Goal: Task Accomplishment & Management: Complete application form

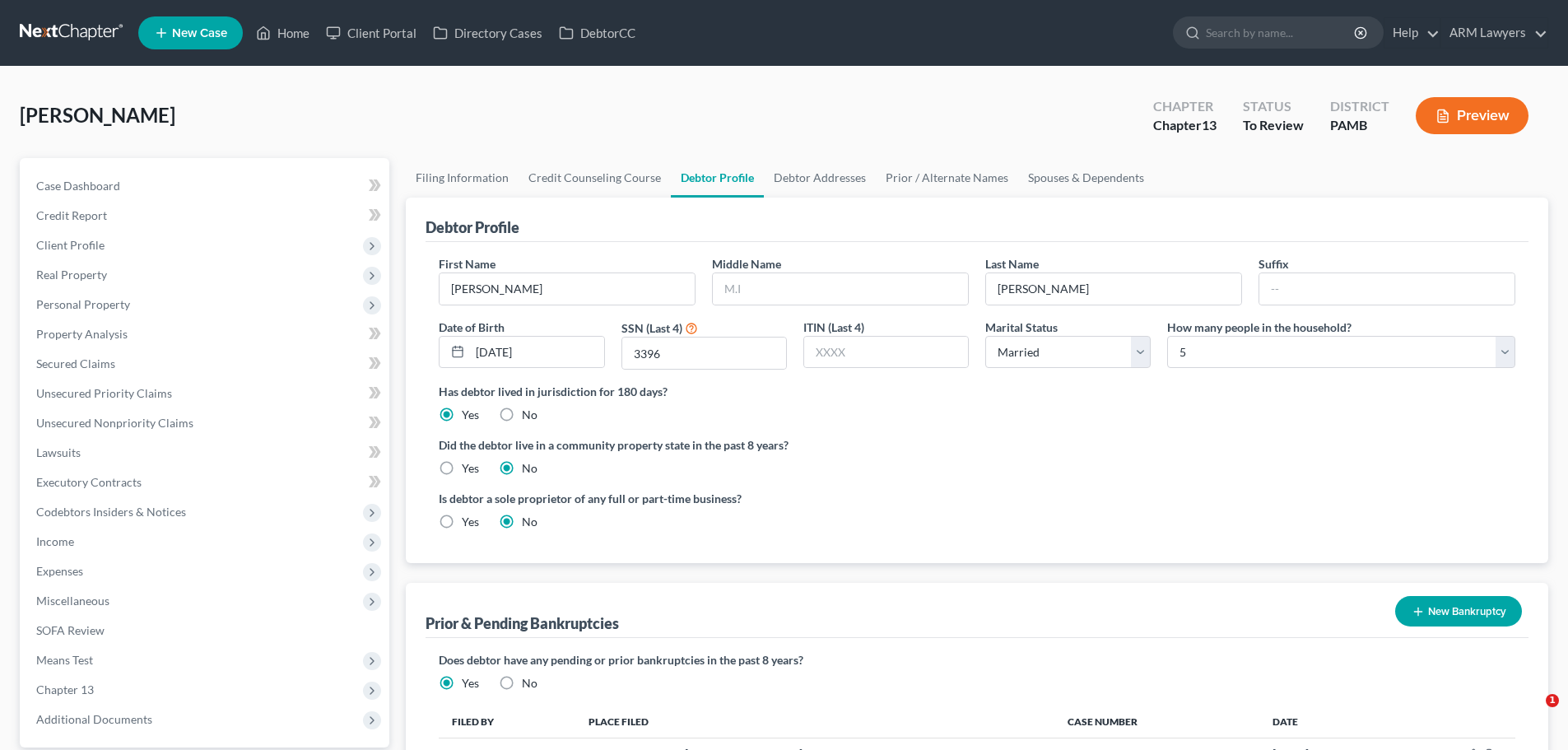
select select "1"
select select "4"
click at [108, 188] on span "Case Dashboard" at bounding box center [77, 186] width 84 height 14
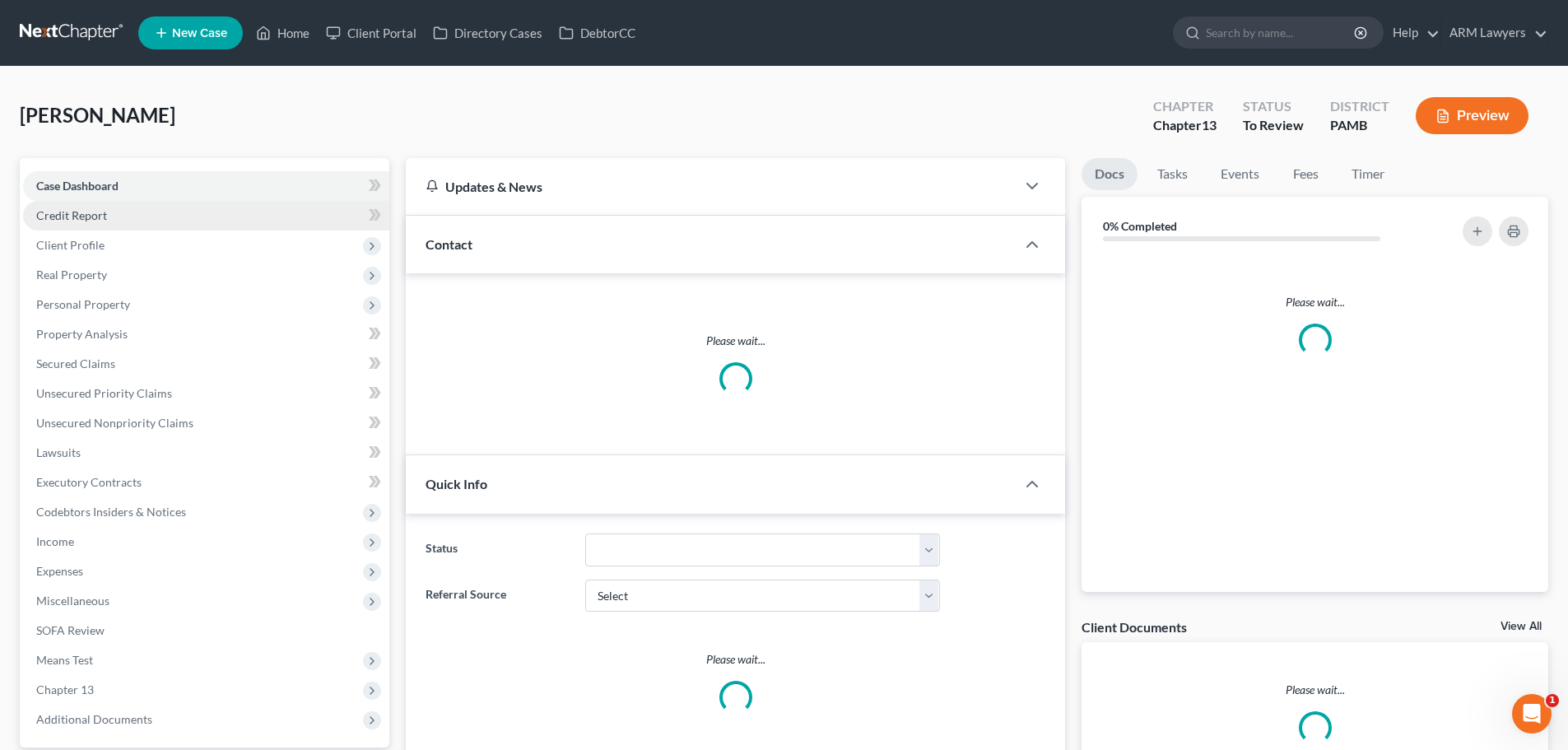
click at [111, 213] on link "Credit Report" at bounding box center [206, 216] width 366 height 30
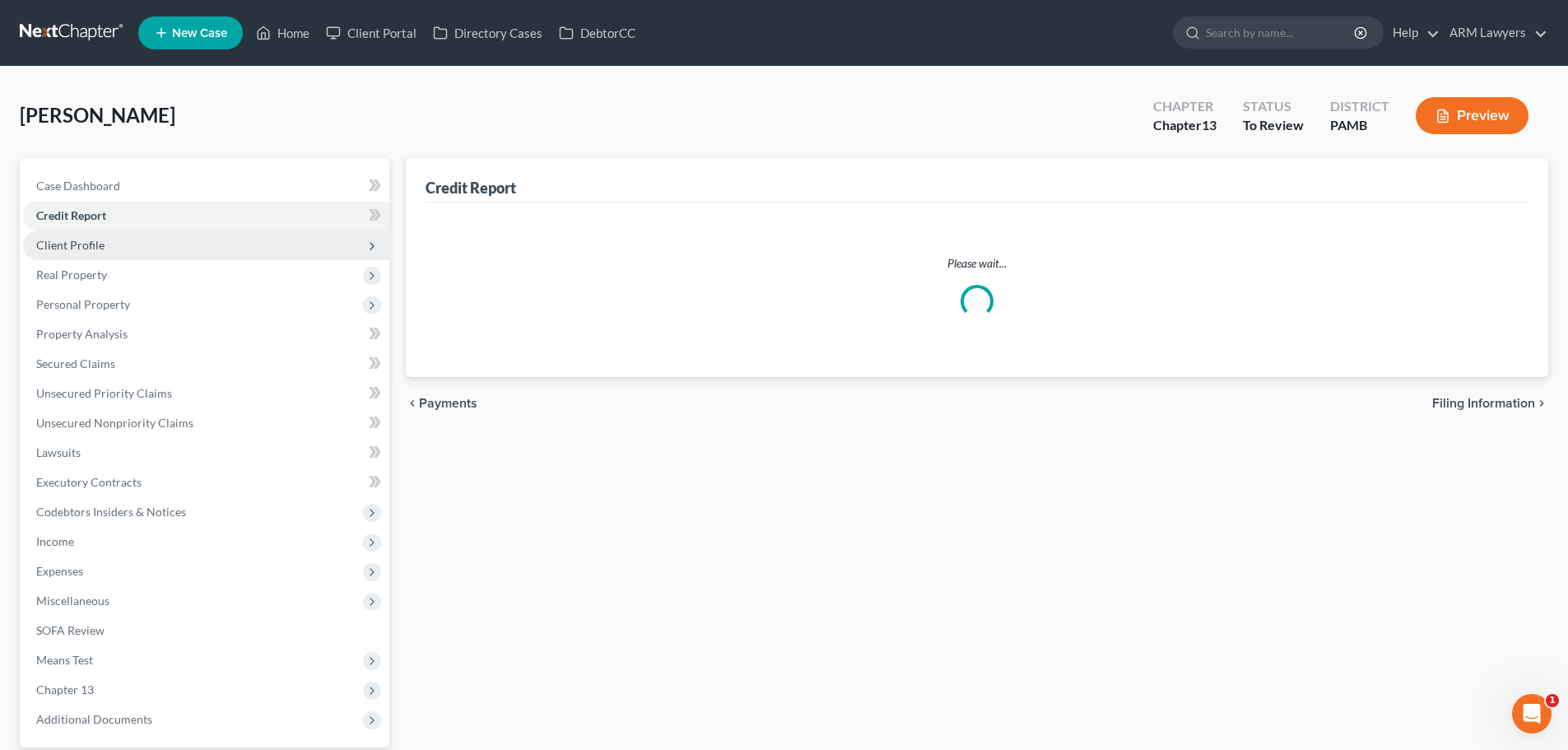
click at [141, 251] on span "Client Profile" at bounding box center [206, 245] width 366 height 30
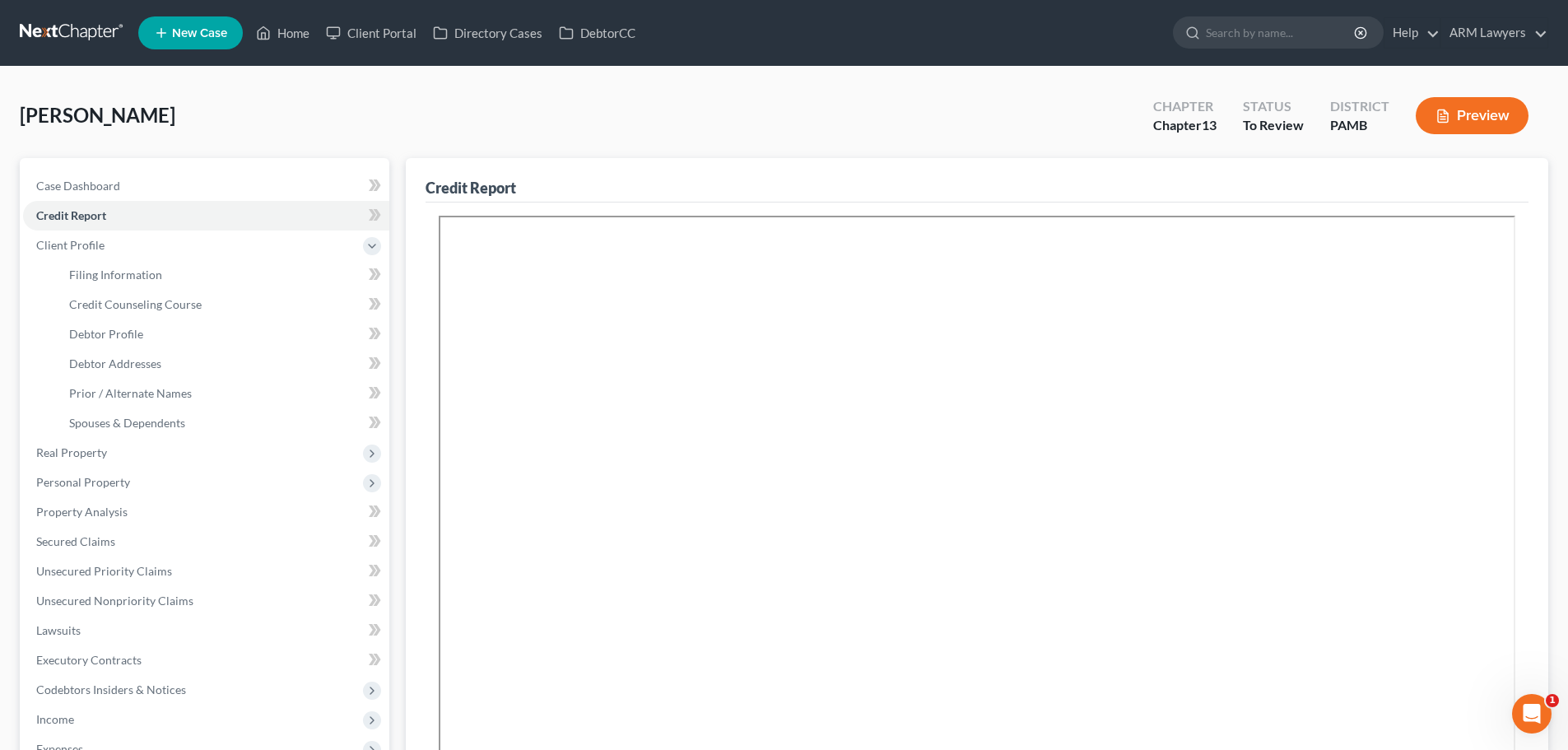
click at [1468, 99] on button "Preview" at bounding box center [1471, 116] width 113 height 37
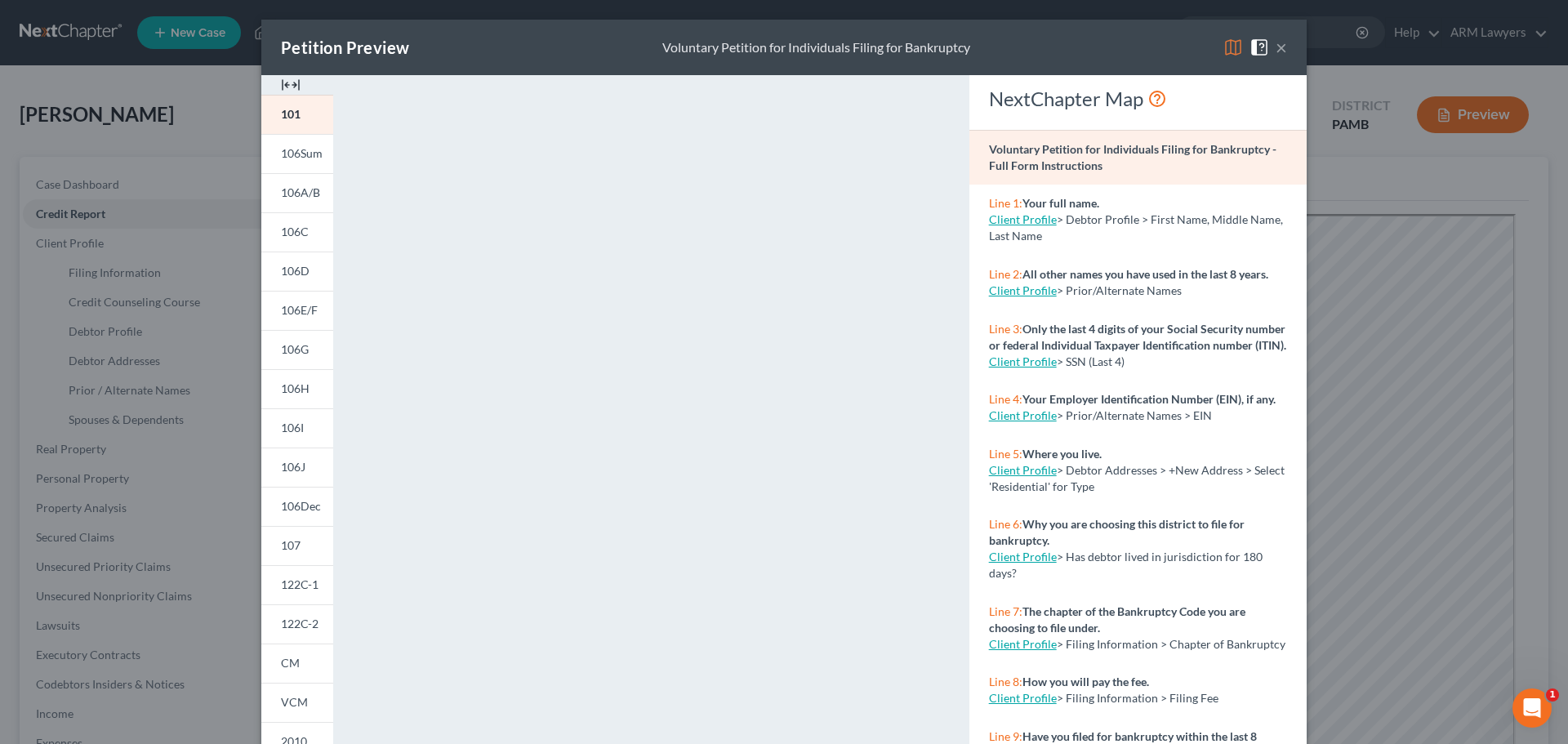
click at [1275, 45] on button "×" at bounding box center [1281, 47] width 12 height 19
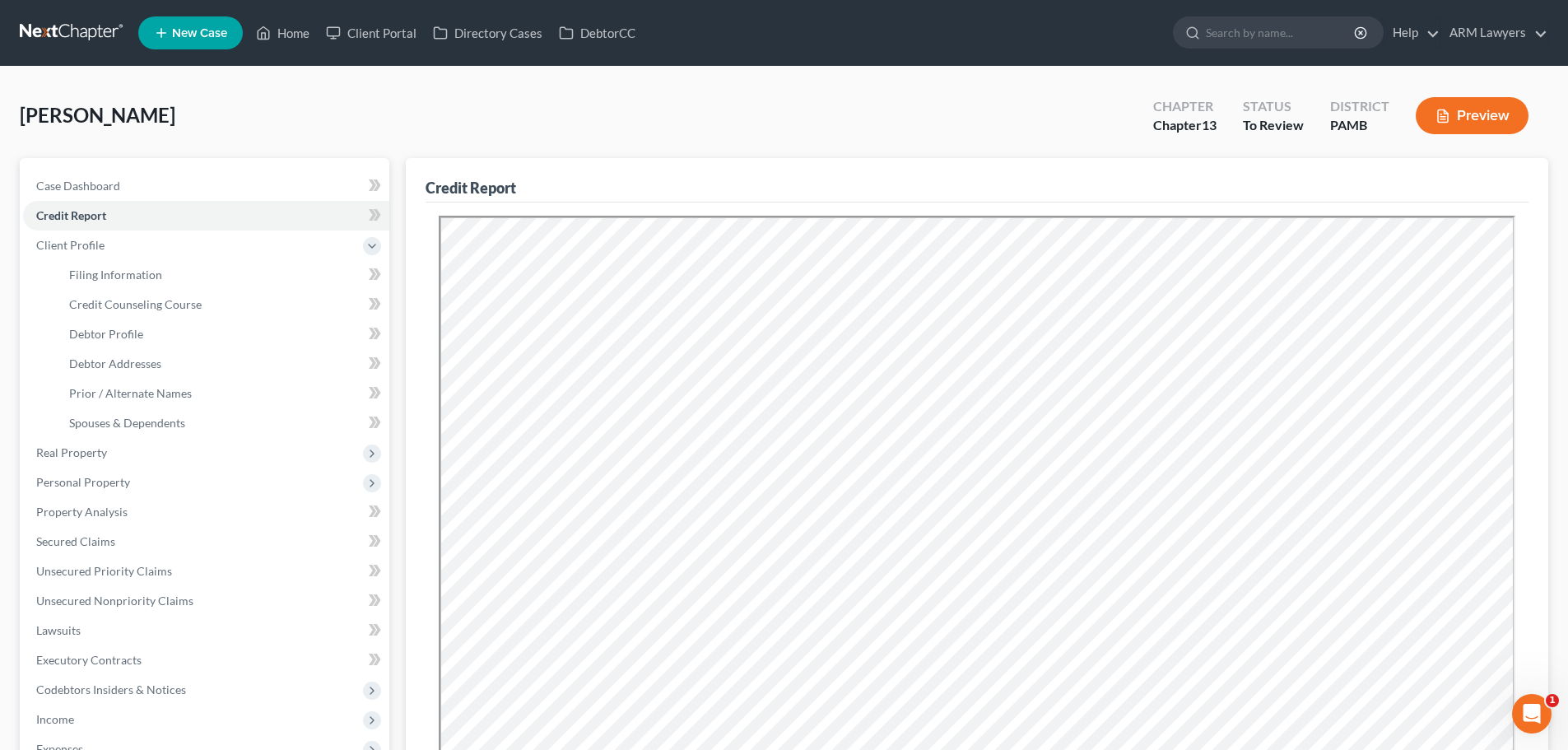
click at [80, 117] on span "Vivas, Henry" at bounding box center [97, 114] width 156 height 24
click at [90, 179] on span "Case Dashboard" at bounding box center [77, 186] width 84 height 14
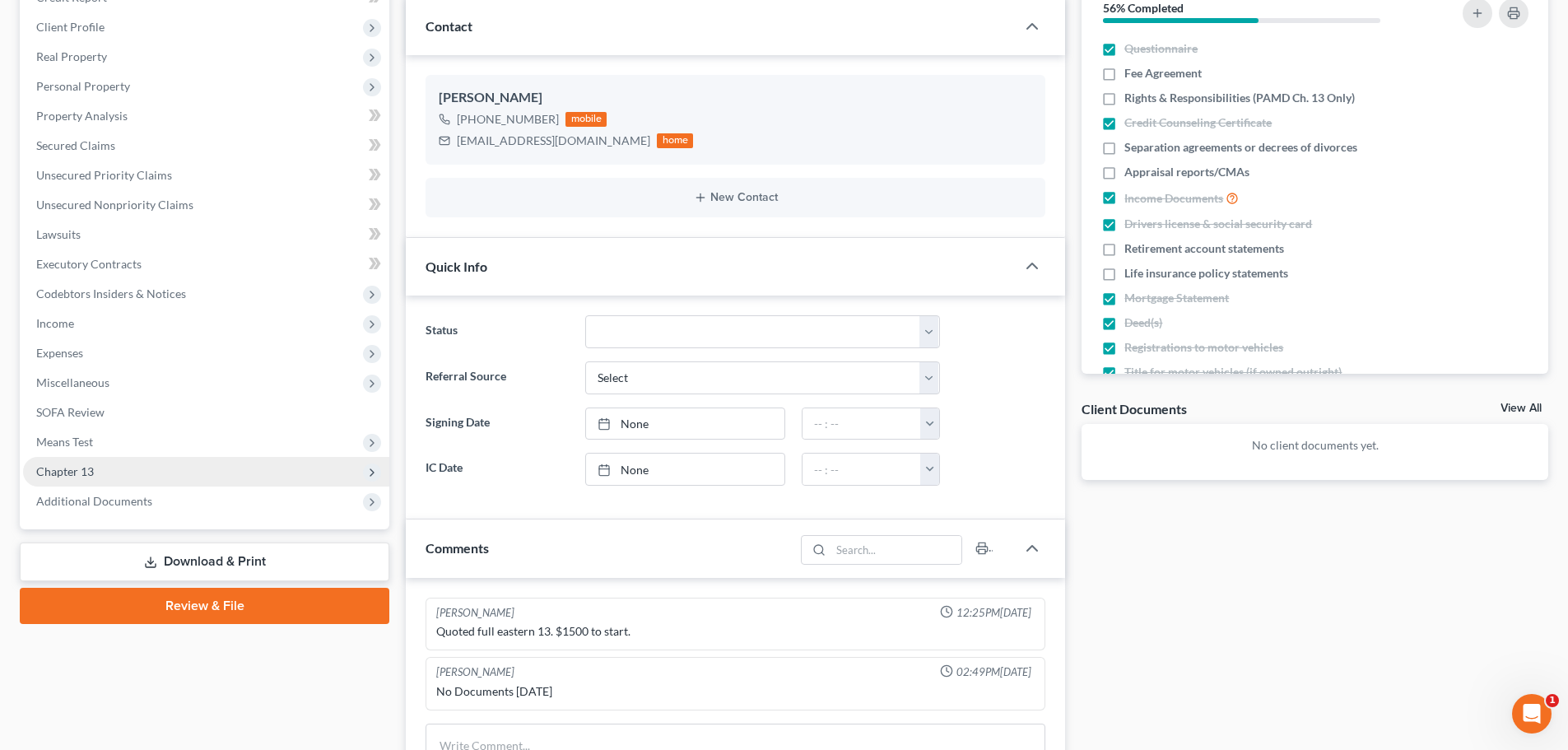
scroll to position [247, 0]
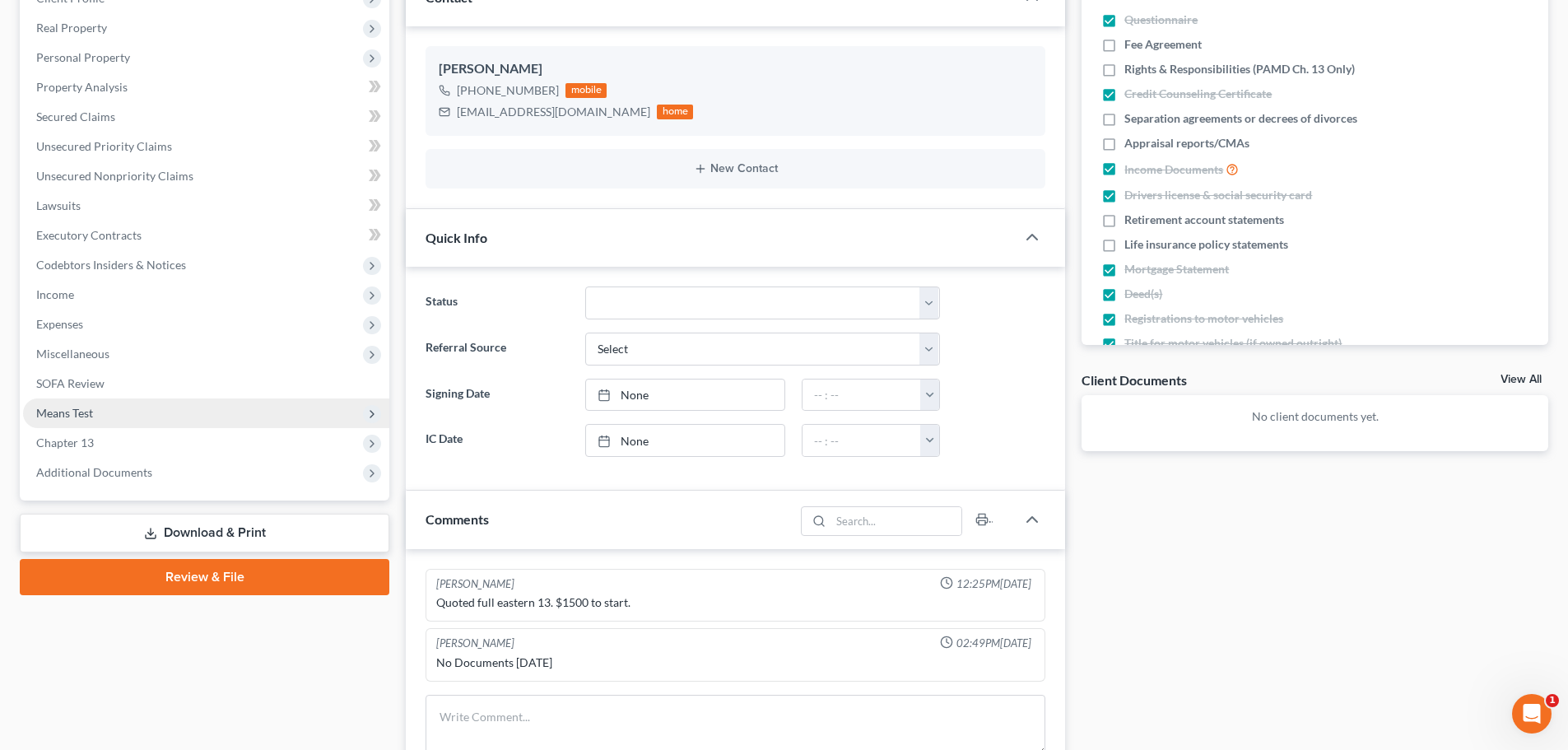
click at [87, 413] on span "Means Test" at bounding box center [64, 413] width 57 height 14
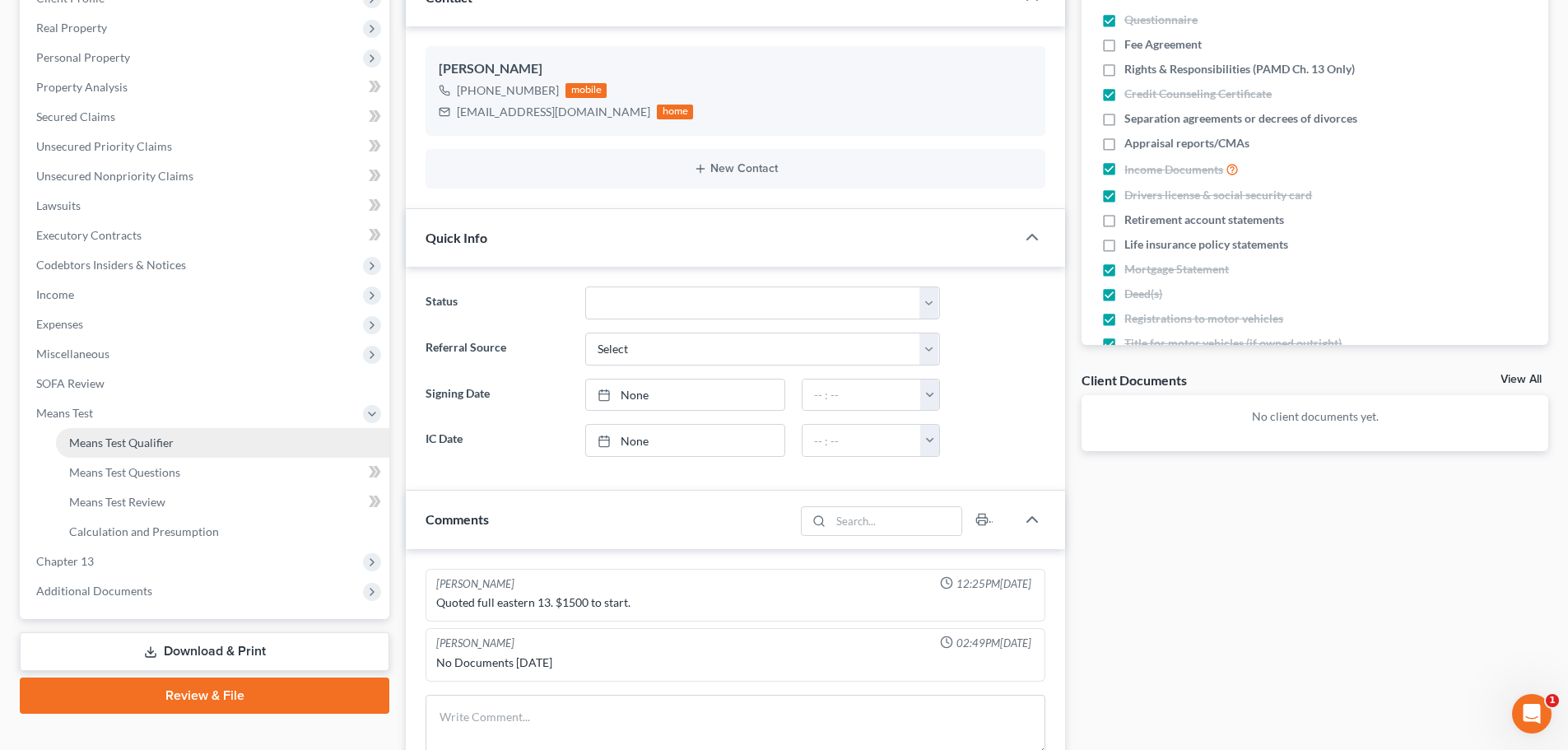
click at [120, 436] on span "Means Test Qualifier" at bounding box center [122, 443] width 104 height 14
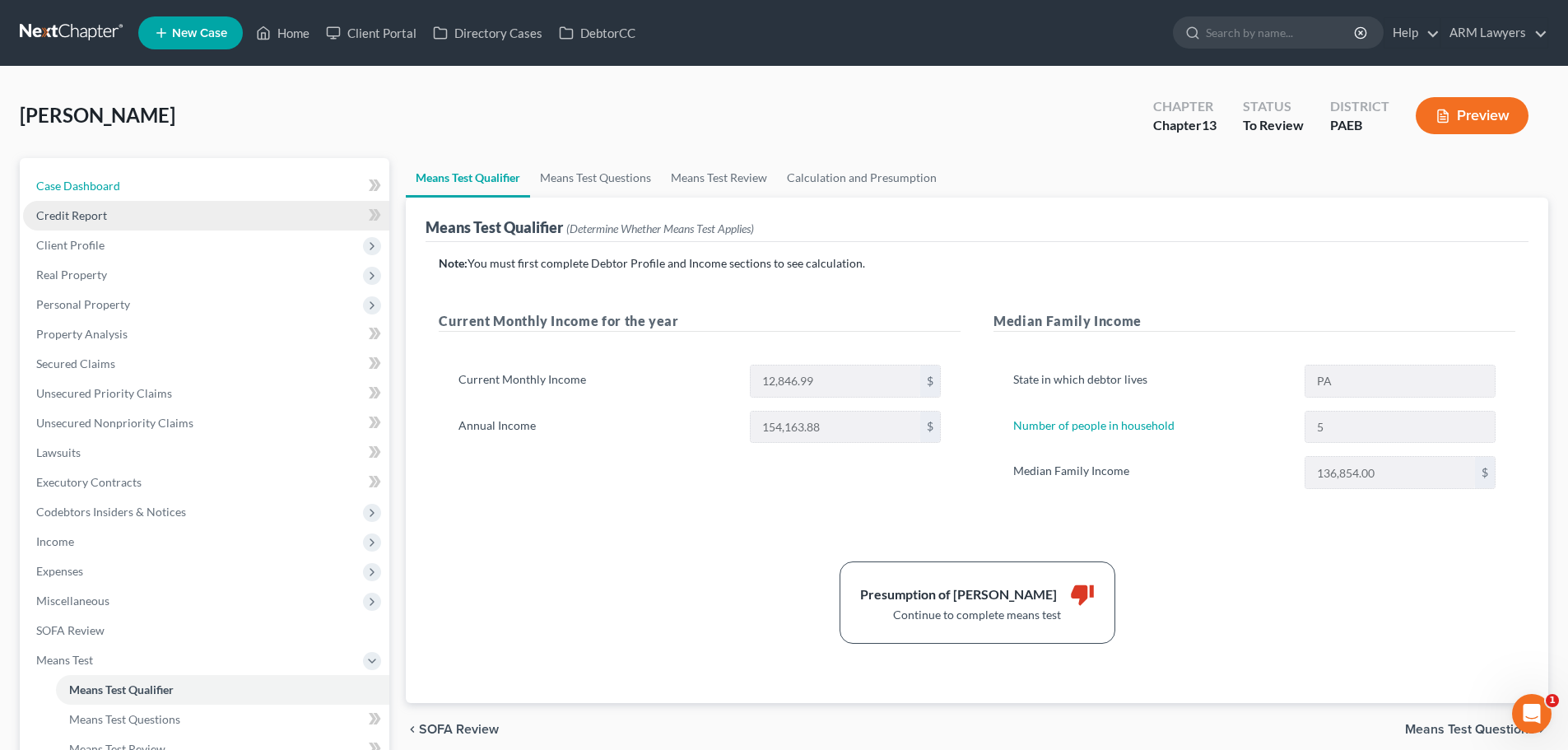
drag, startPoint x: 130, startPoint y: 193, endPoint x: 247, endPoint y: 210, distance: 118.2
click at [129, 193] on link "Case Dashboard" at bounding box center [206, 186] width 366 height 30
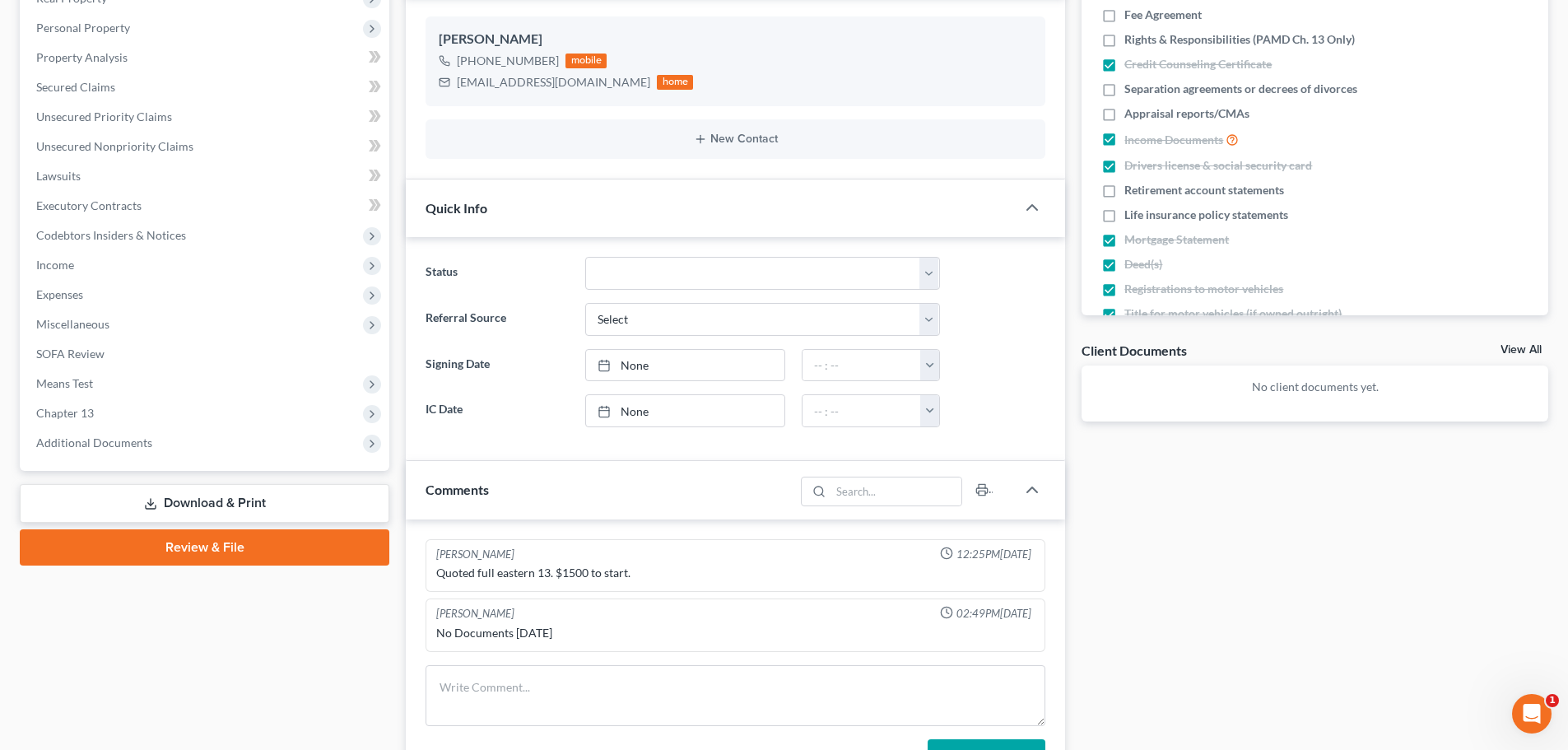
scroll to position [247, 0]
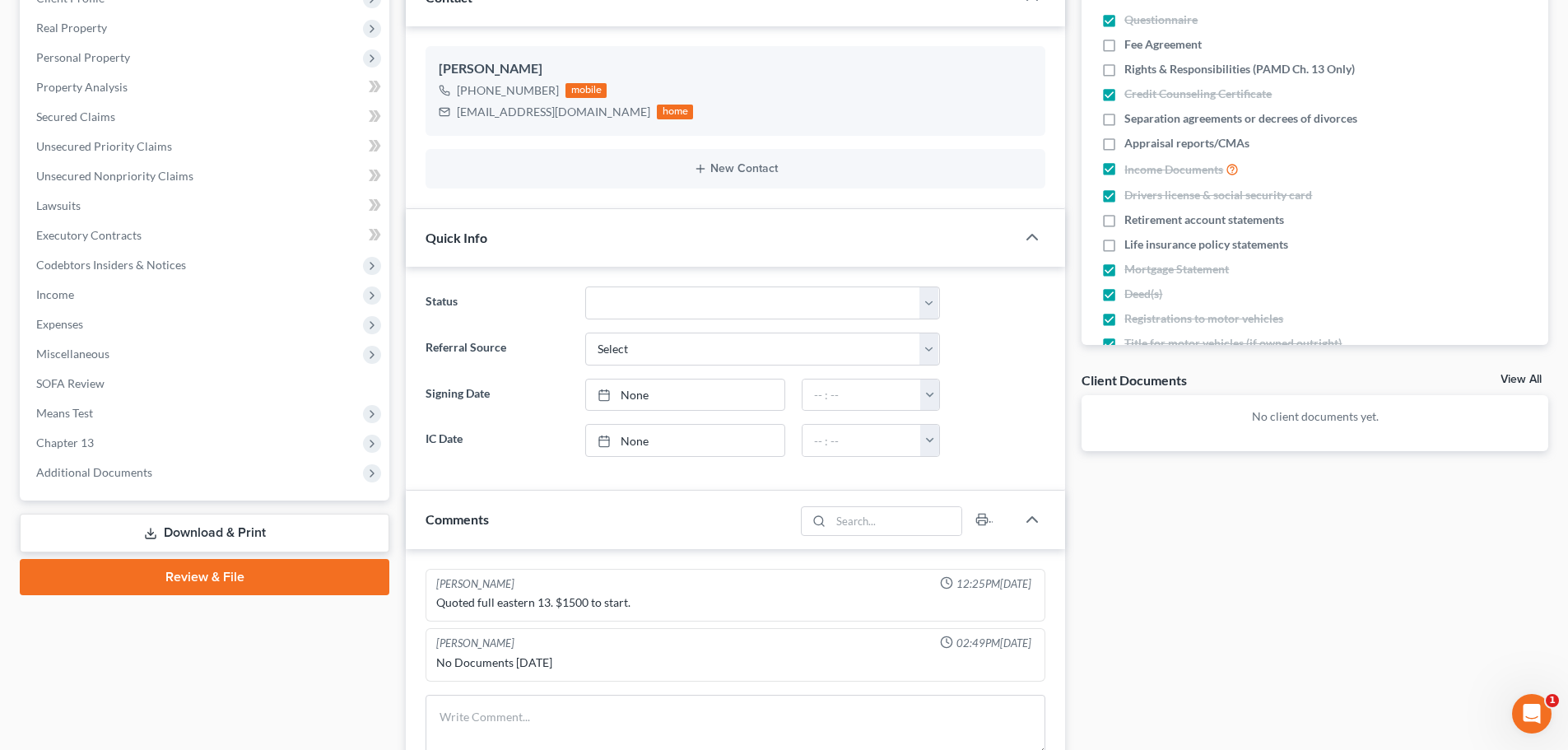
click at [919, 486] on div "Docs Tasks Events Fees Timer 56% Completed Nothing here yet! Questionnaire Fee …" at bounding box center [1315, 483] width 483 height 1144
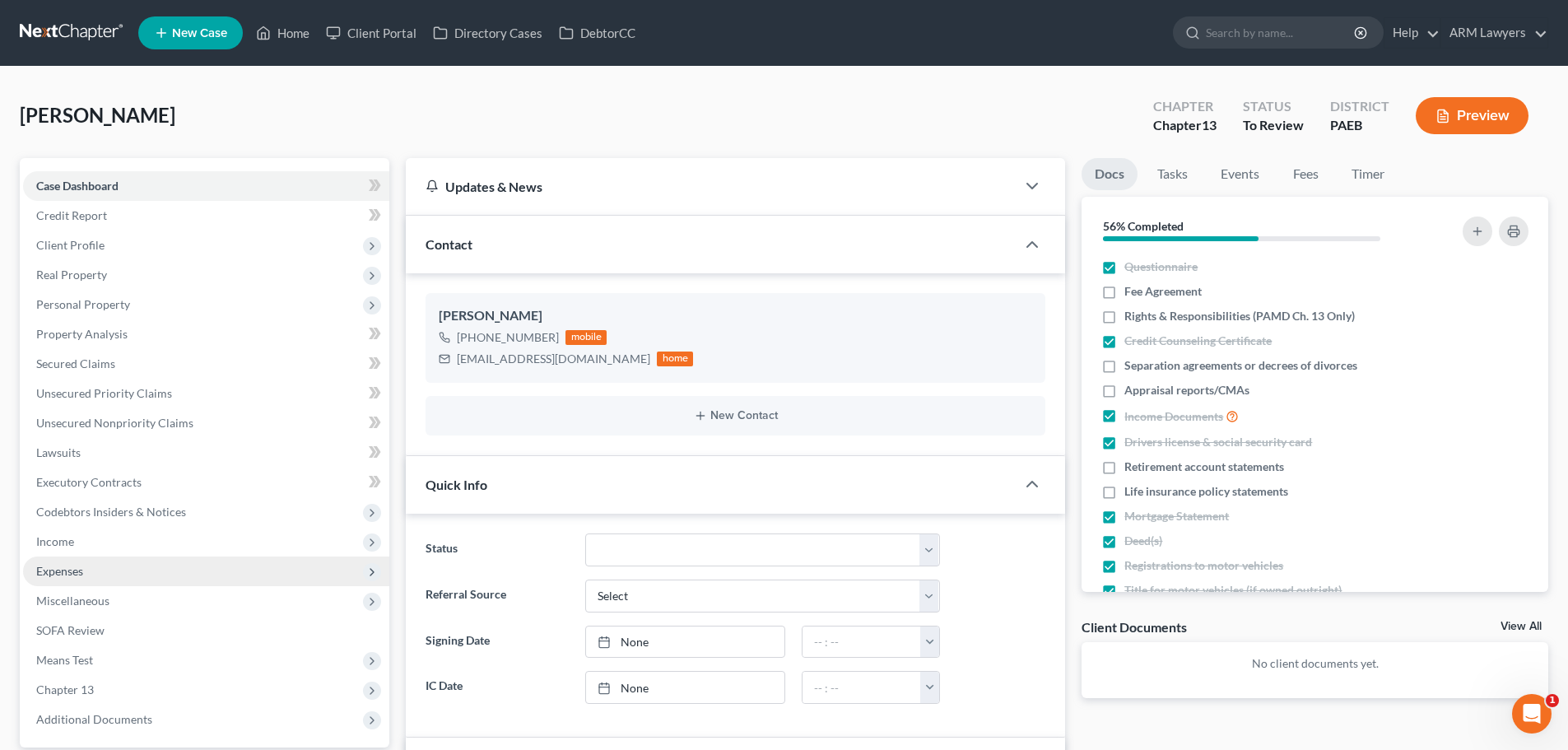
click at [78, 486] on span "Expenses" at bounding box center [59, 570] width 47 height 14
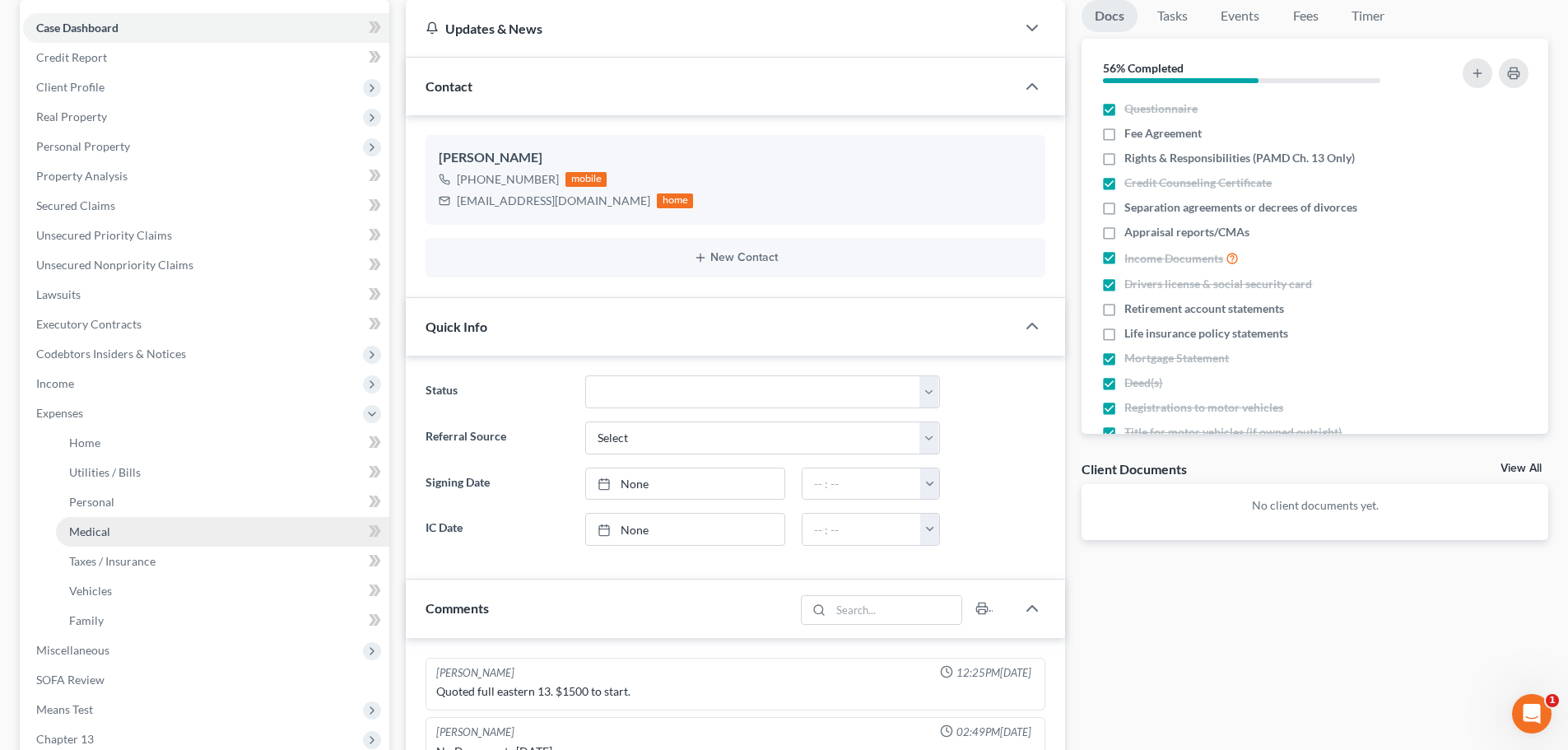
scroll to position [164, 0]
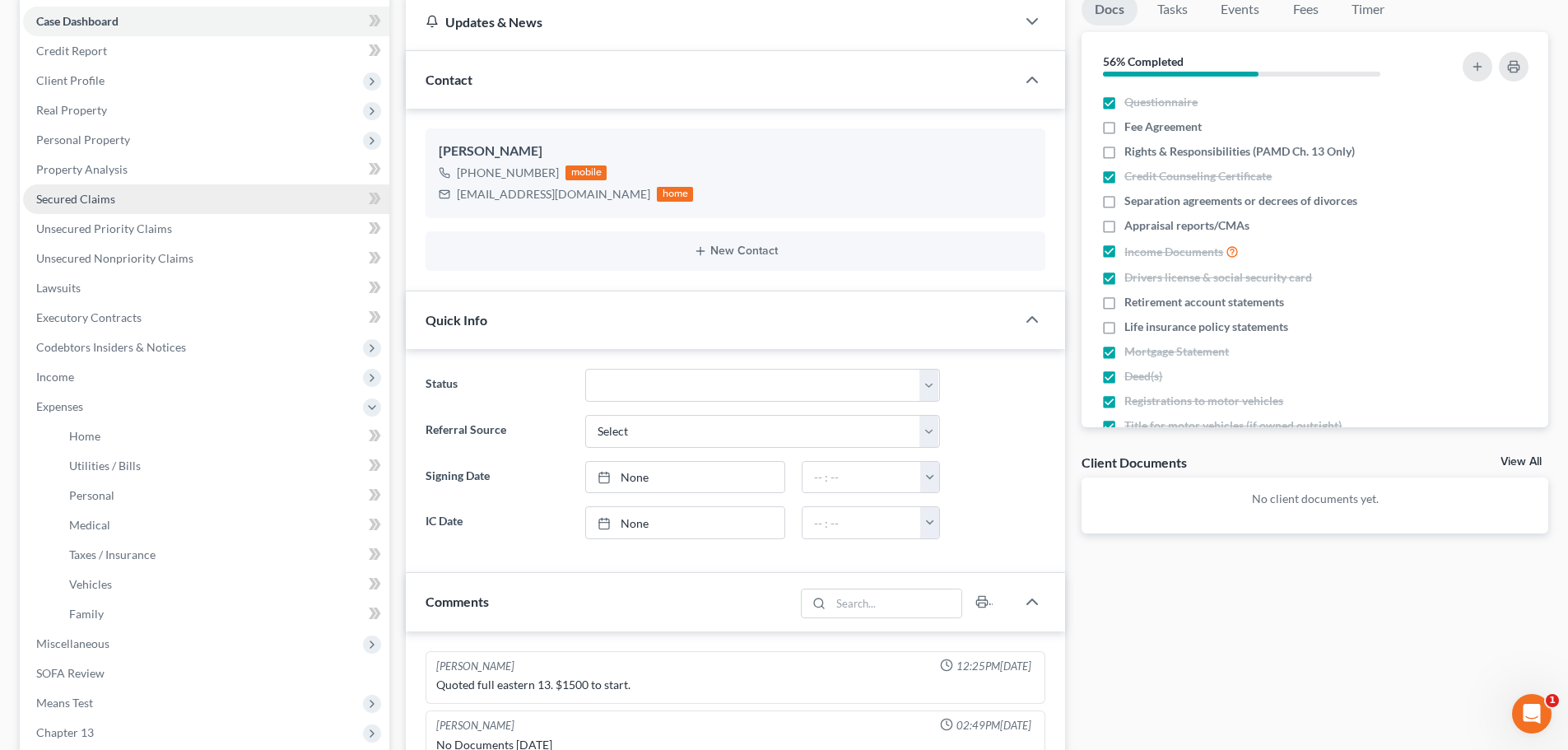
click at [88, 204] on span "Secured Claims" at bounding box center [75, 198] width 79 height 14
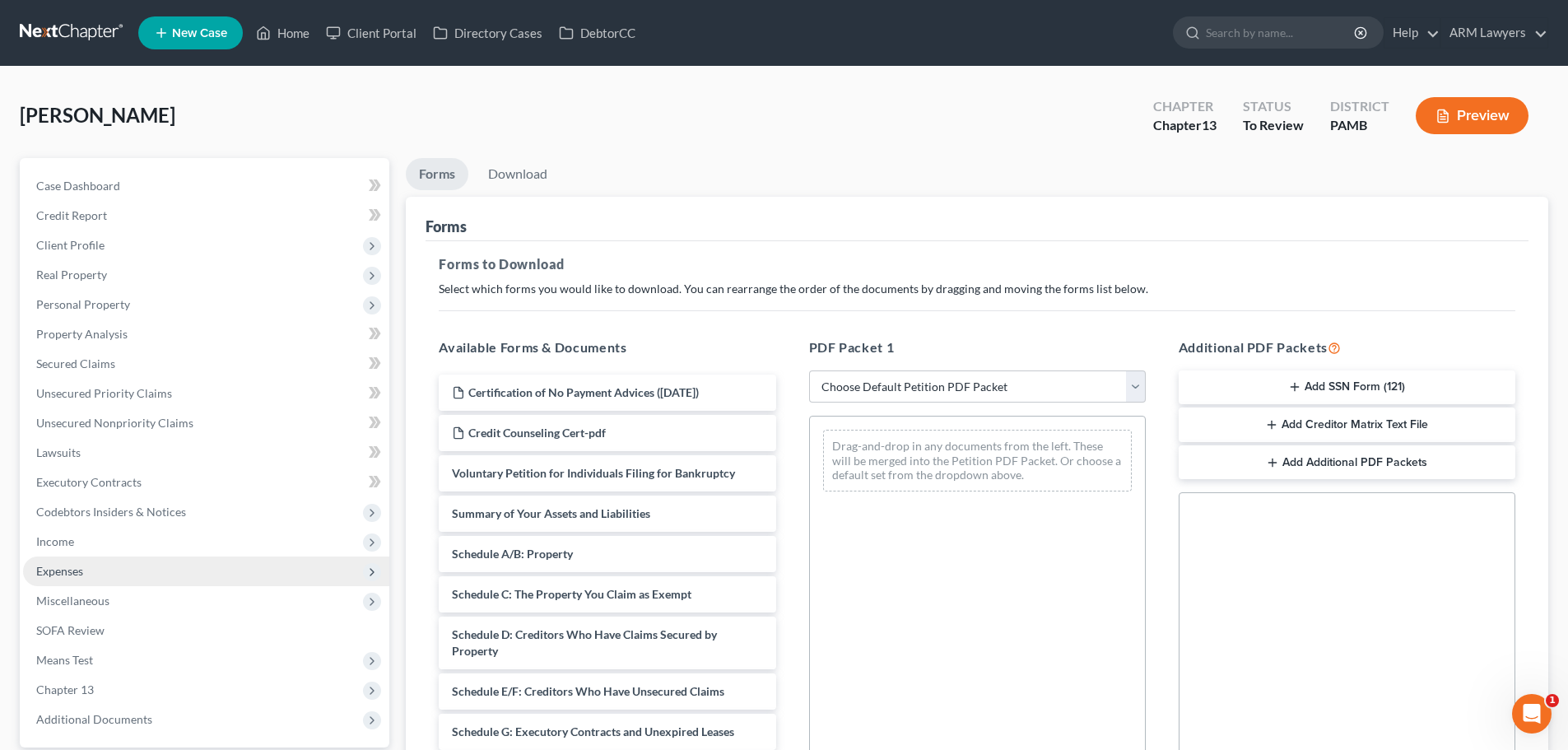
click at [68, 578] on span "Expenses" at bounding box center [206, 571] width 366 height 30
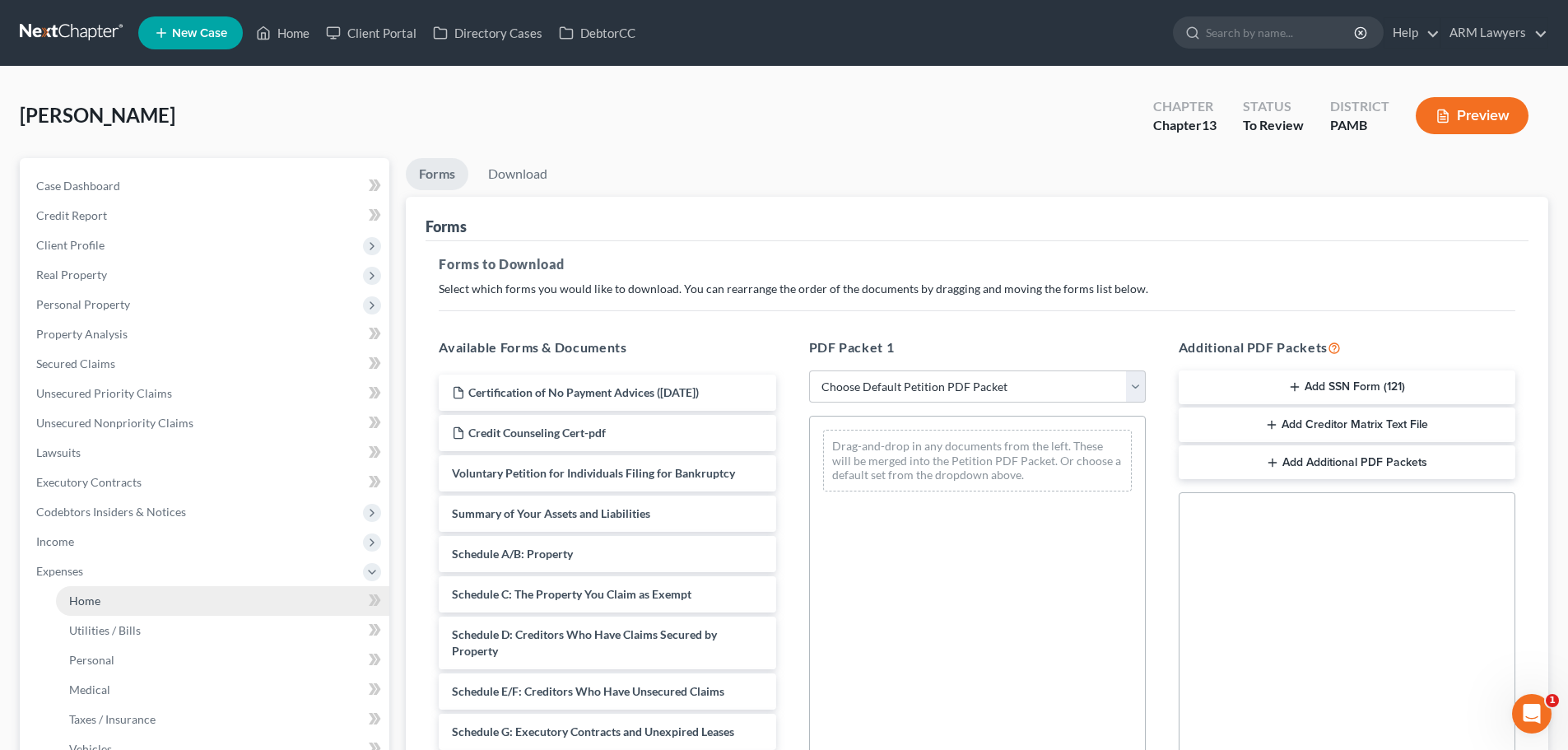
click at [92, 591] on link "Home" at bounding box center [222, 600] width 333 height 30
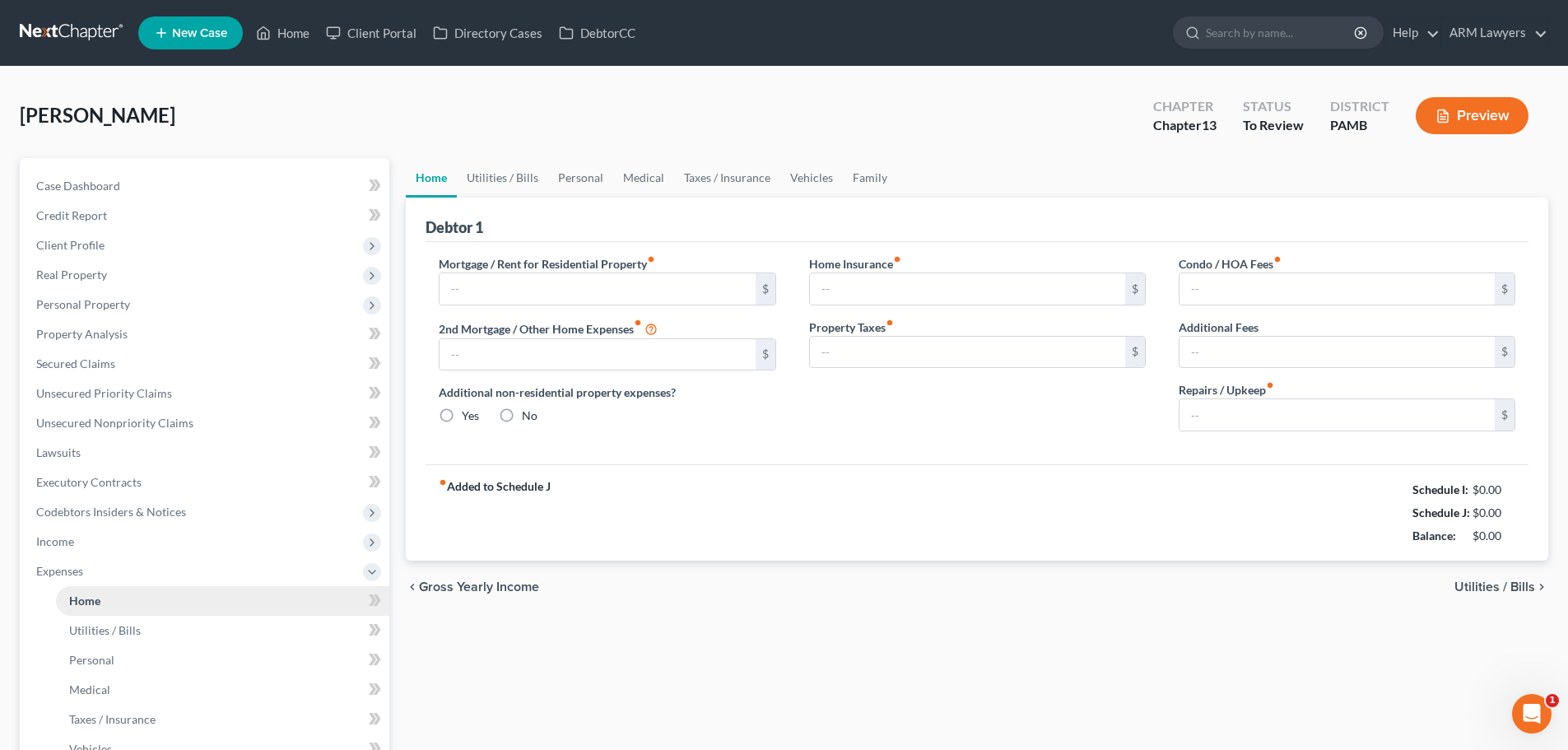
type input "1,116.31"
type input "0.00"
radio input "true"
type input "160.33"
type input "467.00"
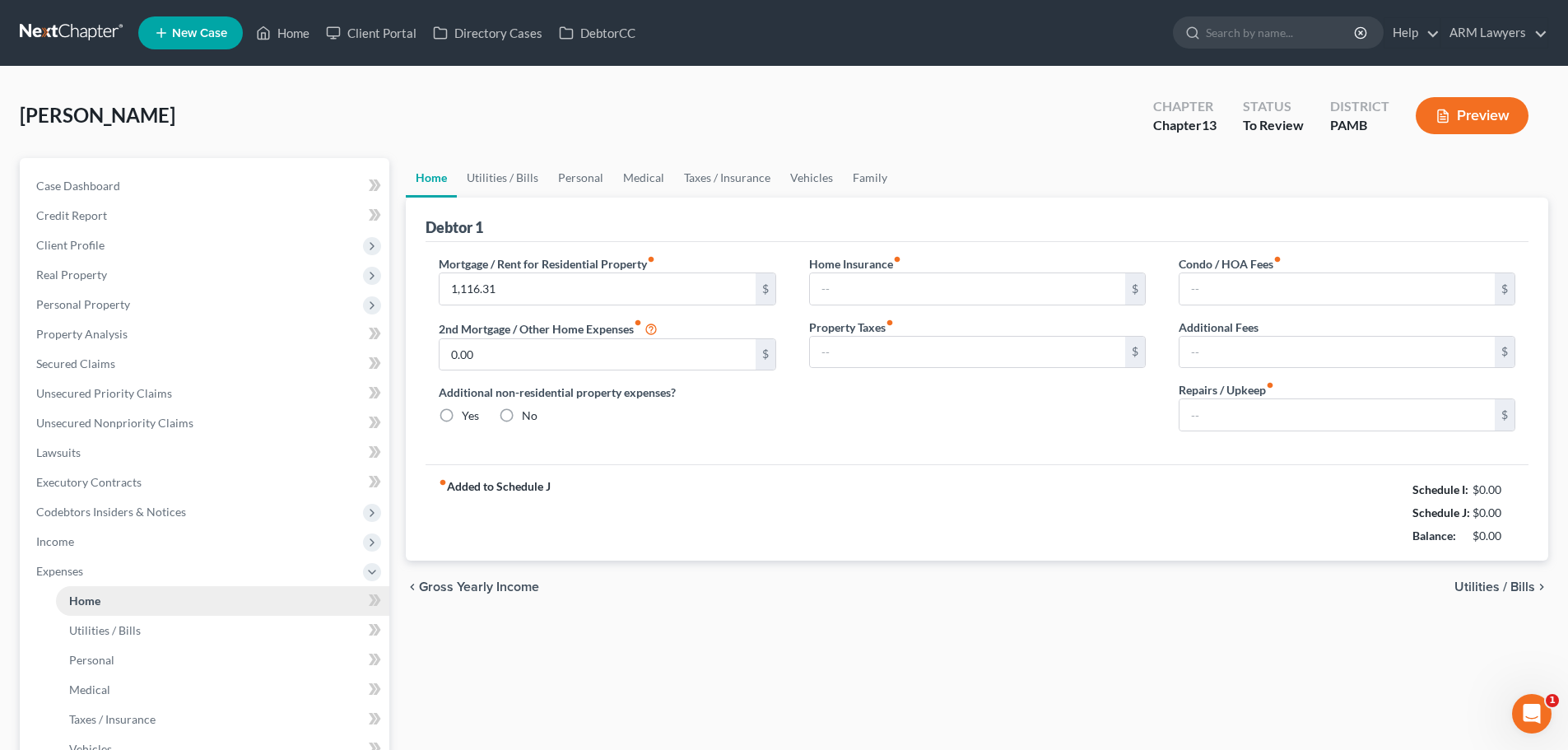
type input "32.50"
type input "0.00"
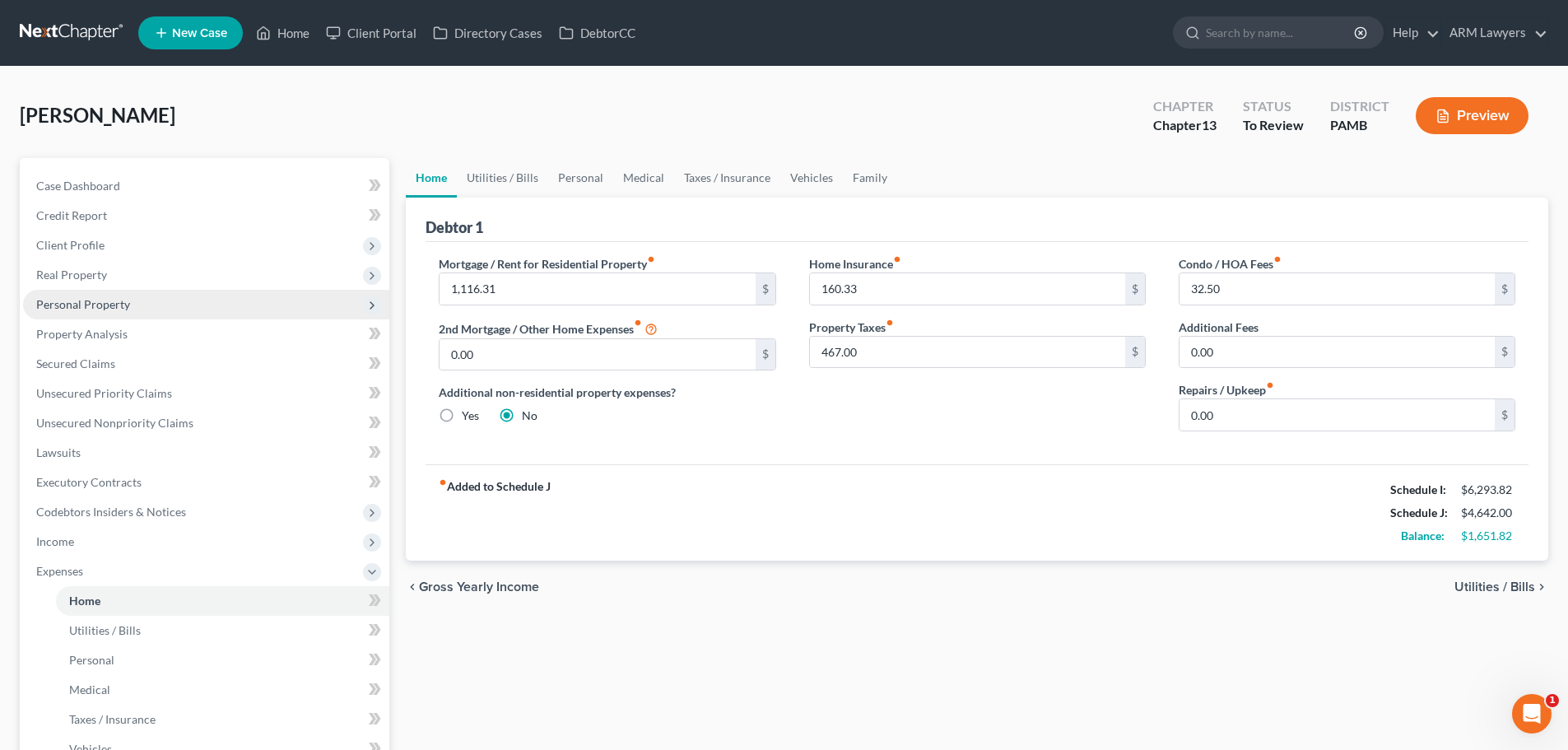
click at [94, 308] on span "Personal Property" at bounding box center [82, 303] width 94 height 14
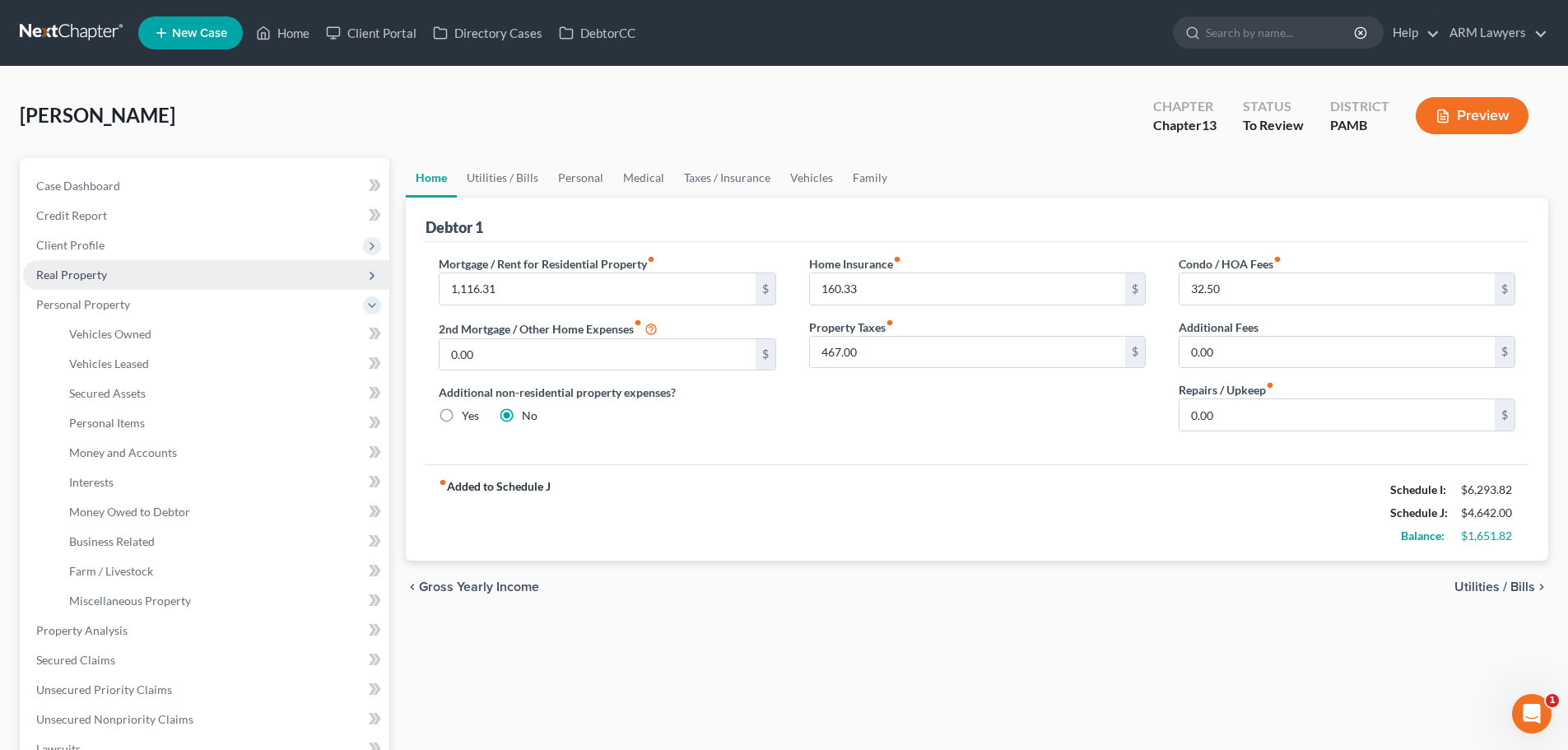
click at [103, 282] on span "Real Property" at bounding box center [206, 274] width 366 height 30
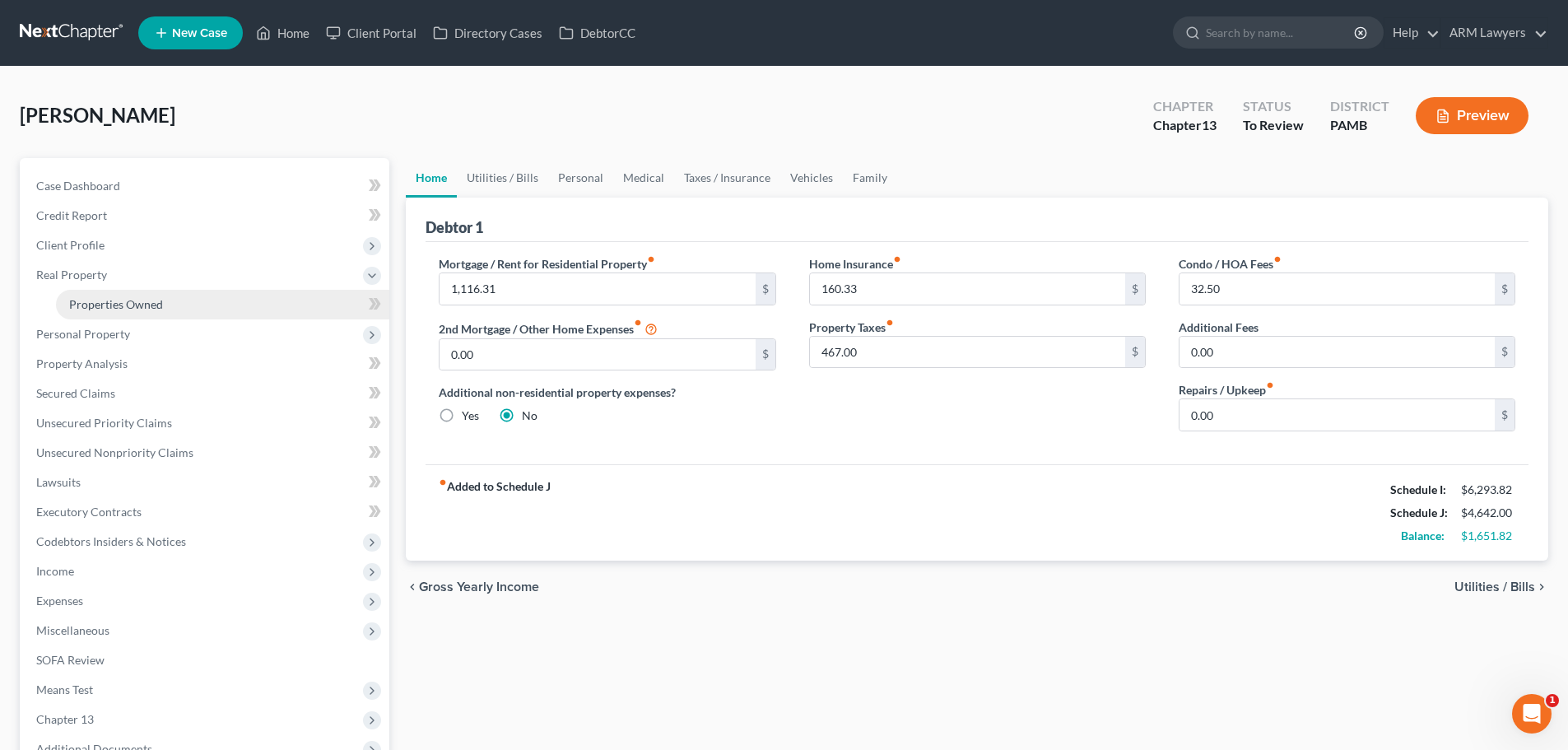
click at [117, 311] on link "Properties Owned" at bounding box center [222, 304] width 333 height 30
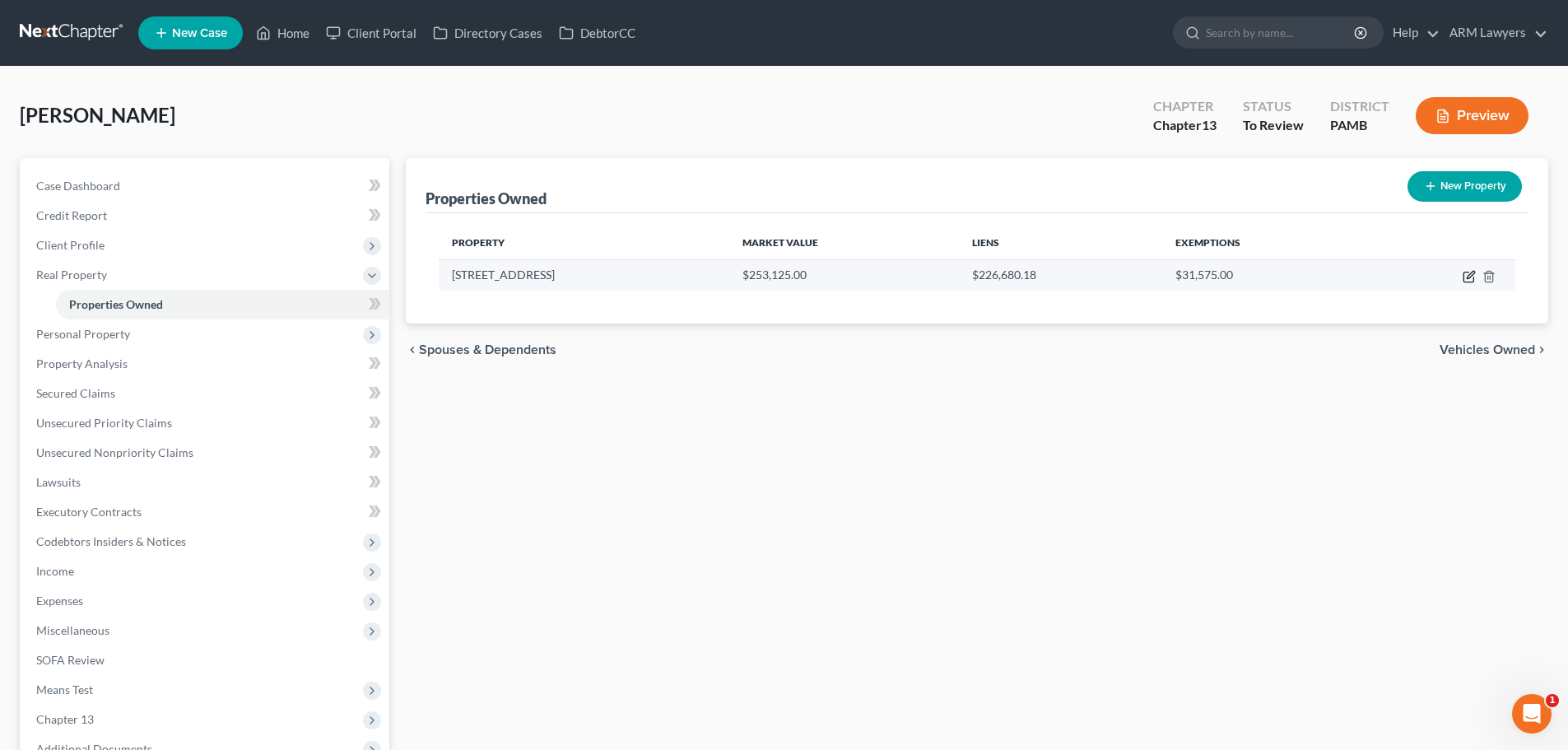
click at [932, 274] on icon "button" at bounding box center [1469, 276] width 14 height 14
select select "39"
select select "0"
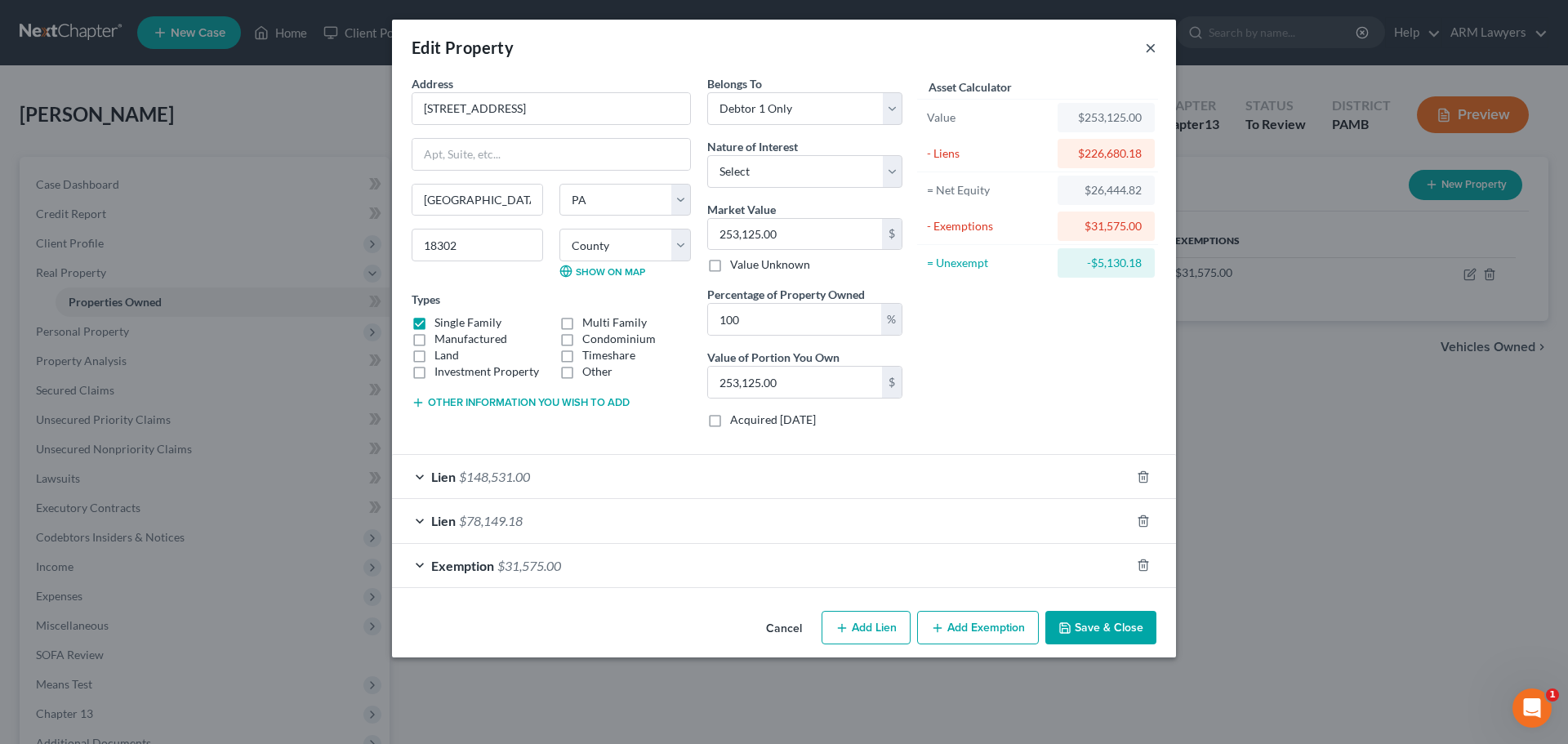
click at [925, 47] on button "×" at bounding box center [1151, 47] width 12 height 19
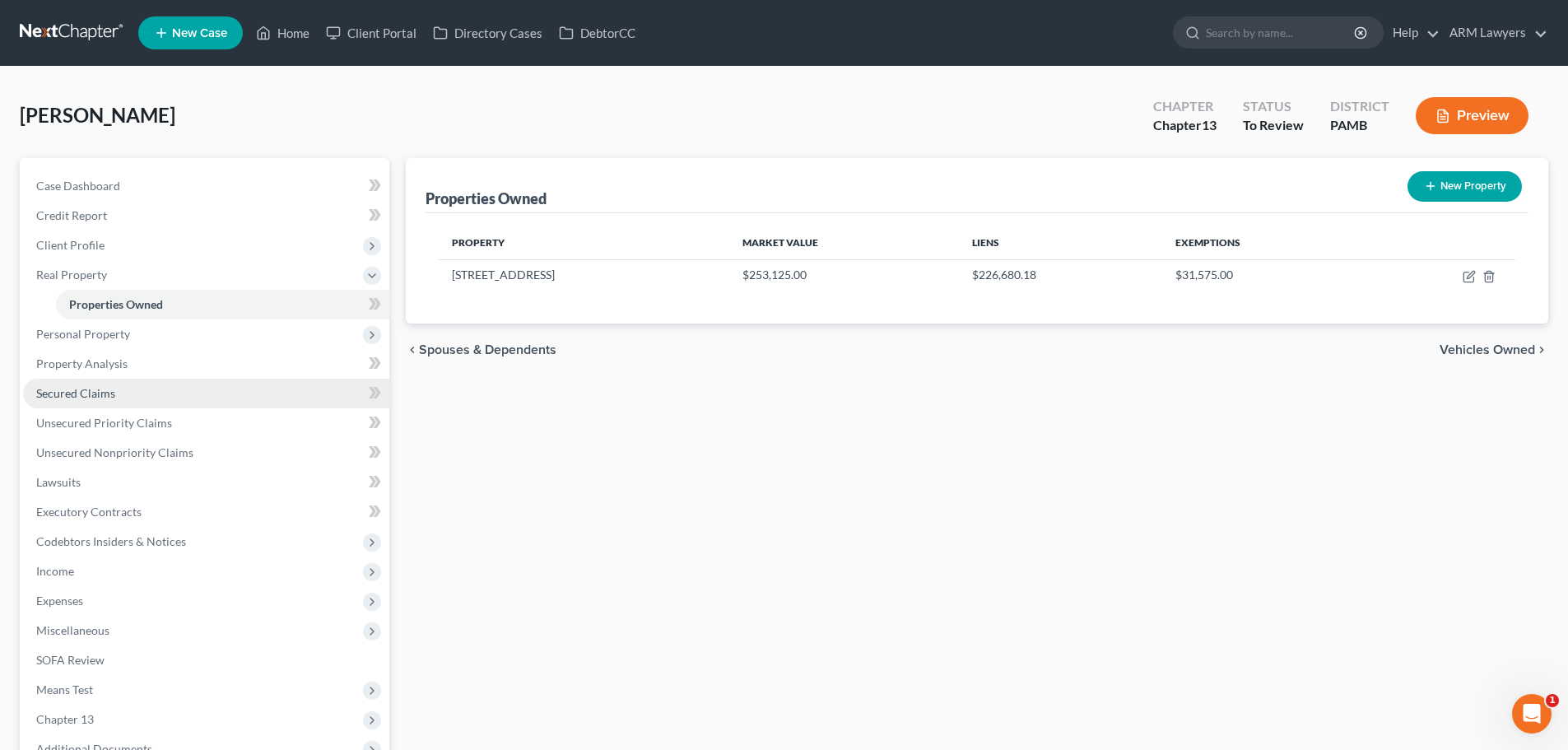
click at [113, 387] on span "Secured Claims" at bounding box center [75, 392] width 79 height 14
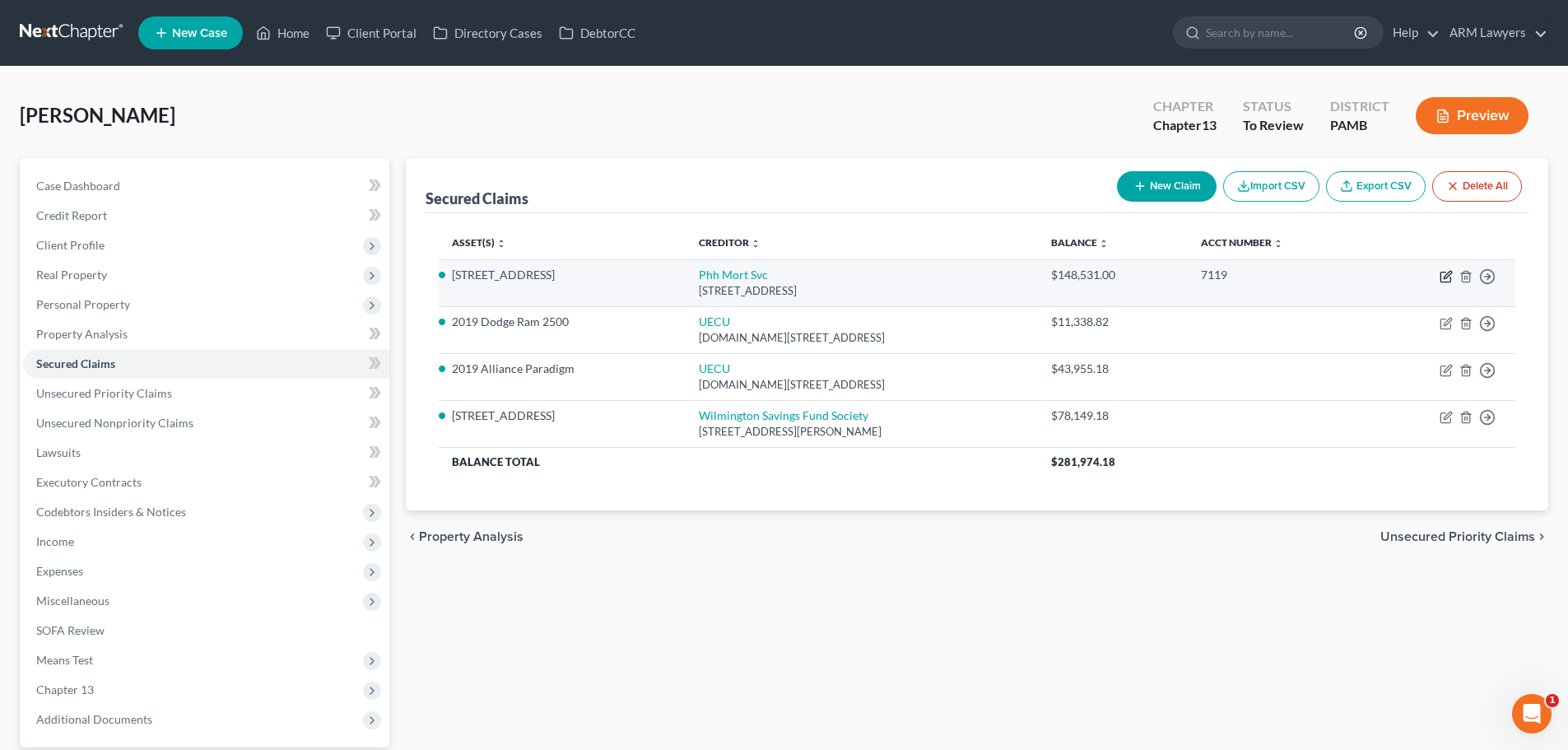
click at [932, 275] on icon "button" at bounding box center [1446, 276] width 14 height 14
select select "33"
select select "0"
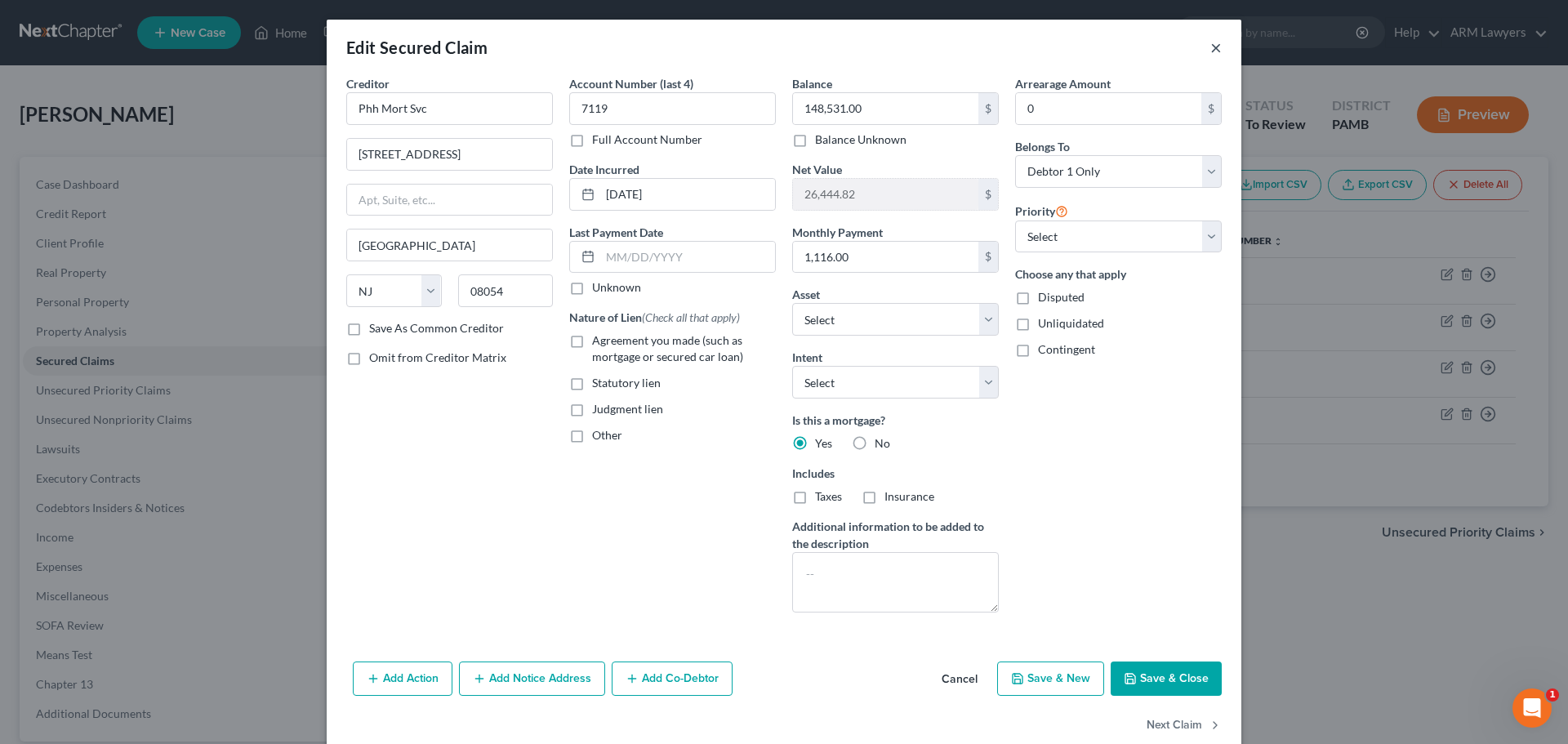
click at [925, 48] on button "×" at bounding box center [1216, 47] width 12 height 19
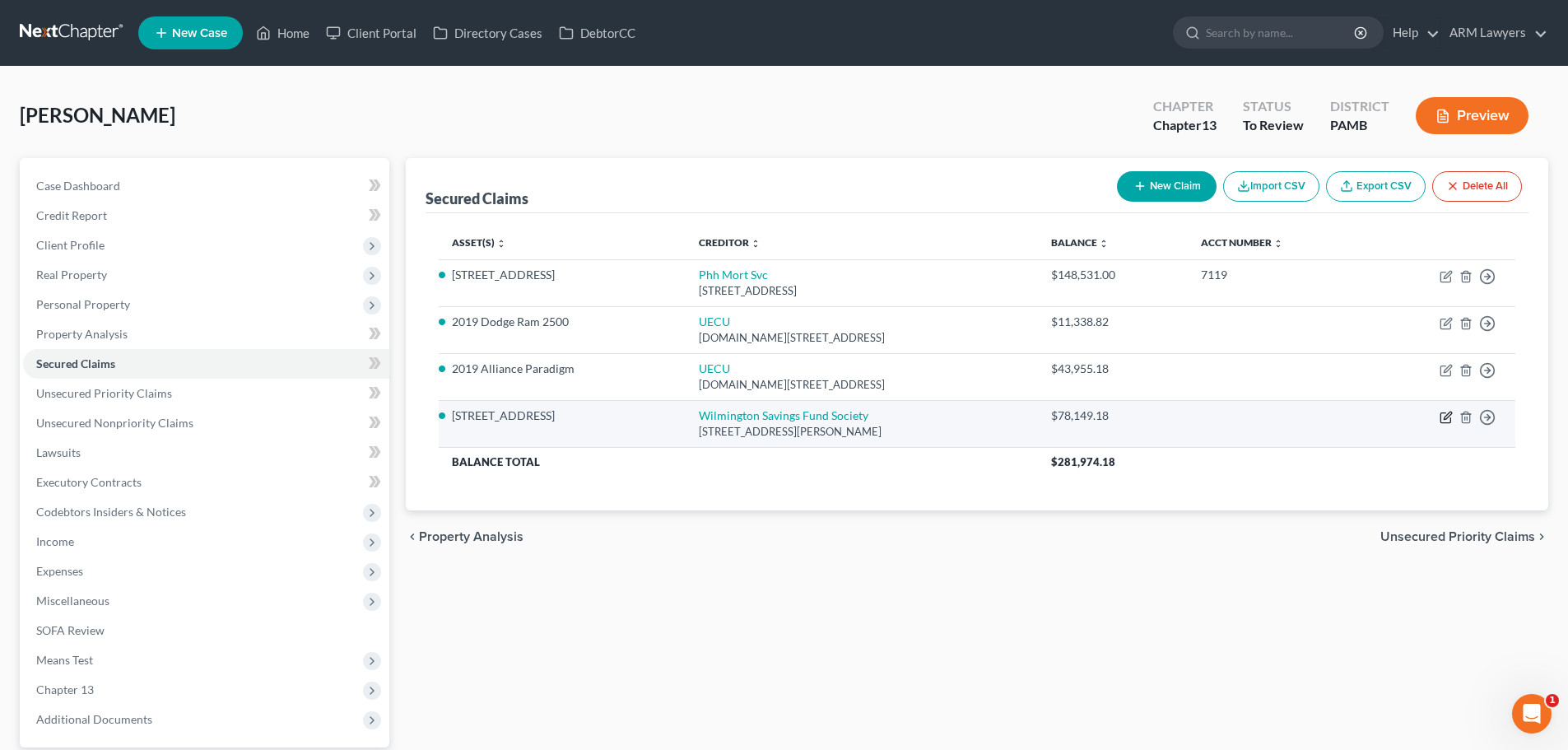
click at [932, 416] on icon "button" at bounding box center [1446, 418] width 14 height 14
select select "42"
select select "3"
select select "0"
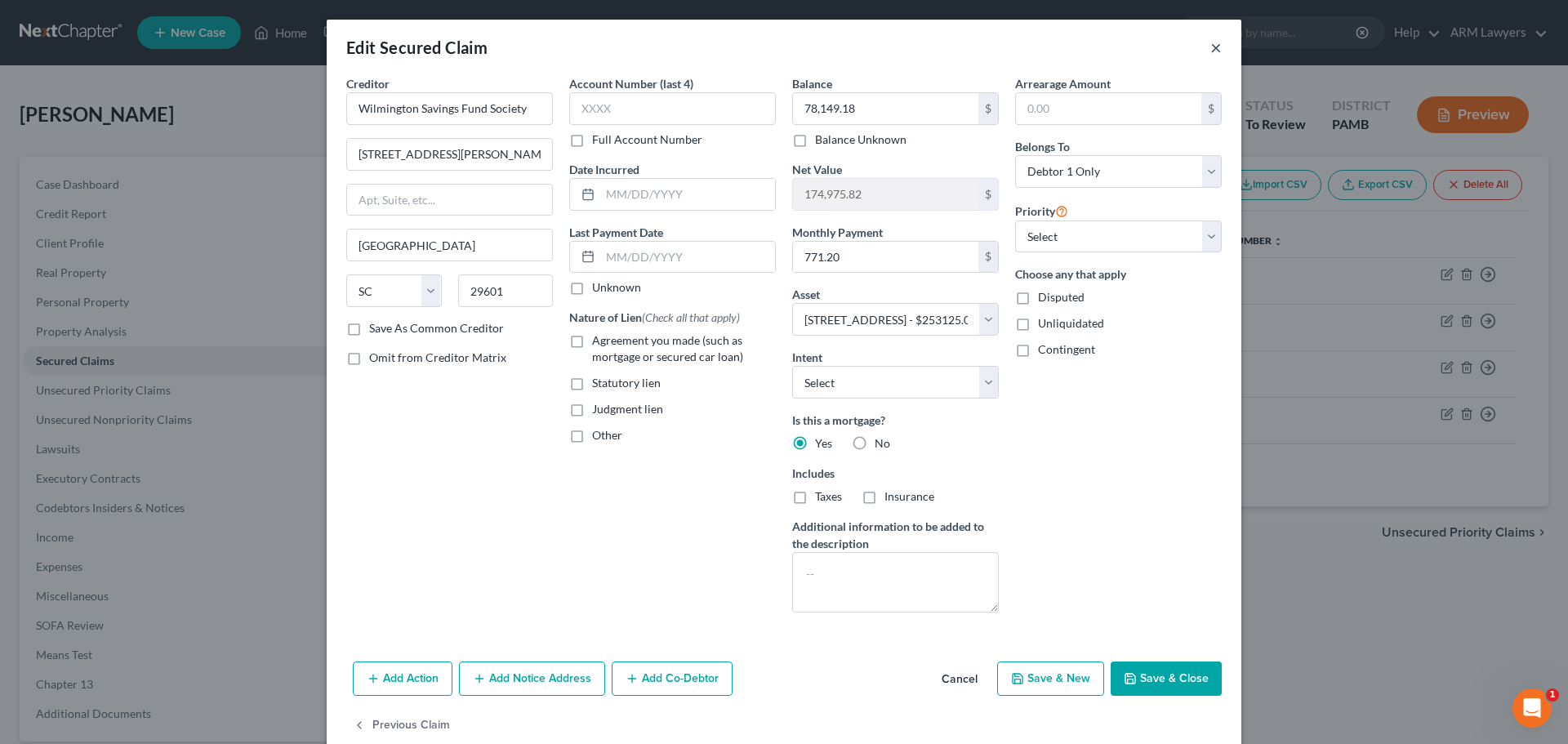
click at [925, 47] on button "×" at bounding box center [1216, 47] width 12 height 19
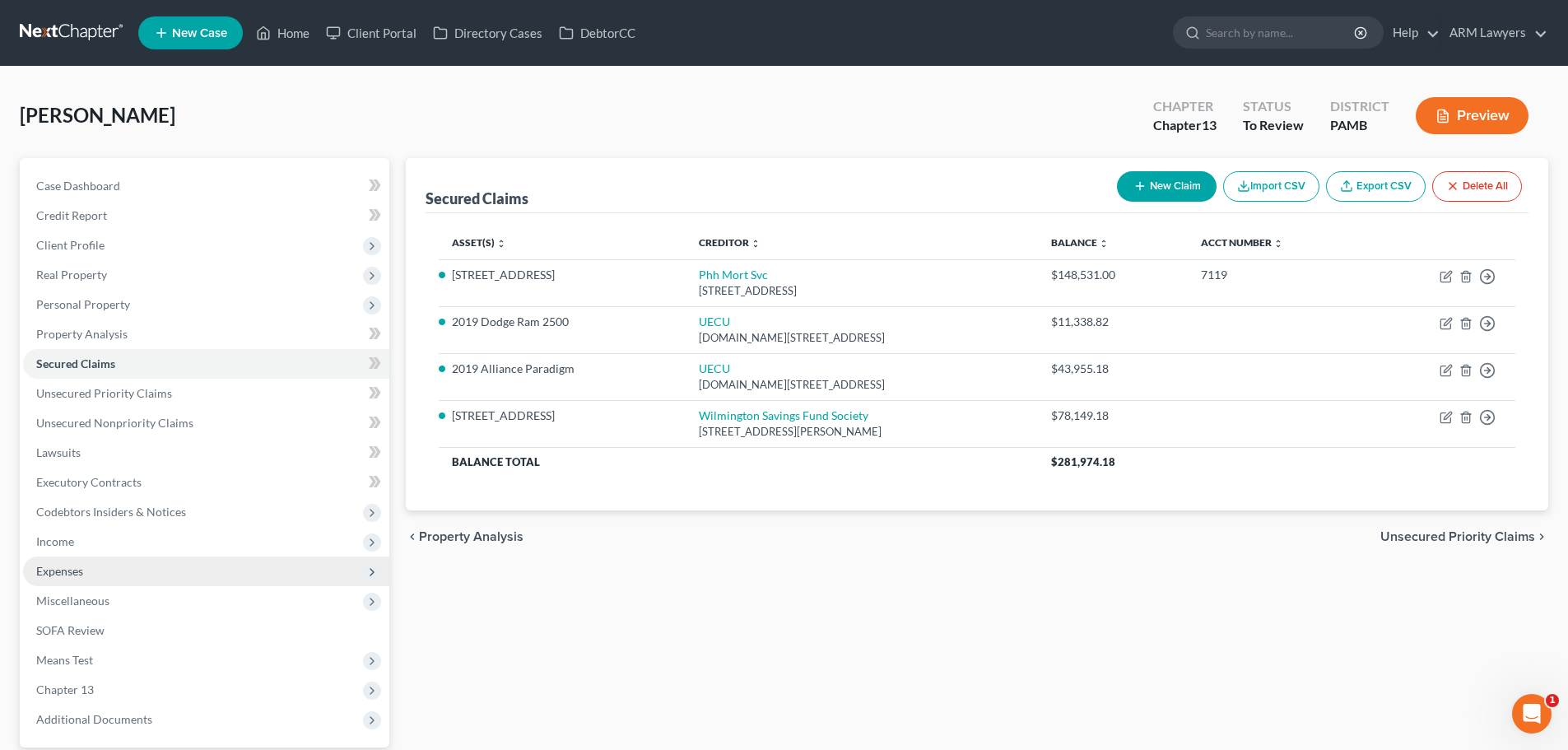
click at [69, 566] on span "Expenses" at bounding box center [59, 570] width 47 height 14
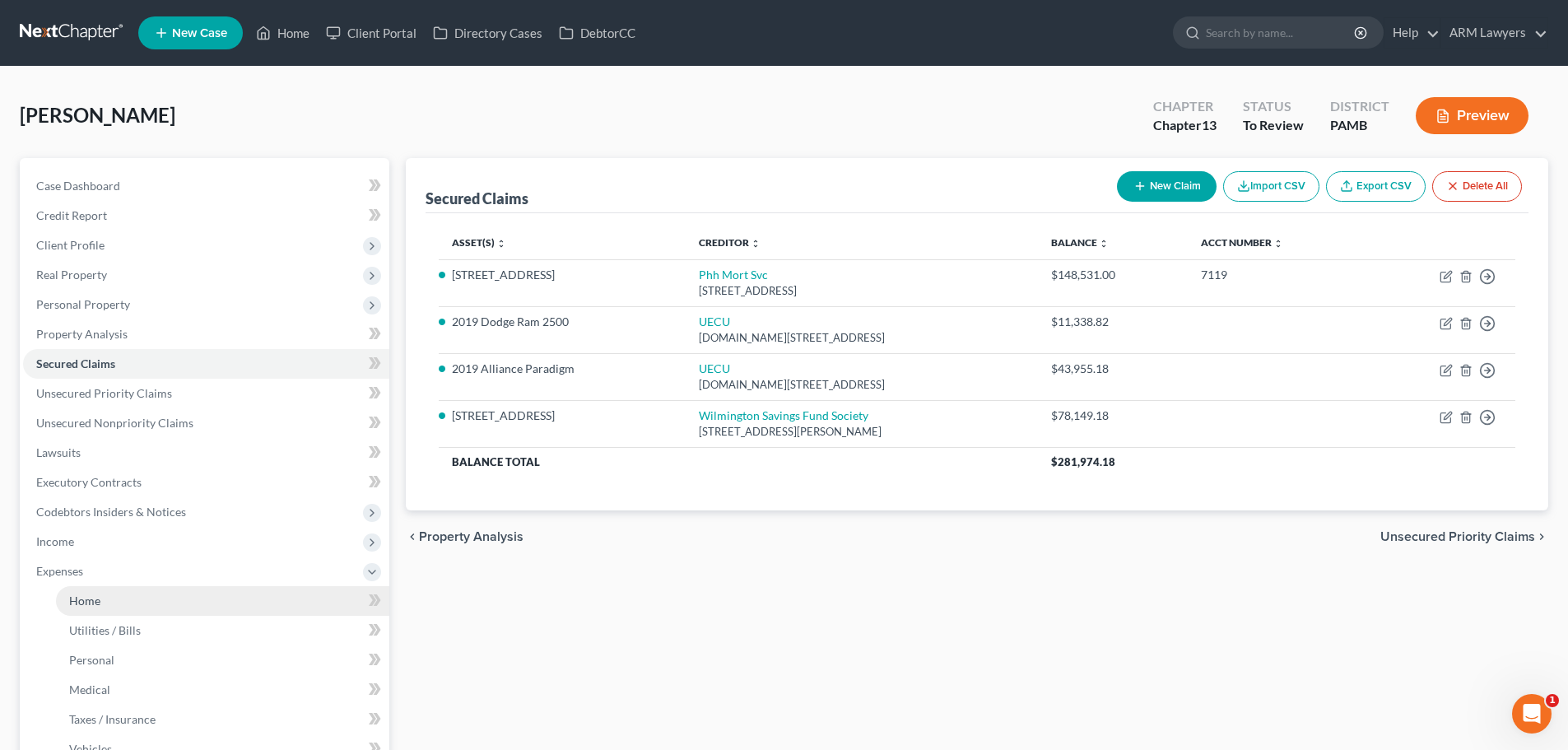
click at [128, 591] on link "Home" at bounding box center [222, 600] width 333 height 30
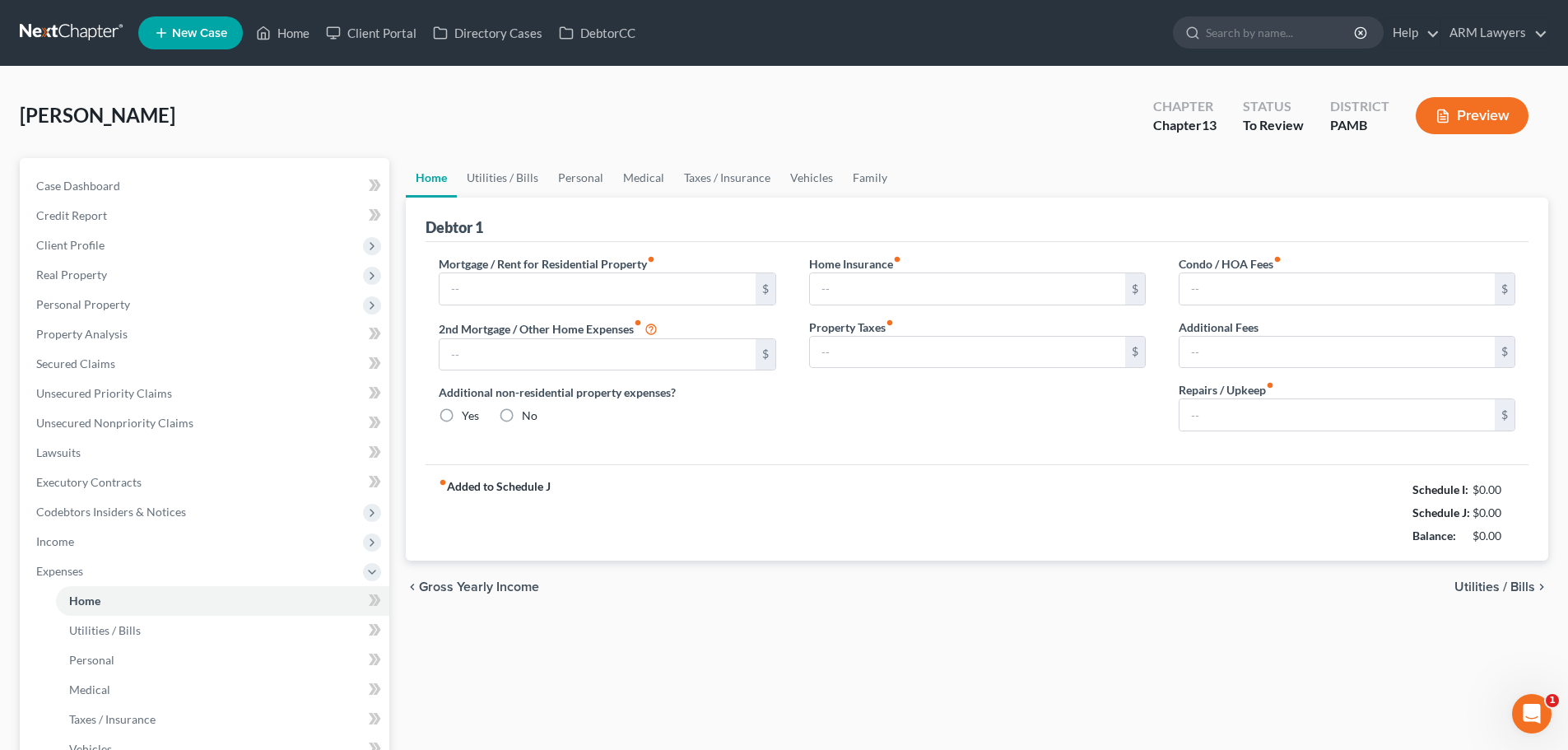
type input "1,116.31"
type input "0.00"
radio input "true"
type input "160.33"
type input "467.00"
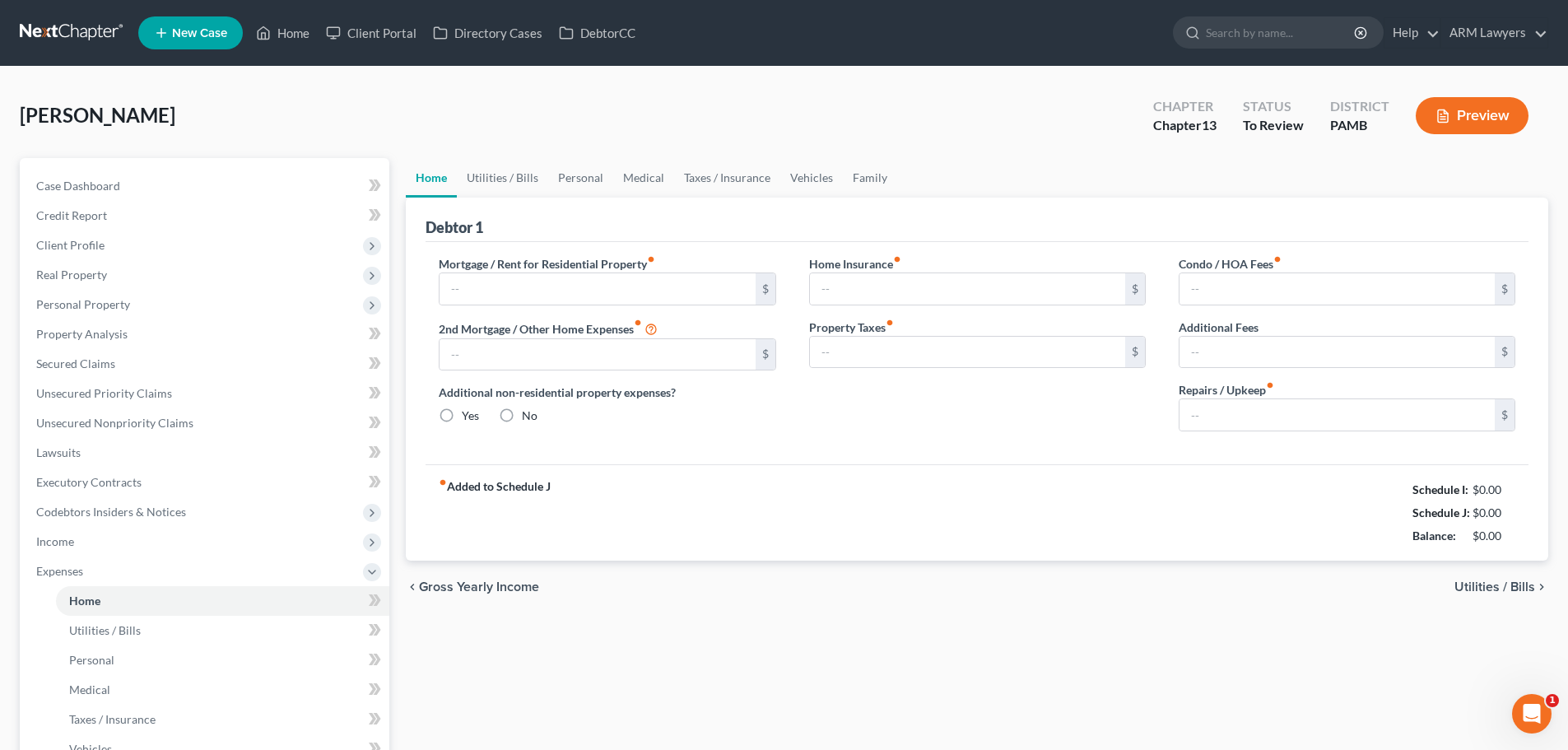
type input "32.50"
type input "0.00"
click at [497, 357] on input "0.00" at bounding box center [597, 355] width 315 height 31
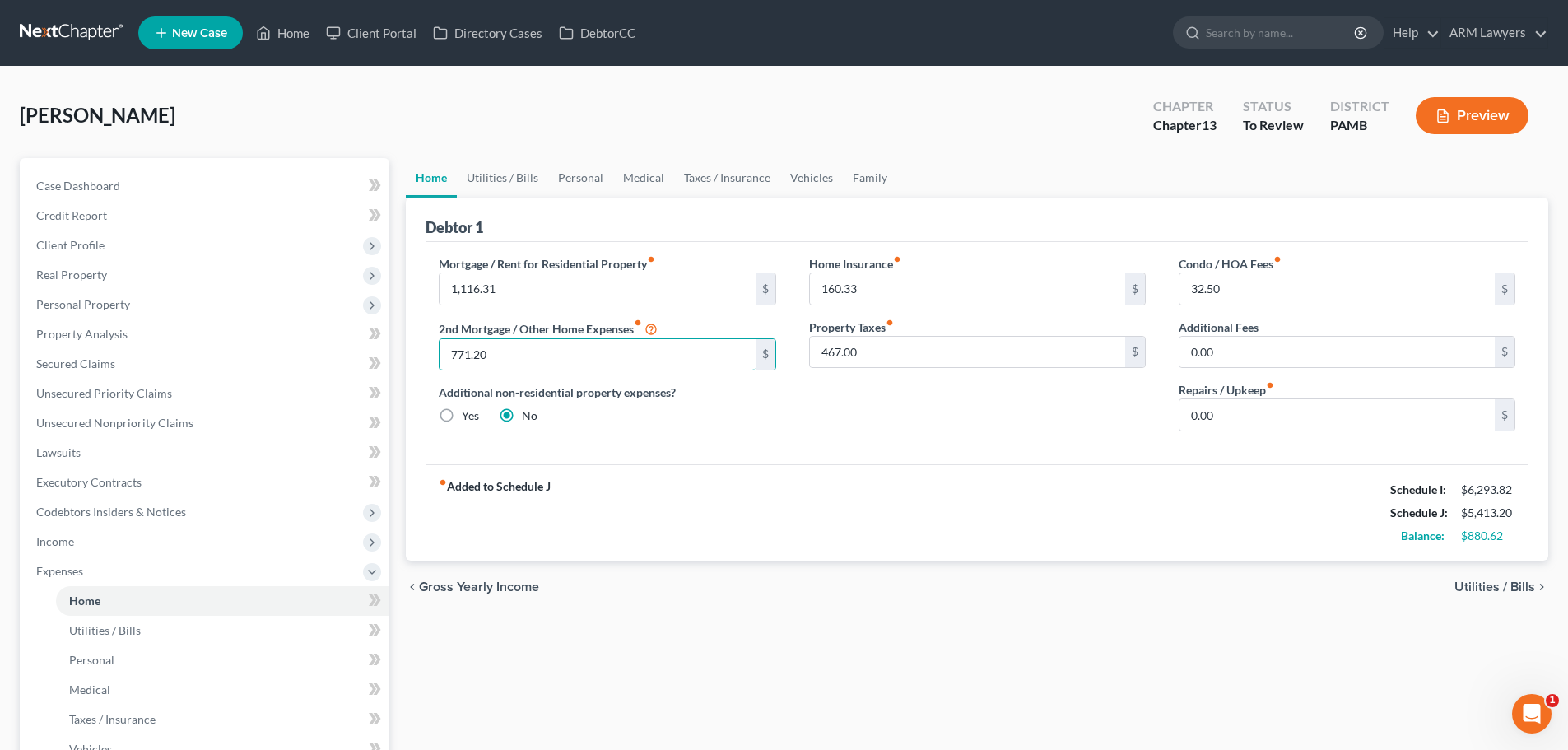
type input "771.20"
click at [929, 591] on div "Home Utilities / Bills Personal Medical Taxes / Insurance Vehicles Family Debto…" at bounding box center [976, 604] width 1158 height 891
click at [932, 115] on icon "button" at bounding box center [1442, 116] width 10 height 13
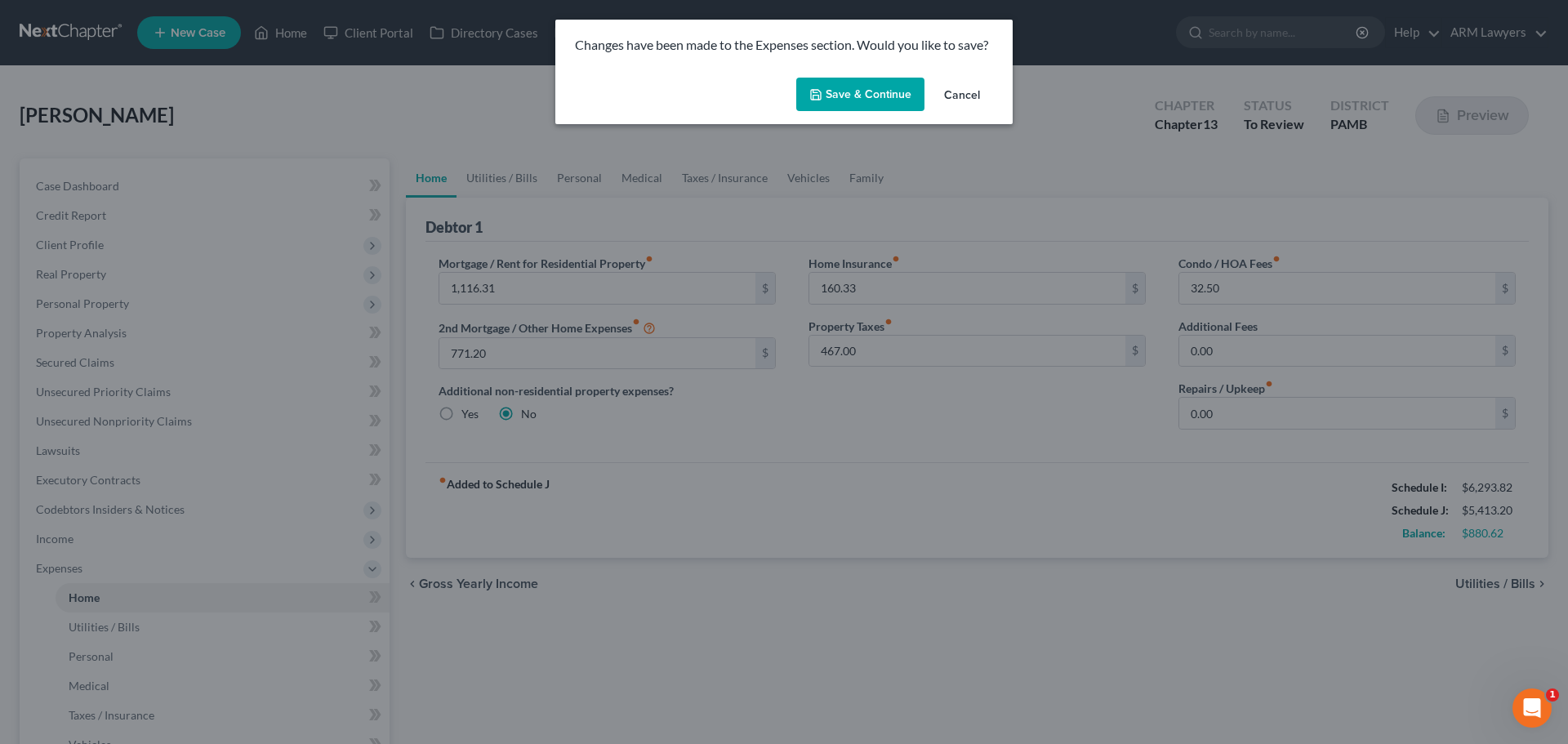
click at [855, 102] on button "Save & Continue" at bounding box center [860, 95] width 129 height 35
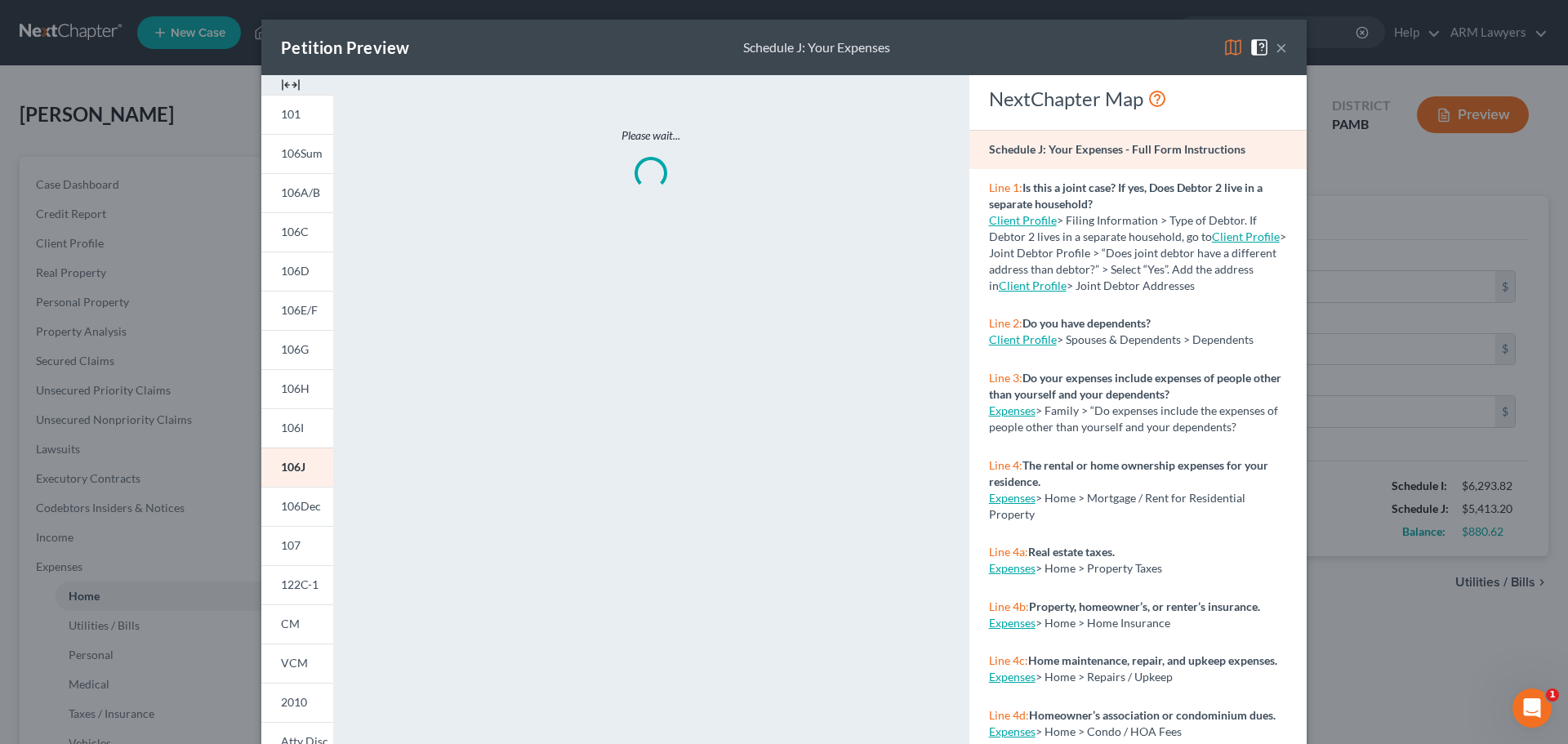
click at [925, 50] on button "×" at bounding box center [1281, 47] width 12 height 19
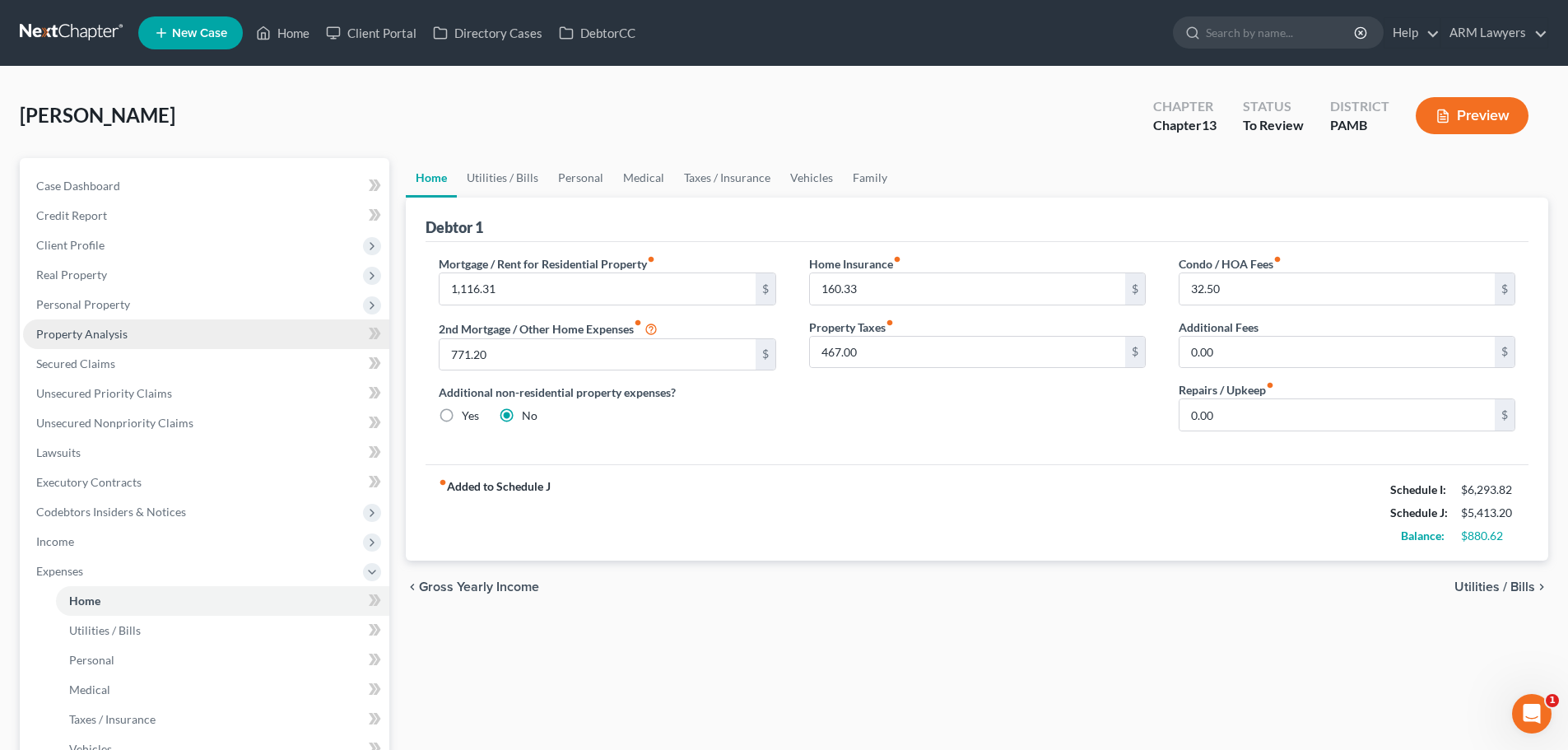
click at [80, 343] on link "Property Analysis" at bounding box center [206, 333] width 366 height 30
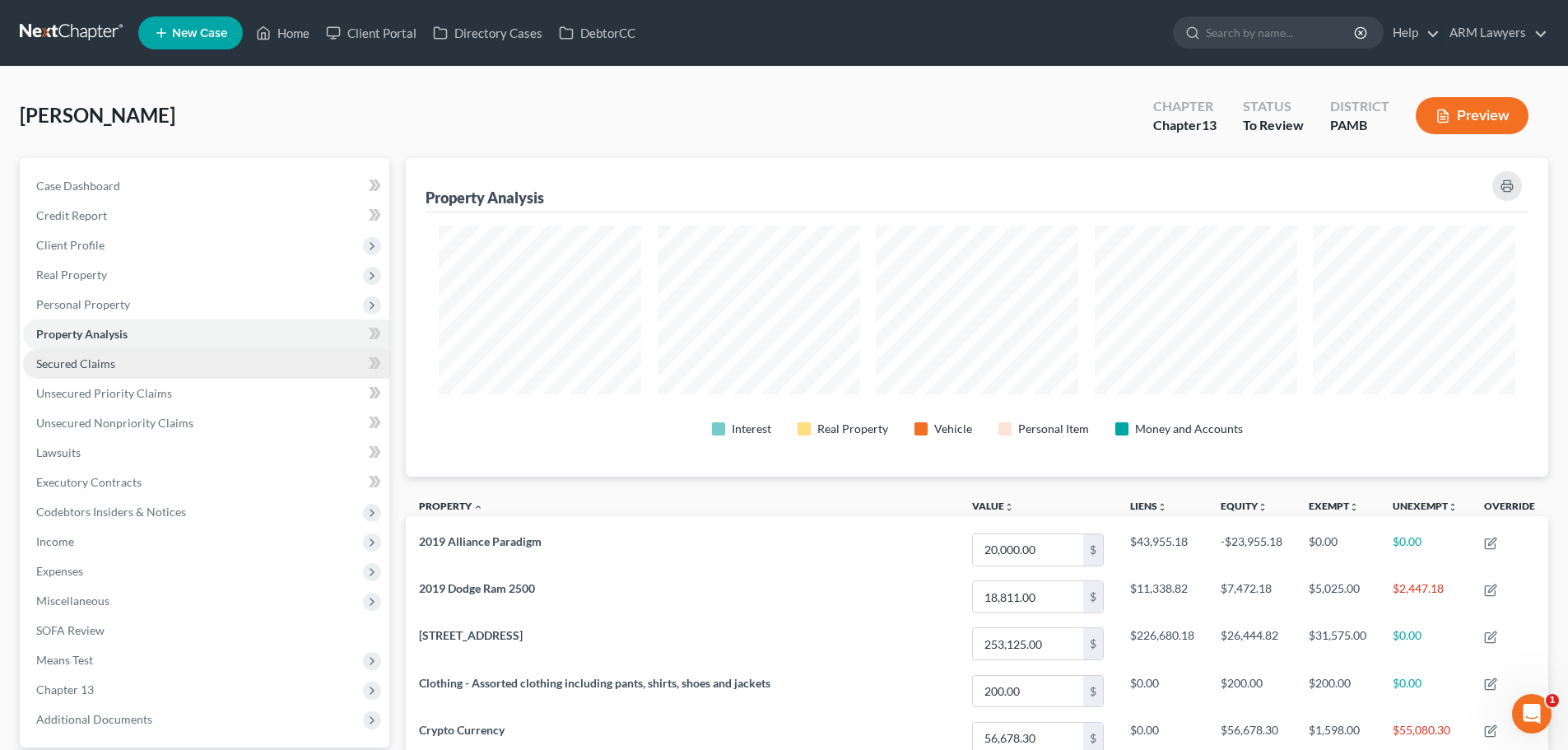
scroll to position [319, 1142]
click at [76, 364] on span "Secured Claims" at bounding box center [75, 363] width 79 height 14
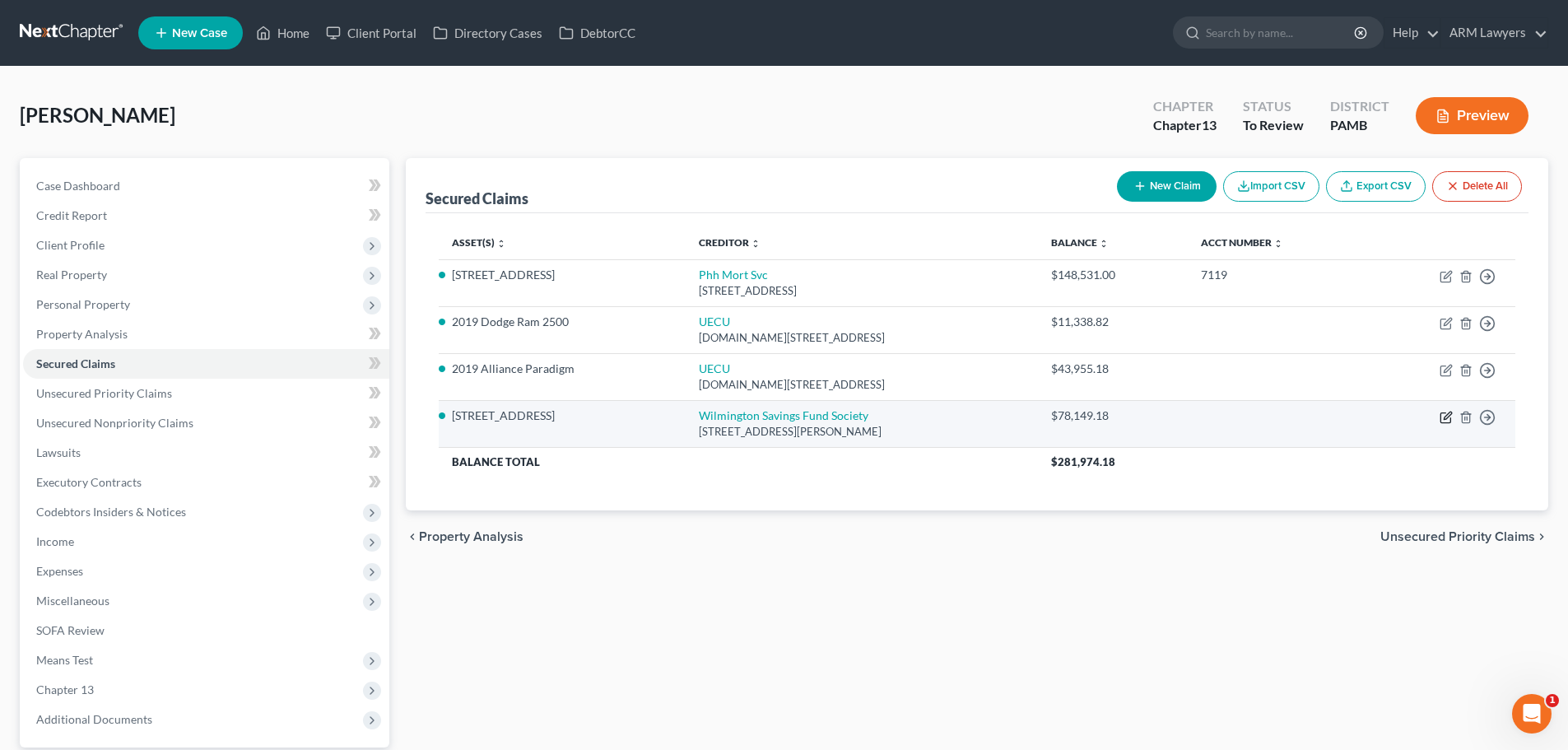
click at [932, 419] on icon "button" at bounding box center [1446, 418] width 14 height 14
select select "42"
select select "3"
select select "0"
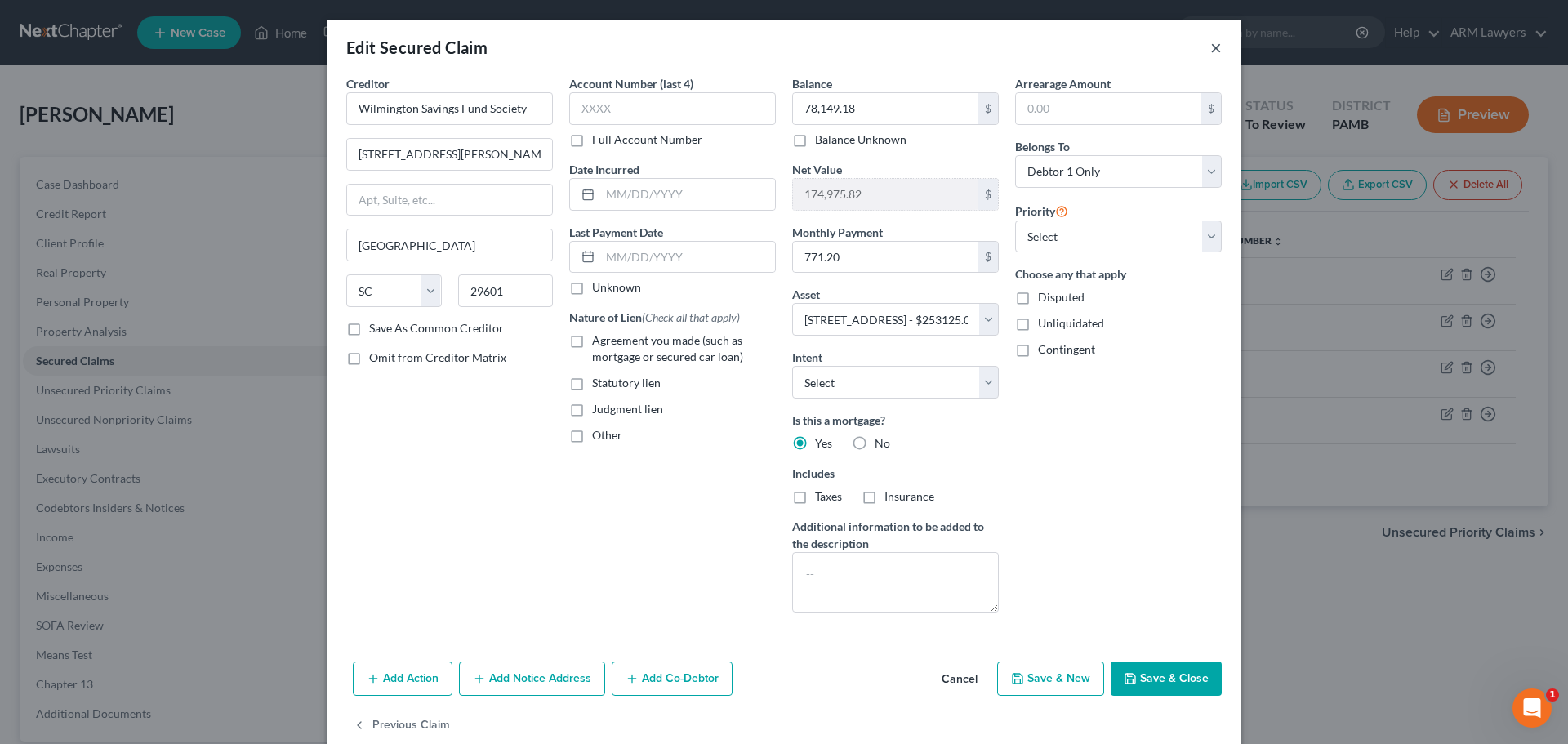
click at [925, 51] on button "×" at bounding box center [1216, 47] width 12 height 19
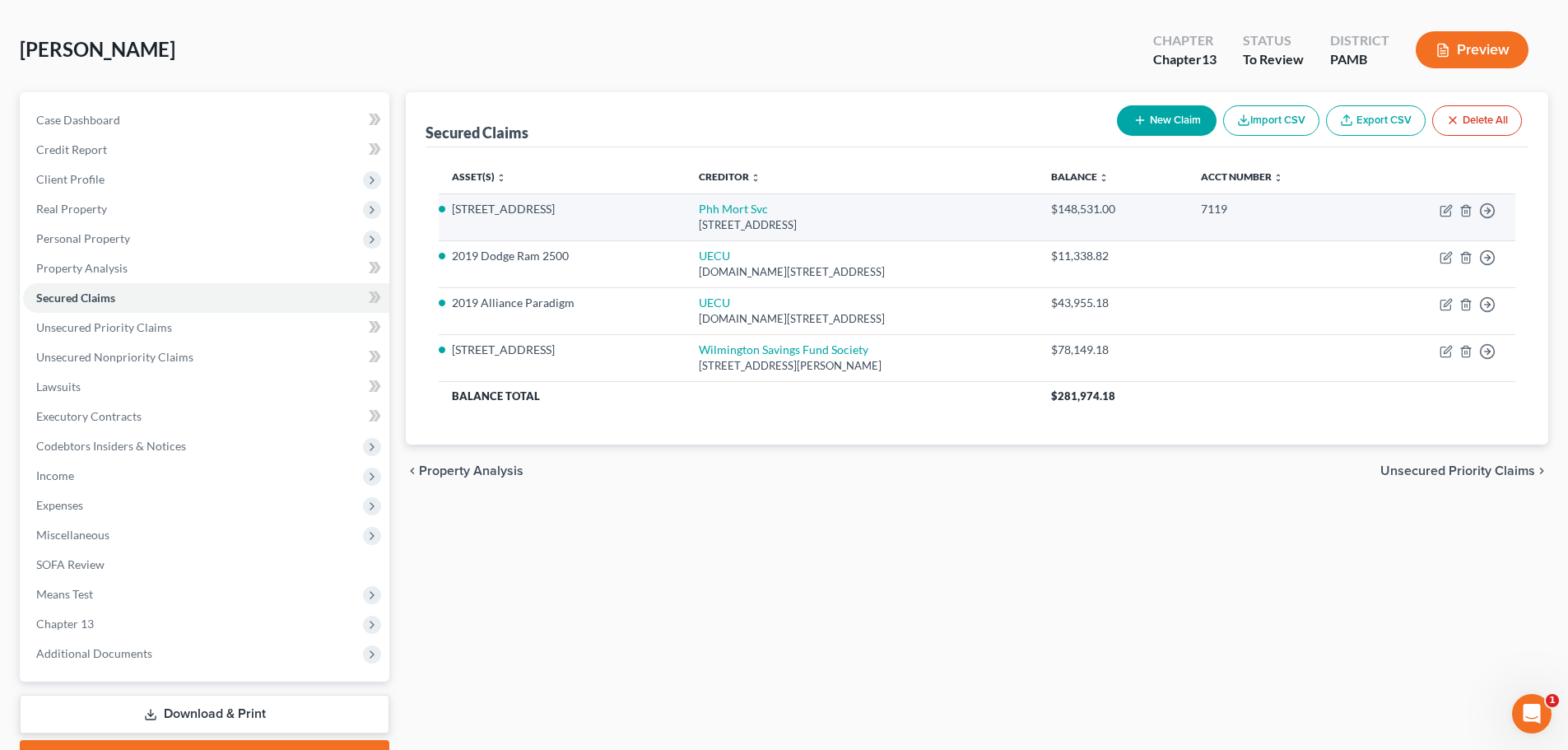
scroll to position [54, 0]
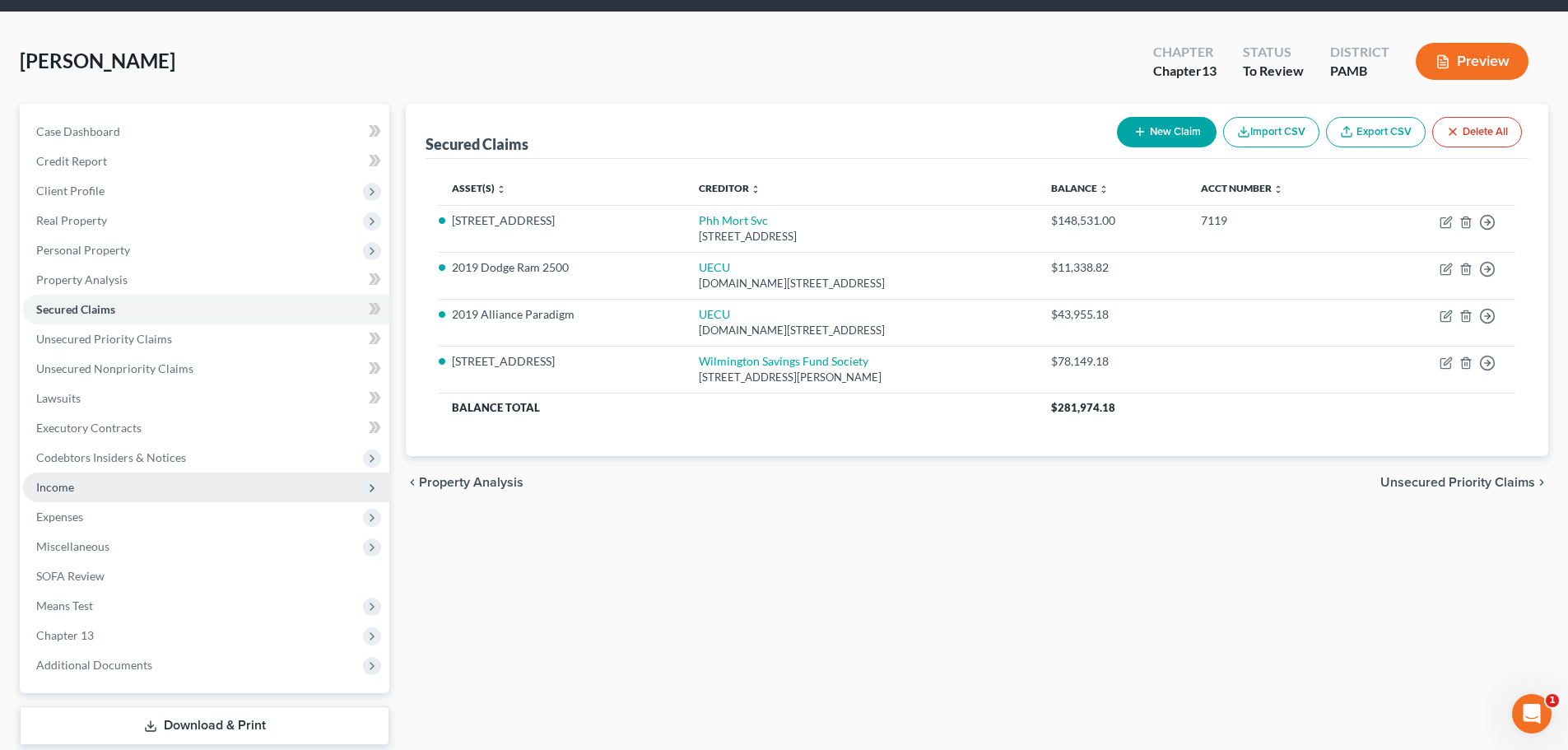
click at [57, 480] on span "Income" at bounding box center [54, 487] width 38 height 14
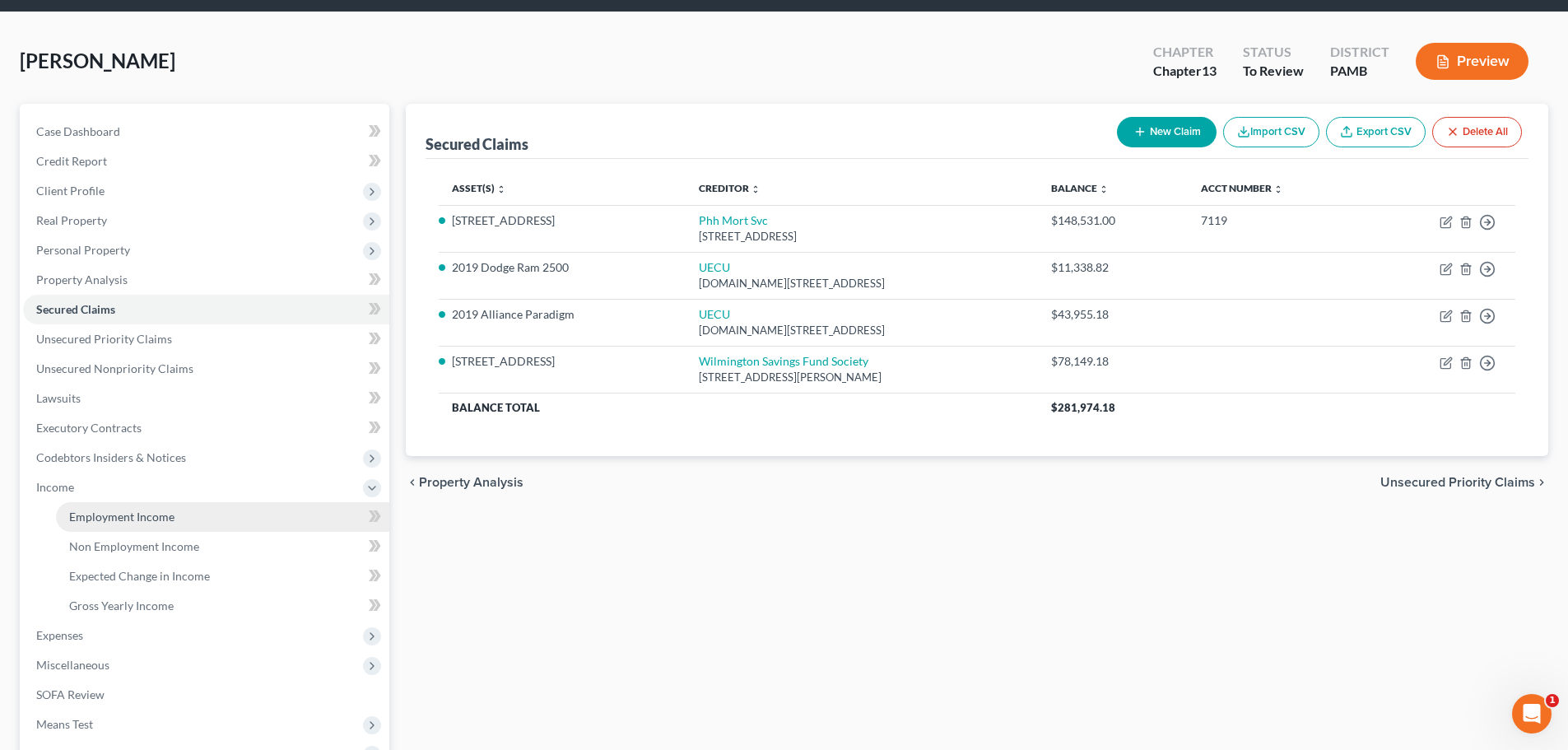
click at [94, 510] on span "Employment Income" at bounding box center [122, 516] width 105 height 14
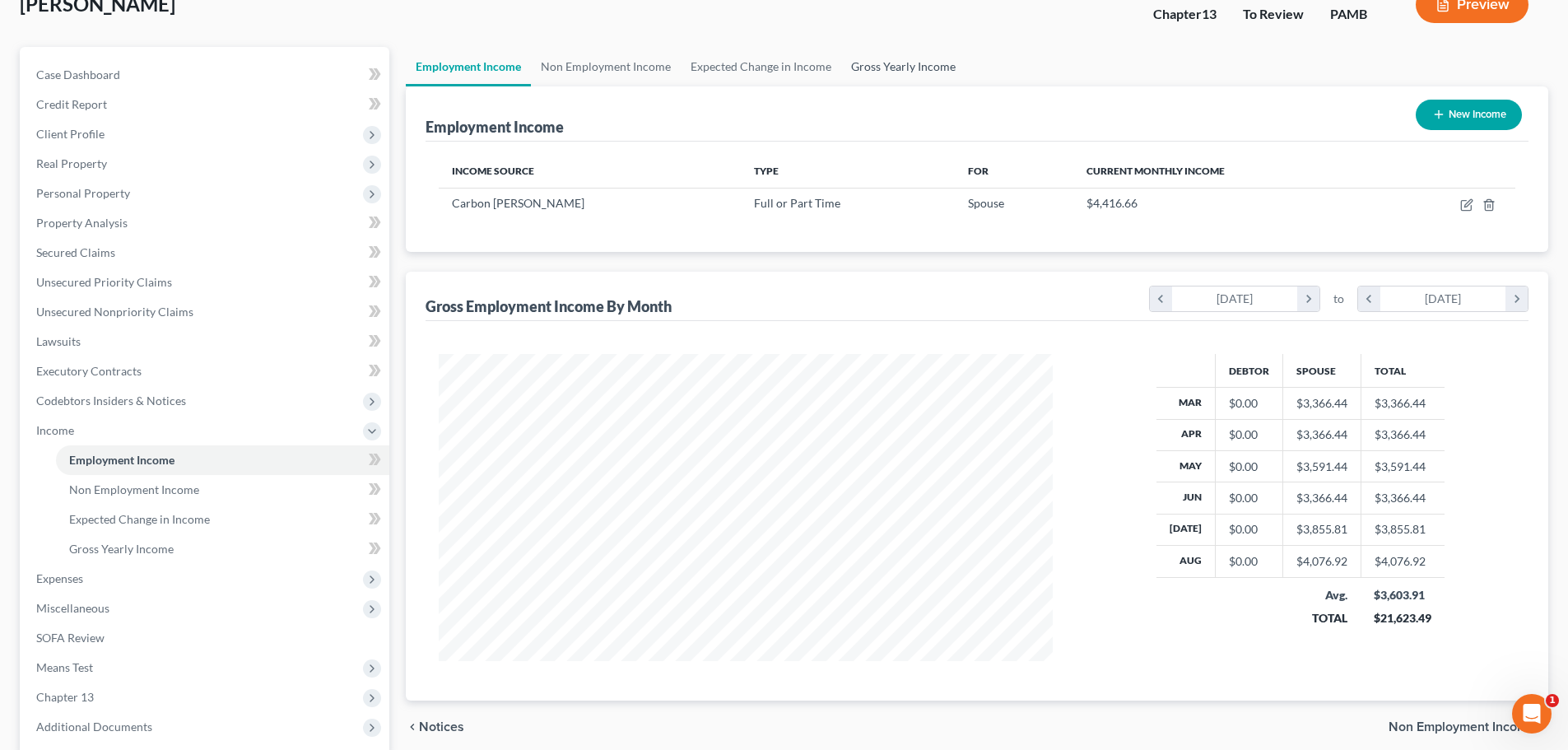
scroll to position [82, 0]
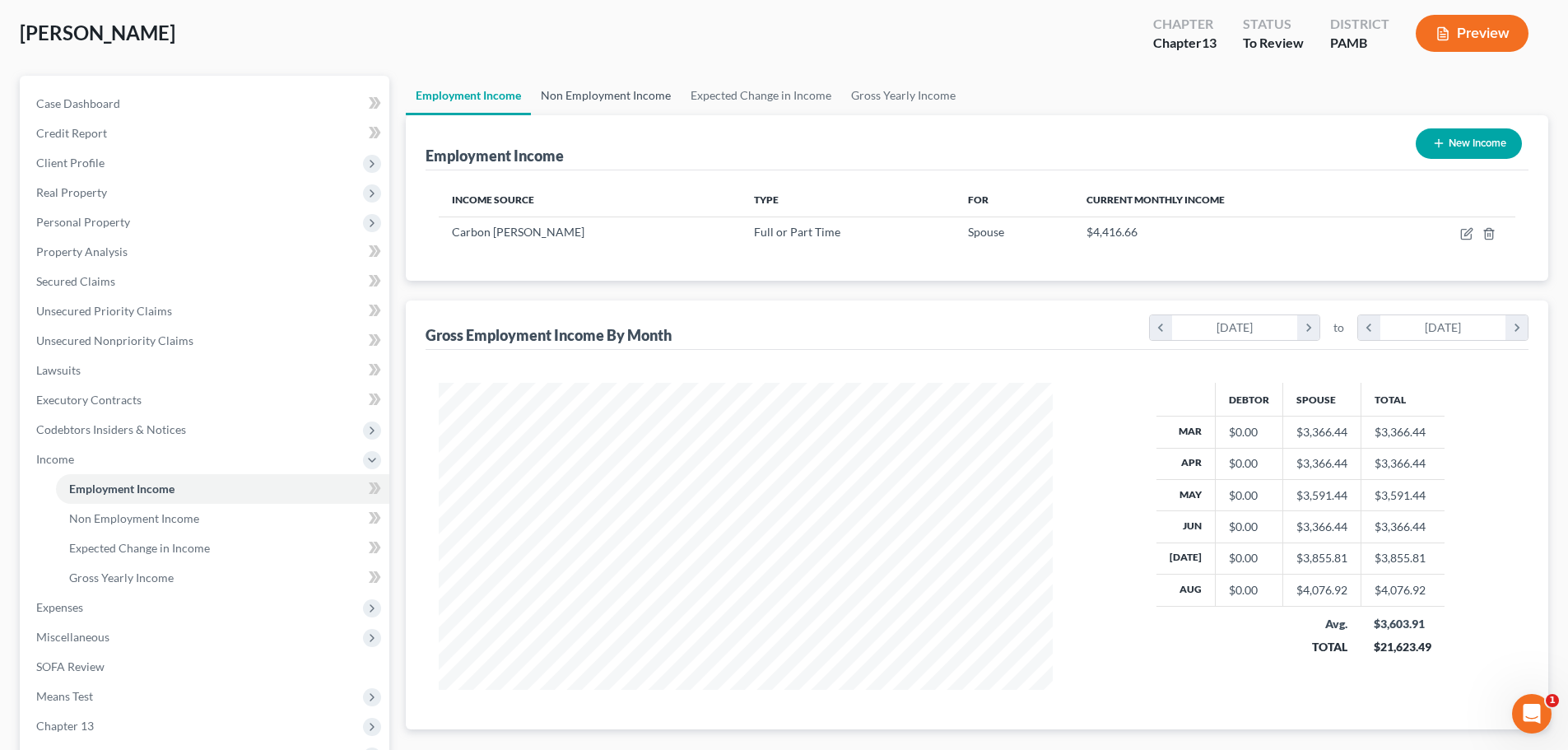
click at [595, 98] on link "Non Employment Income" at bounding box center [605, 95] width 150 height 40
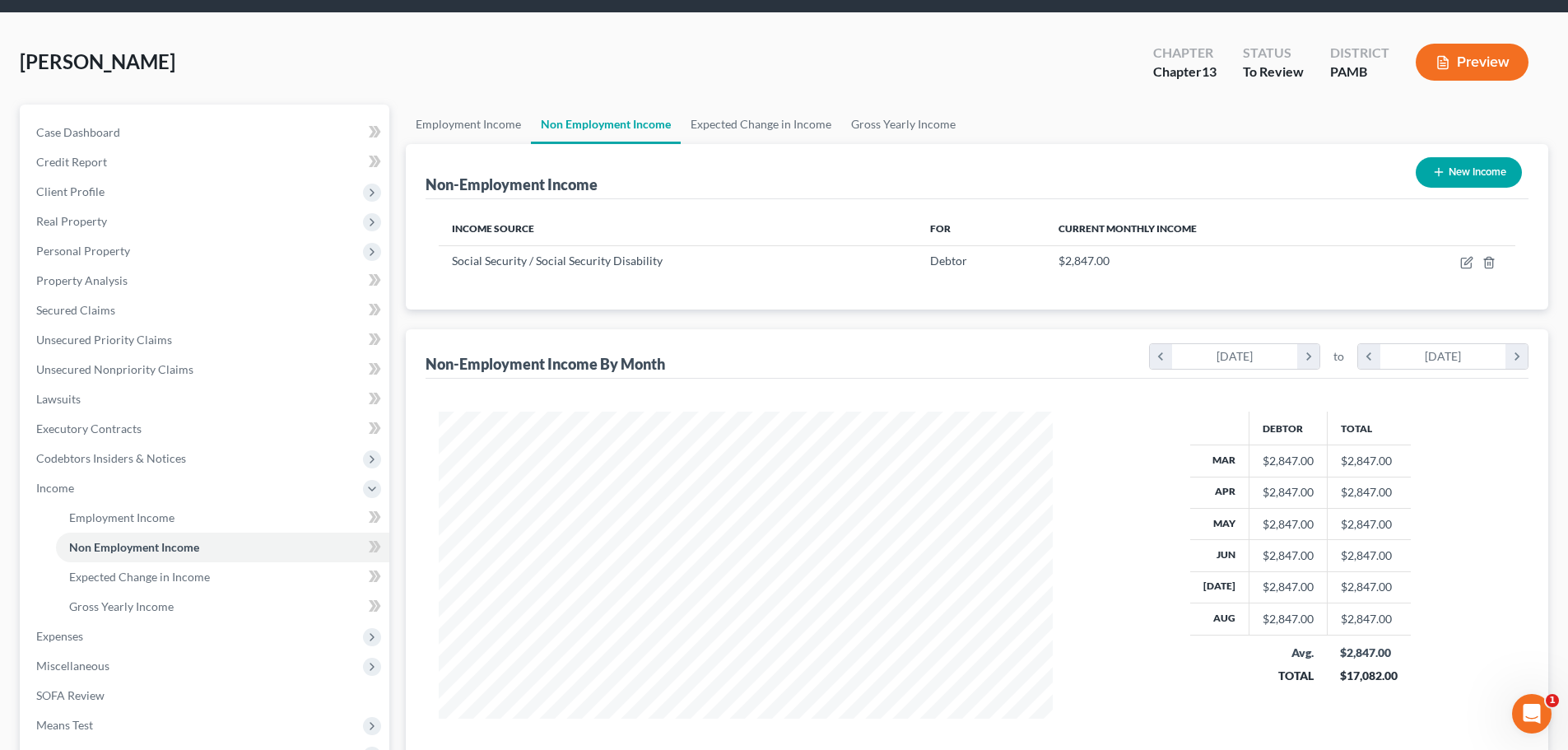
scroll to position [82, 0]
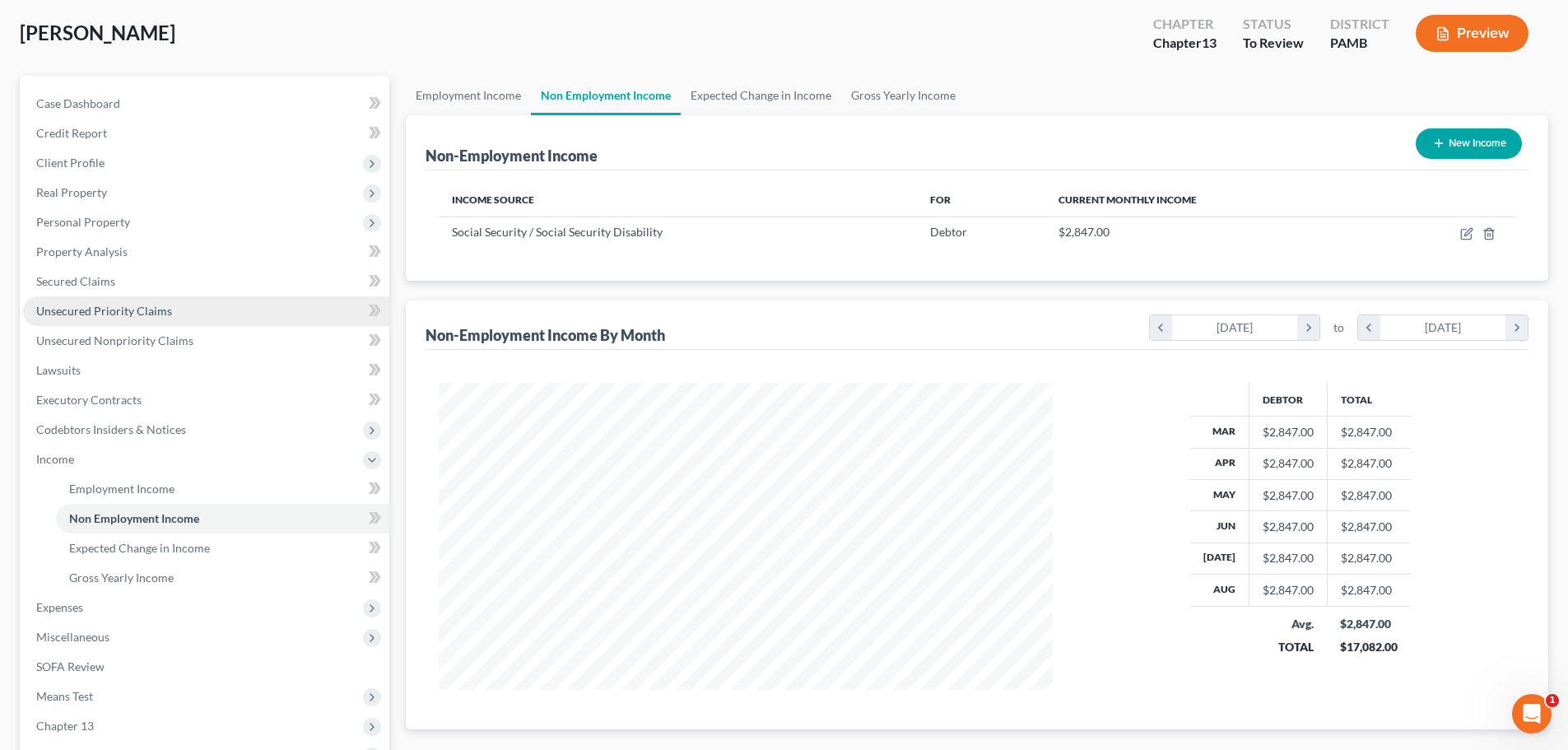
click at [50, 309] on span "Unsecured Priority Claims" at bounding box center [103, 310] width 136 height 14
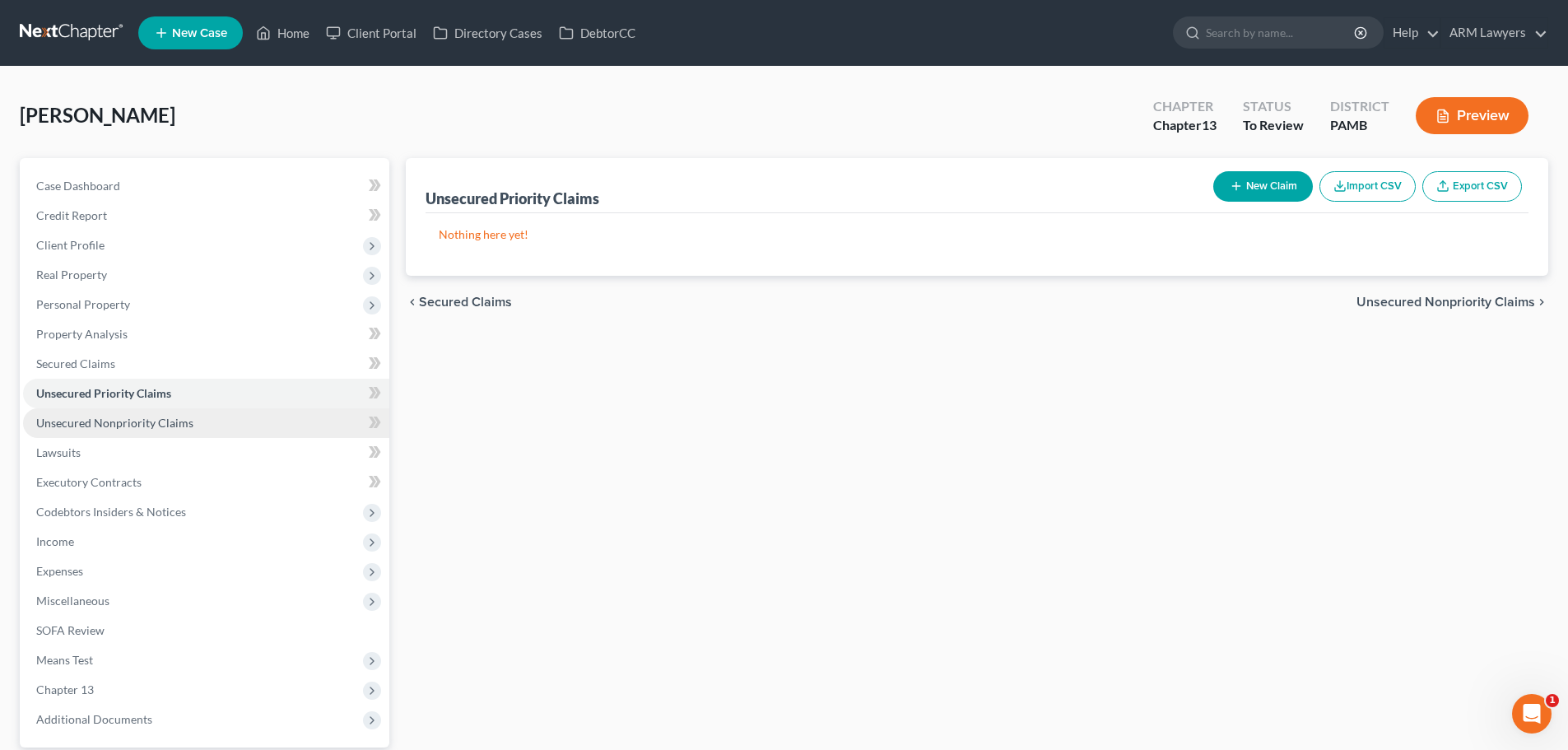
click at [81, 409] on link "Unsecured Nonpriority Claims" at bounding box center [206, 422] width 366 height 30
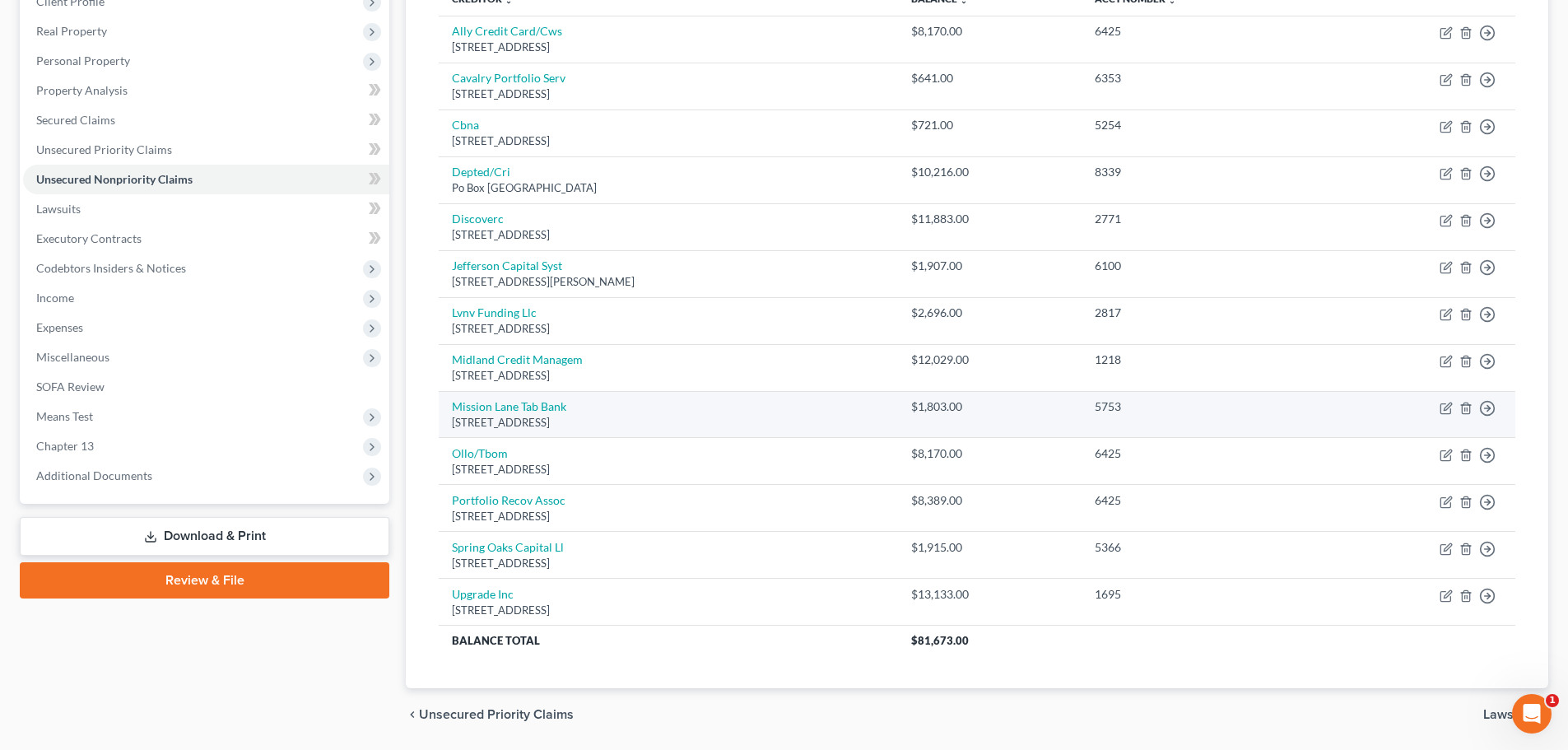
scroll to position [215, 0]
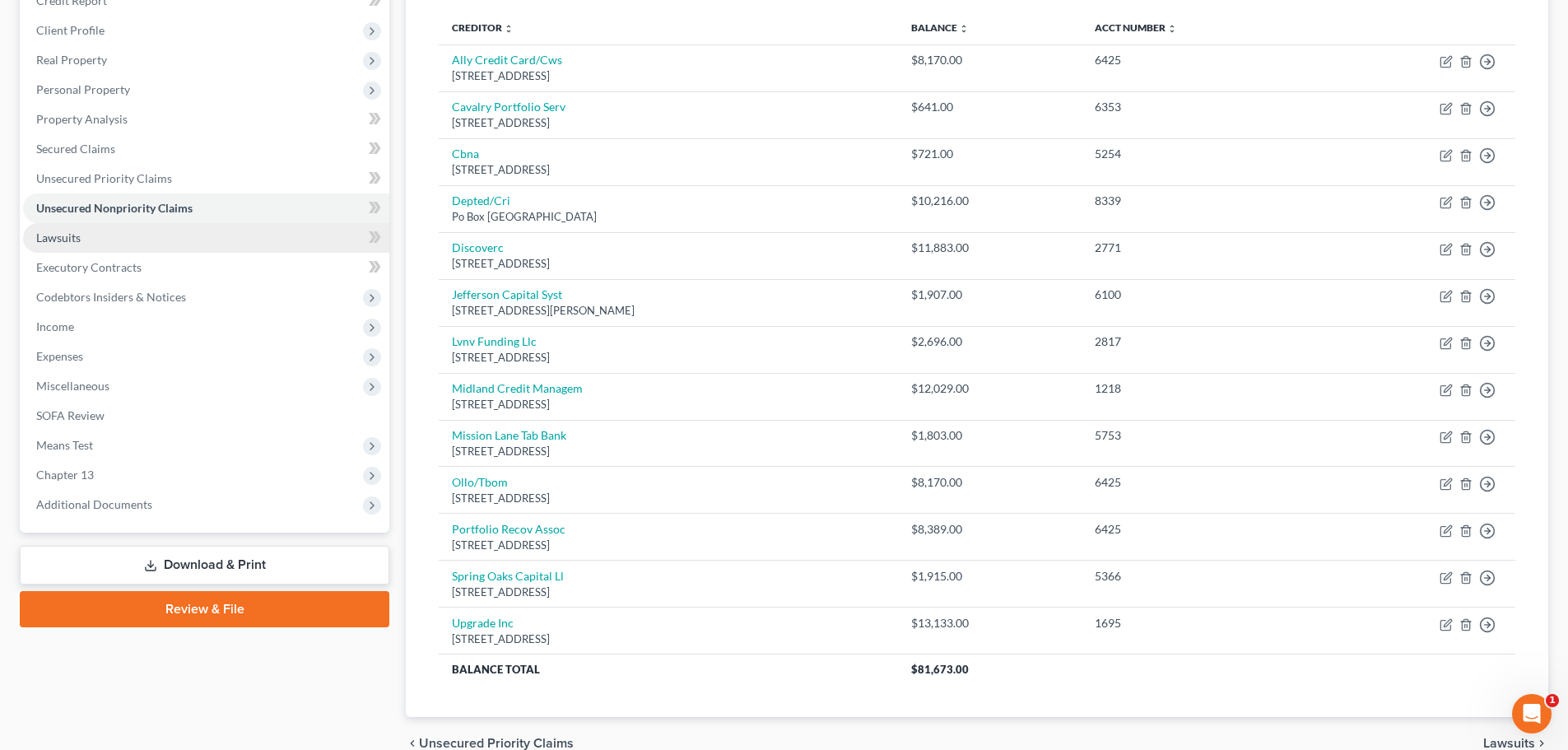
click at [149, 237] on link "Lawsuits" at bounding box center [206, 238] width 366 height 30
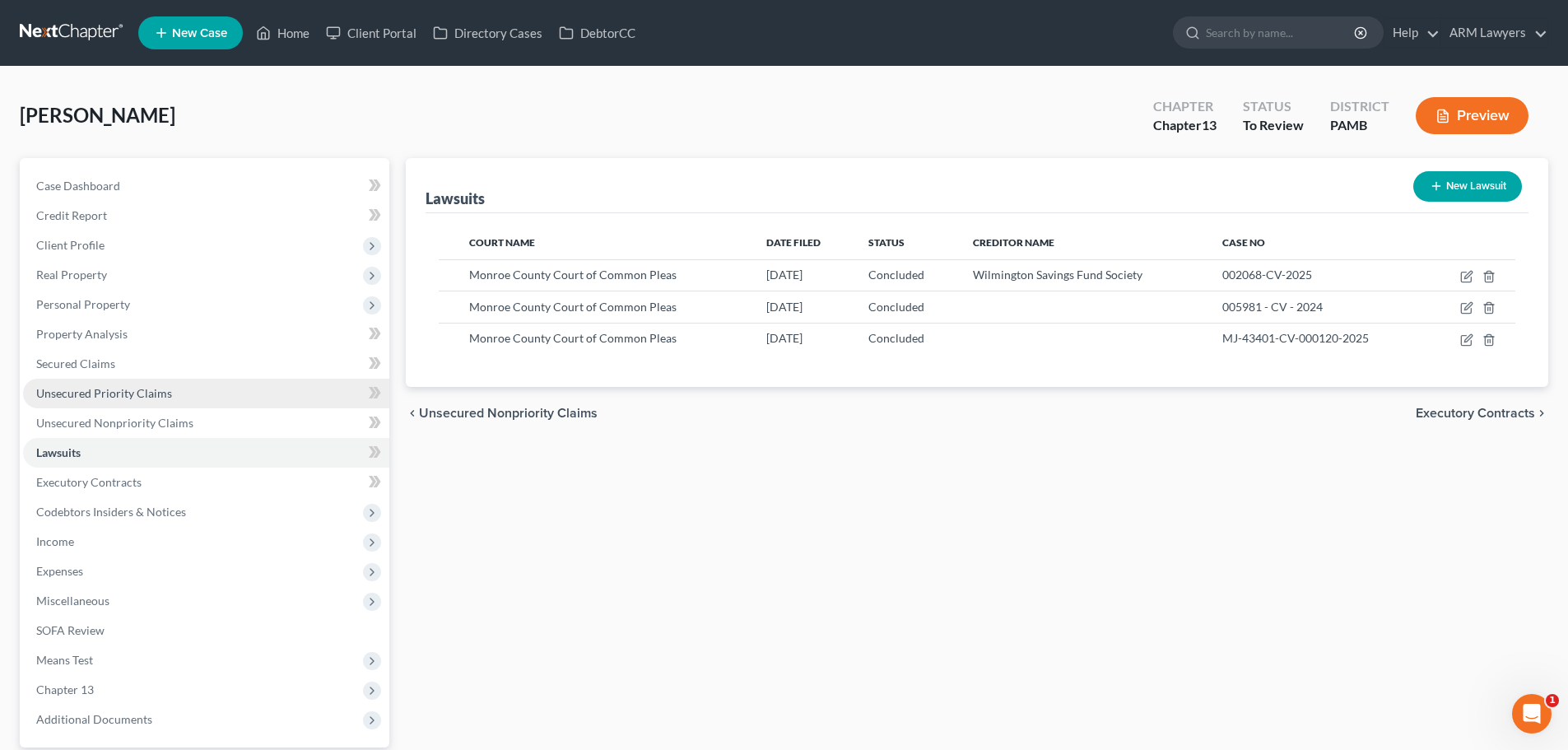
drag, startPoint x: 46, startPoint y: 412, endPoint x: 254, endPoint y: 403, distance: 208.2
click at [254, 403] on link "Unsecured Priority Claims" at bounding box center [206, 393] width 366 height 30
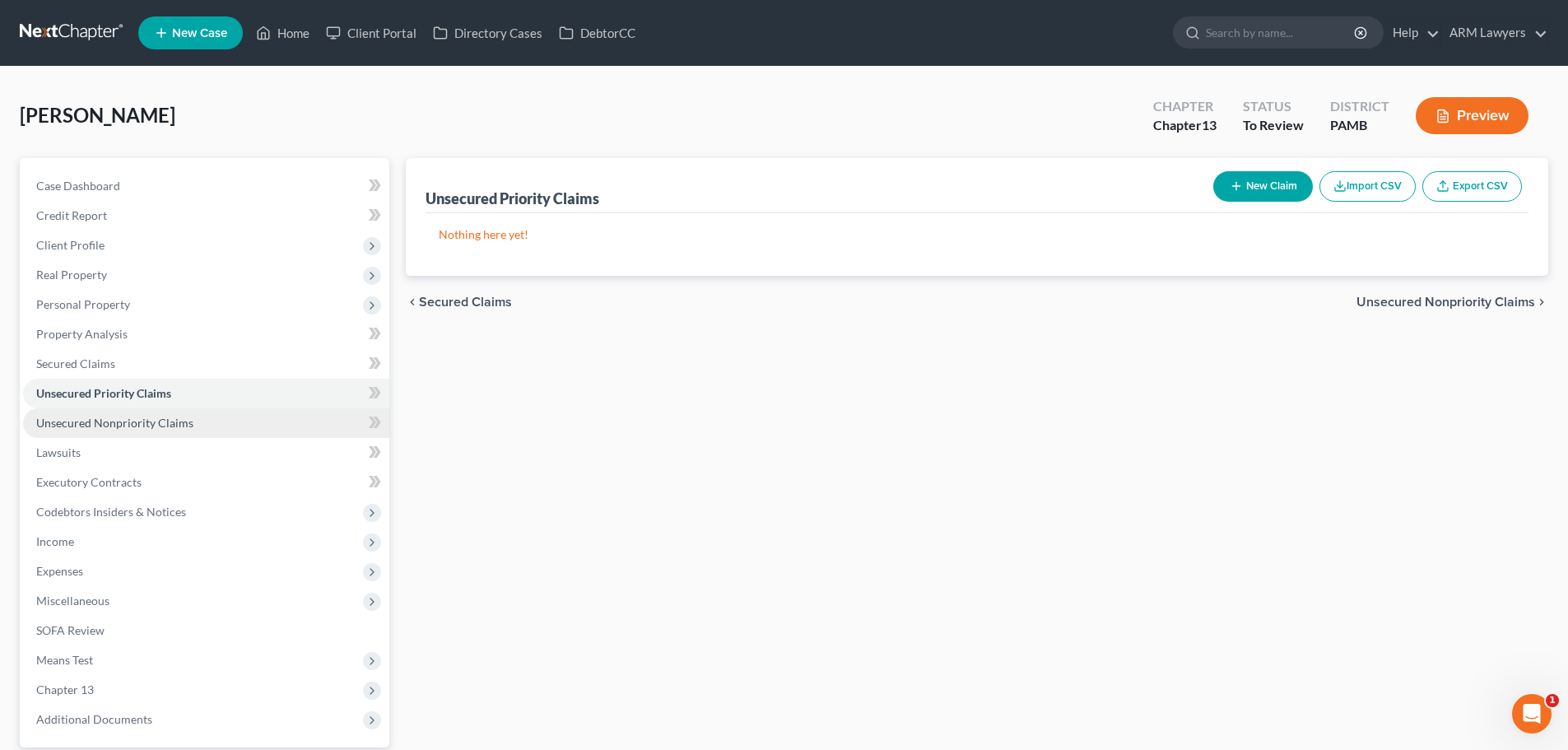
click at [192, 425] on link "Unsecured Nonpriority Claims" at bounding box center [206, 422] width 366 height 30
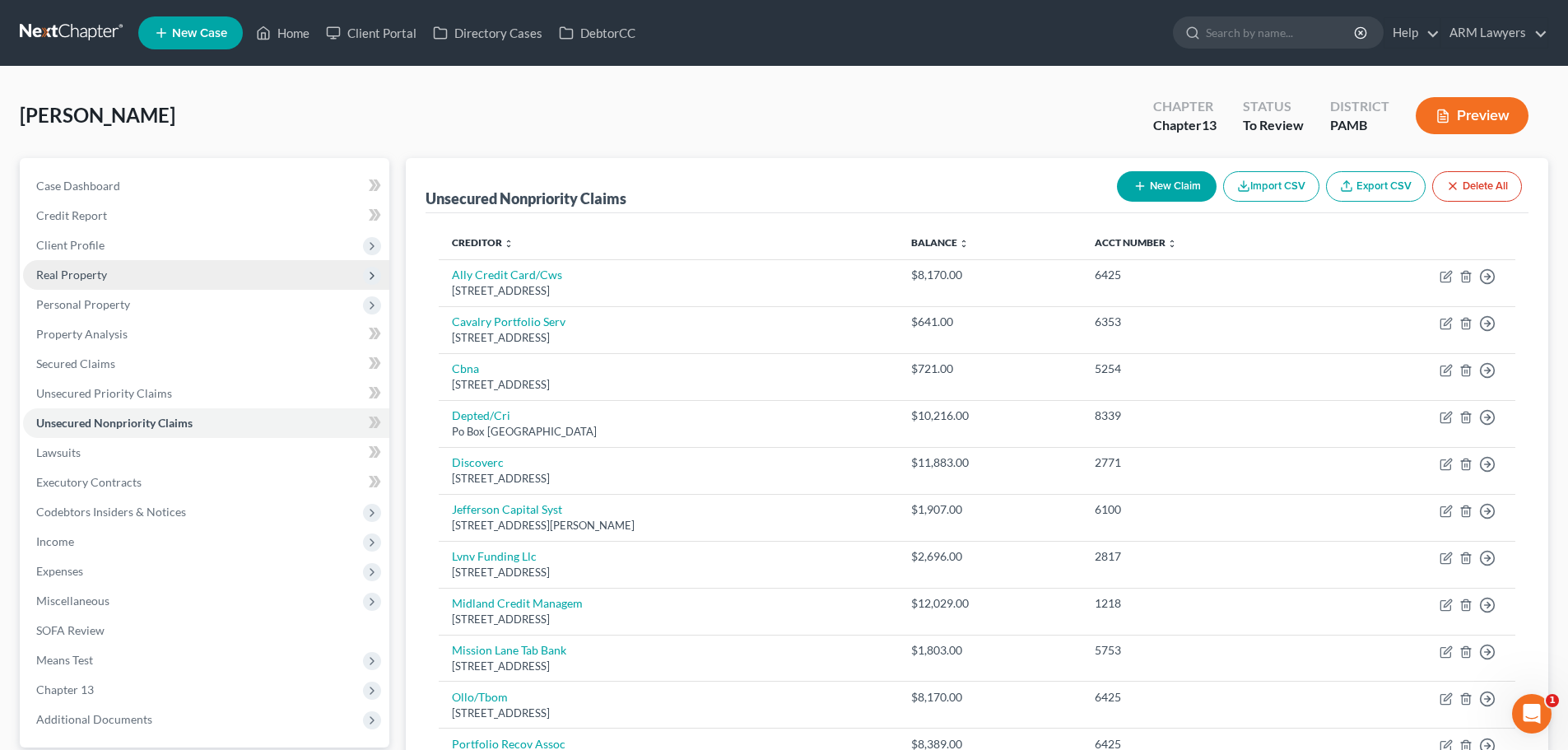
click at [87, 280] on span "Real Property" at bounding box center [71, 274] width 71 height 14
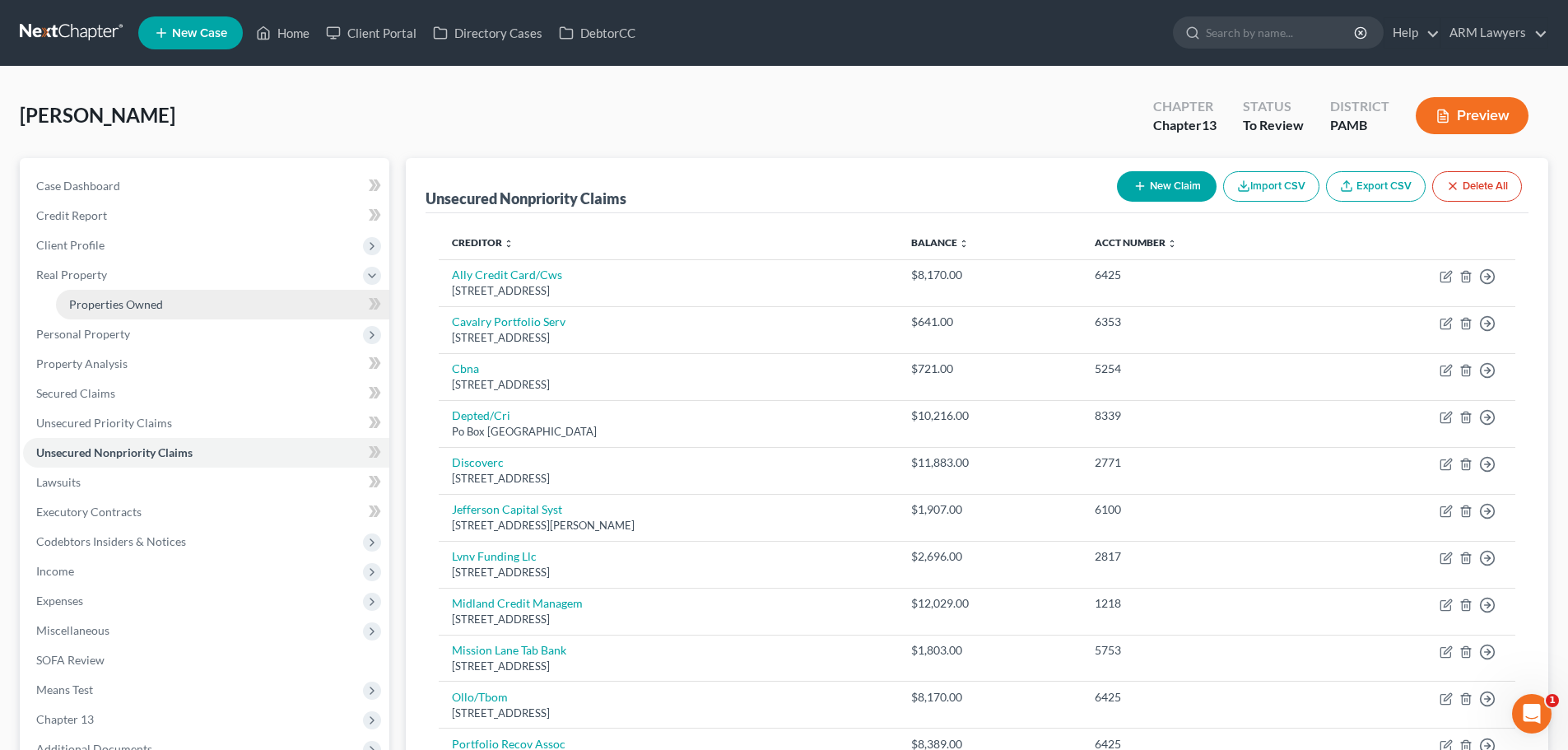
click at [92, 306] on span "Properties Owned" at bounding box center [116, 303] width 94 height 14
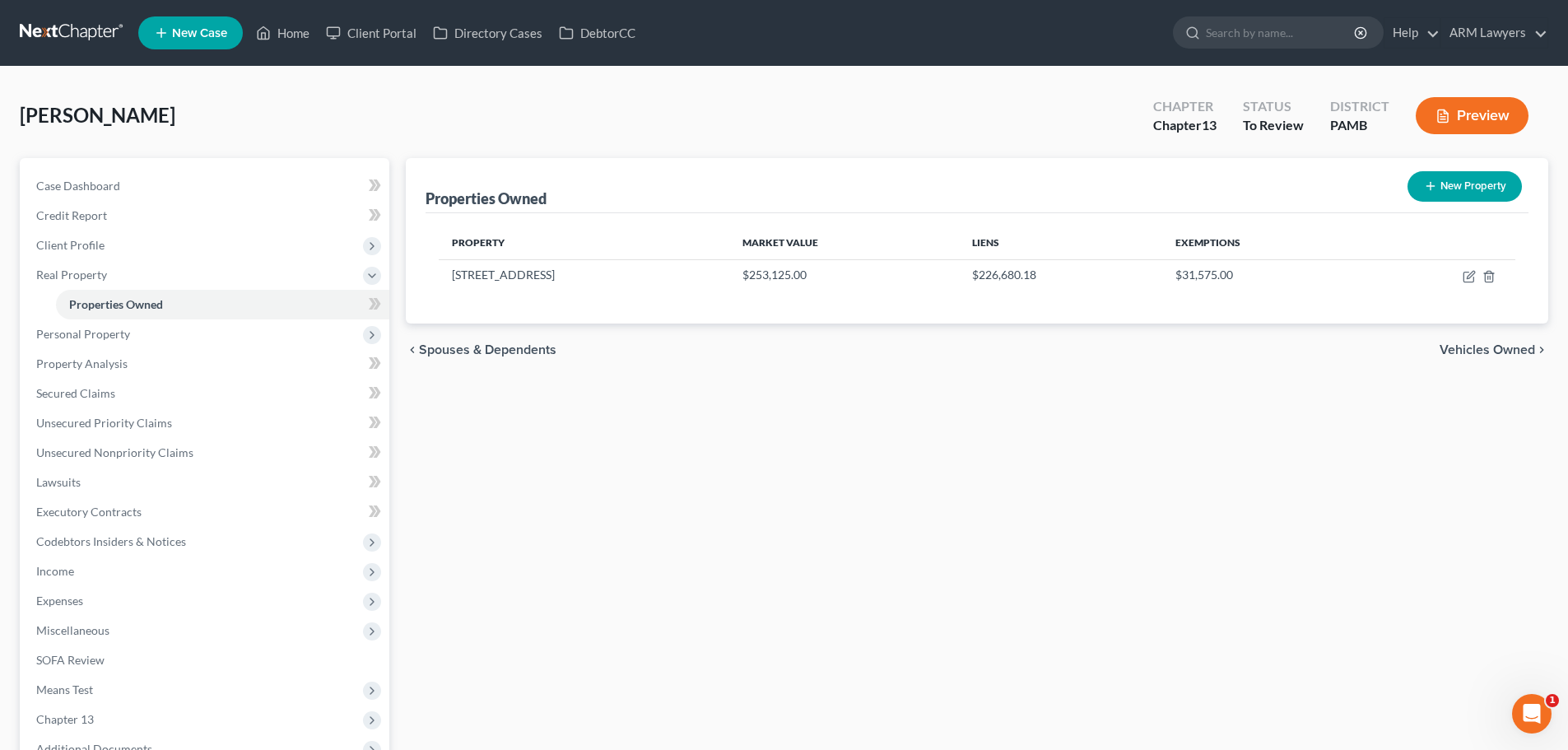
click at [932, 417] on div "Properties Owned New Property Property Market Value Liens Exemptions 3546 Fairv…" at bounding box center [976, 515] width 1158 height 713
click at [102, 249] on span "Client Profile" at bounding box center [70, 245] width 69 height 14
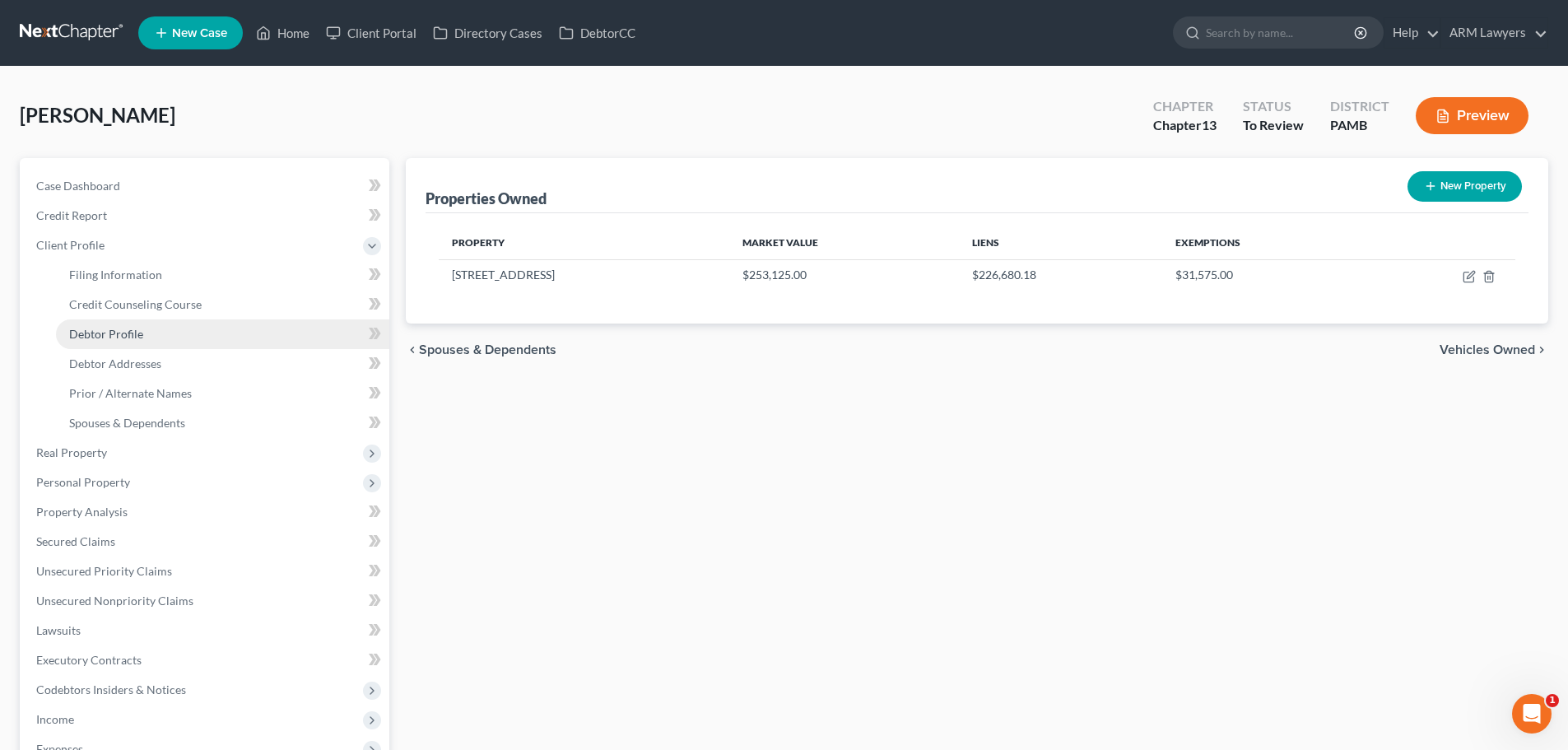
click at [138, 335] on span "Debtor Profile" at bounding box center [106, 333] width 74 height 14
select select "1"
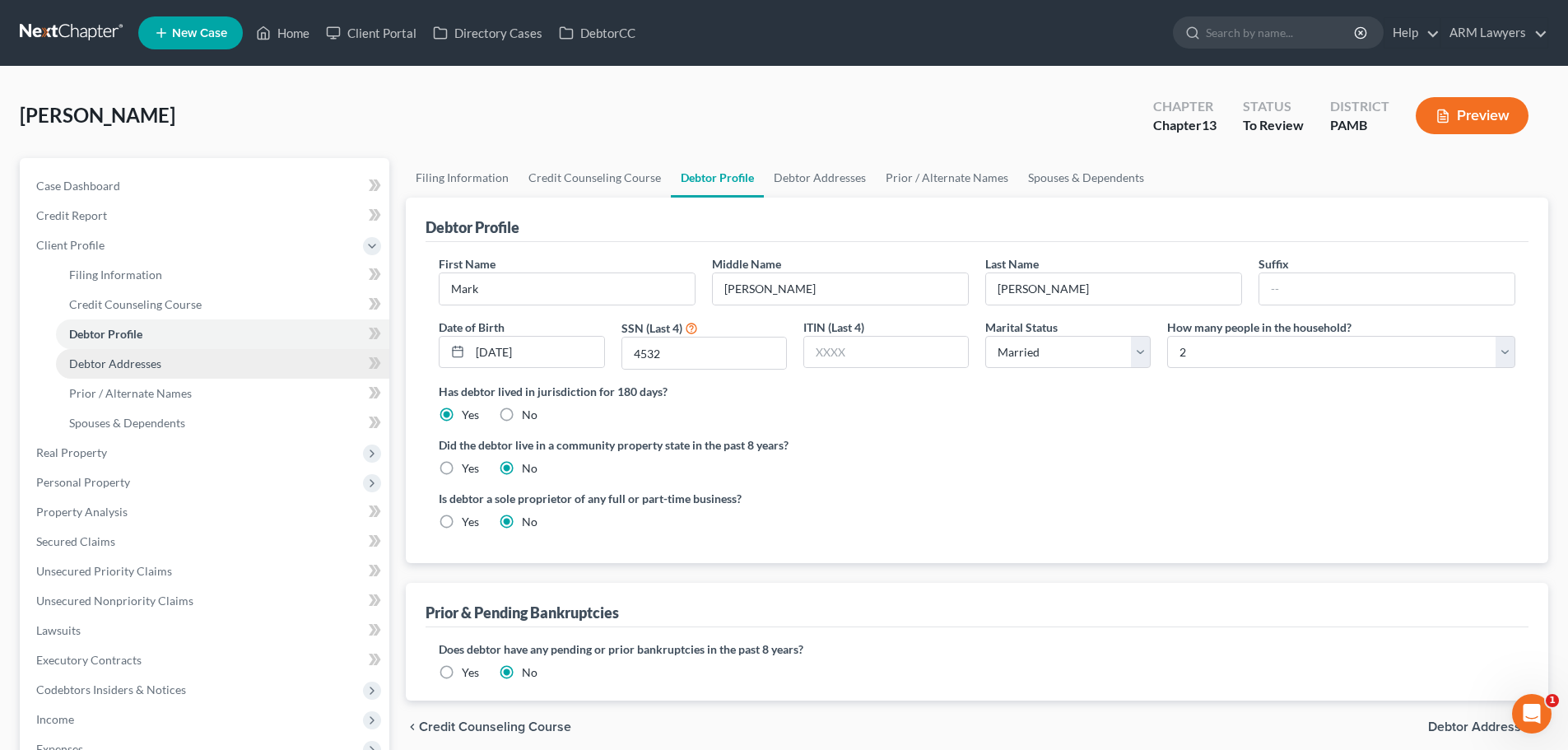
click at [147, 361] on span "Debtor Addresses" at bounding box center [115, 363] width 92 height 14
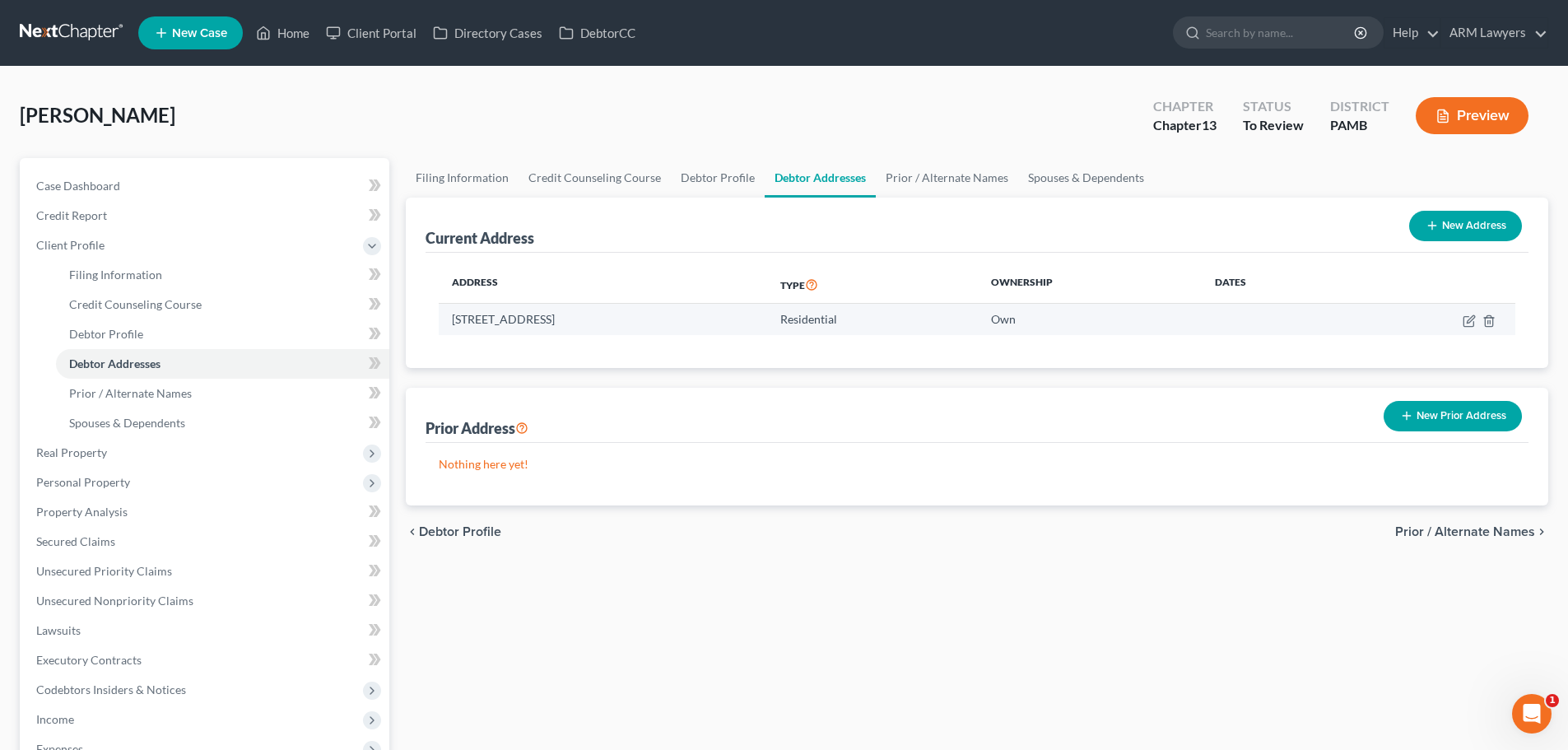
click at [932, 319] on td at bounding box center [1431, 319] width 167 height 31
click at [932, 319] on icon "button" at bounding box center [1469, 321] width 14 height 14
select select "39"
select select "44"
select select "0"
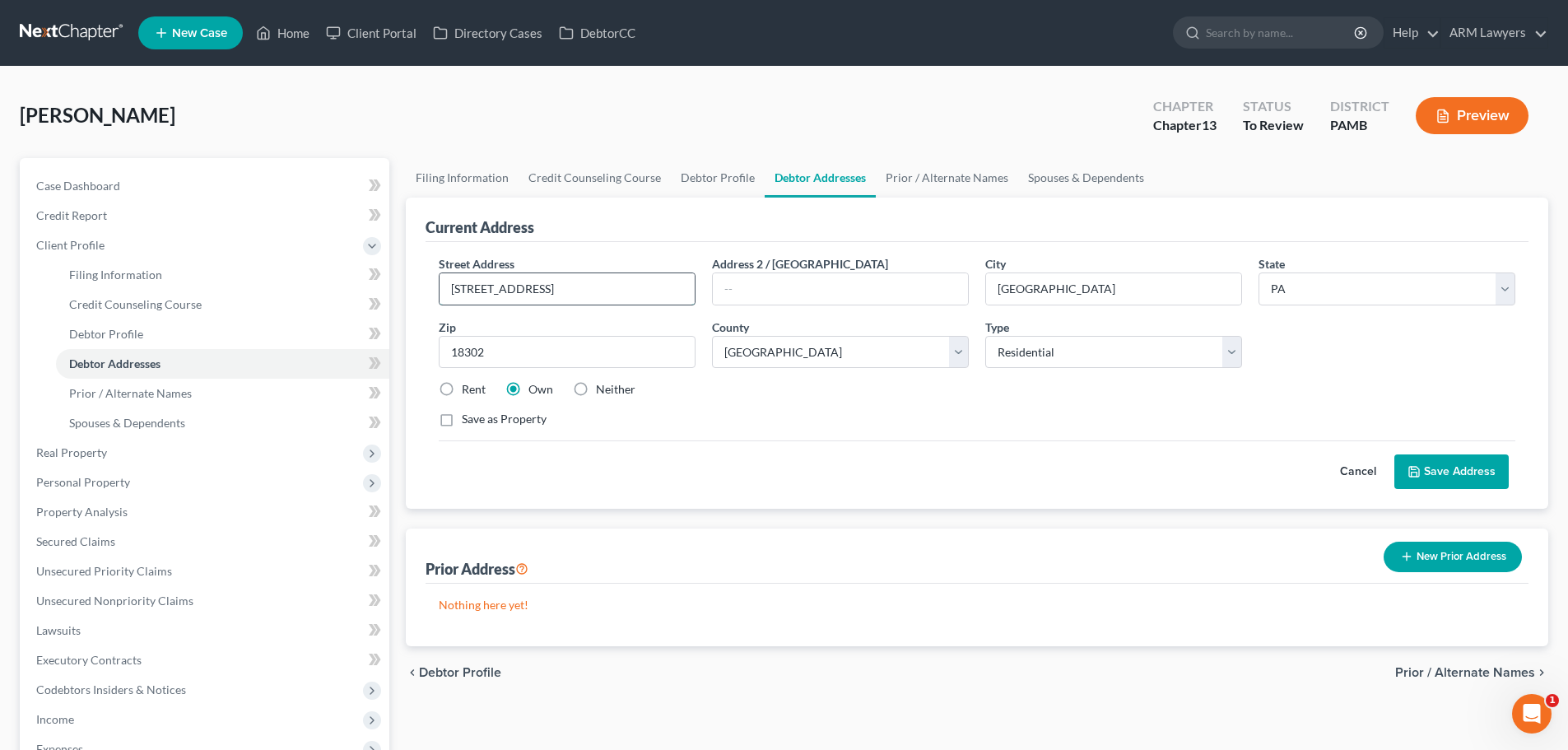
click at [491, 289] on input "3546 Fairview Dr" at bounding box center [567, 289] width 255 height 31
type input "3546 Farview Dr"
click at [932, 467] on icon at bounding box center [1414, 472] width 14 height 14
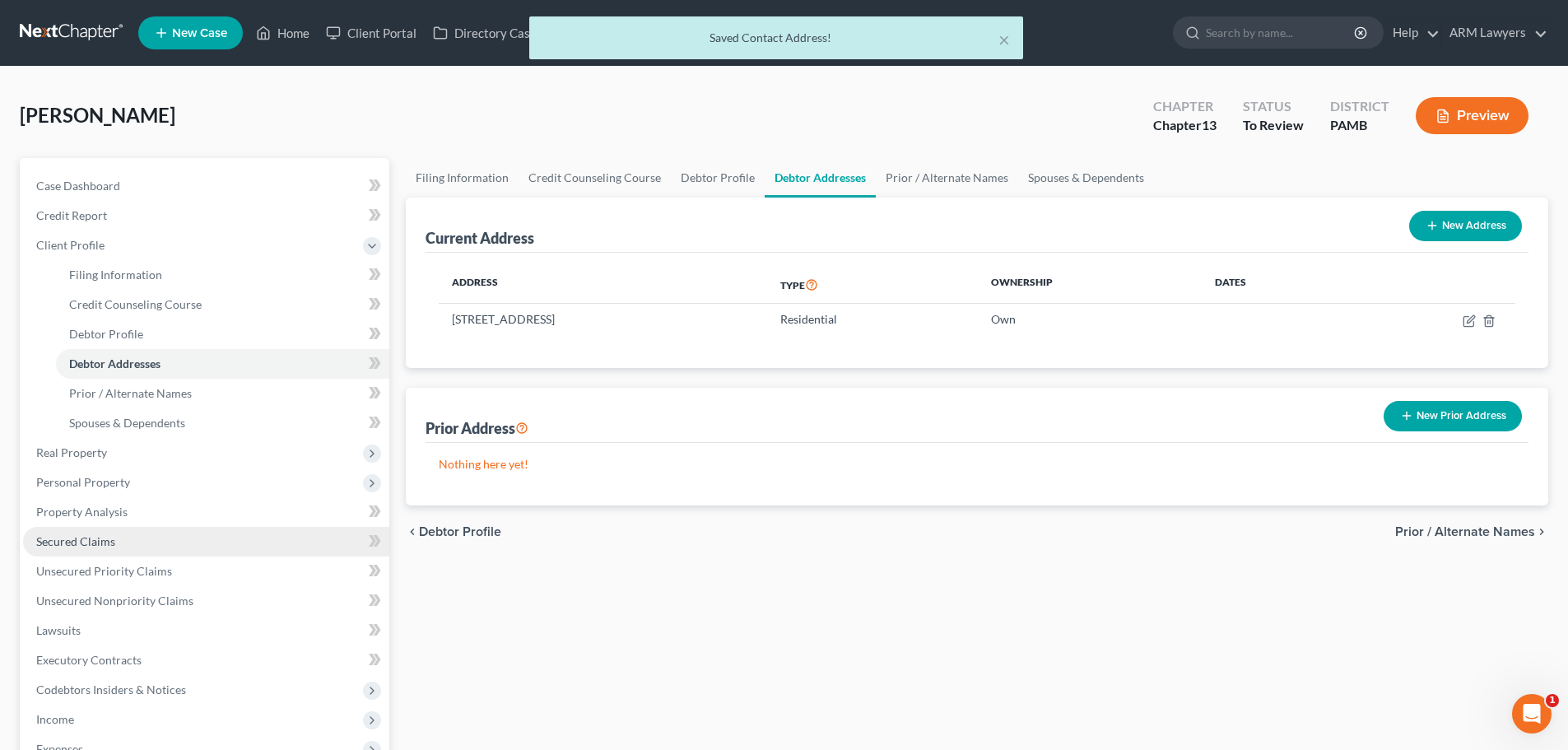
click at [86, 535] on span "Secured Claims" at bounding box center [75, 541] width 79 height 14
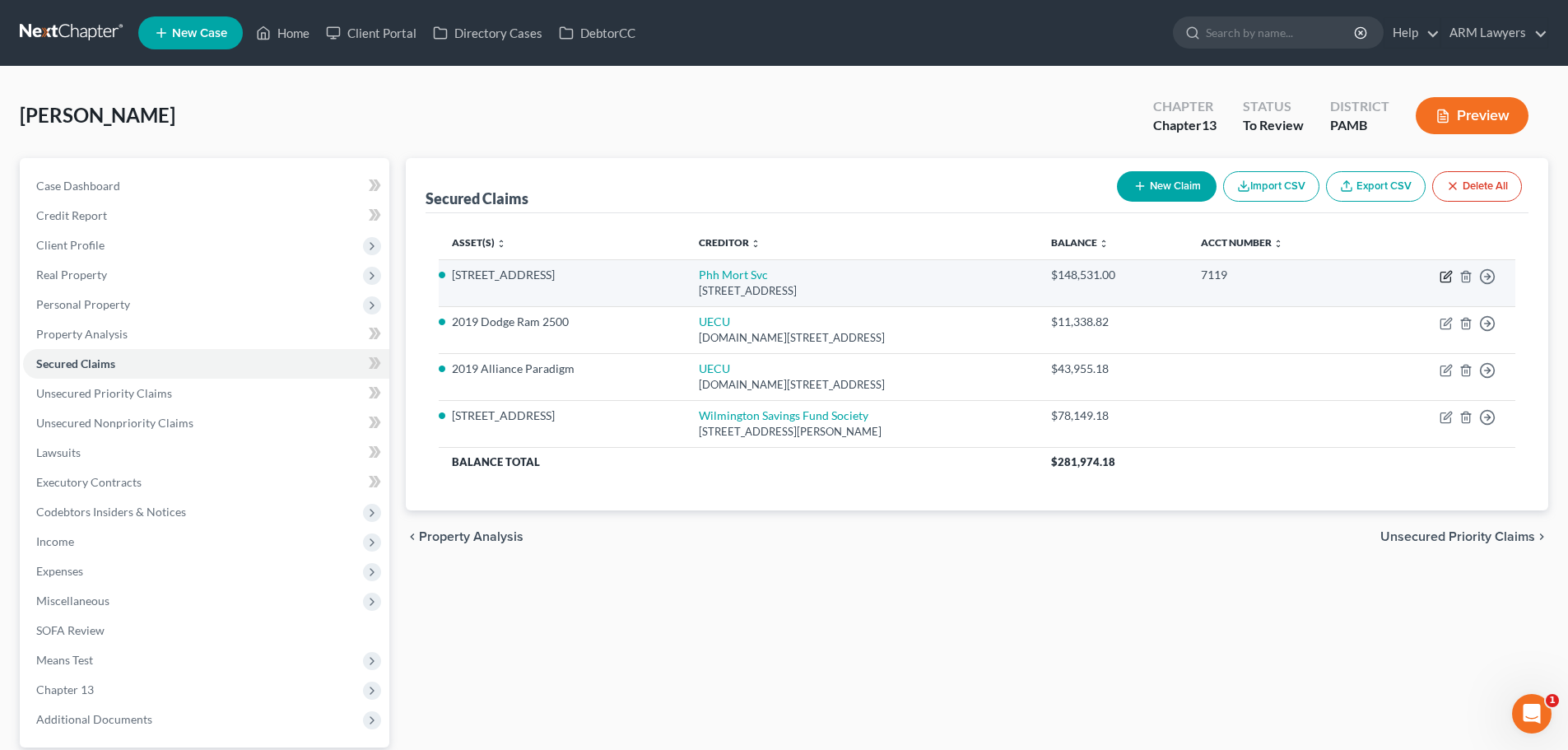
click at [932, 274] on icon "button" at bounding box center [1446, 276] width 14 height 14
select select "33"
select select "3"
select select "0"
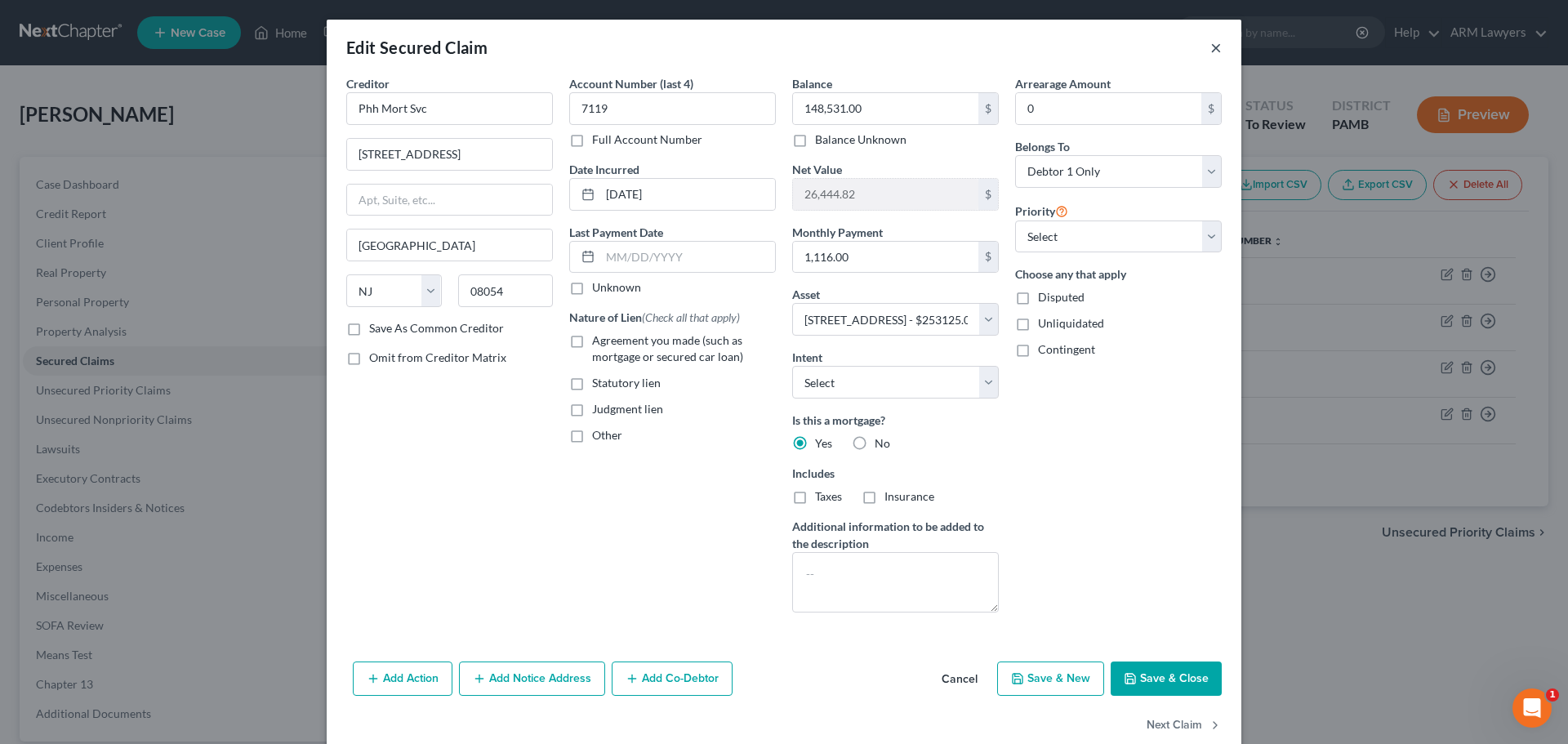
click at [925, 47] on button "×" at bounding box center [1216, 47] width 12 height 19
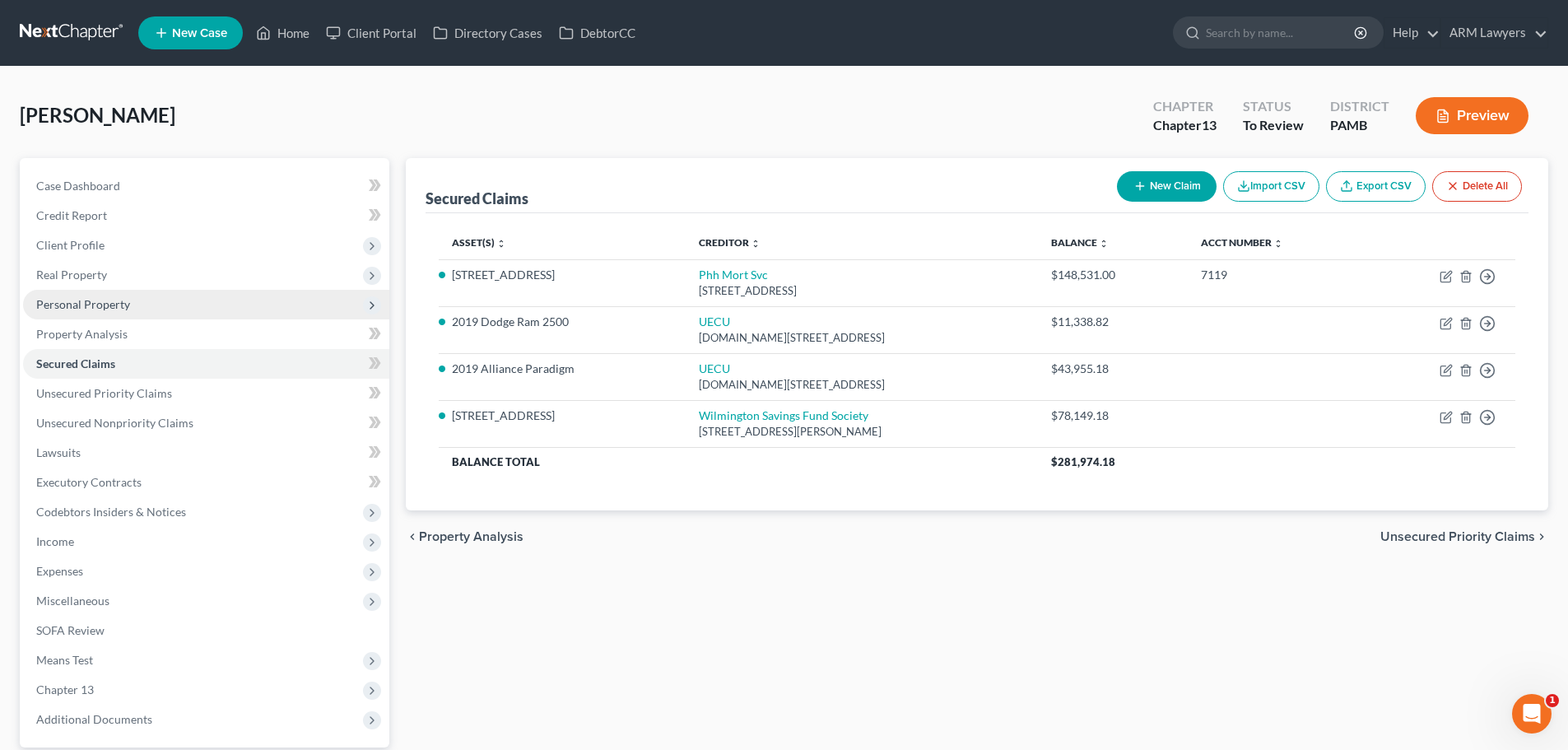
click at [72, 308] on span "Personal Property" at bounding box center [82, 303] width 94 height 14
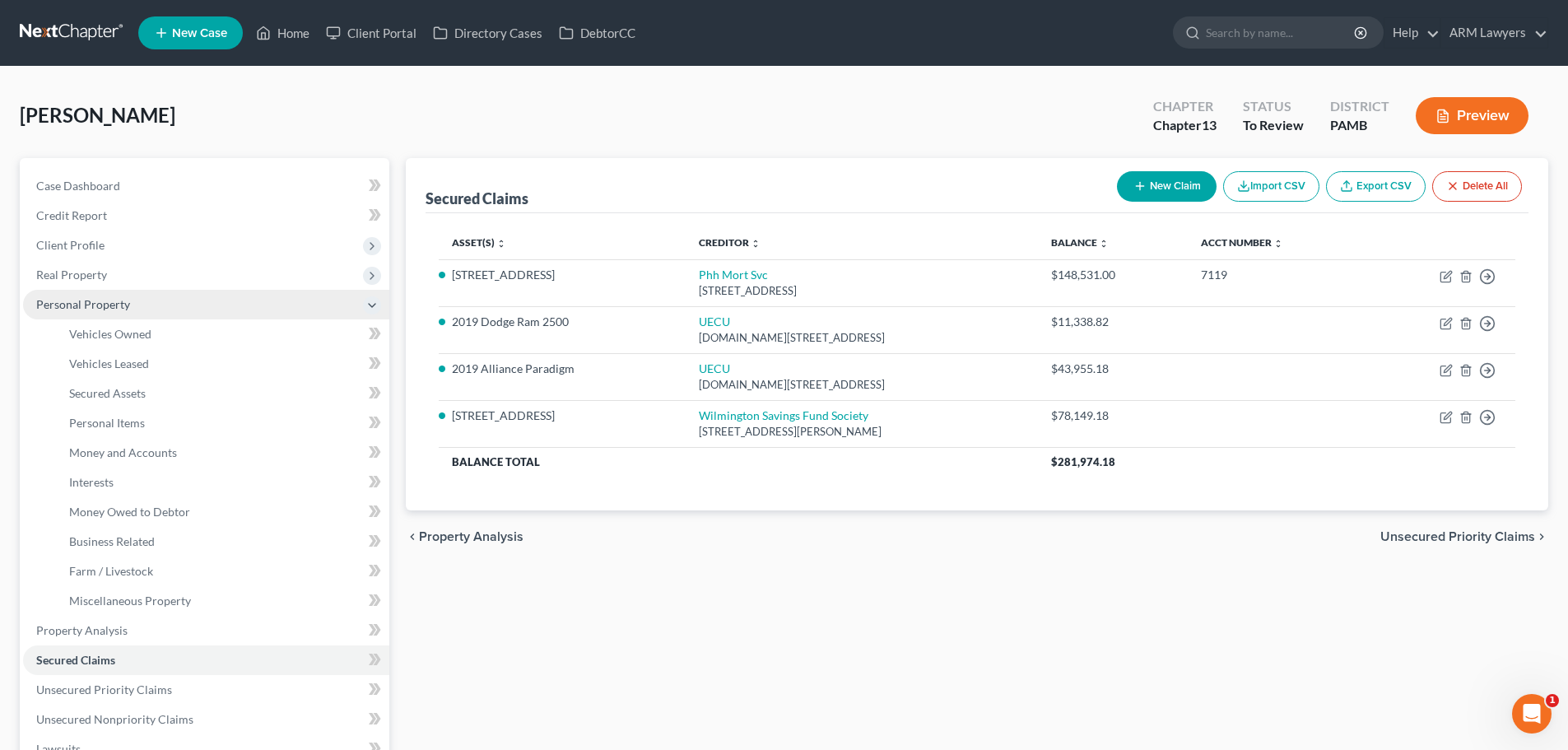
click at [98, 303] on span "Personal Property" at bounding box center [82, 303] width 94 height 14
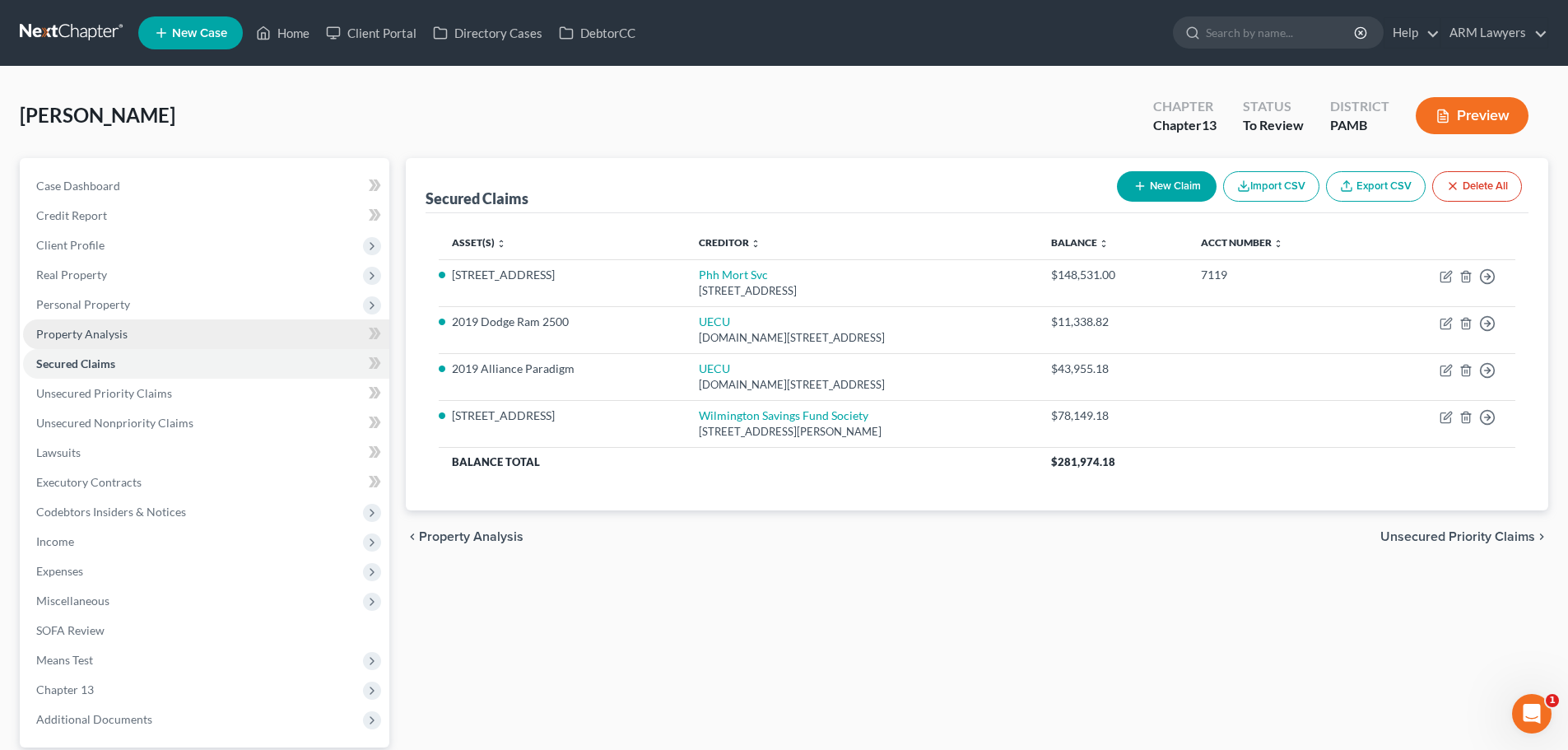
click at [97, 335] on span "Property Analysis" at bounding box center [81, 333] width 92 height 14
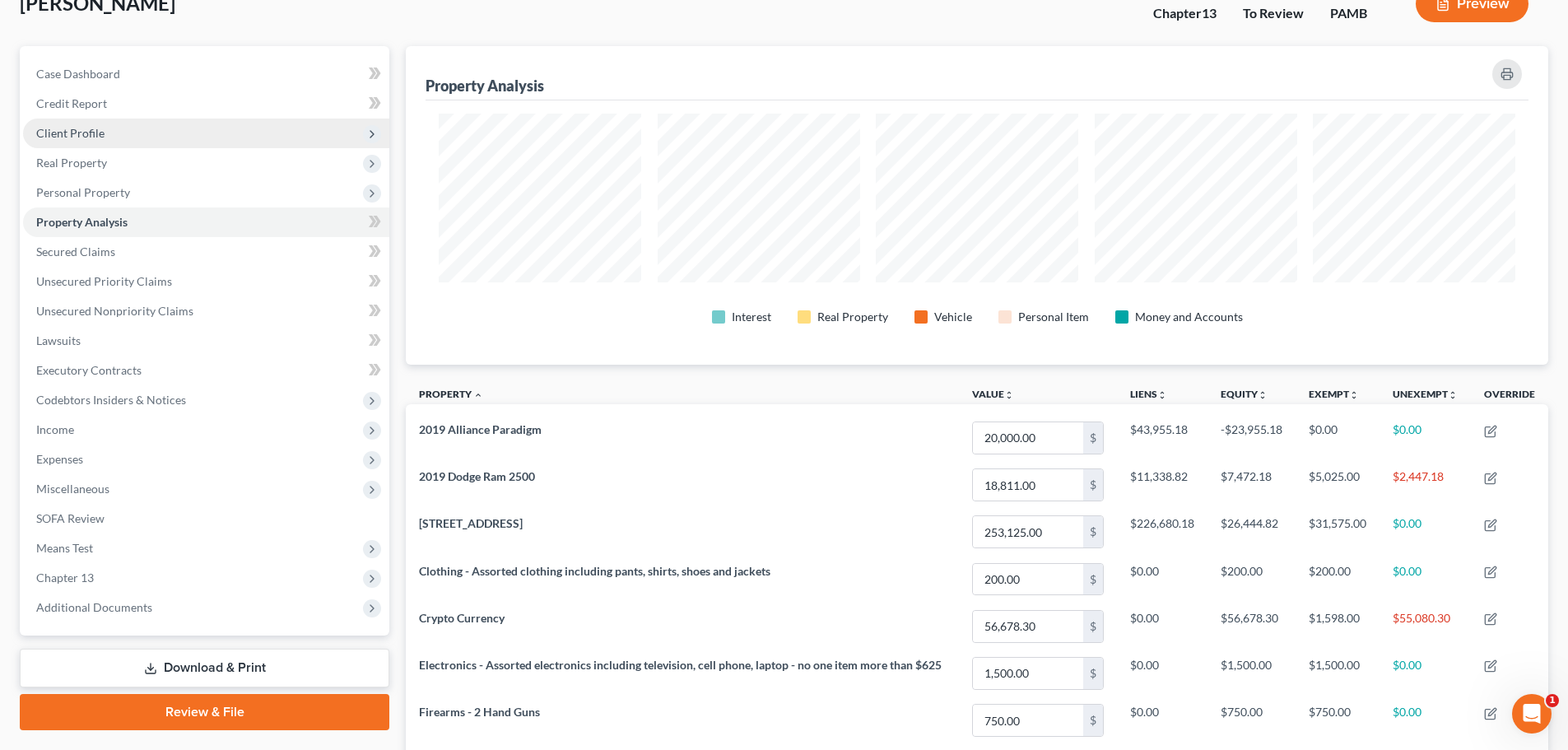
scroll to position [82, 0]
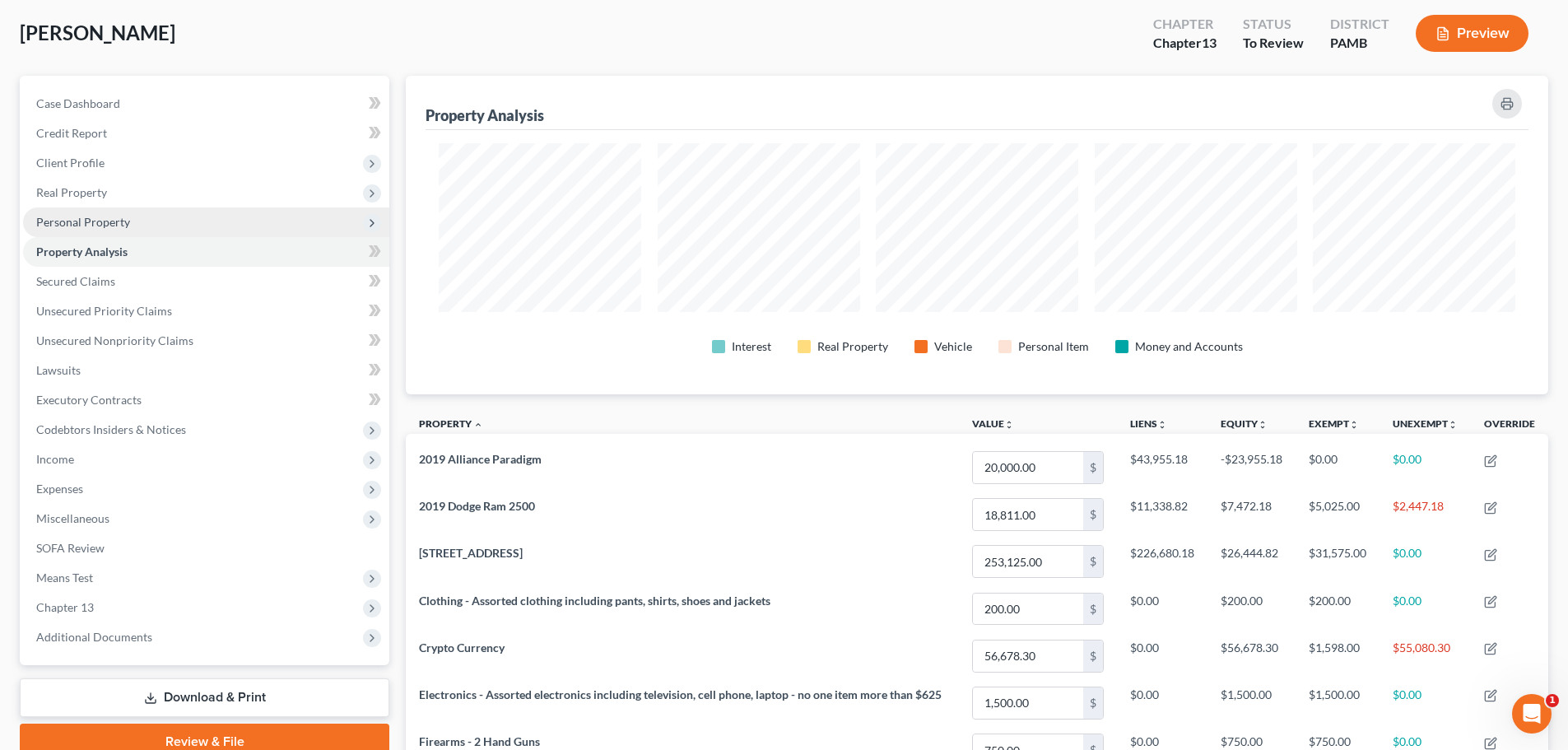
click at [102, 210] on span "Personal Property" at bounding box center [206, 222] width 366 height 30
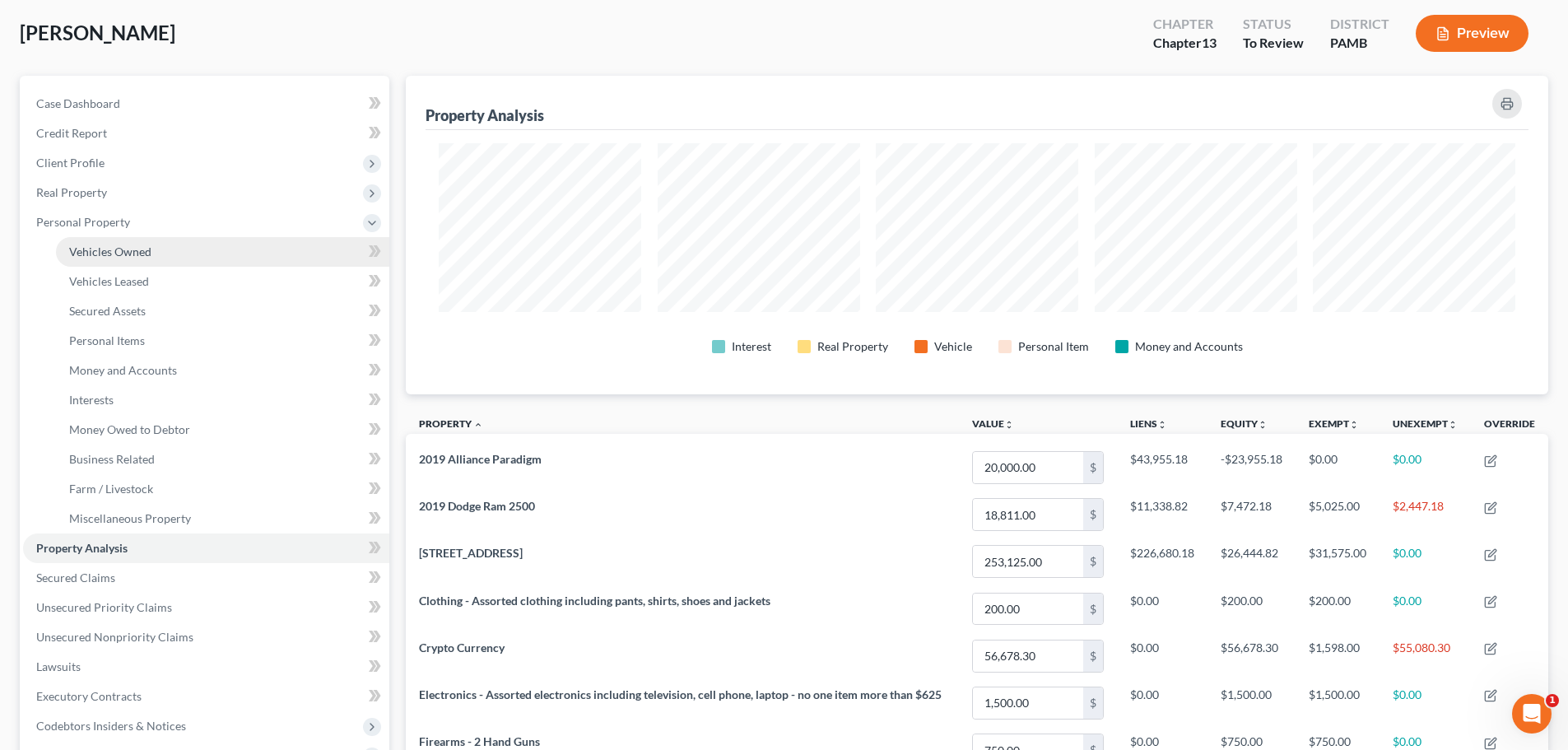
click at [111, 246] on span "Vehicles Owned" at bounding box center [110, 251] width 82 height 14
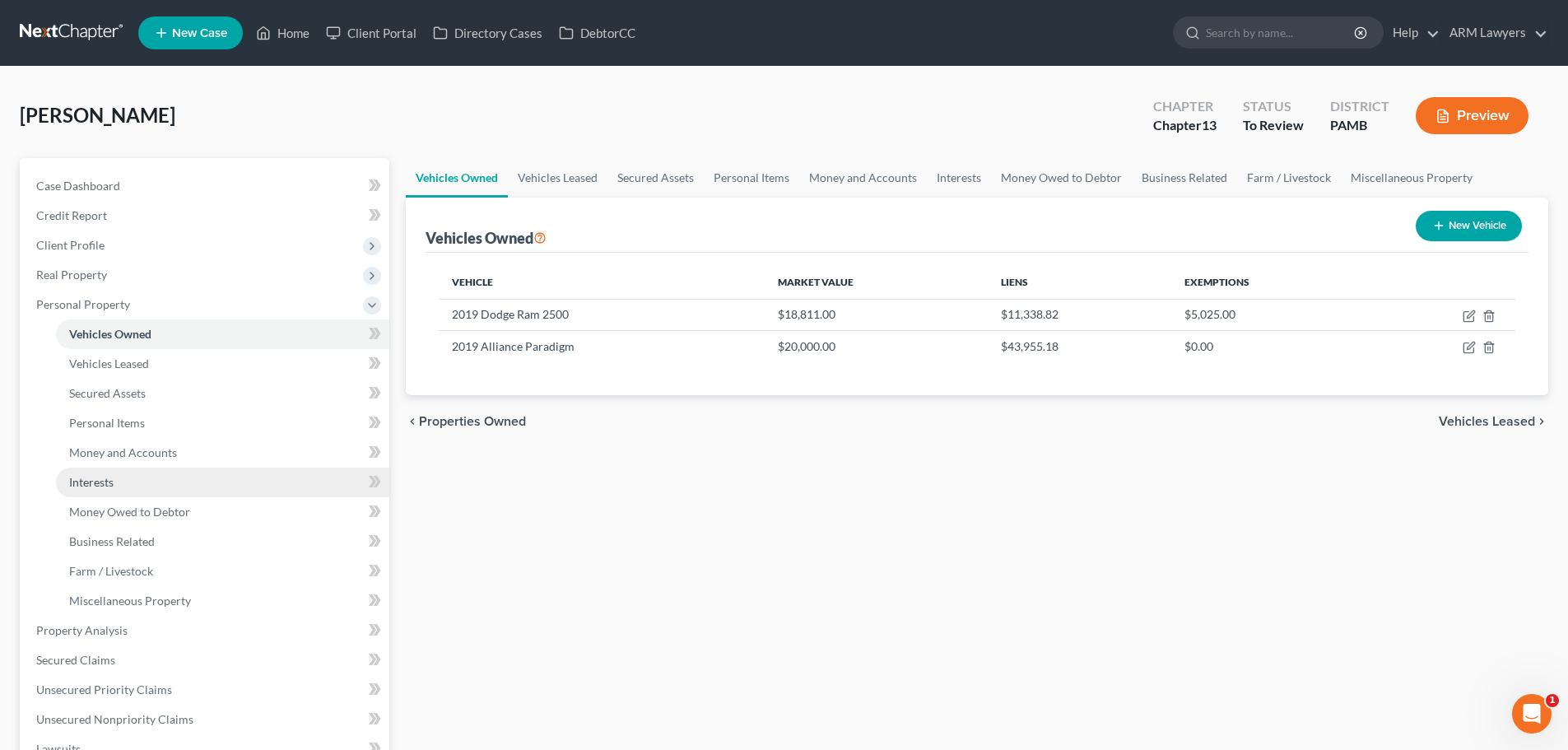
click at [122, 471] on link "Interests" at bounding box center [222, 482] width 333 height 30
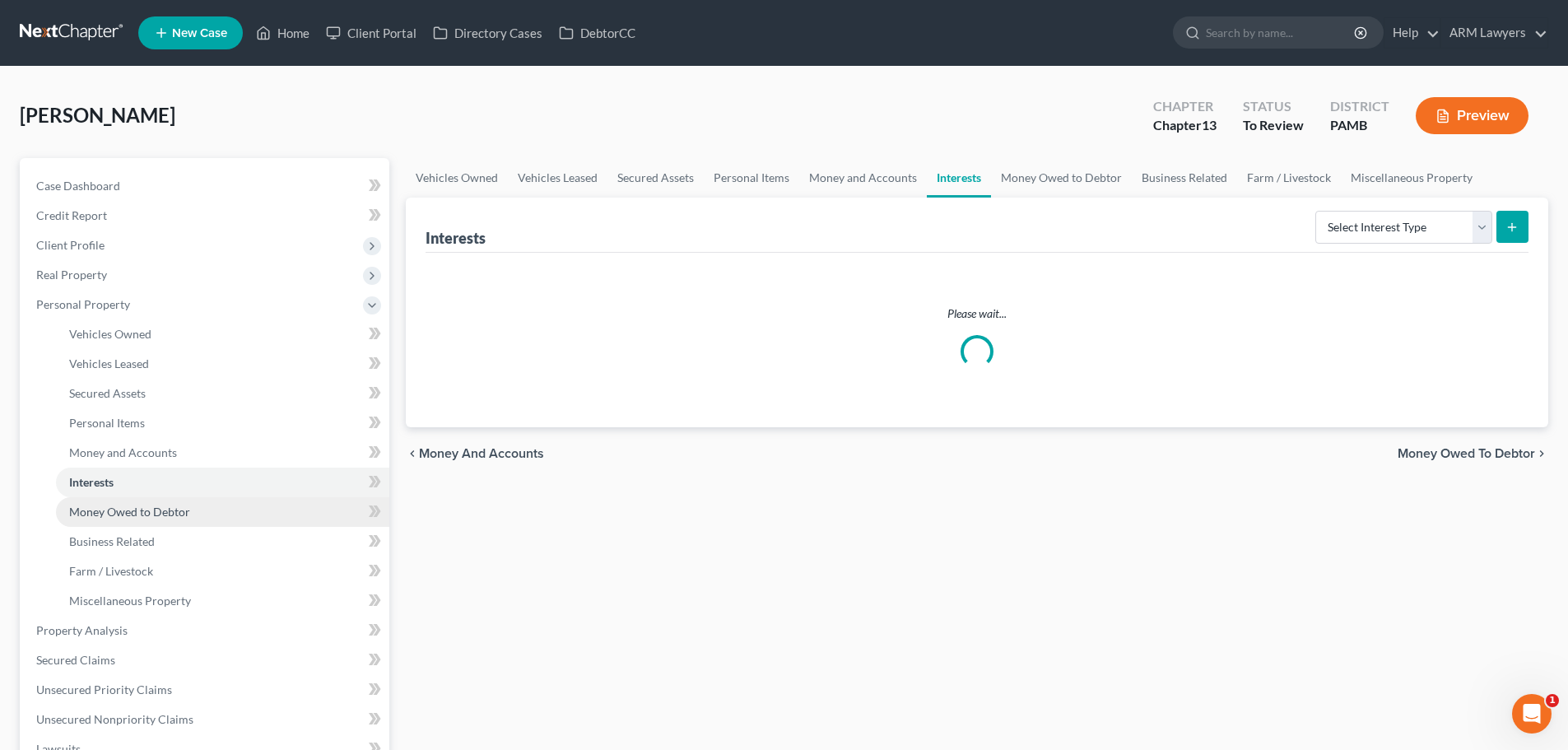
click at [117, 508] on span "Money Owed to Debtor" at bounding box center [129, 511] width 121 height 14
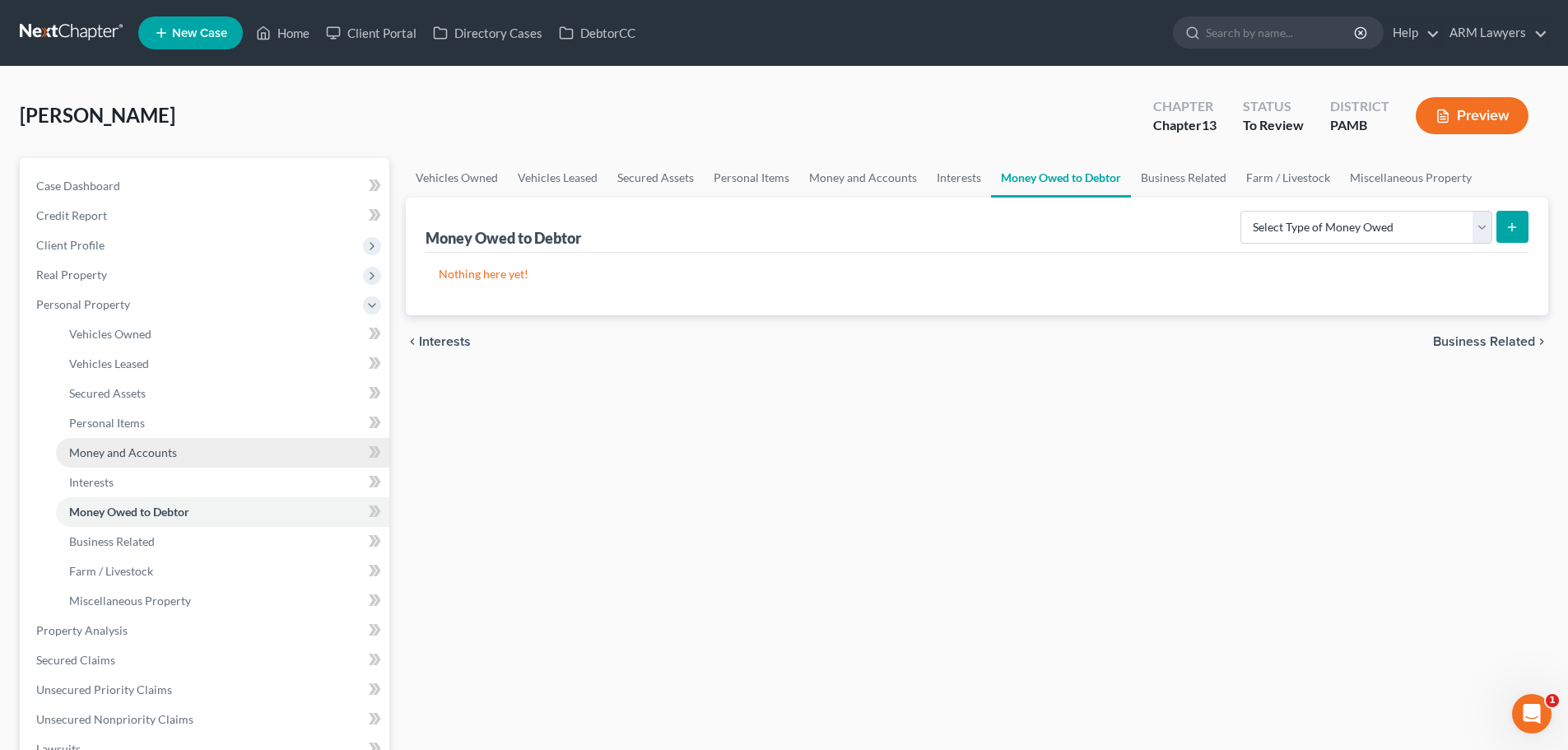
click at [119, 462] on link "Money and Accounts" at bounding box center [222, 452] width 333 height 30
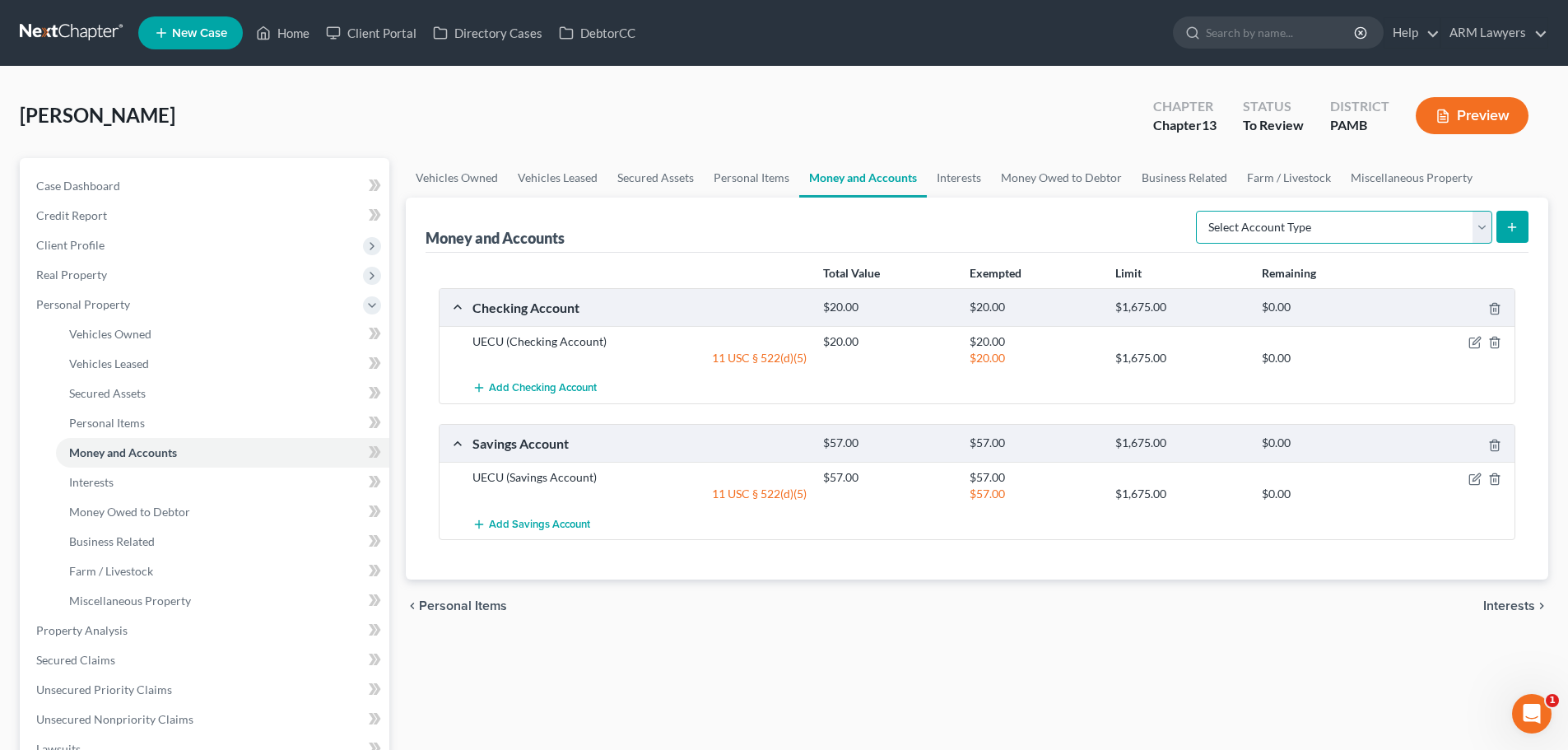
click at [932, 225] on select "Select Account Type Brokerage Cash on Hand Certificates of Deposit Checking Acc…" at bounding box center [1344, 227] width 297 height 33
click at [724, 146] on div "Weber, Mark Upgraded Chapter Chapter 13 Status To Review District PAMB Preview" at bounding box center [784, 122] width 1528 height 72
click at [932, 232] on select "Select Account Type Brokerage Cash on Hand Certificates of Deposit Checking Acc…" at bounding box center [1344, 227] width 297 height 33
select select "cash_on_hand"
click at [932, 211] on select "Select Account Type Brokerage Cash on Hand Certificates of Deposit Checking Acc…" at bounding box center [1344, 227] width 297 height 33
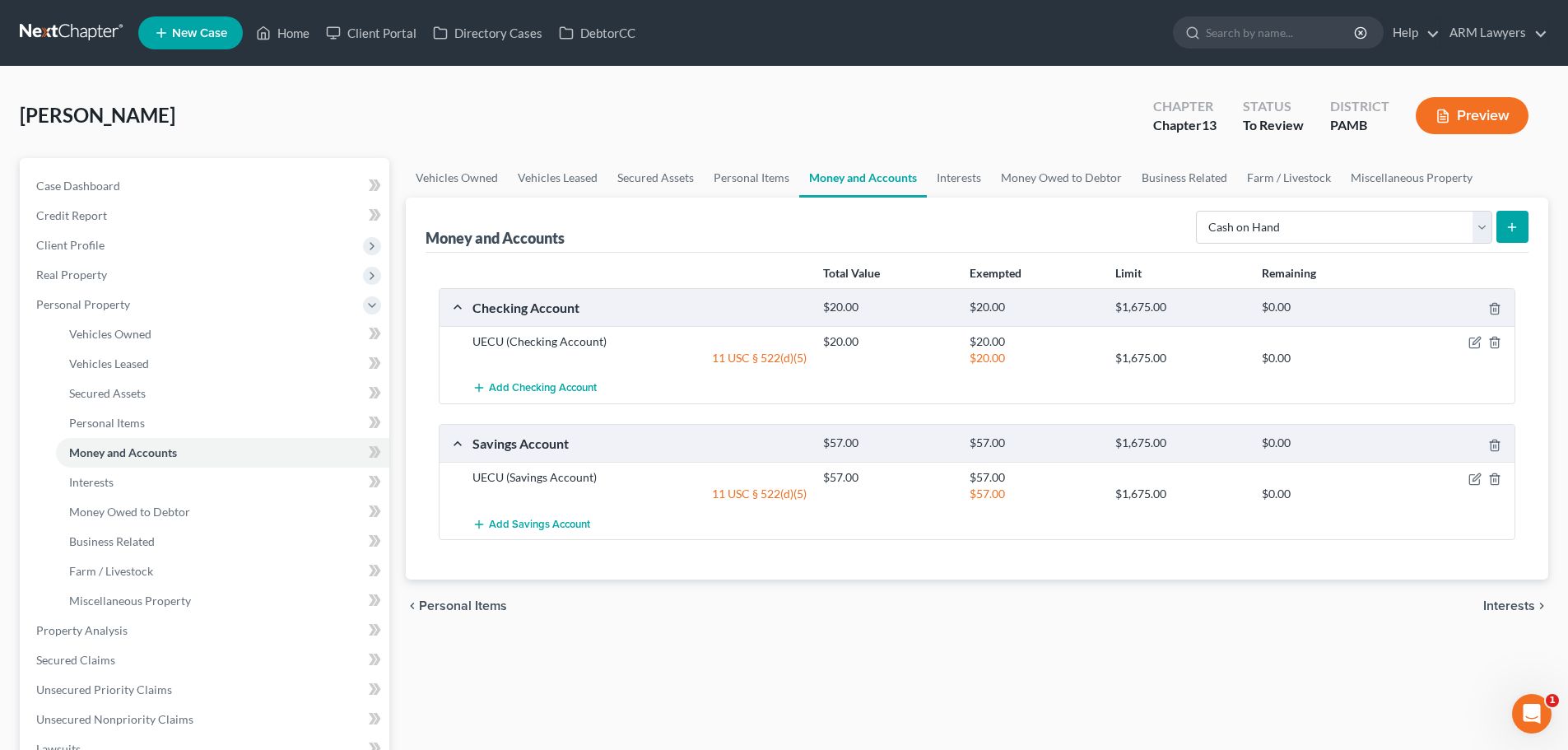
click at [932, 227] on button "submit" at bounding box center [1512, 226] width 32 height 32
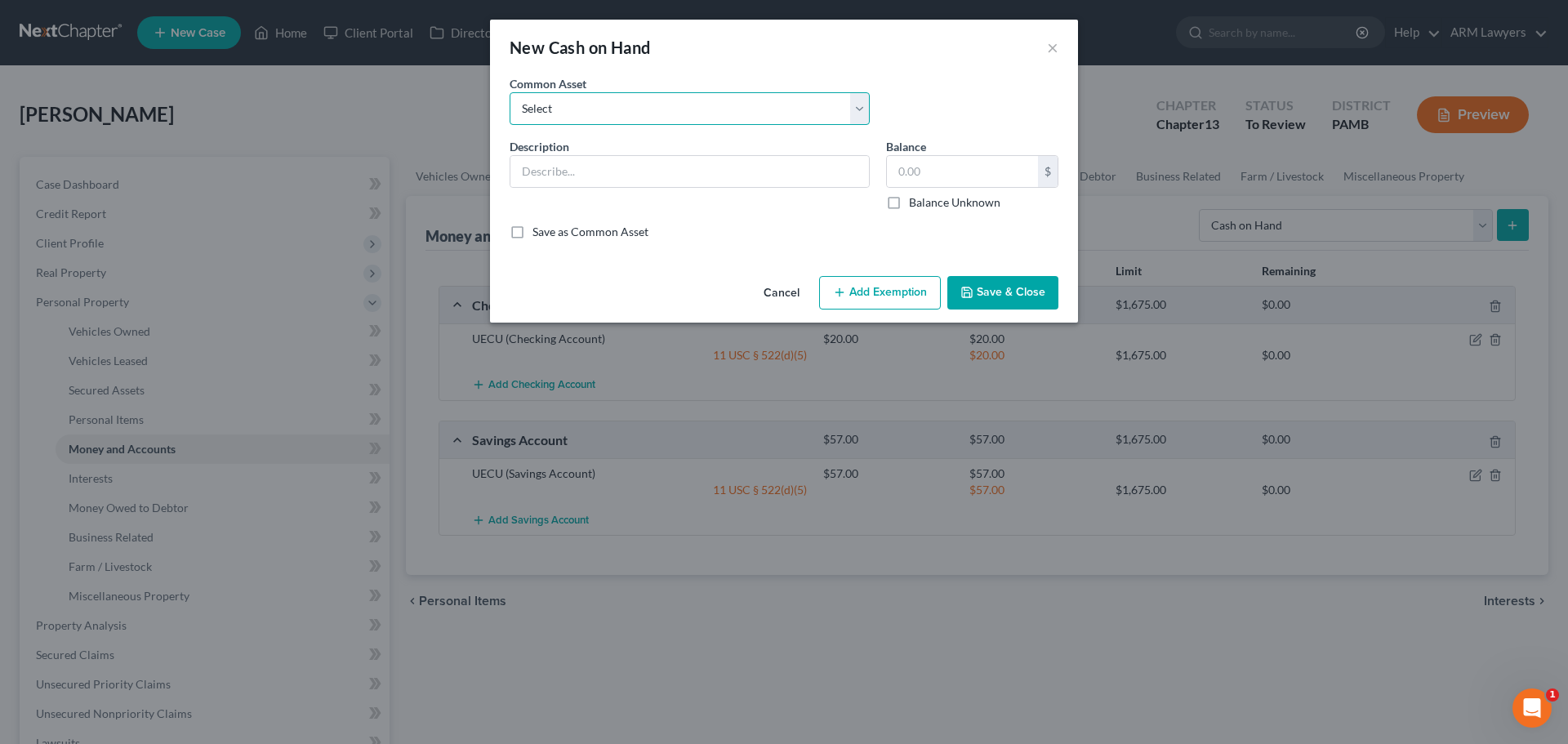
click at [610, 107] on select "Select Cash on hand" at bounding box center [690, 108] width 361 height 33
select select "0"
click at [510, 92] on select "Select Cash on hand" at bounding box center [690, 108] width 361 height 33
type input "Cash on hand"
click at [583, 179] on input "Cash on hand" at bounding box center [690, 172] width 359 height 31
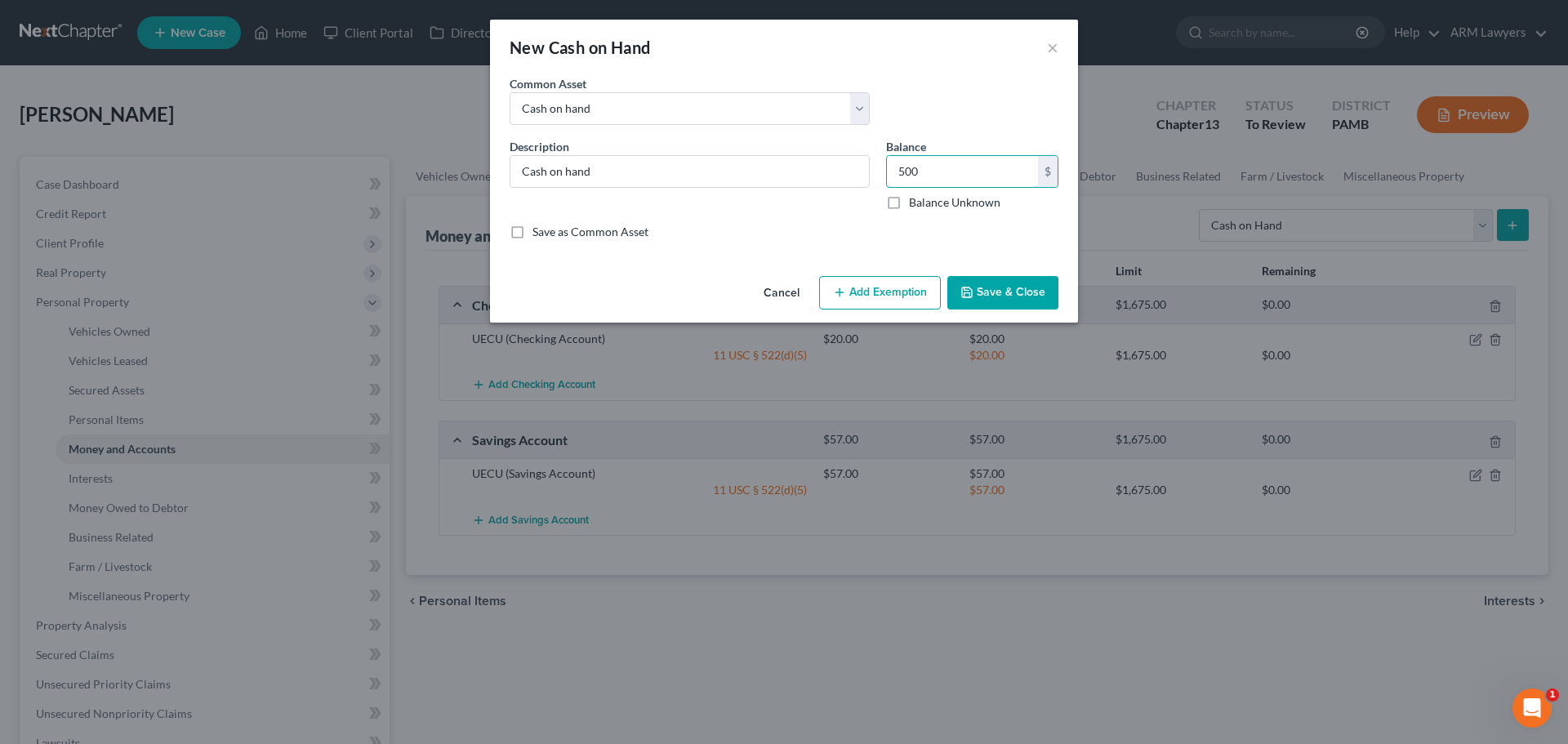
type input "500"
click at [847, 284] on button "Add Exemption" at bounding box center [879, 293] width 122 height 35
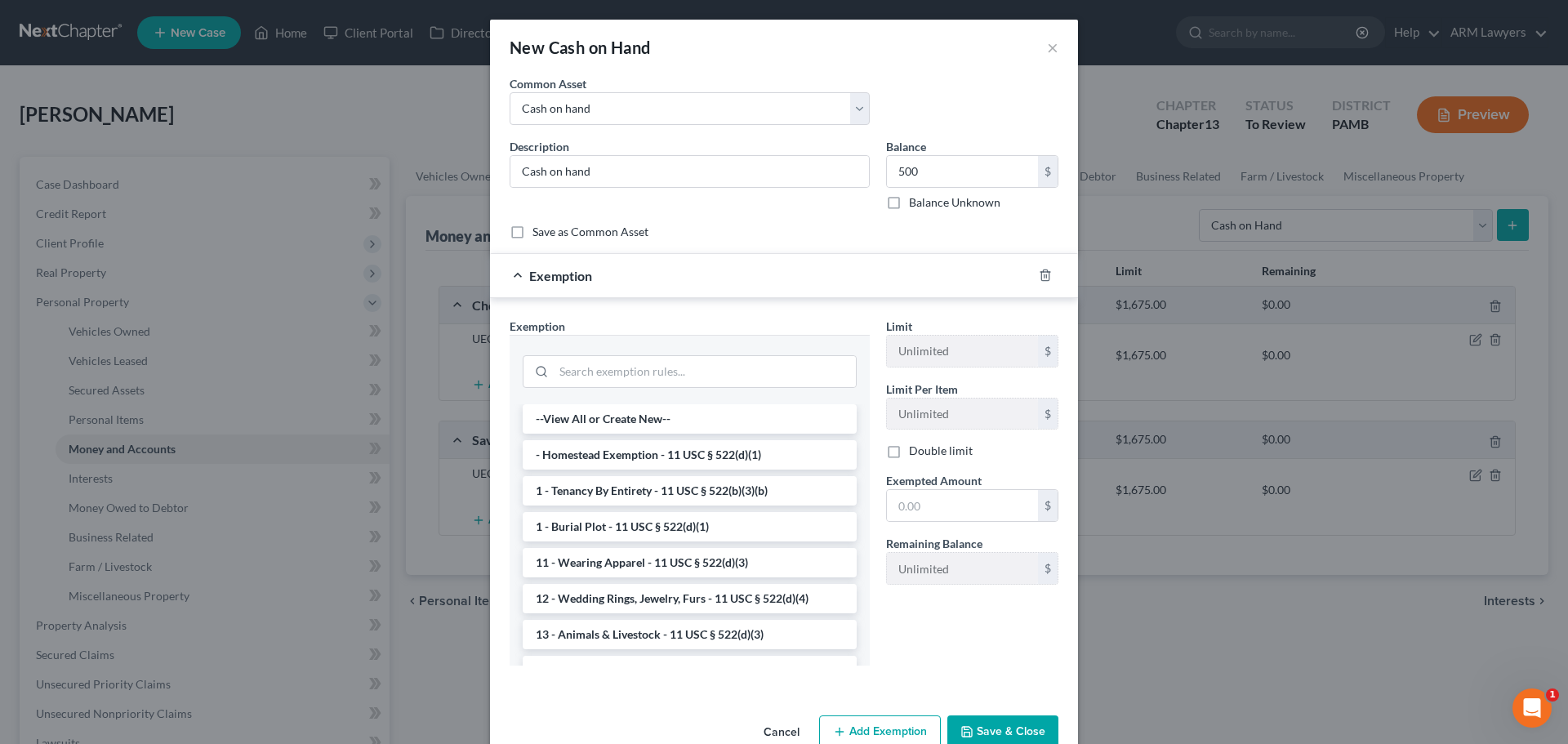
click at [925, 587] on button "Save & Close" at bounding box center [1003, 732] width 111 height 35
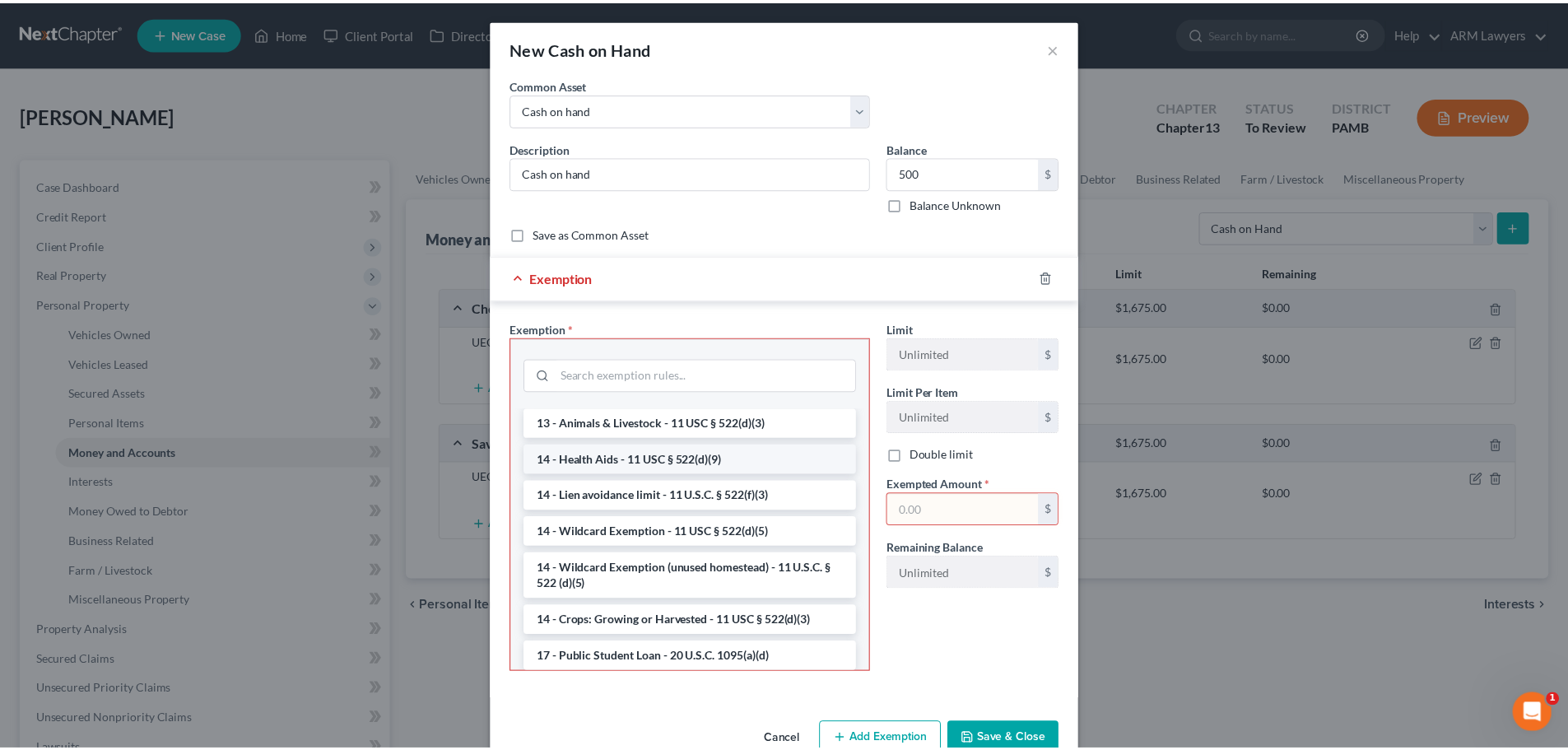
scroll to position [247, 0]
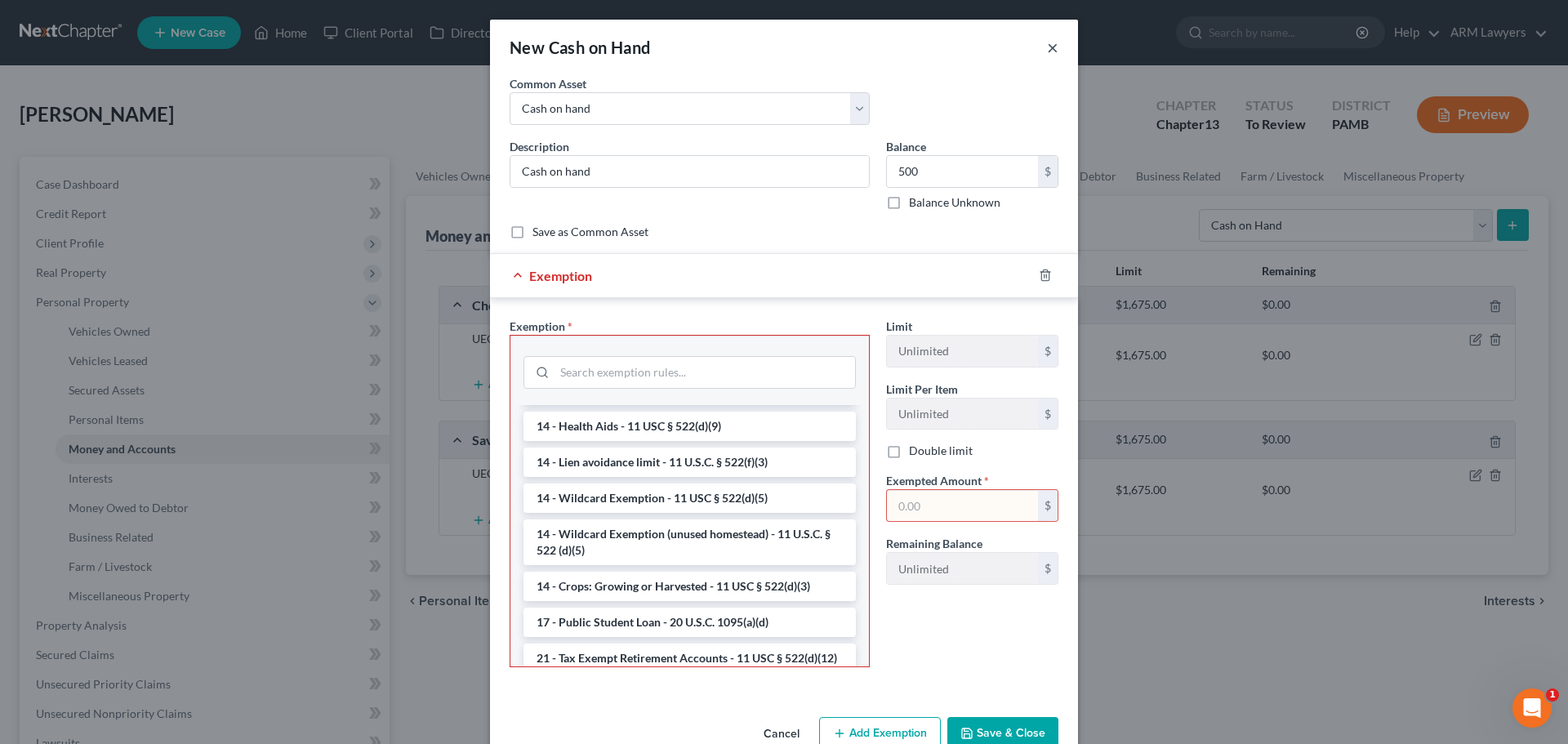
click at [925, 41] on button "×" at bounding box center [1053, 47] width 12 height 19
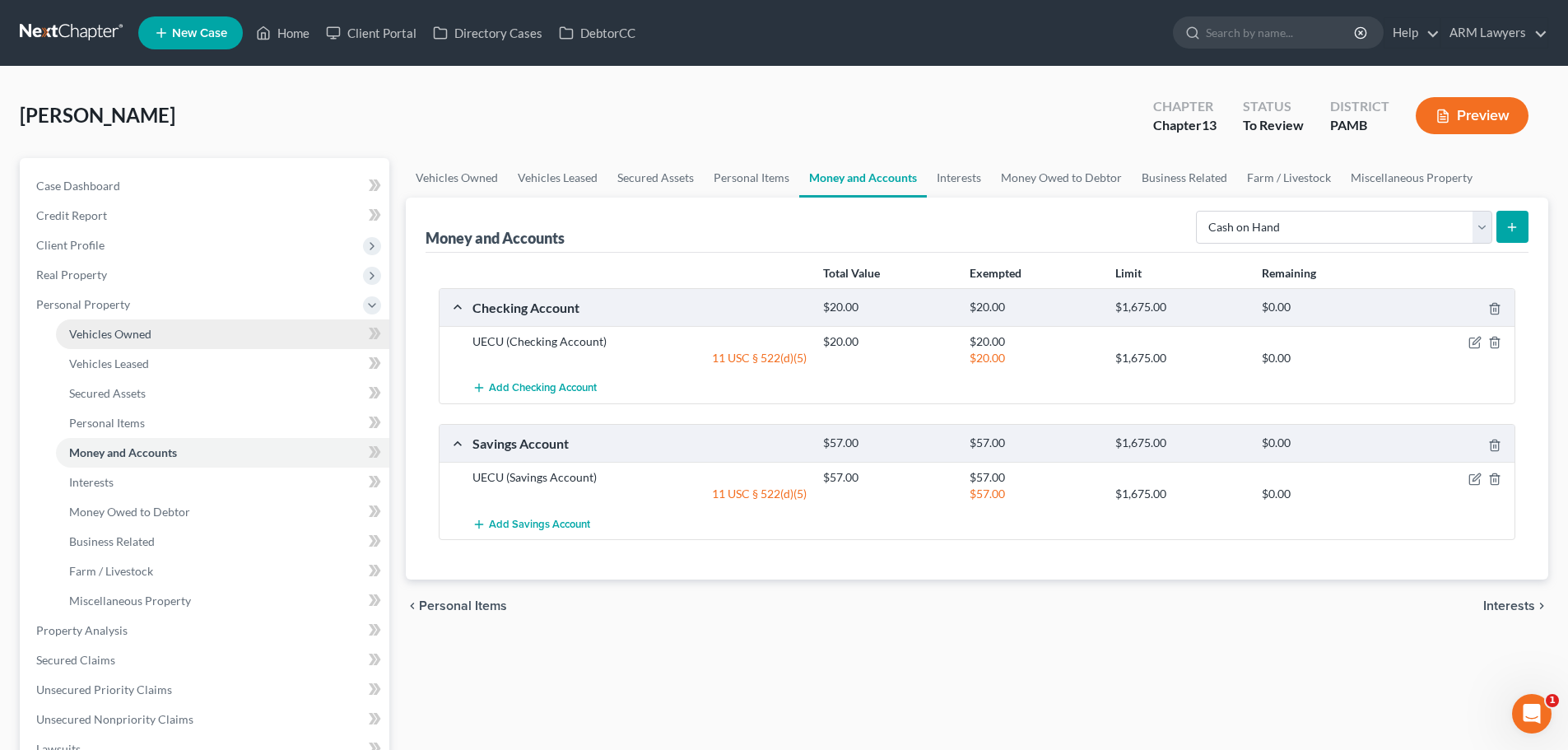
click at [114, 338] on span "Vehicles Owned" at bounding box center [110, 333] width 82 height 14
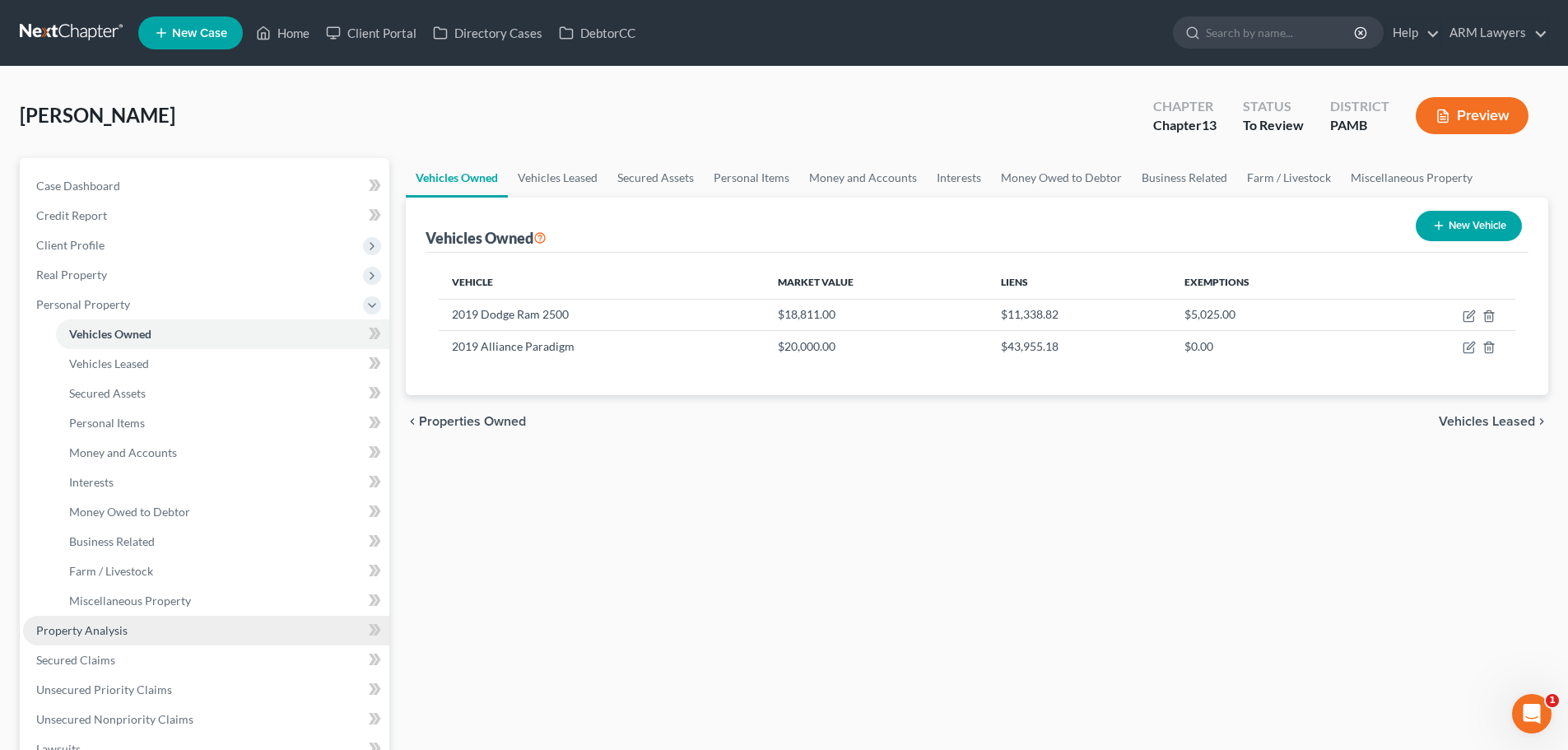
click at [128, 591] on link "Property Analysis" at bounding box center [206, 630] width 366 height 30
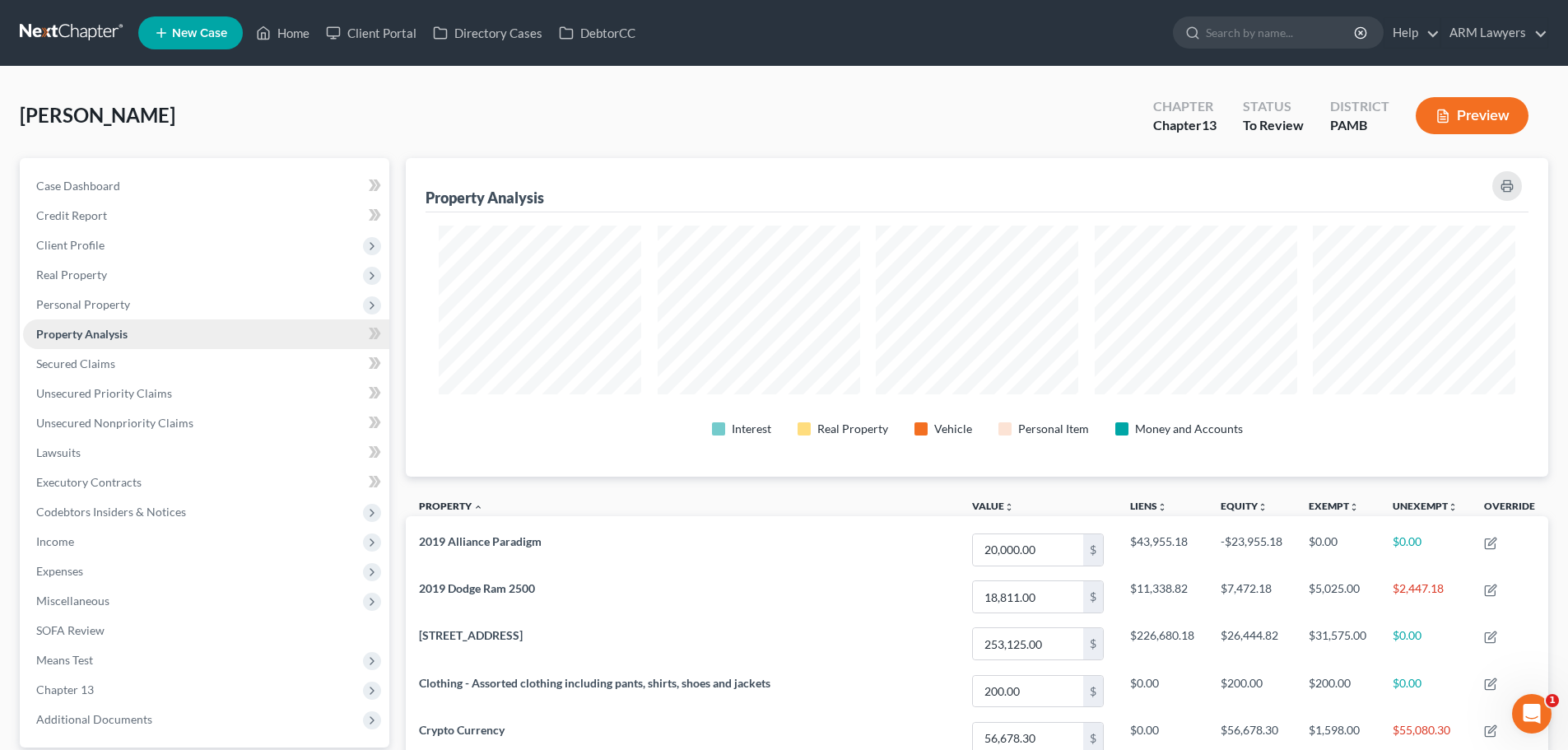
scroll to position [319, 1142]
click at [88, 366] on span "Secured Claims" at bounding box center [75, 363] width 79 height 14
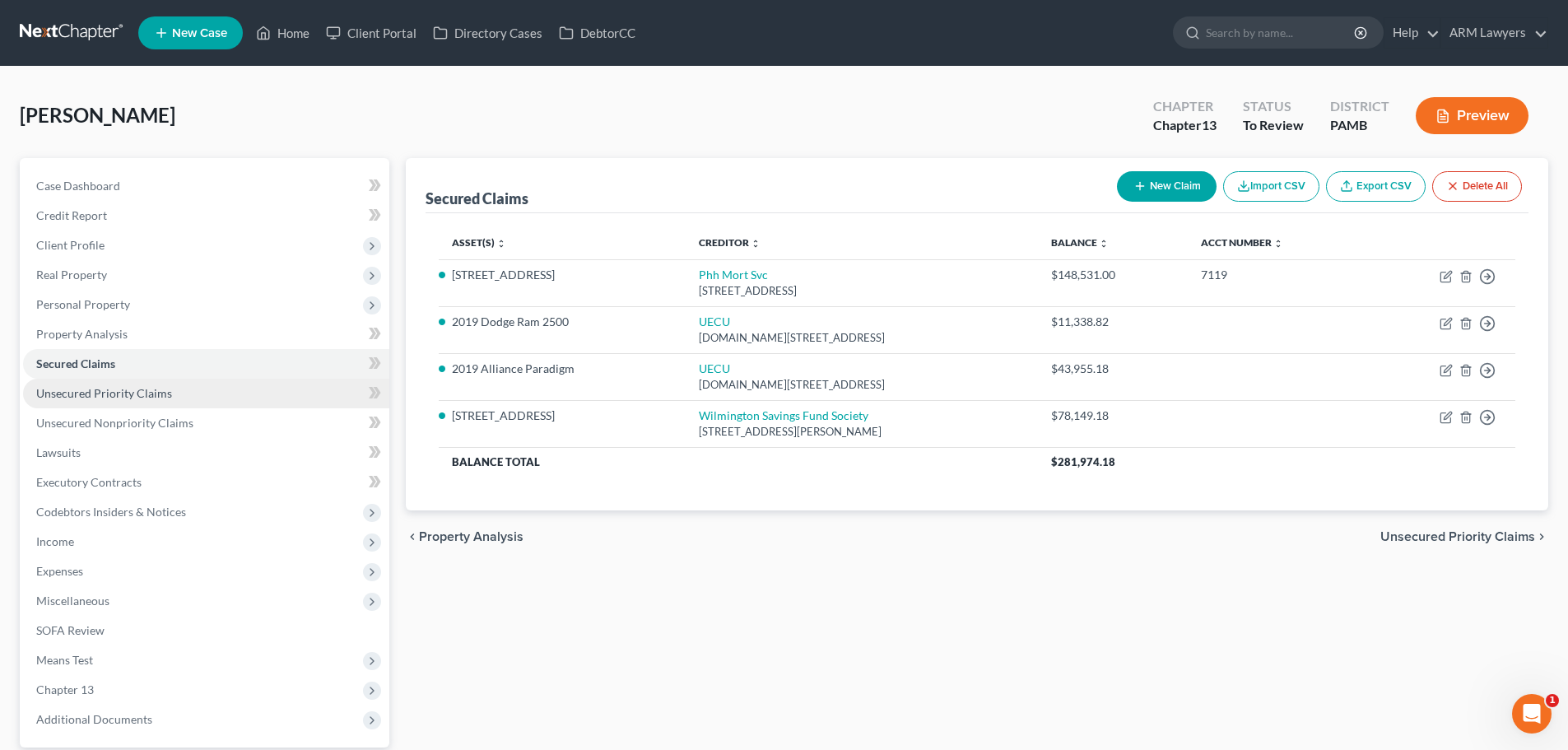
click at [142, 403] on link "Unsecured Priority Claims" at bounding box center [206, 393] width 366 height 30
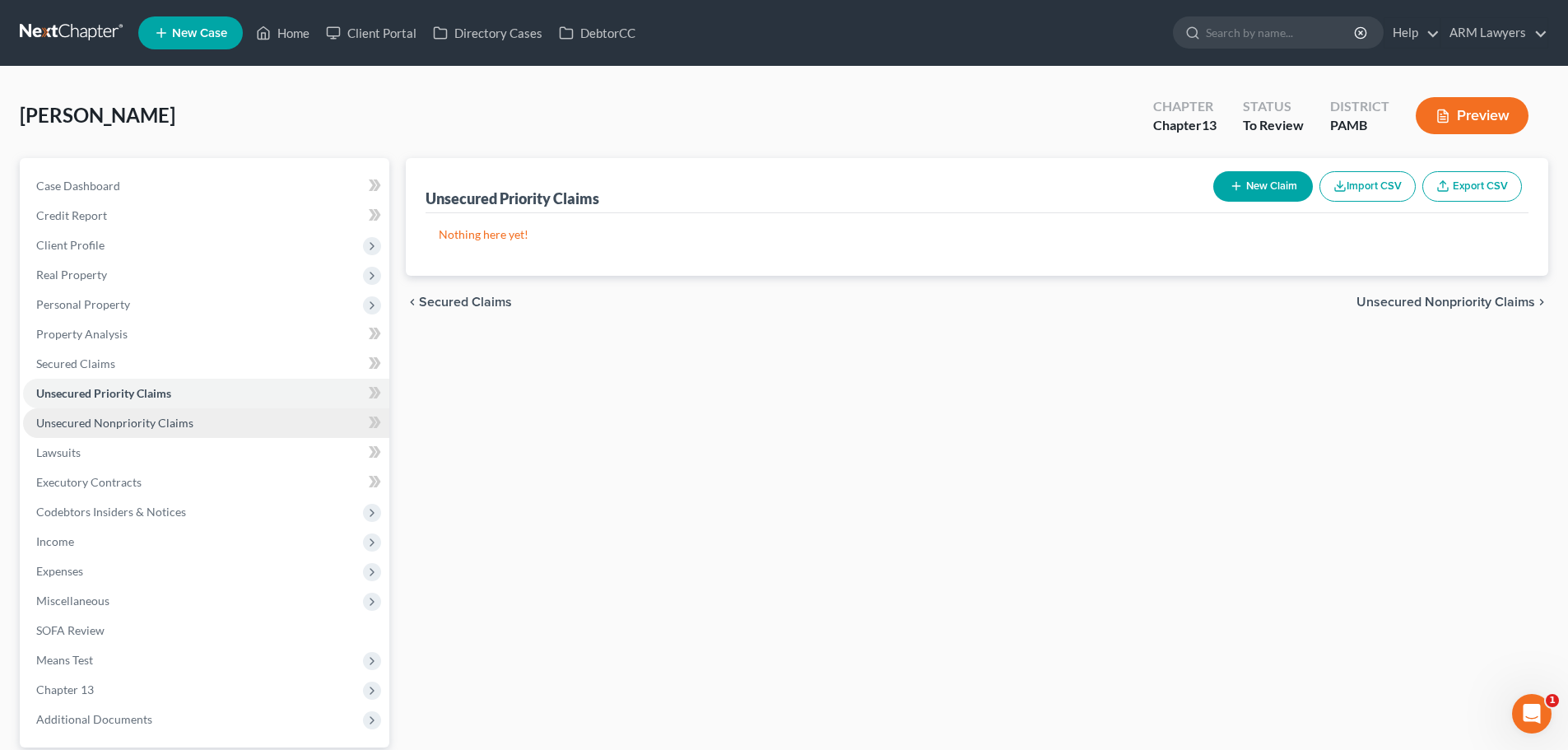
click at [145, 417] on span "Unsecured Nonpriority Claims" at bounding box center [114, 422] width 157 height 14
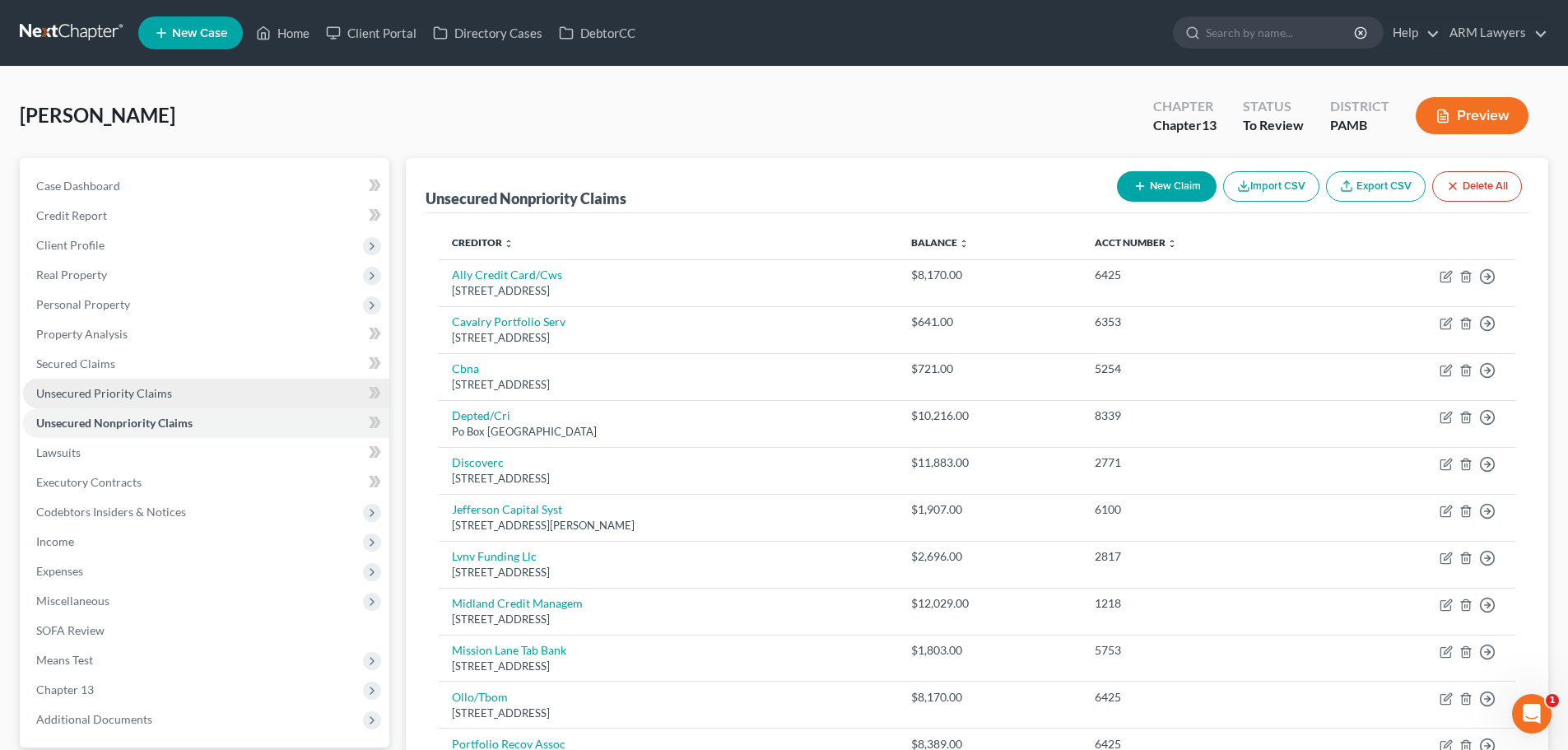
click at [130, 395] on span "Unsecured Priority Claims" at bounding box center [103, 392] width 136 height 14
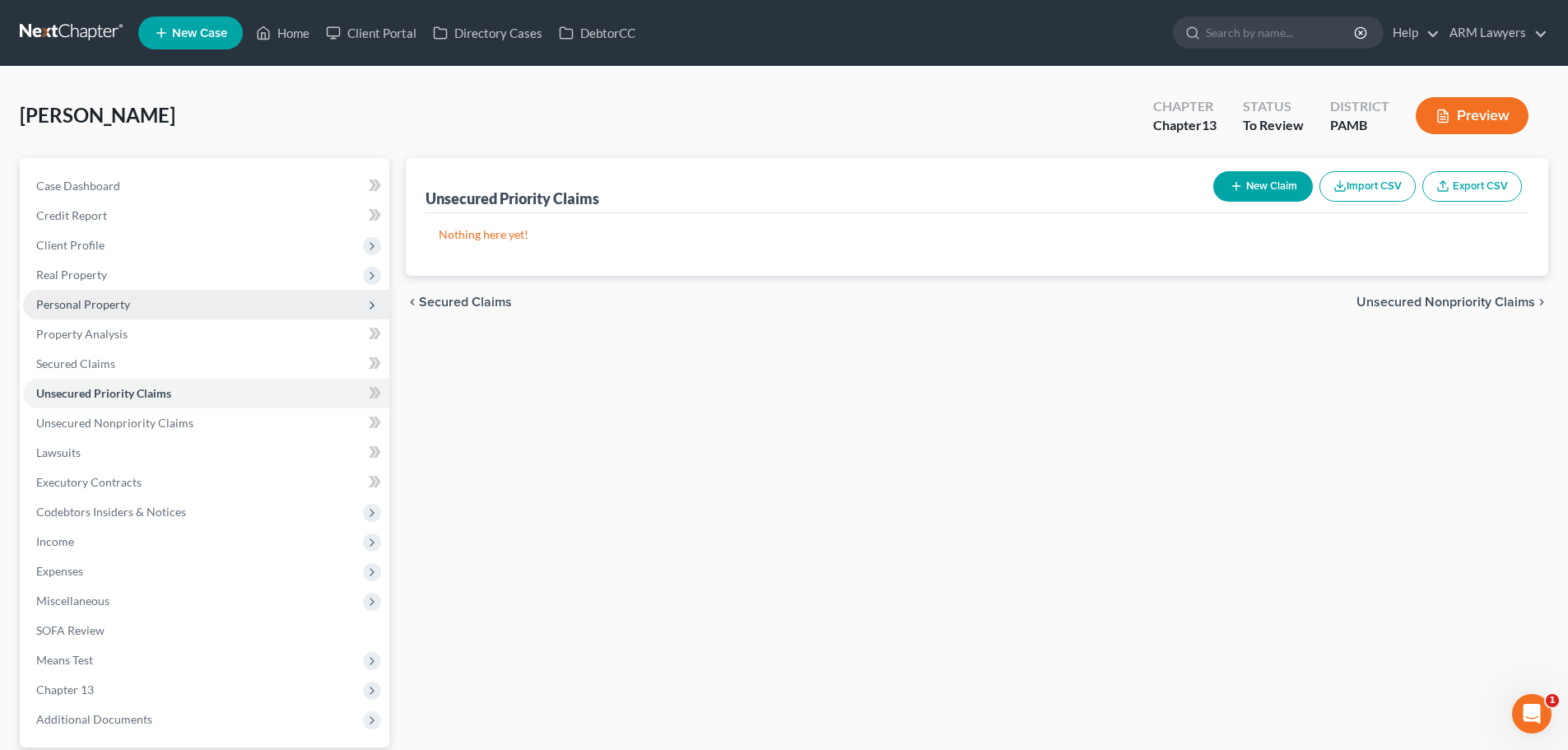
click at [103, 304] on span "Personal Property" at bounding box center [82, 303] width 94 height 14
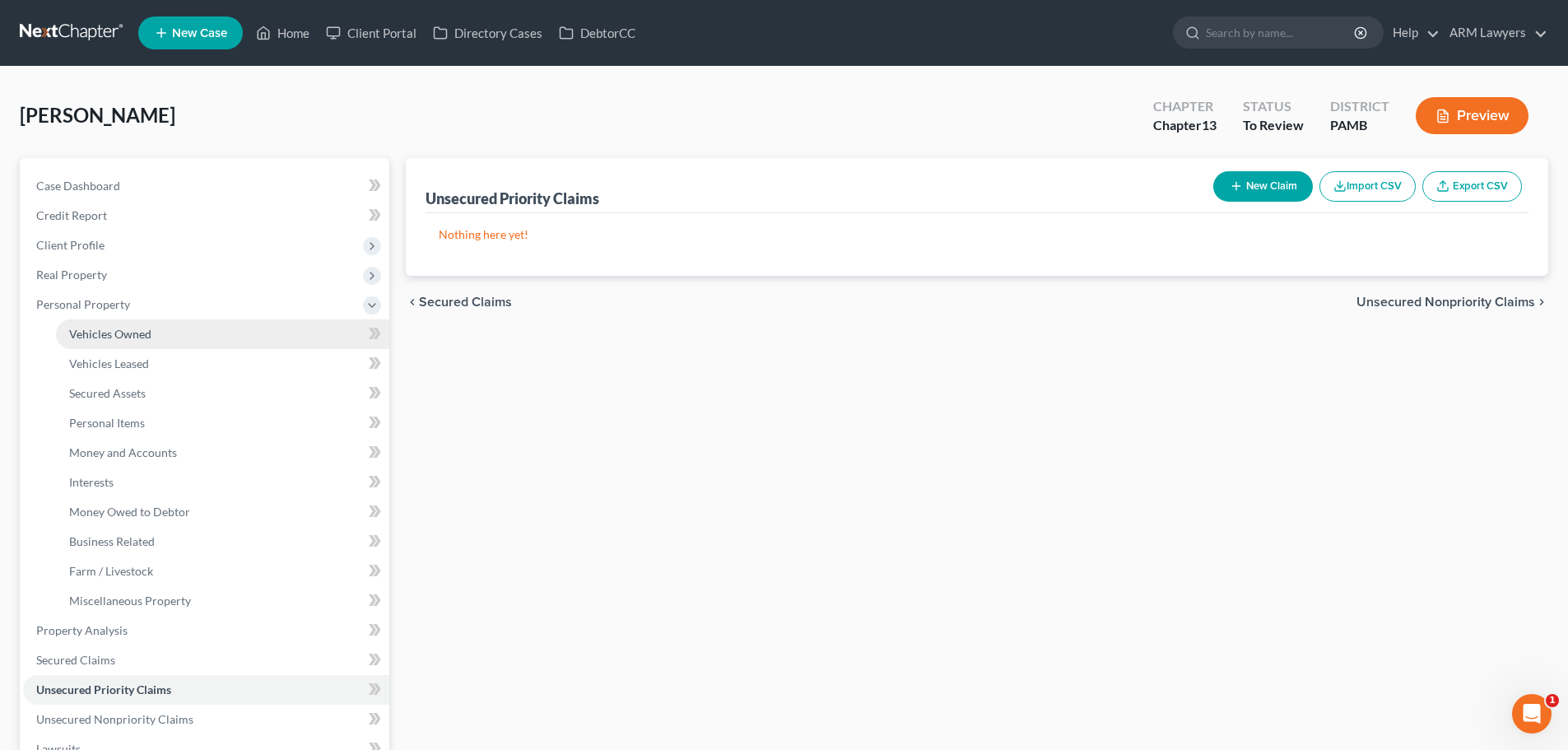
click at [121, 343] on link "Vehicles Owned" at bounding box center [222, 333] width 333 height 30
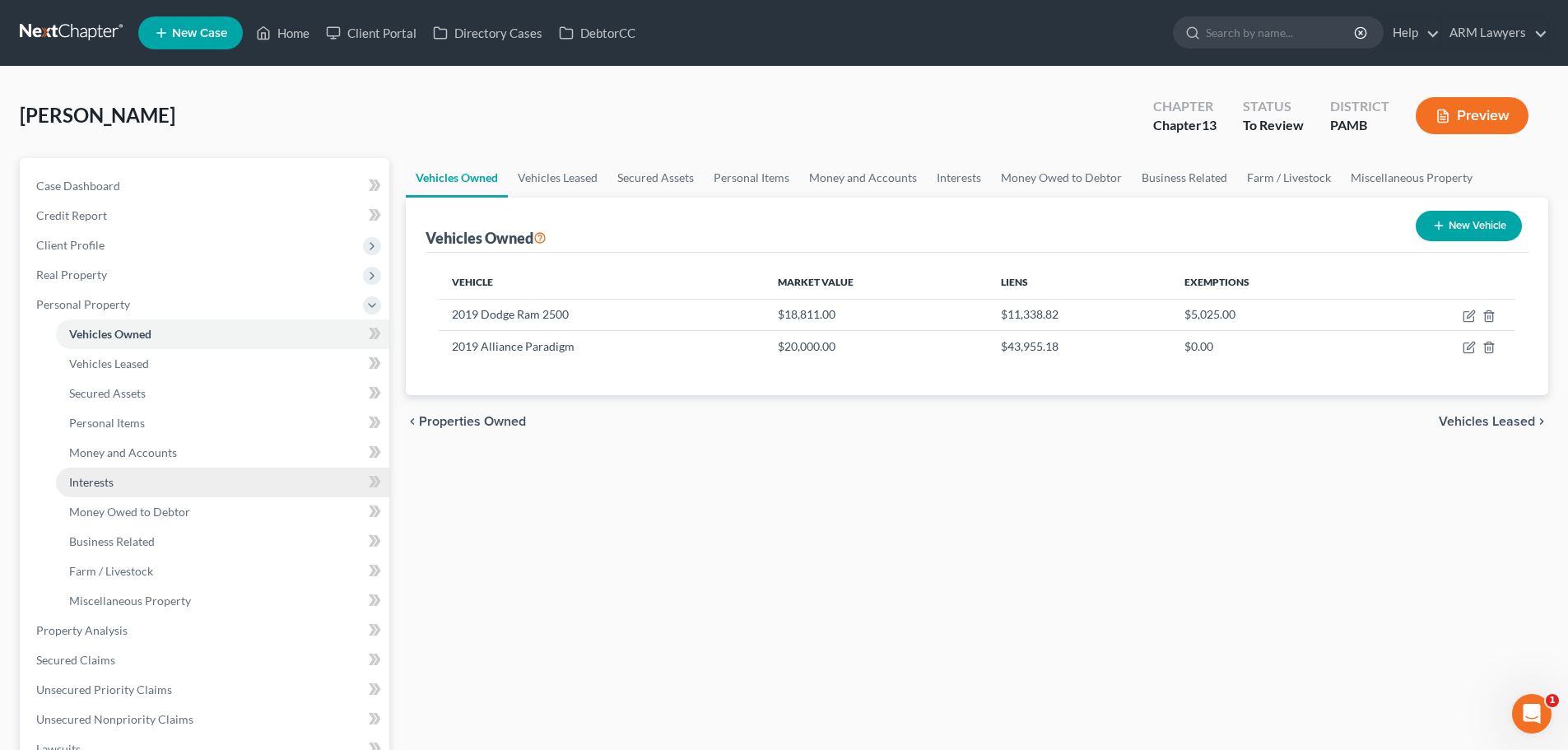
click at [120, 484] on link "Interests" at bounding box center [222, 482] width 333 height 30
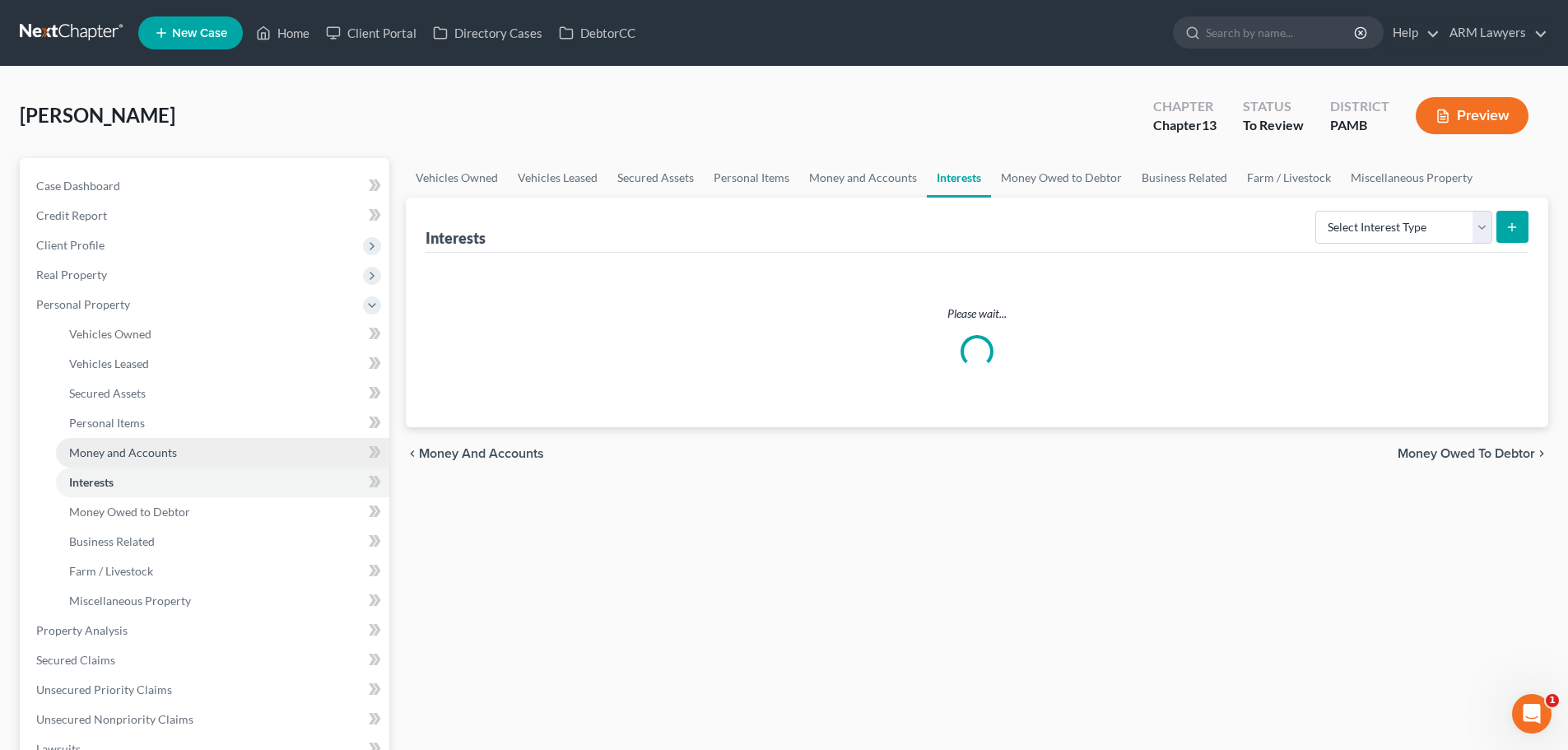
click at [125, 457] on span "Money and Accounts" at bounding box center [124, 452] width 108 height 14
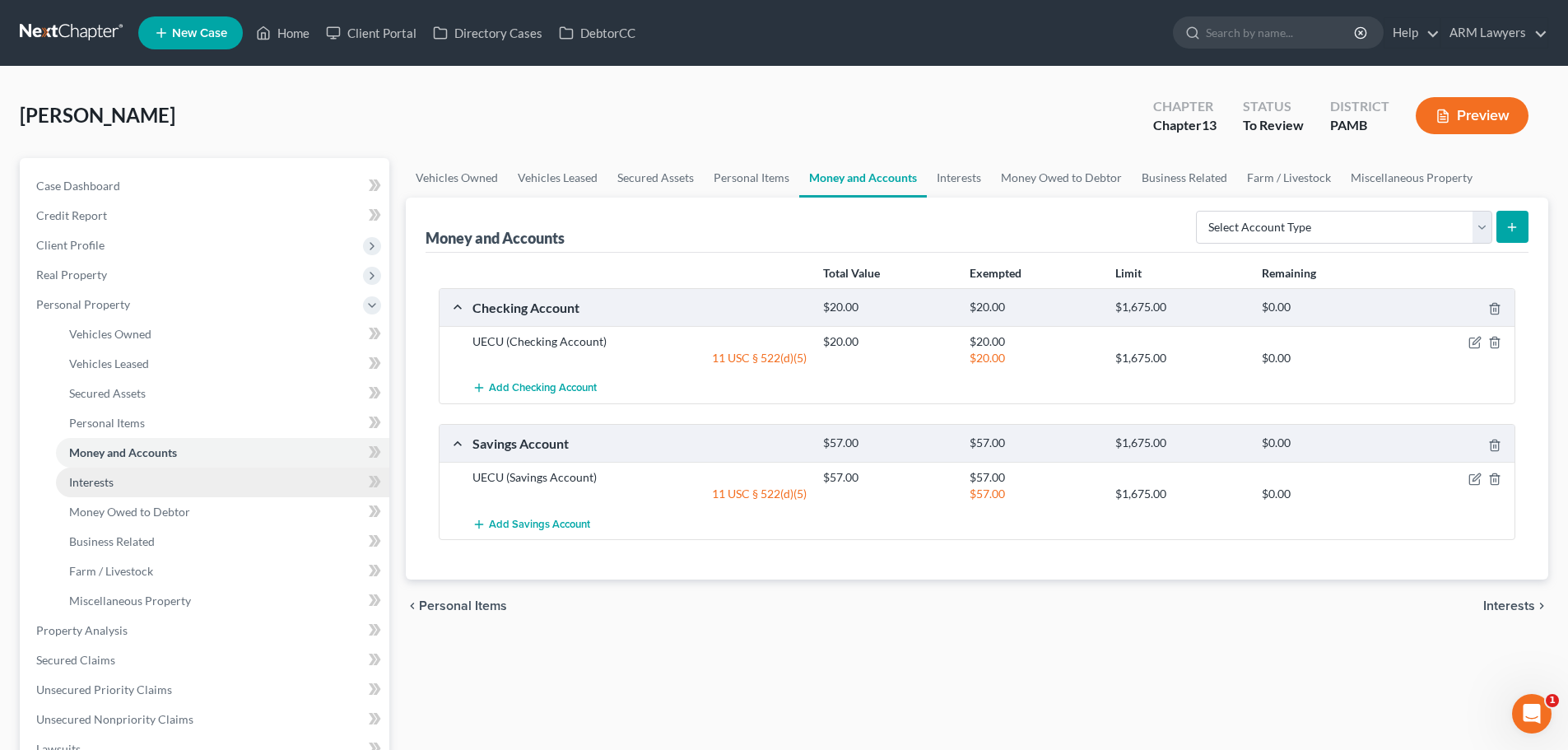
click at [113, 485] on span "Interests" at bounding box center [92, 481] width 44 height 14
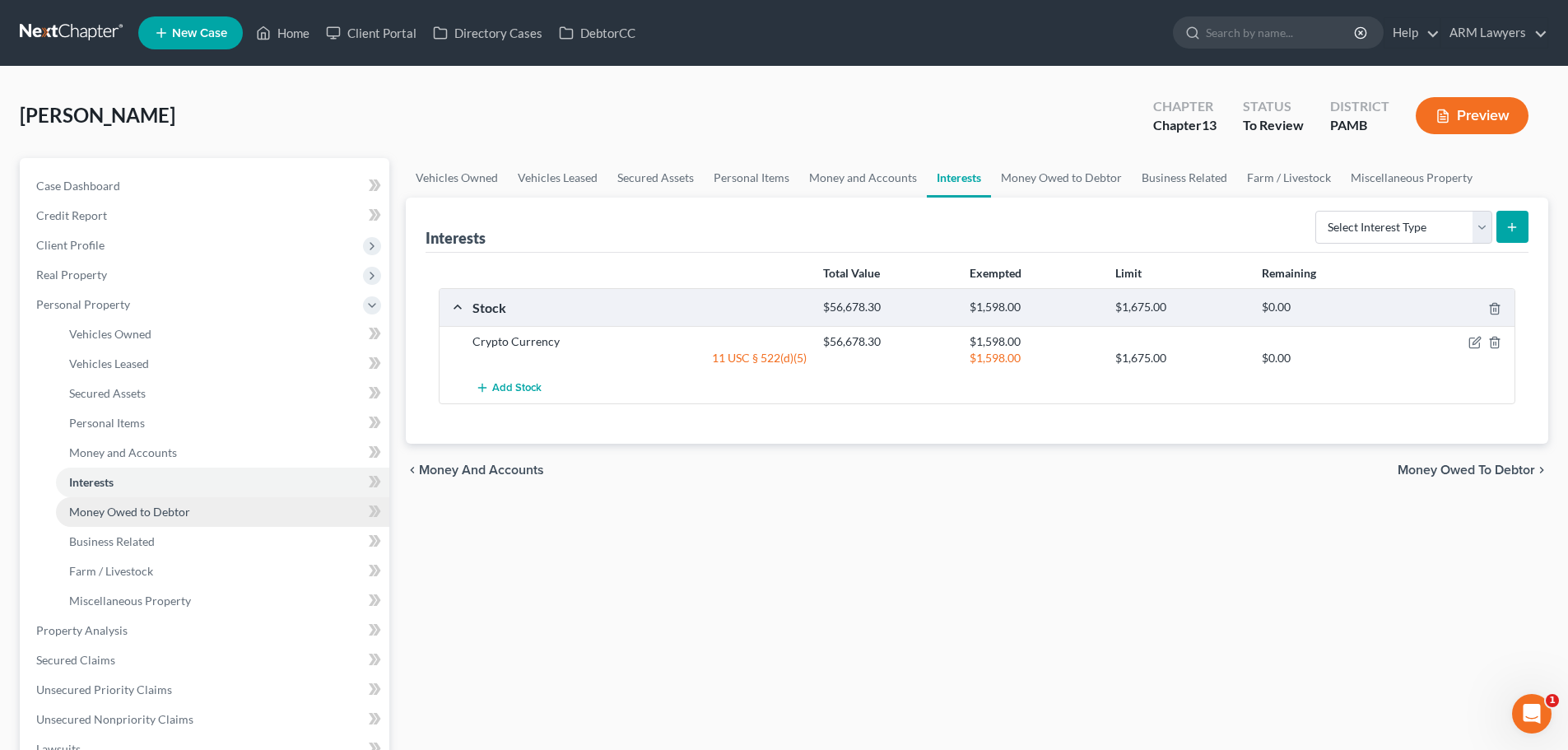
click at [153, 505] on span "Money Owed to Debtor" at bounding box center [129, 511] width 121 height 14
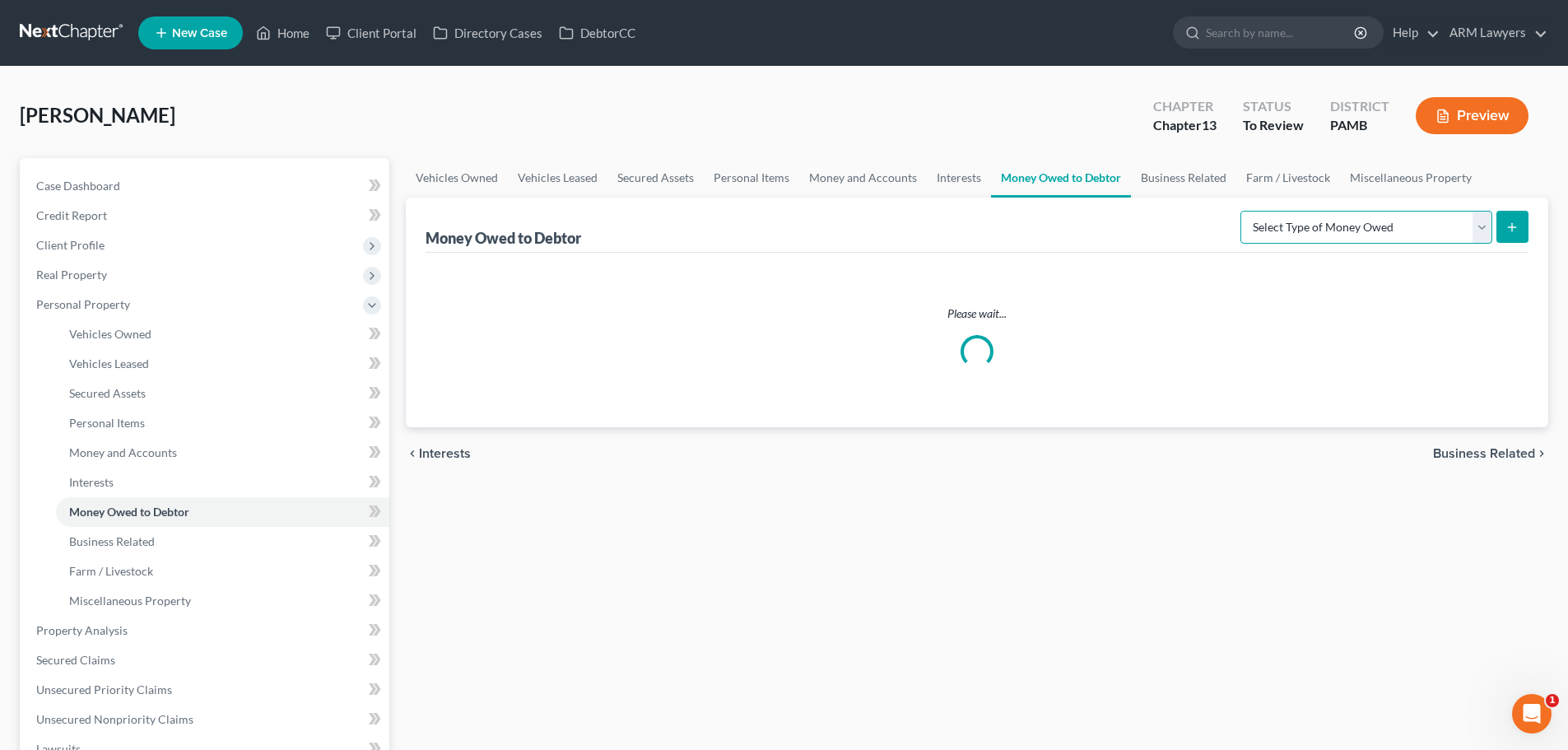
click at [932, 225] on select "Select Type of Money Owed Accounts Receivable Alimony Child Support Claims Agai…" at bounding box center [1366, 227] width 252 height 33
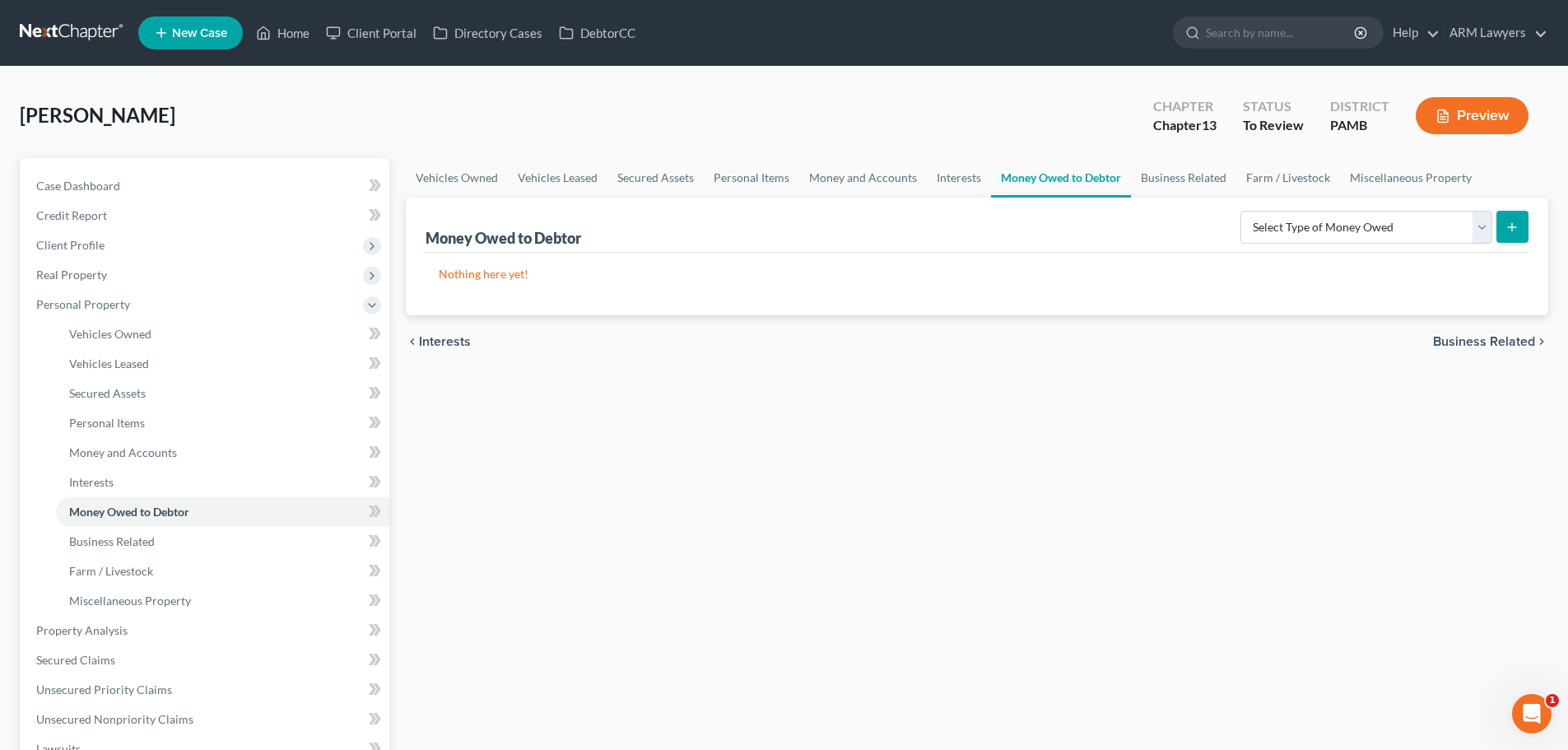
click at [932, 475] on div "Vehicles Owned Vehicles Leased Secured Assets Personal Items Money and Accounts…" at bounding box center [976, 649] width 1158 height 980
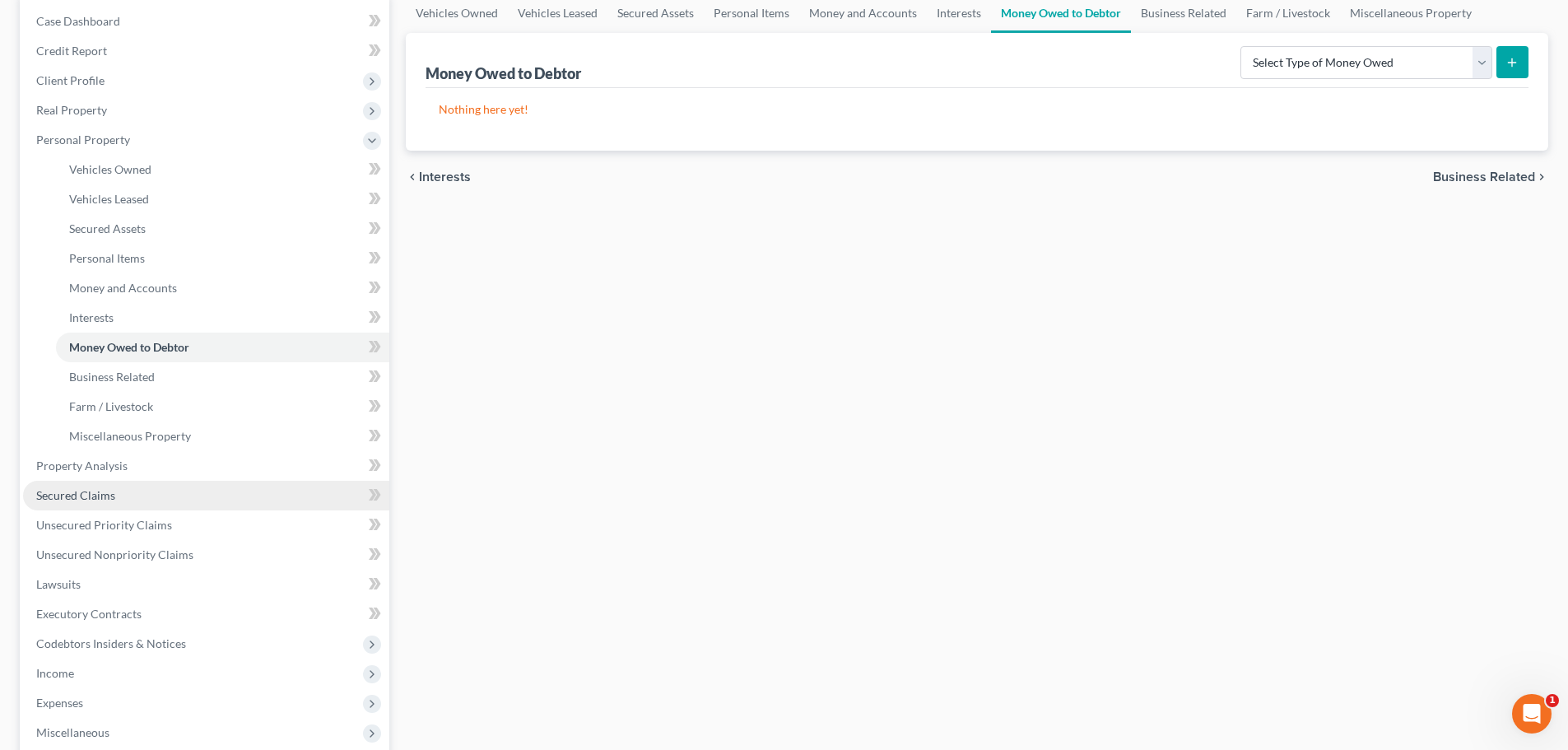
drag, startPoint x: 111, startPoint y: 491, endPoint x: 100, endPoint y: 480, distance: 15.6
click at [111, 491] on span "Secured Claims" at bounding box center [75, 495] width 79 height 14
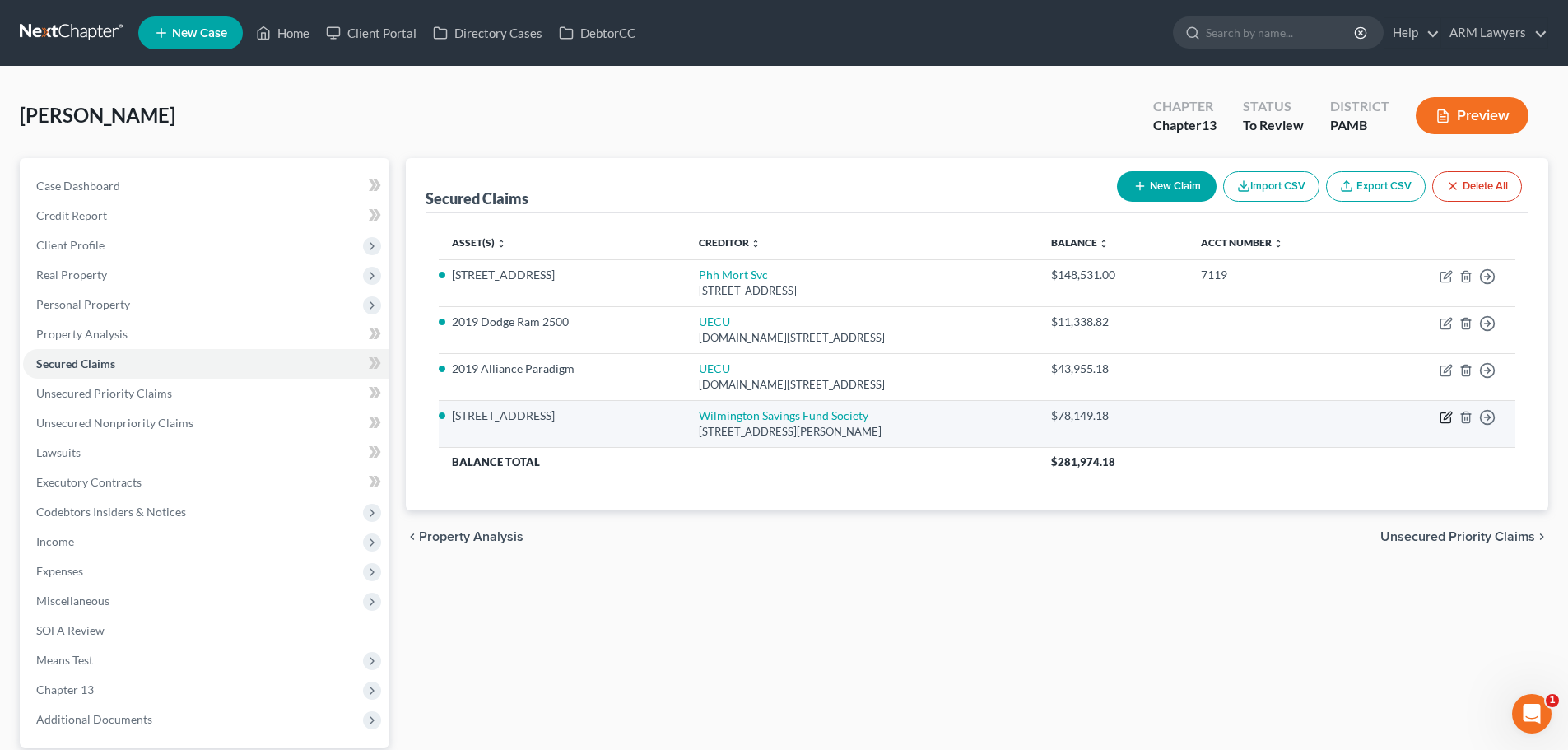
click at [932, 414] on icon "button" at bounding box center [1446, 418] width 14 height 14
select select "42"
select select "3"
select select "0"
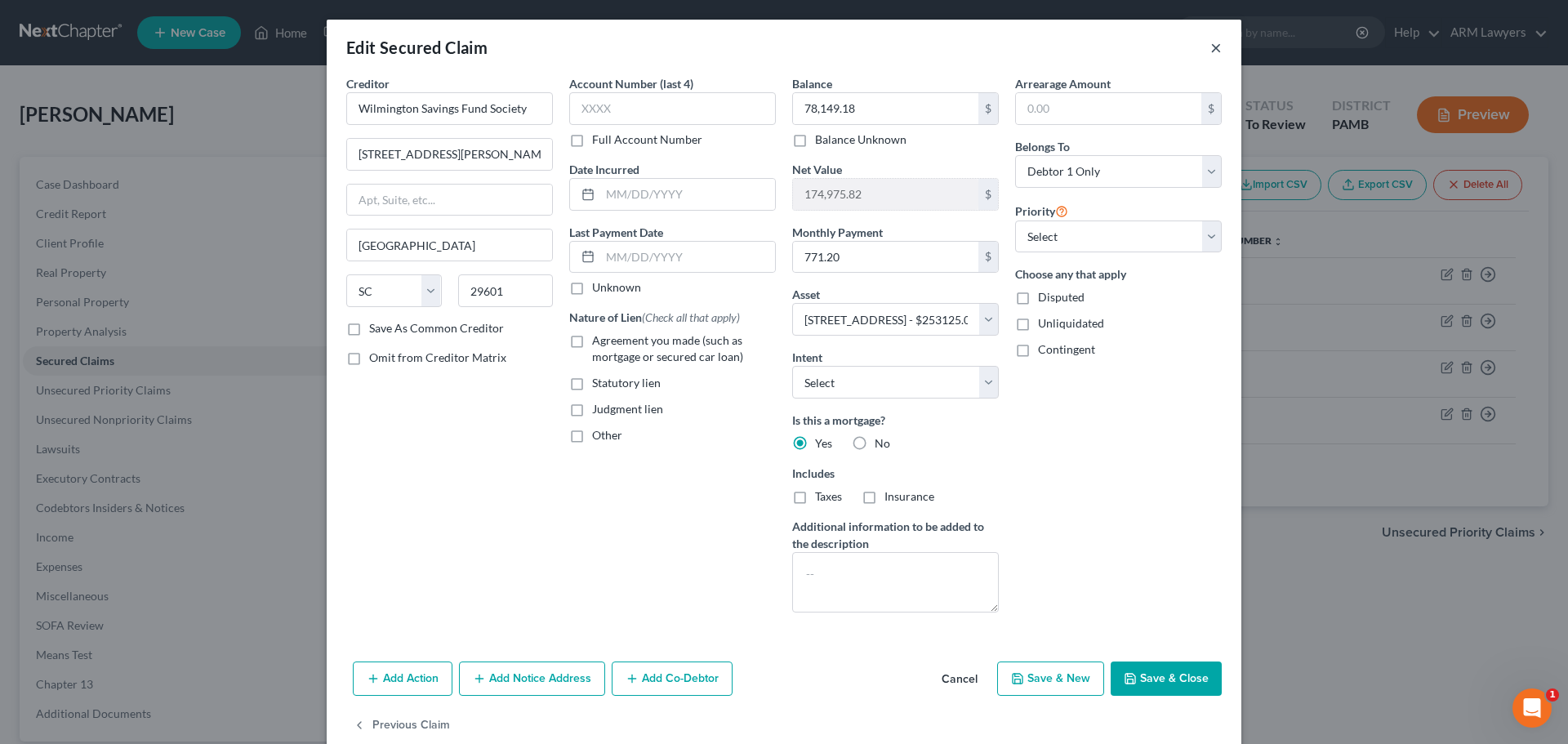
click at [925, 47] on button "×" at bounding box center [1216, 47] width 12 height 19
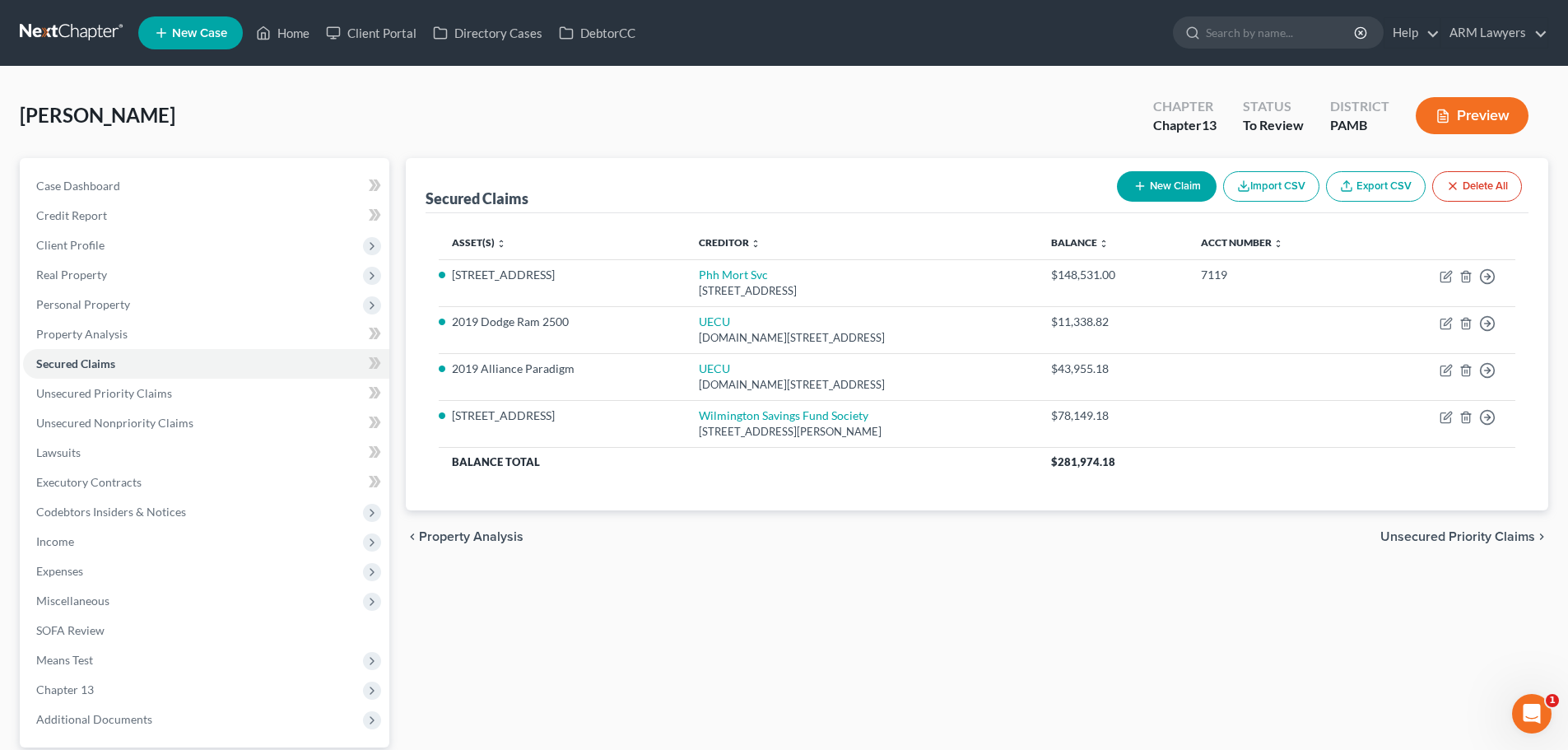
click at [932, 591] on div "Secured Claims New Claim Import CSV Export CSV Delete All Asset(s) expand_more …" at bounding box center [976, 501] width 1158 height 684
click at [96, 219] on span "Credit Report" at bounding box center [71, 215] width 71 height 14
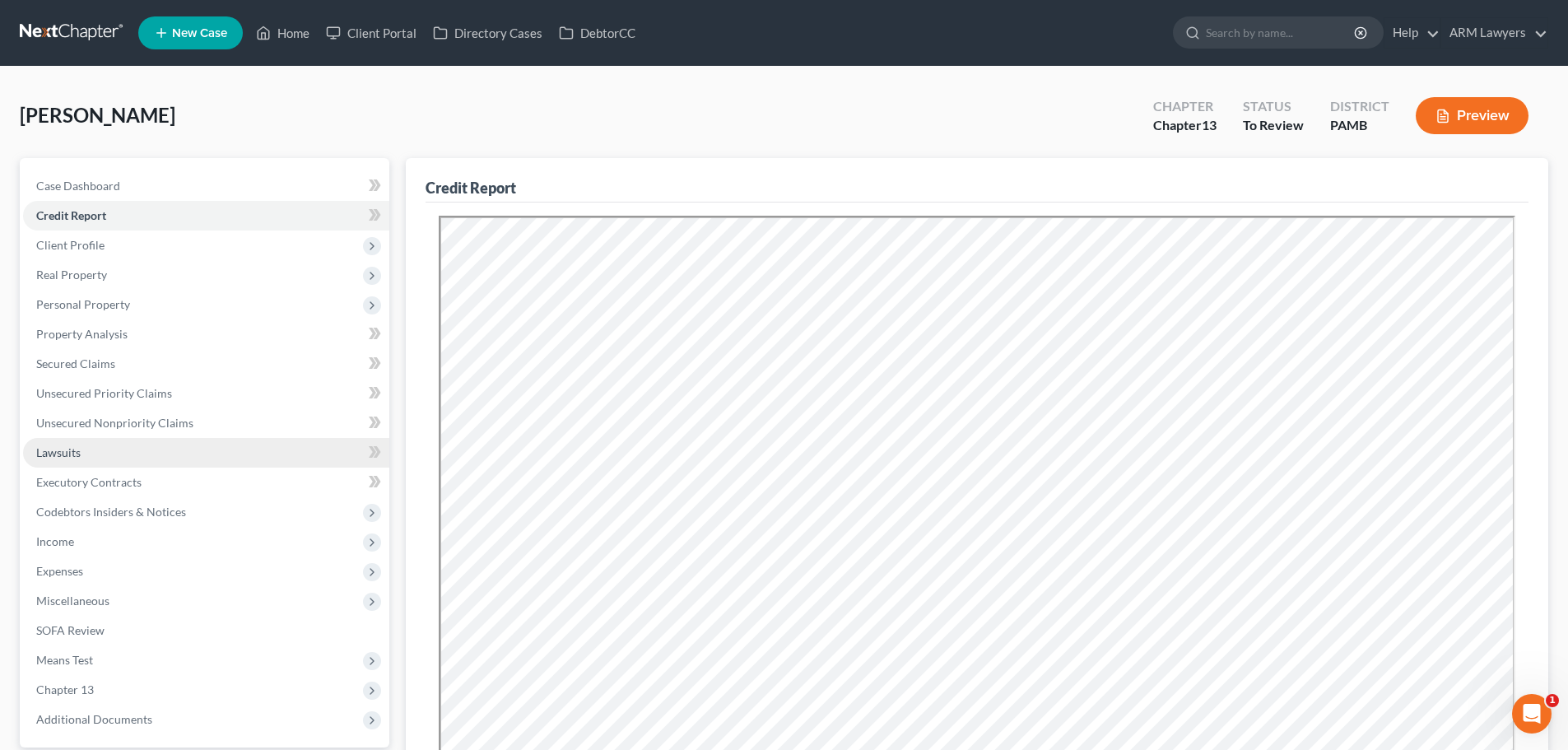
click at [58, 446] on span "Lawsuits" at bounding box center [58, 452] width 44 height 14
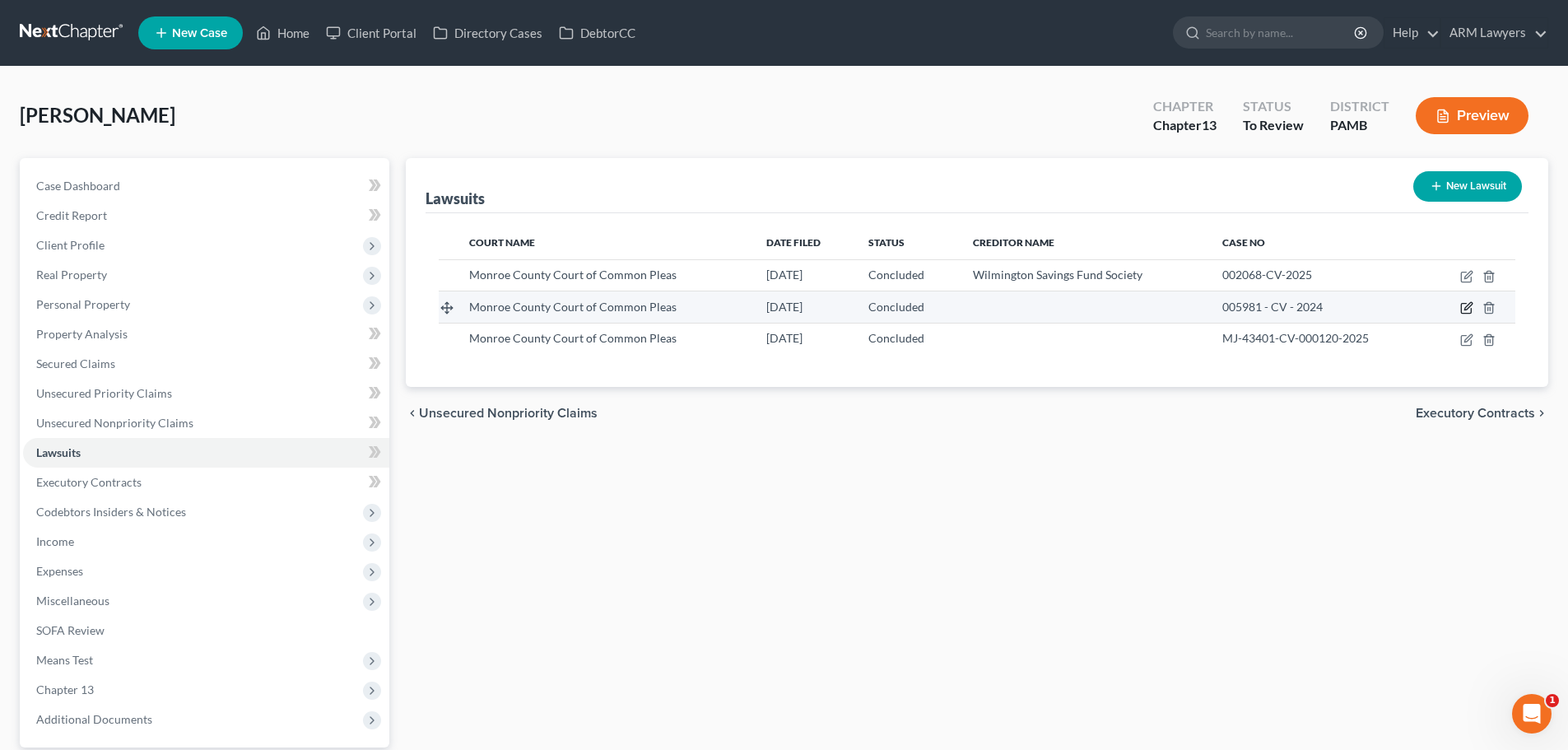
click at [1466, 303] on icon "button" at bounding box center [1466, 308] width 10 height 10
select select "39"
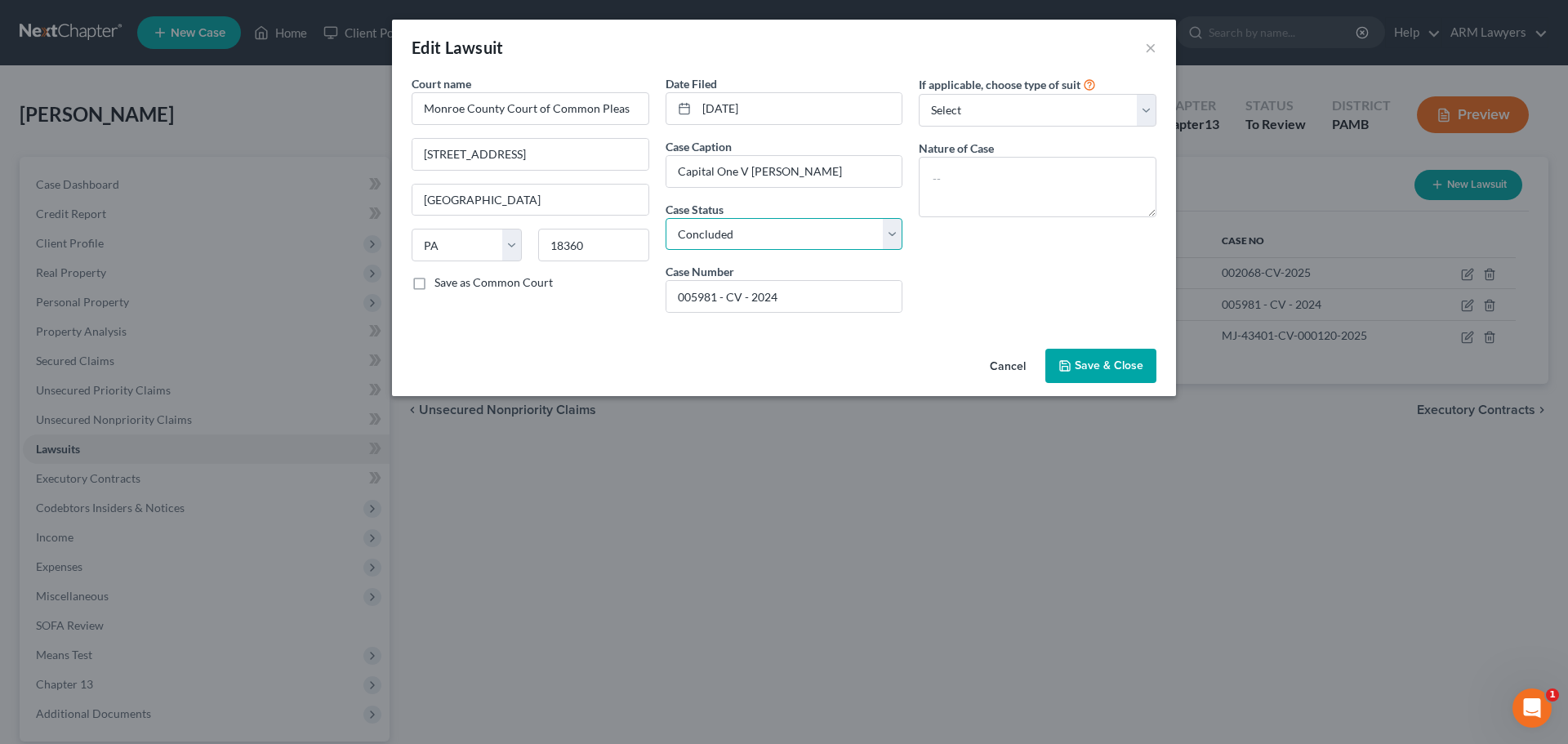
click at [787, 232] on select "Select Pending On Appeal Concluded" at bounding box center [784, 234] width 238 height 33
select select "0"
click at [666, 218] on select "Select Pending On Appeal Concluded" at bounding box center [784, 234] width 238 height 33
click at [1088, 362] on span "Save & Close" at bounding box center [1110, 365] width 69 height 13
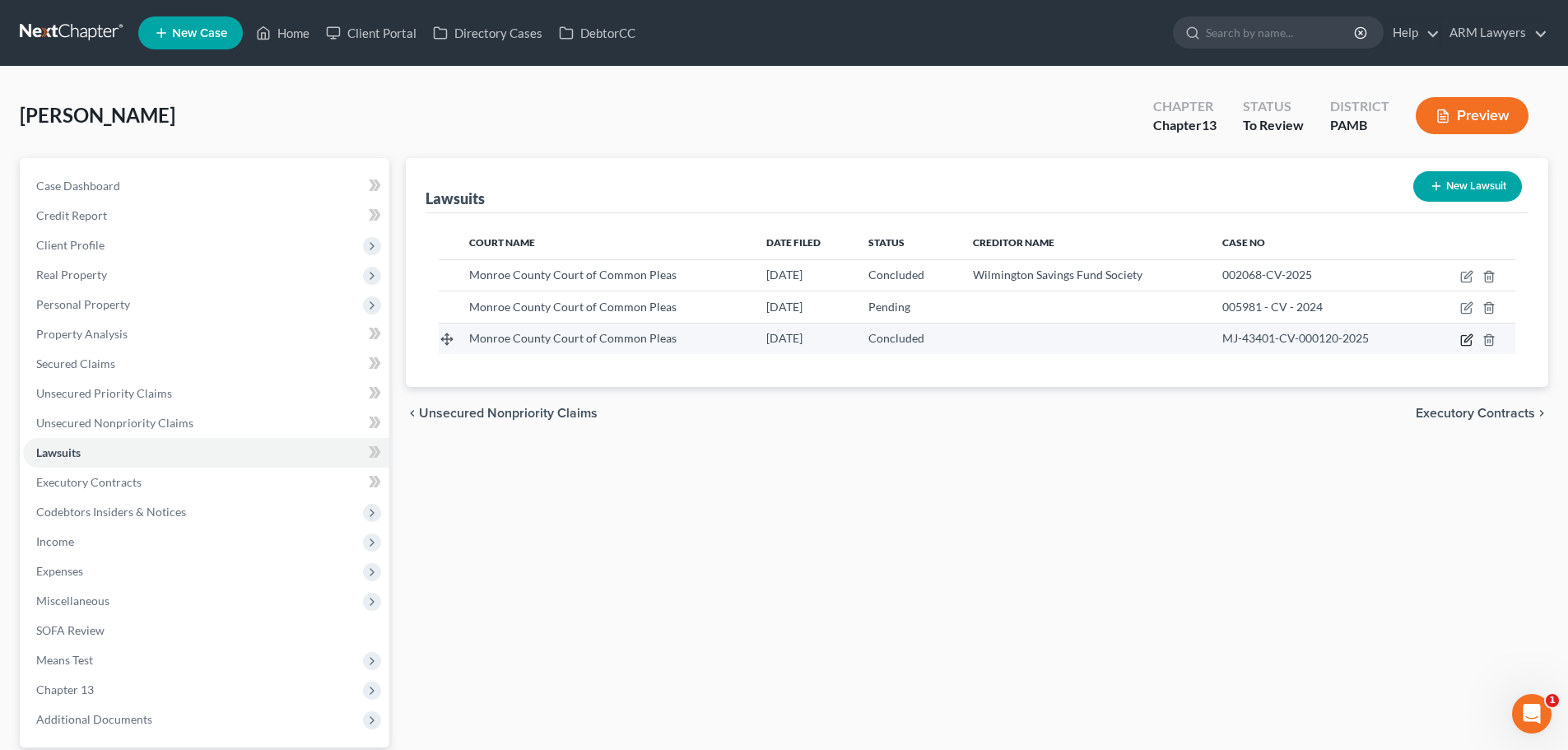
click at [1465, 345] on icon "button" at bounding box center [1466, 340] width 10 height 10
select select "39"
select select "2"
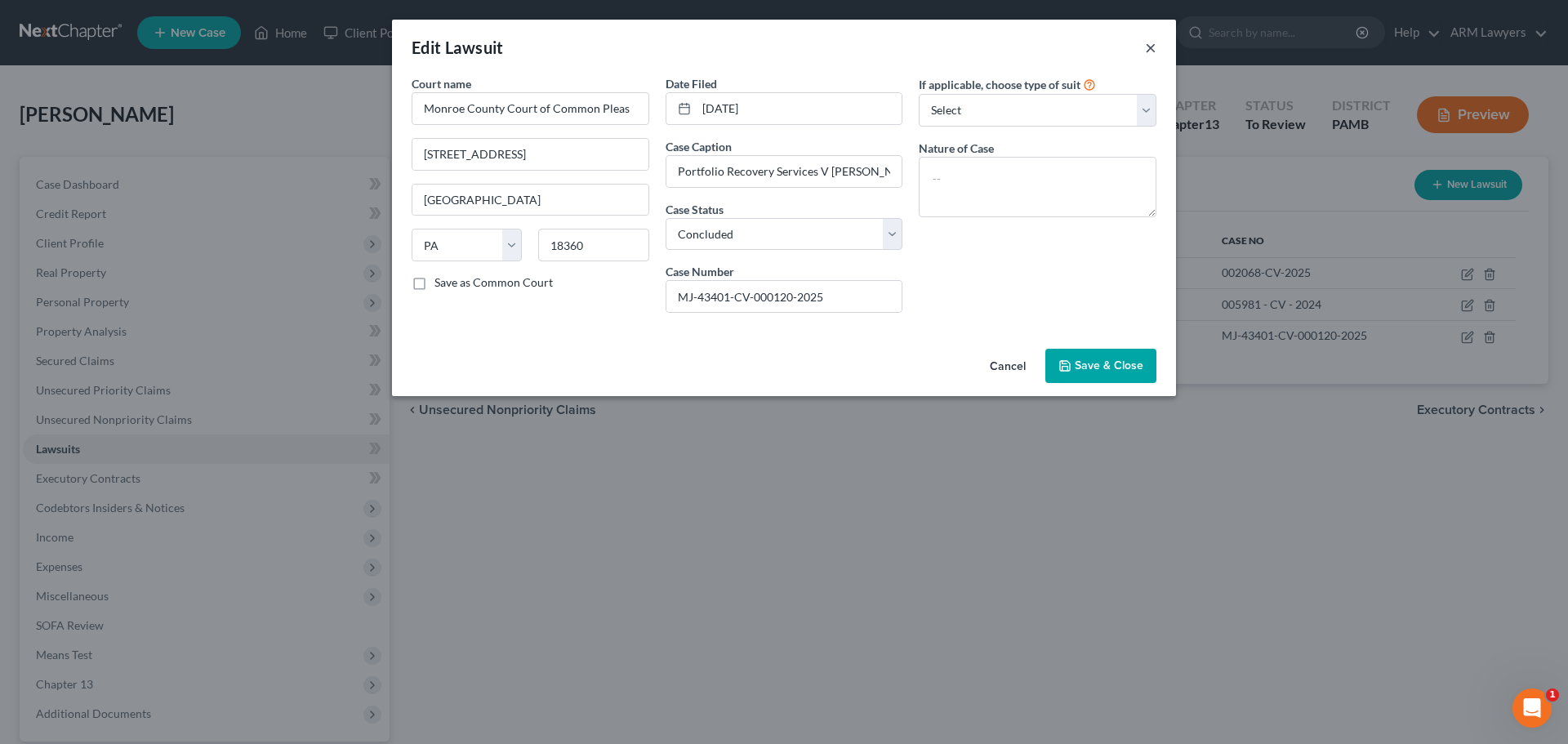
click at [1151, 49] on button "×" at bounding box center [1151, 47] width 12 height 19
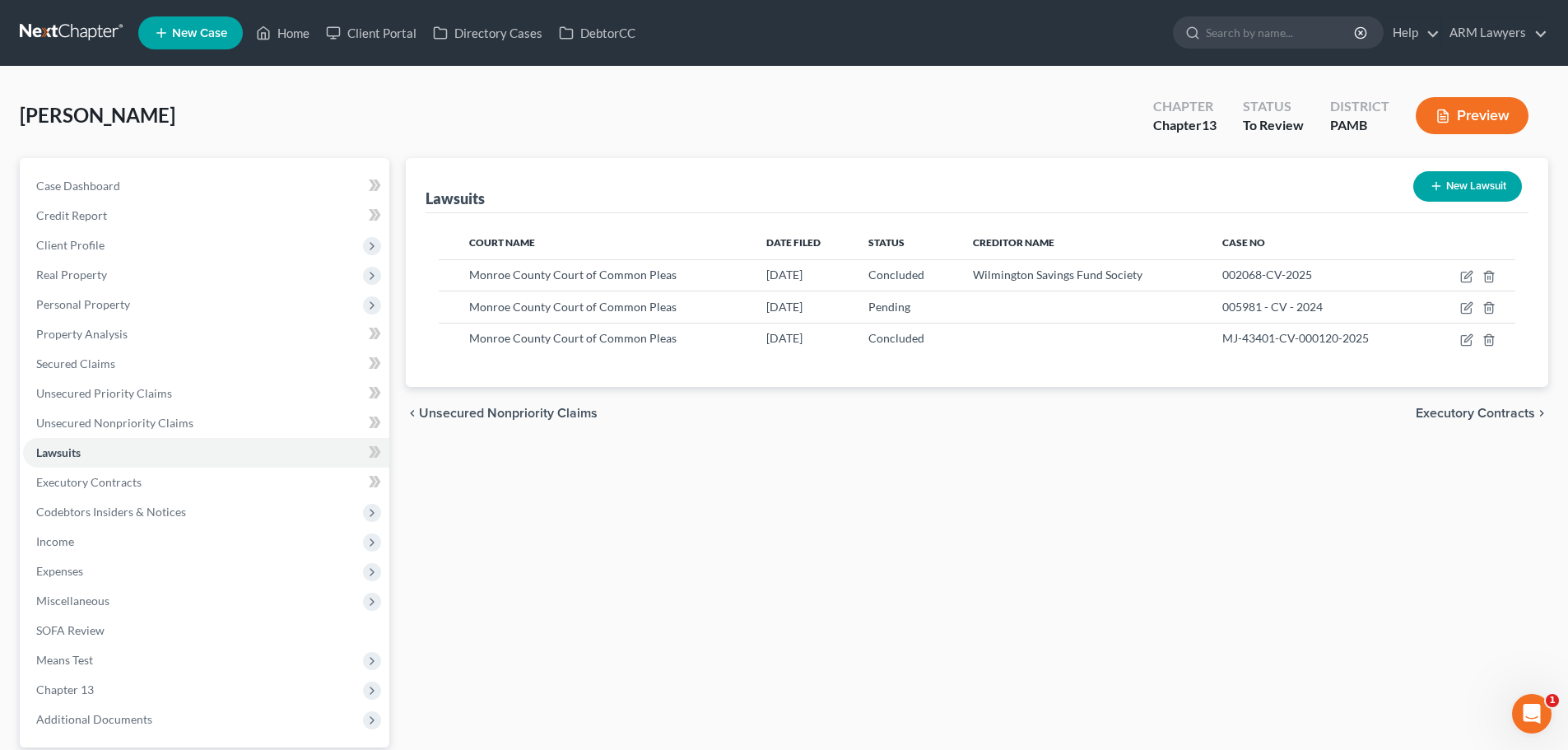
click at [580, 81] on div "Weber, Mark Upgraded Chapter Chapter 13 Status To Review District PAMB Preview …" at bounding box center [784, 471] width 1568 height 808
click at [104, 399] on span "Unsecured Priority Claims" at bounding box center [103, 392] width 136 height 14
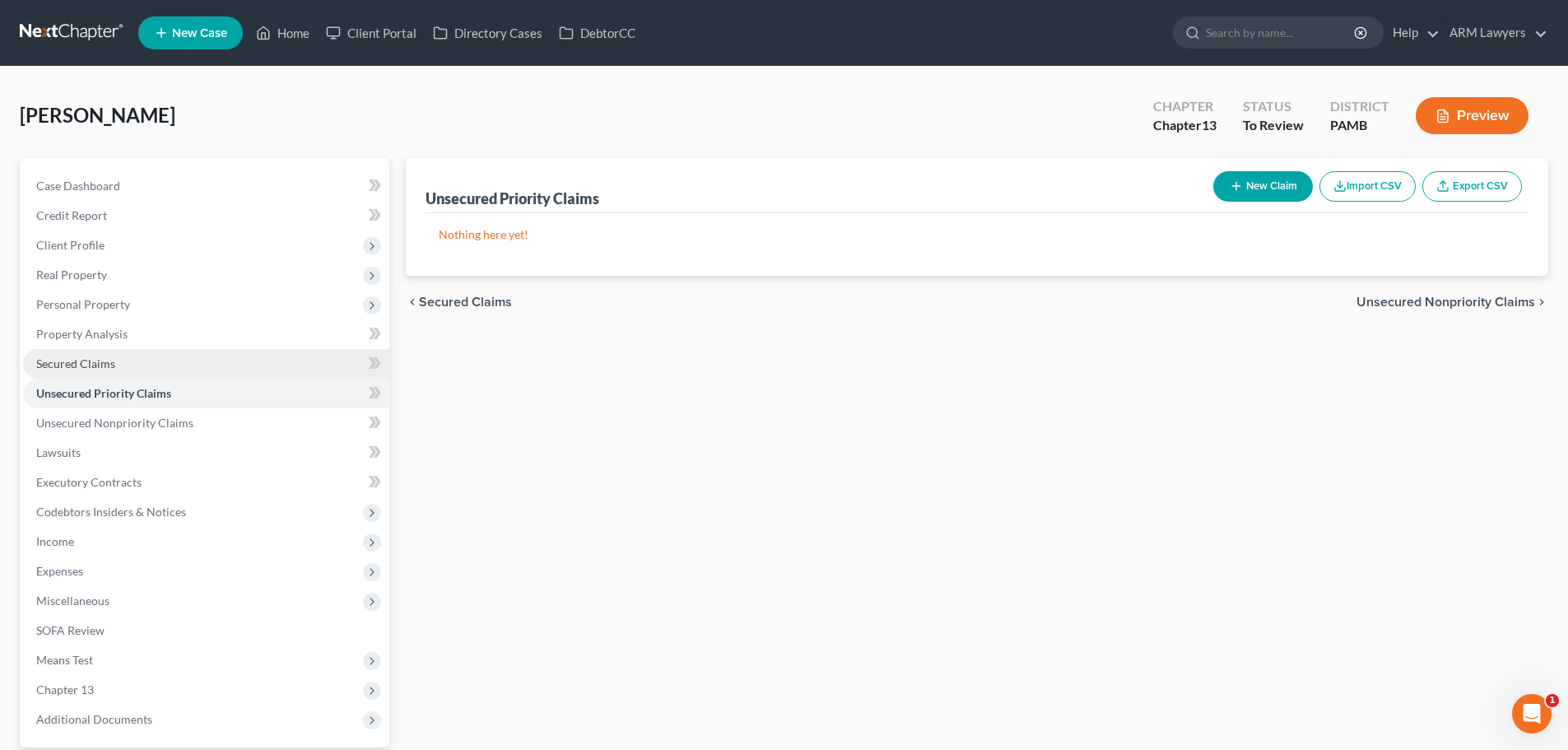
click at [131, 362] on link "Secured Claims" at bounding box center [206, 363] width 366 height 30
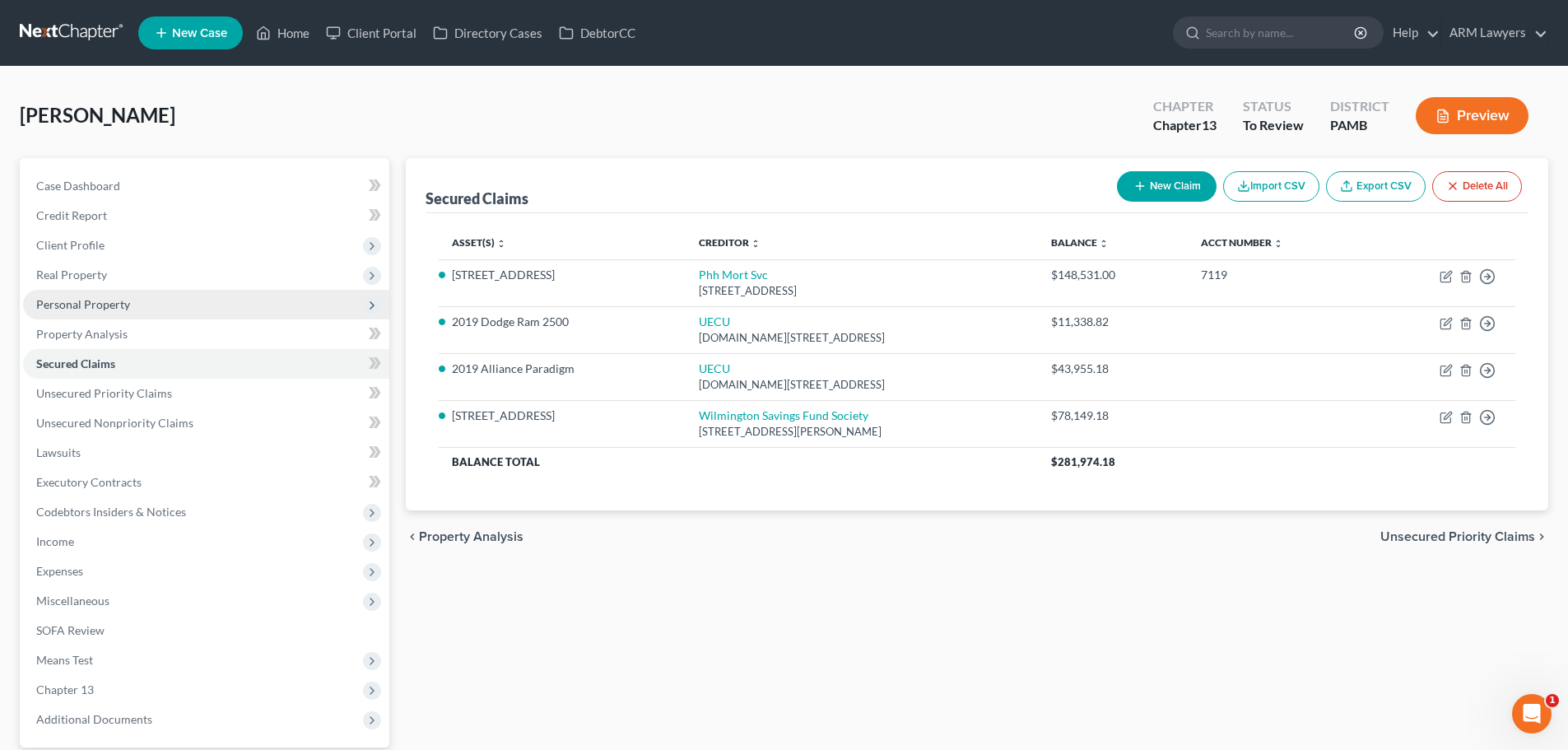
click at [79, 305] on span "Personal Property" at bounding box center [82, 303] width 94 height 14
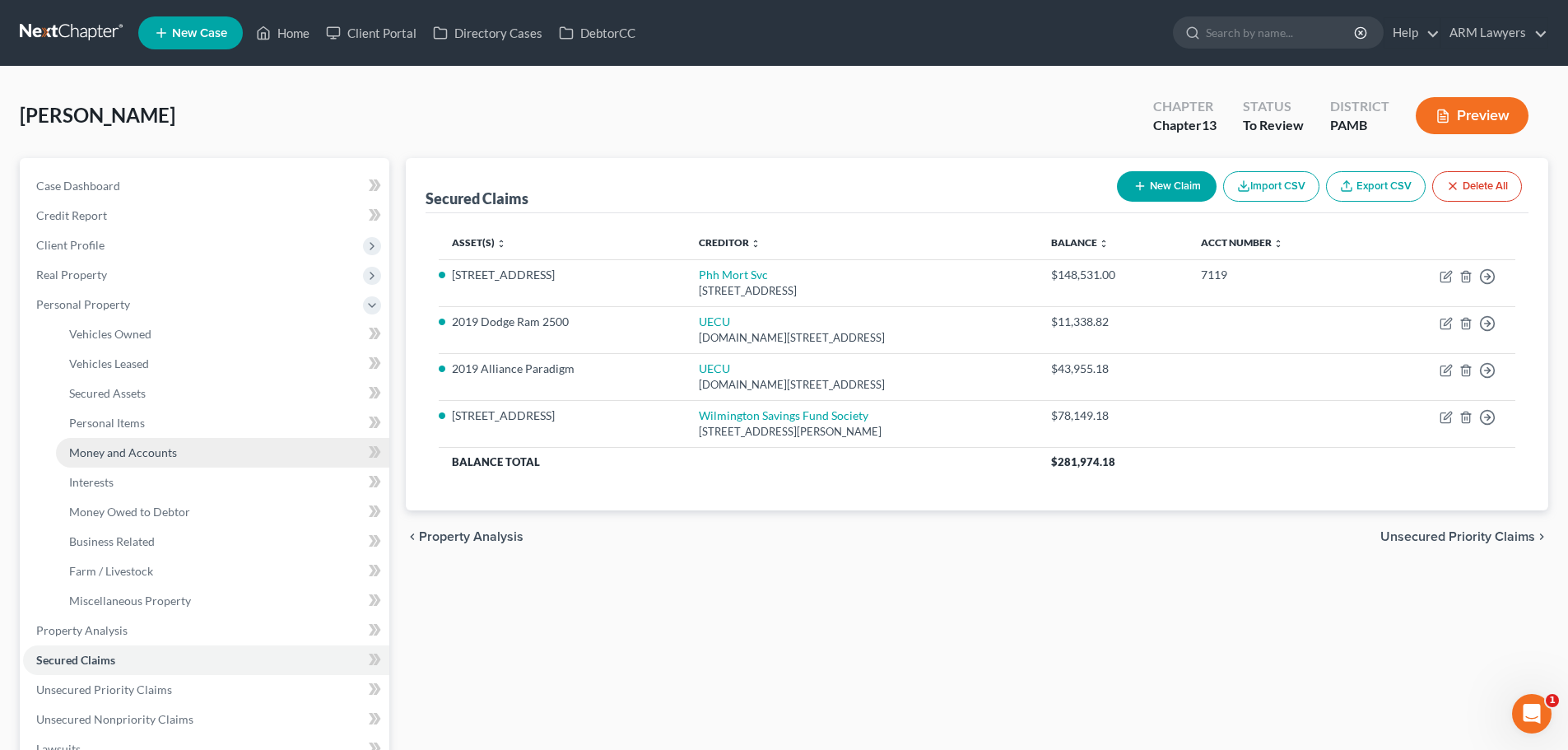
click at [117, 458] on span "Money and Accounts" at bounding box center [124, 452] width 108 height 14
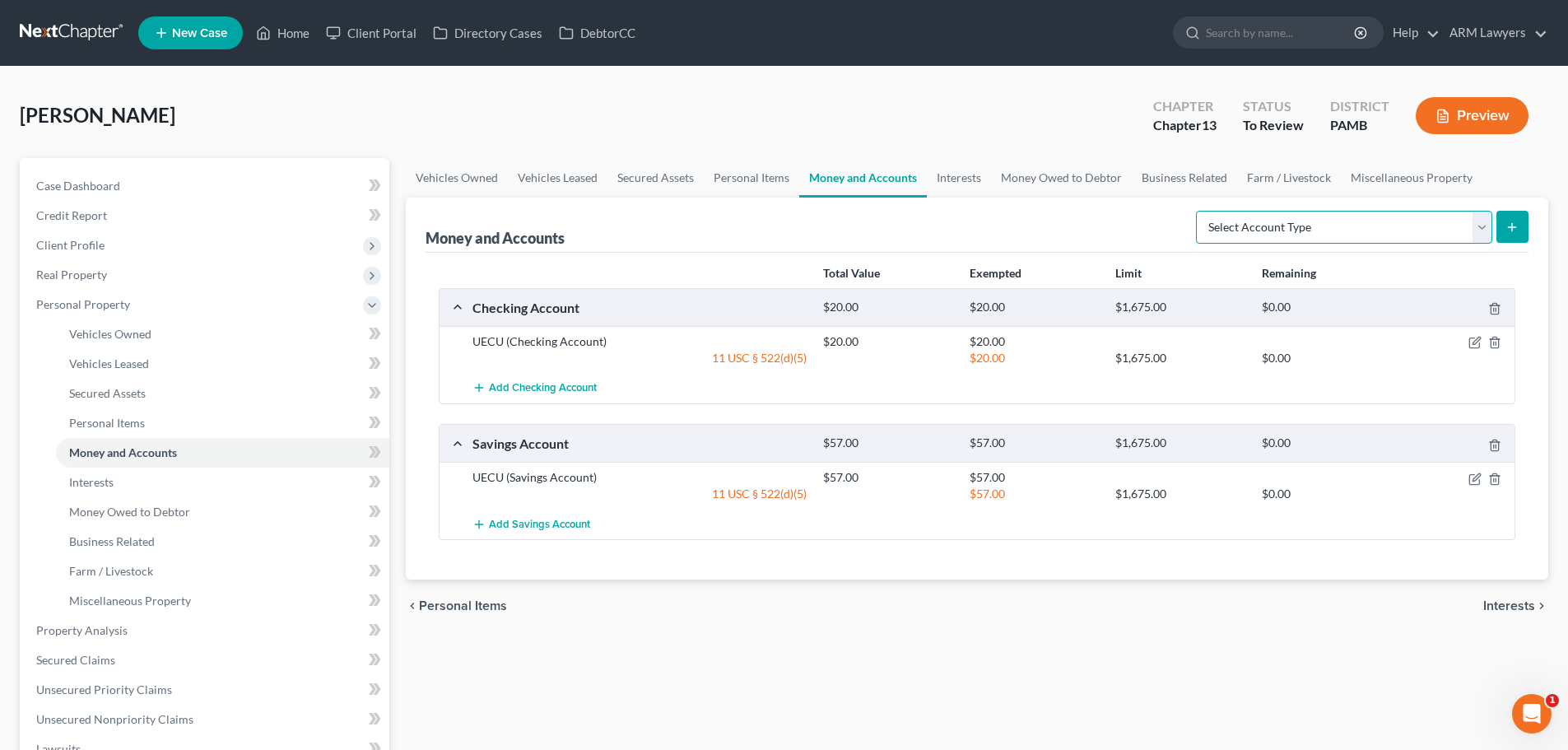
click at [1369, 224] on select "Select Account Type Brokerage Cash on Hand Certificates of Deposit Checking Acc…" at bounding box center [1344, 227] width 297 height 33
select select "cash_on_hand"
click at [1199, 211] on select "Select Account Type Brokerage Cash on Hand Certificates of Deposit Checking Acc…" at bounding box center [1344, 227] width 297 height 33
click at [1521, 221] on button "submit" at bounding box center [1512, 226] width 32 height 32
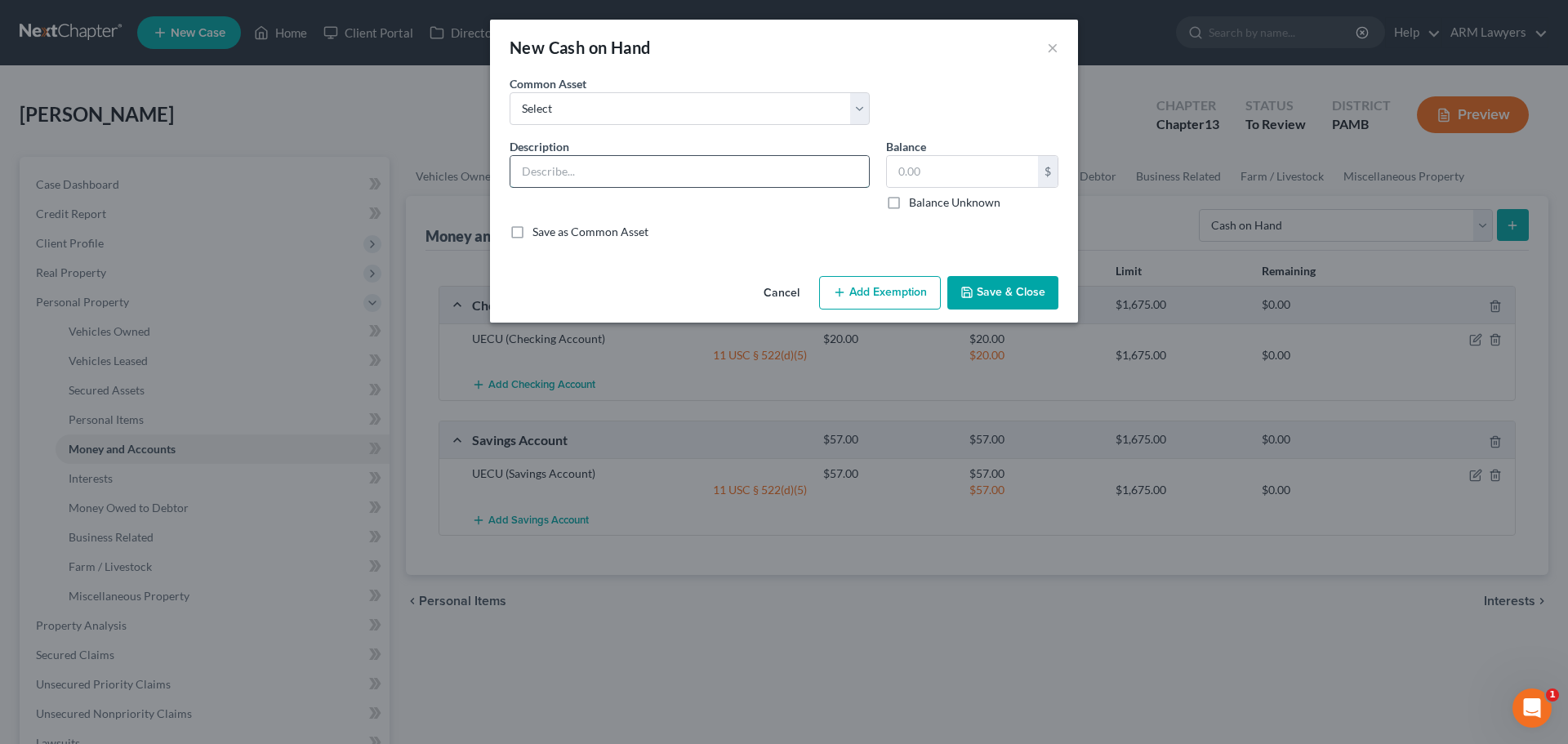
click at [607, 178] on input "text" at bounding box center [690, 172] width 359 height 31
click at [641, 112] on select "Select Cash on hand" at bounding box center [690, 108] width 361 height 33
select select "0"
click at [510, 92] on select "Select Cash on hand" at bounding box center [690, 108] width 361 height 33
type input "Cash on hand"
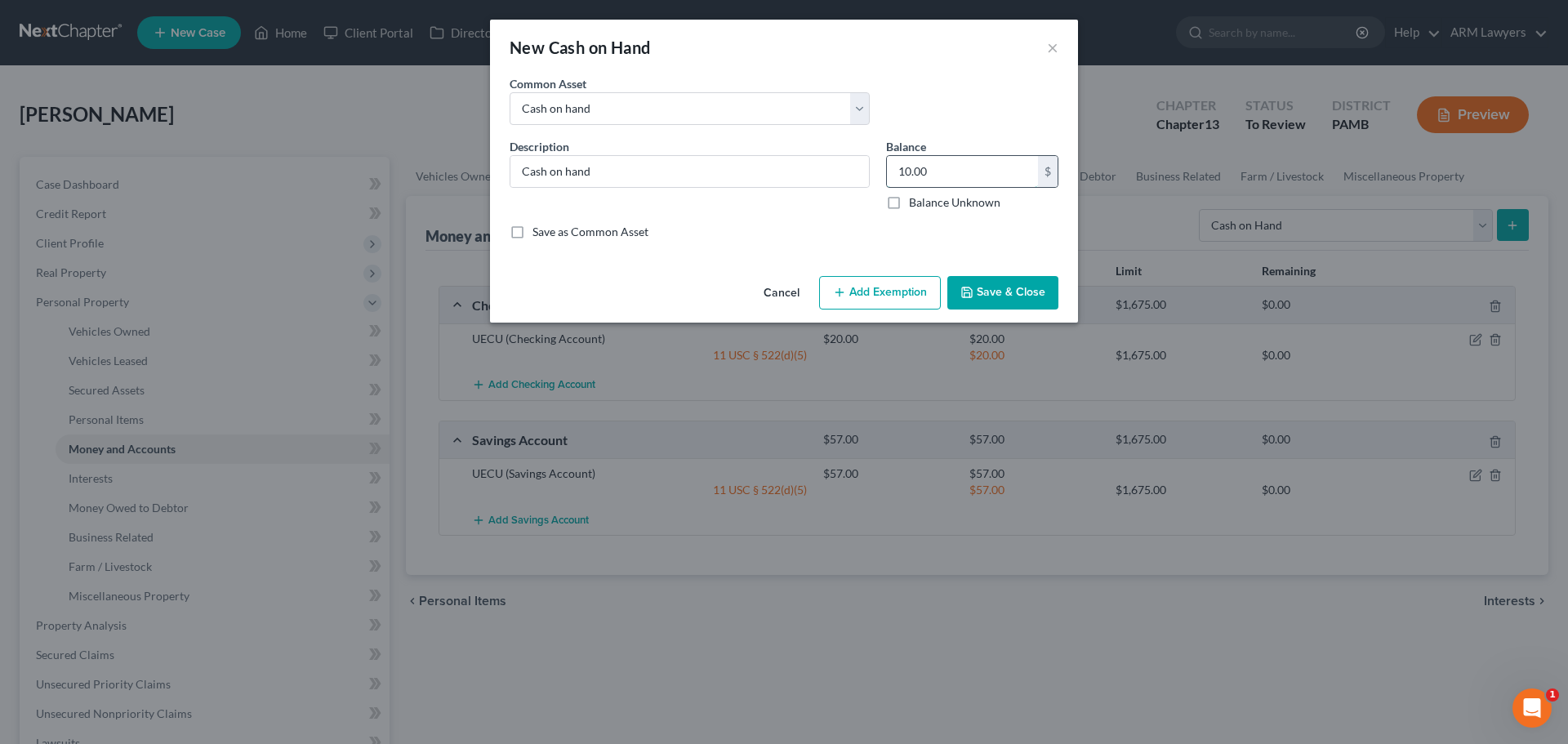
click at [948, 170] on input "10.00" at bounding box center [963, 172] width 152 height 31
type input "500"
click at [873, 291] on button "Add Exemption" at bounding box center [879, 293] width 122 height 35
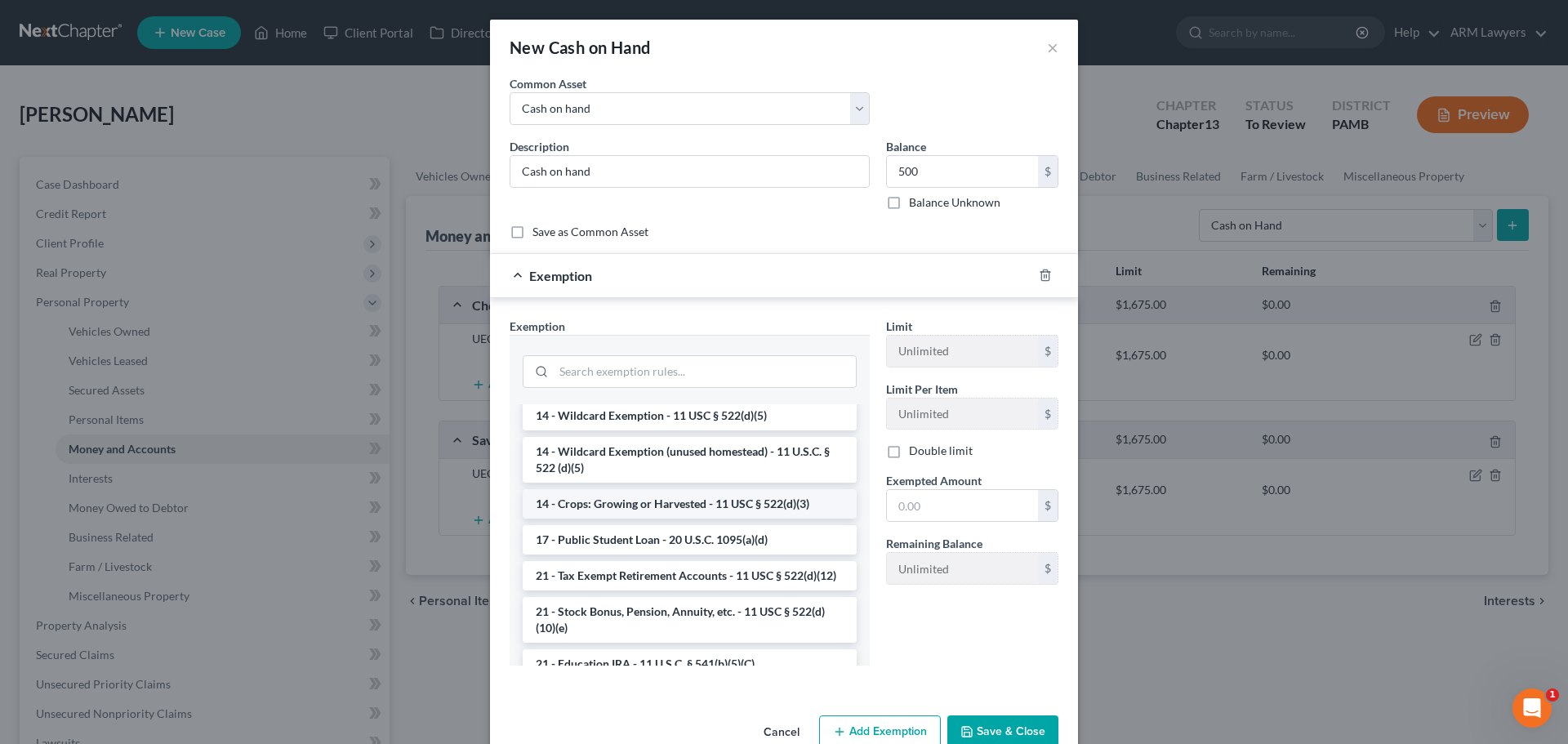
scroll to position [245, 0]
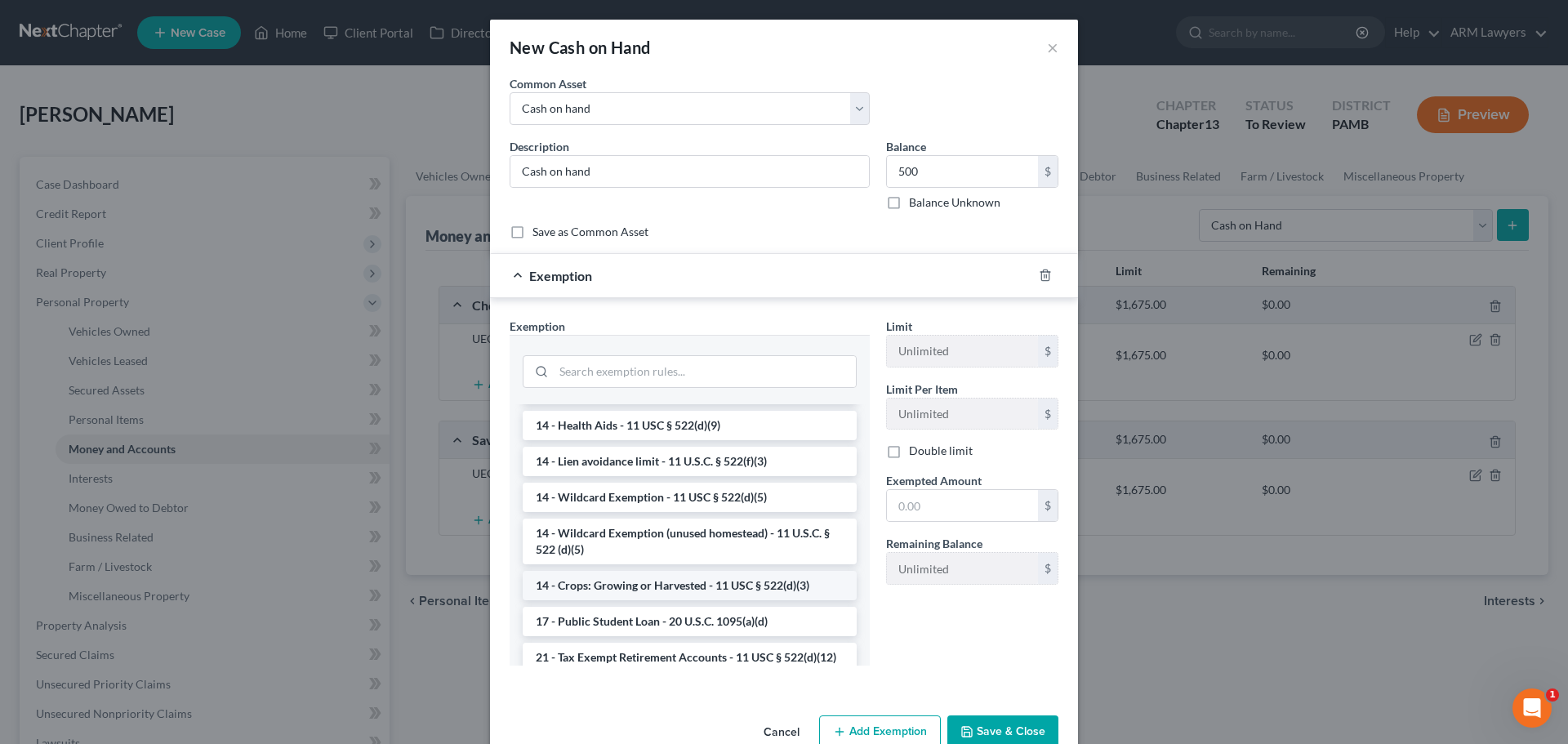
click at [660, 499] on li "14 - Wildcard Exemption - 11 USC § 522(d)(5)" at bounding box center [690, 497] width 334 height 30
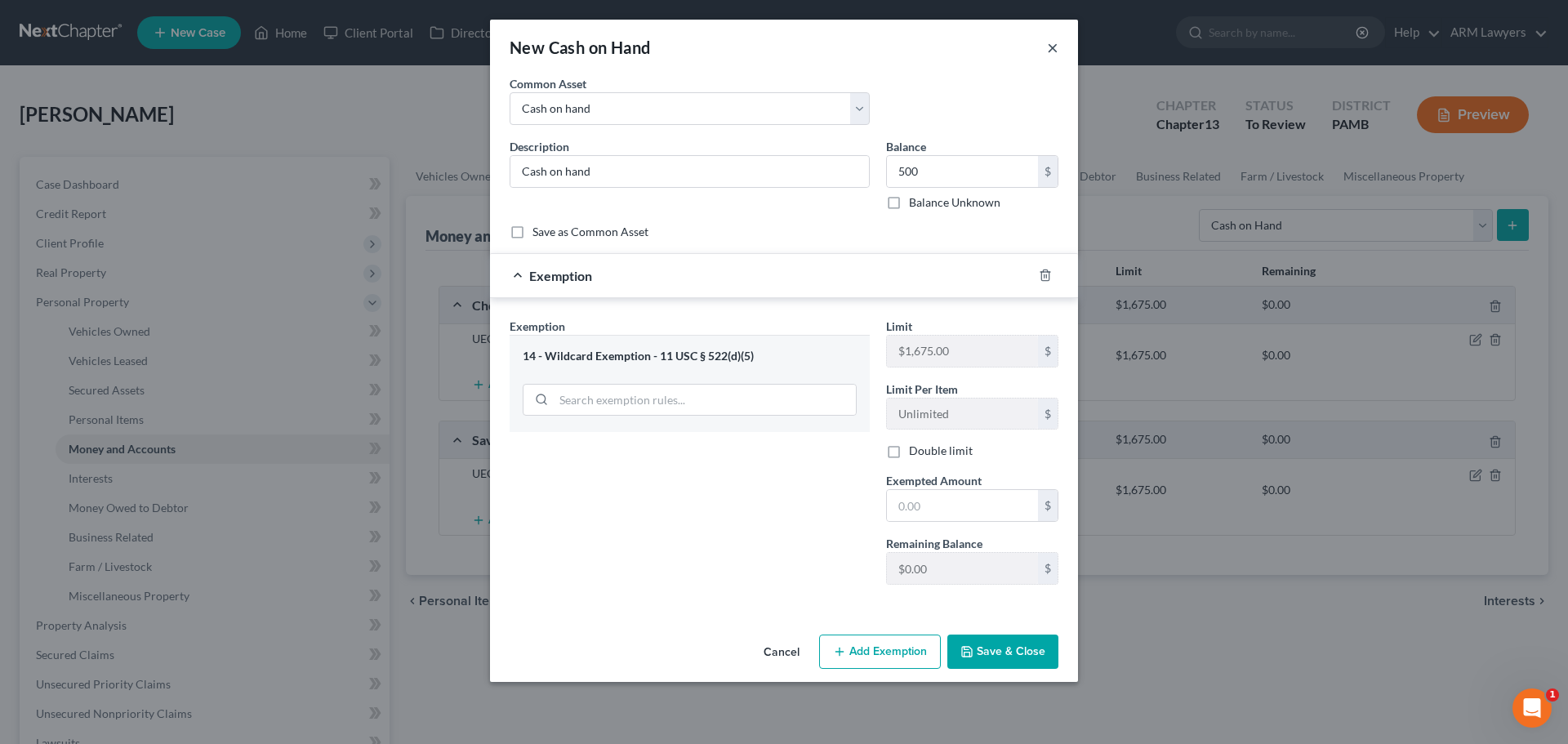
click at [1050, 50] on button "×" at bounding box center [1053, 47] width 12 height 19
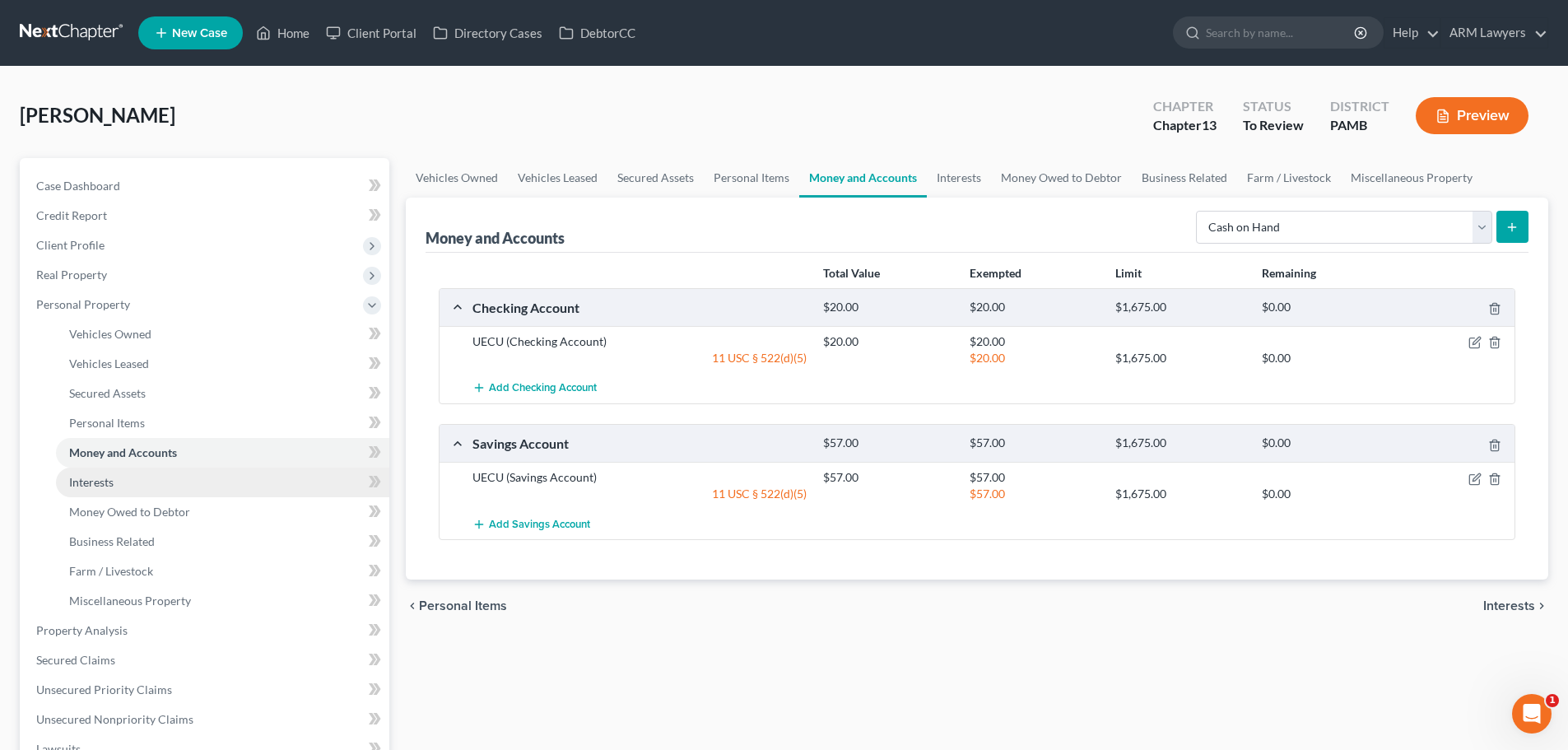
click at [82, 488] on span "Interests" at bounding box center [92, 481] width 44 height 14
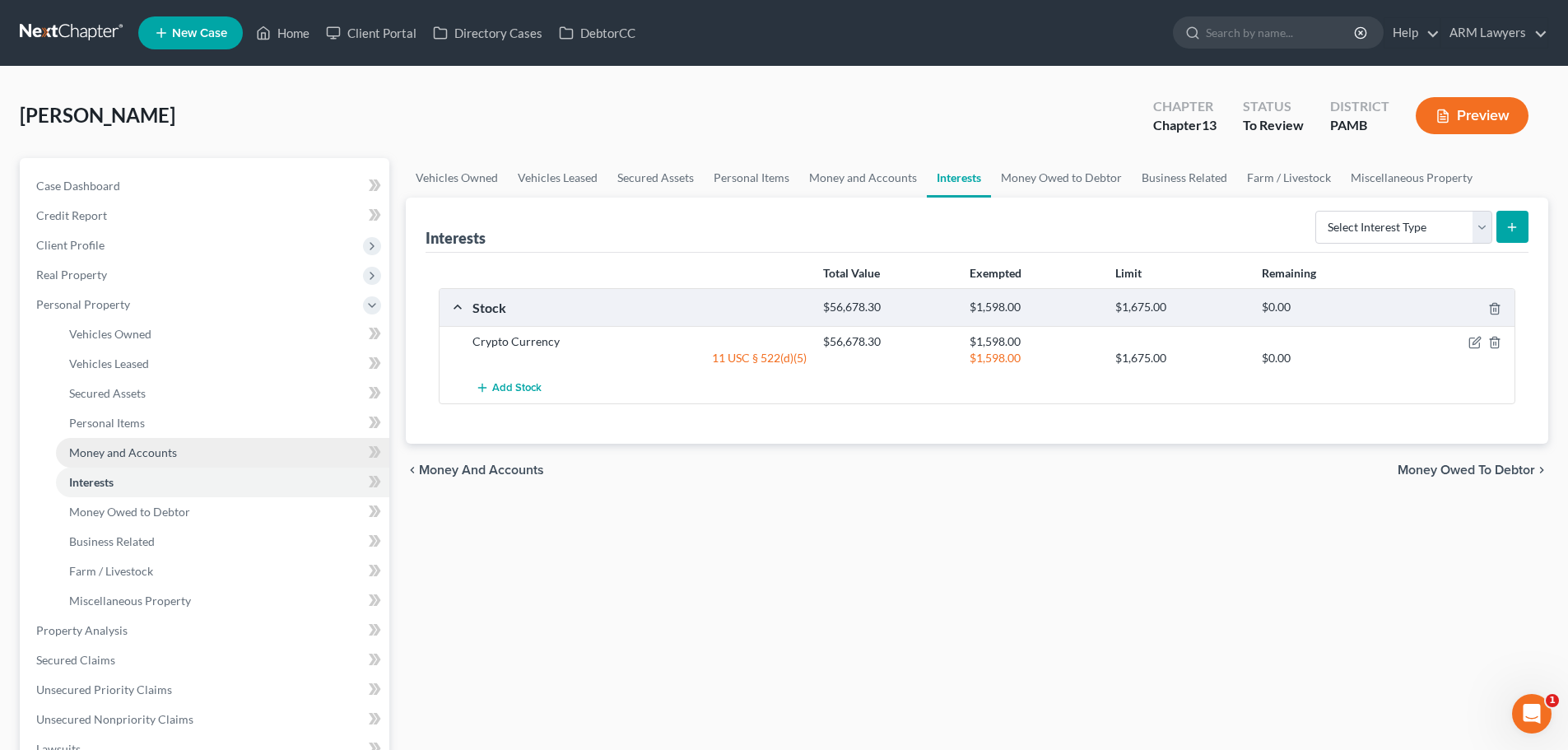
click at [136, 462] on link "Money and Accounts" at bounding box center [222, 452] width 333 height 30
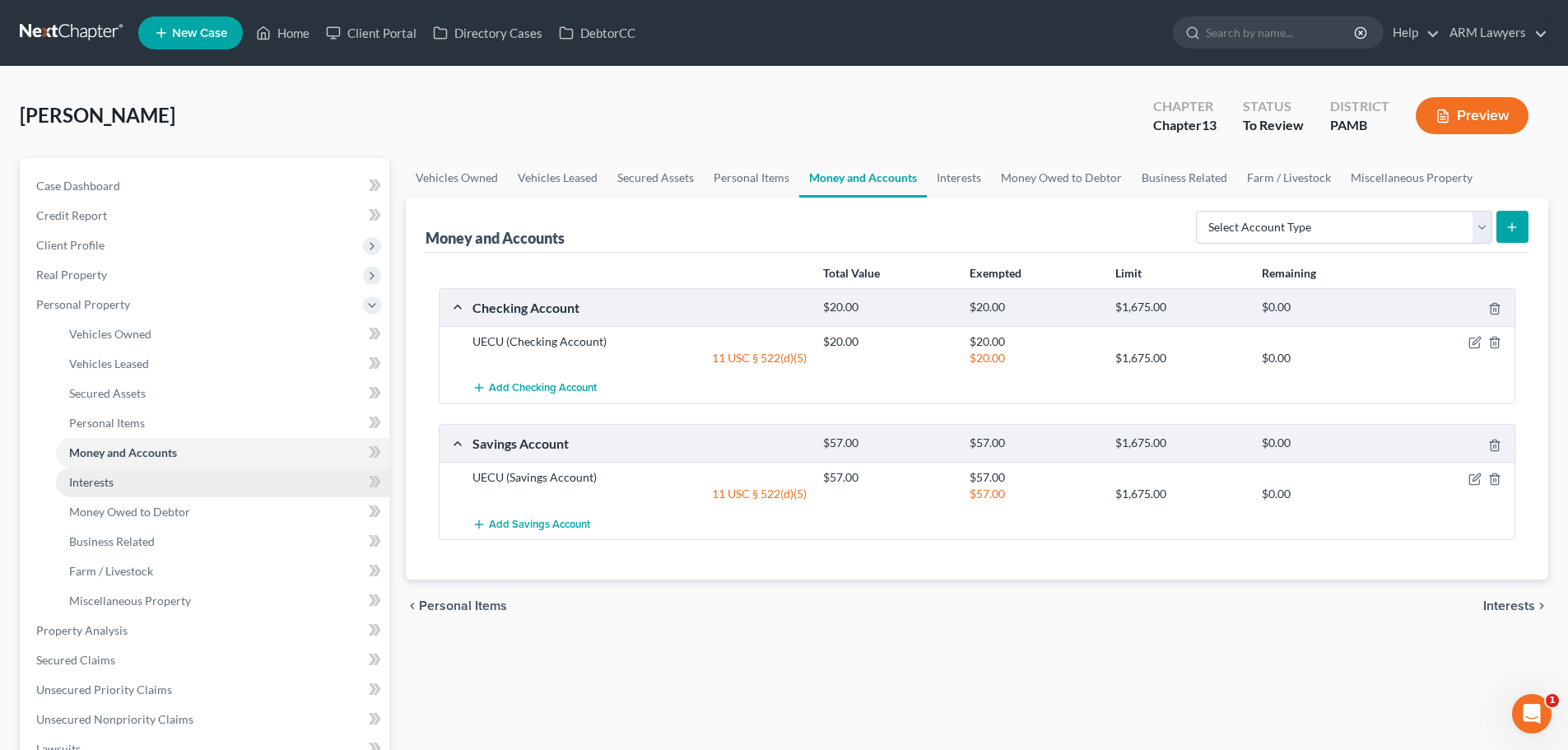
click at [136, 485] on link "Interests" at bounding box center [222, 482] width 333 height 30
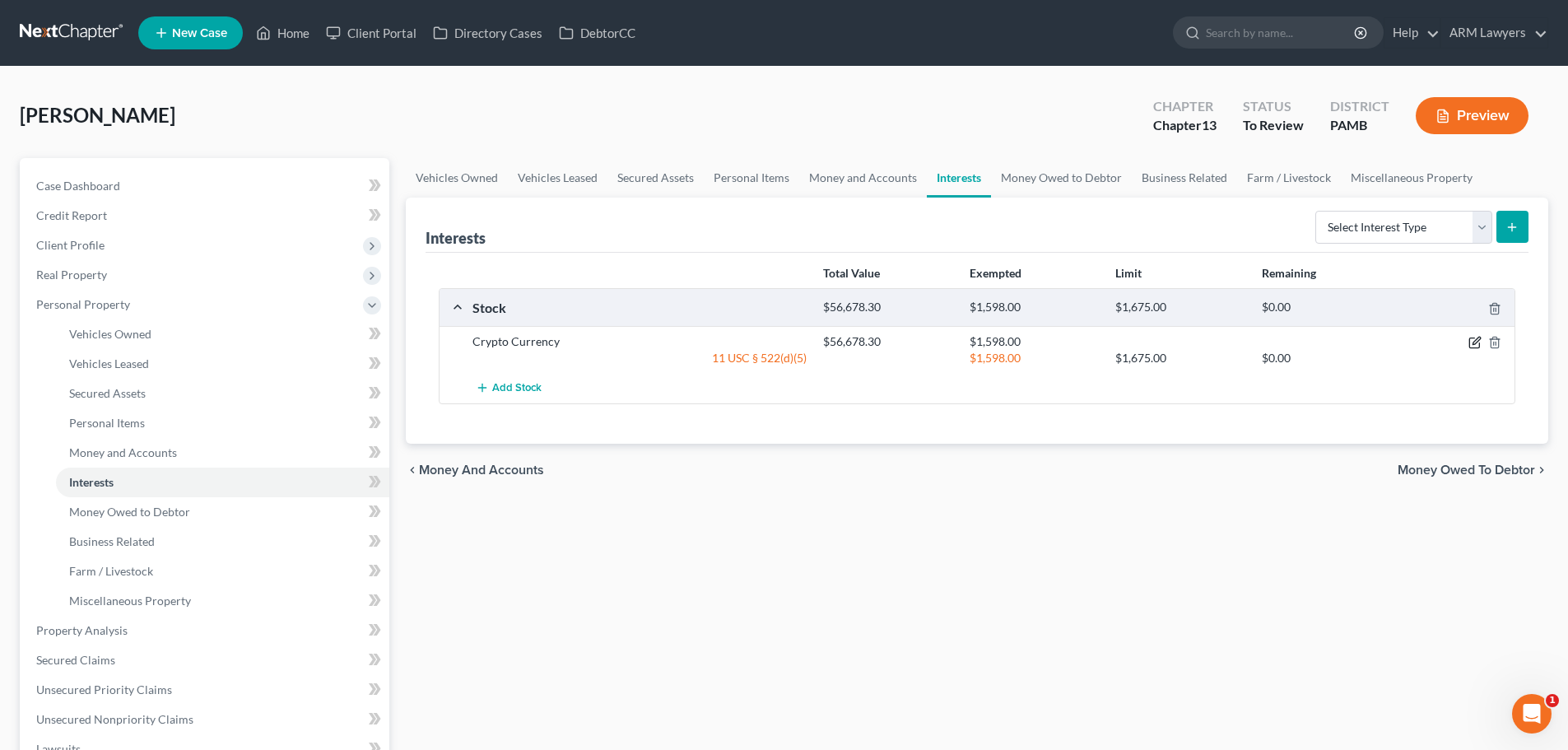
click at [1474, 342] on icon "button" at bounding box center [1475, 343] width 14 height 14
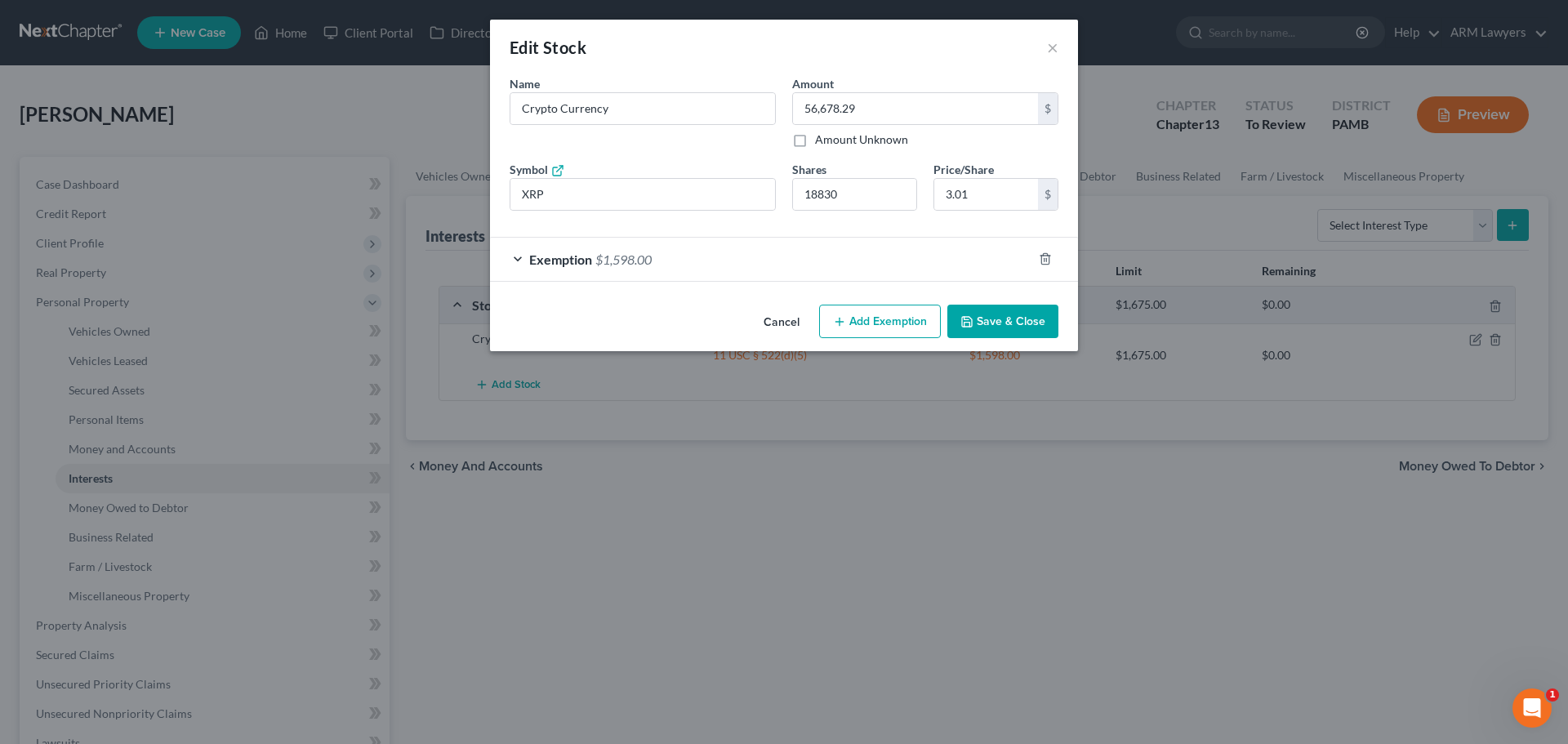
click at [648, 265] on span "$1,598.00" at bounding box center [623, 259] width 57 height 15
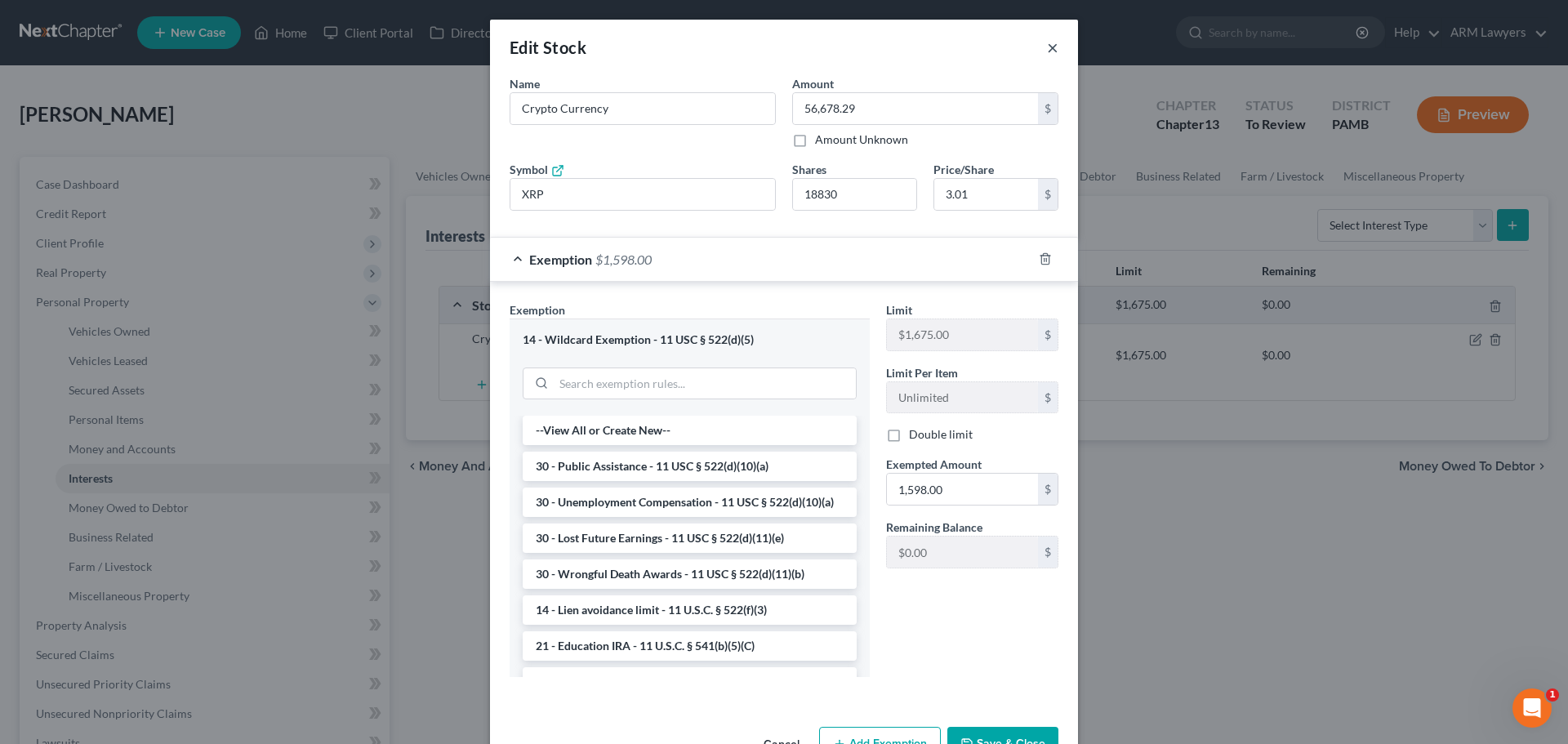
click at [1049, 43] on button "×" at bounding box center [1053, 47] width 12 height 19
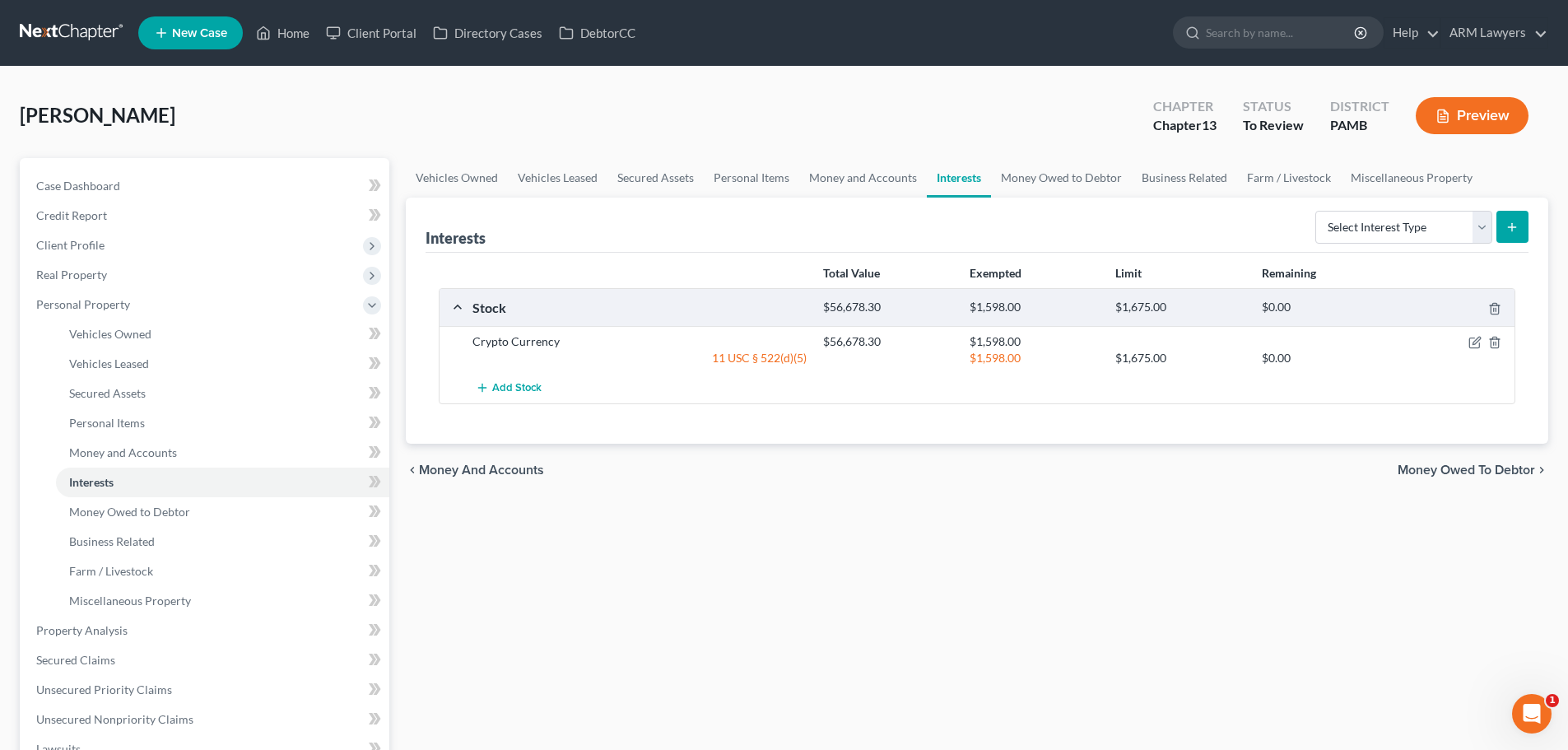
drag, startPoint x: 1198, startPoint y: 568, endPoint x: 1215, endPoint y: 573, distance: 17.7
click at [1207, 571] on div "Vehicles Owned Vehicles Leased Secured Assets Personal Items Money and Accounts…" at bounding box center [976, 649] width 1158 height 980
click at [179, 420] on link "Personal Items" at bounding box center [222, 422] width 333 height 30
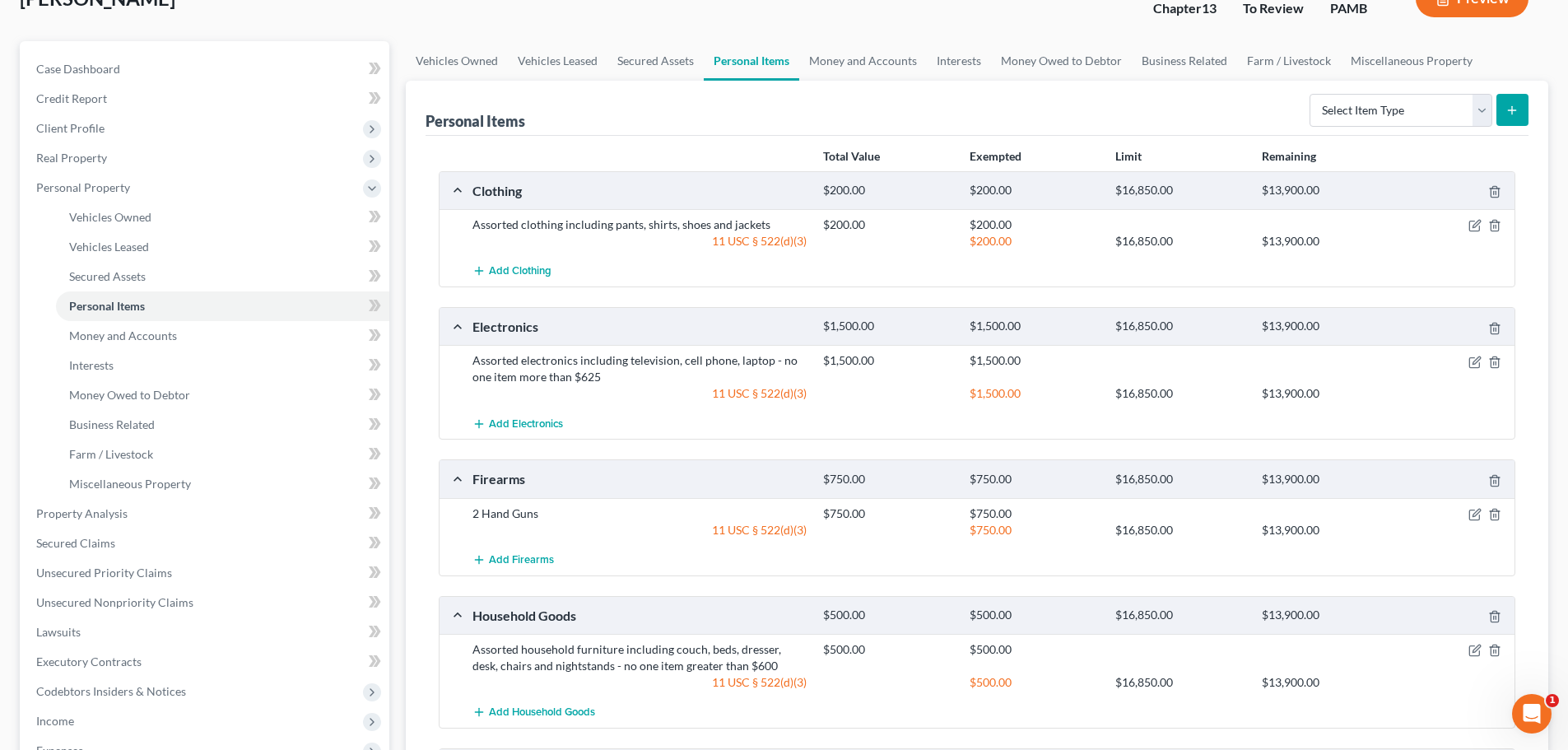
scroll to position [82, 0]
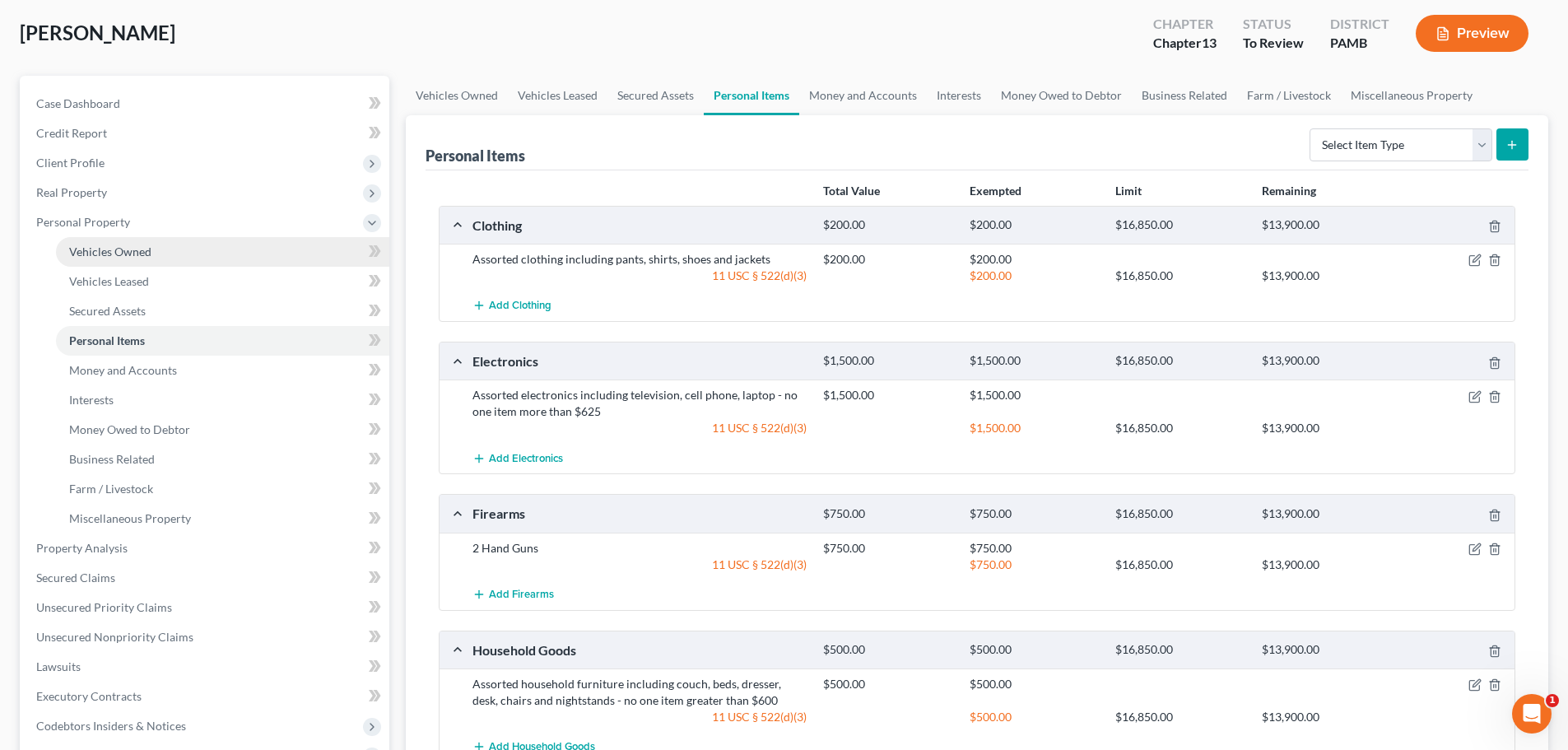
click at [141, 255] on span "Vehicles Owned" at bounding box center [110, 251] width 82 height 14
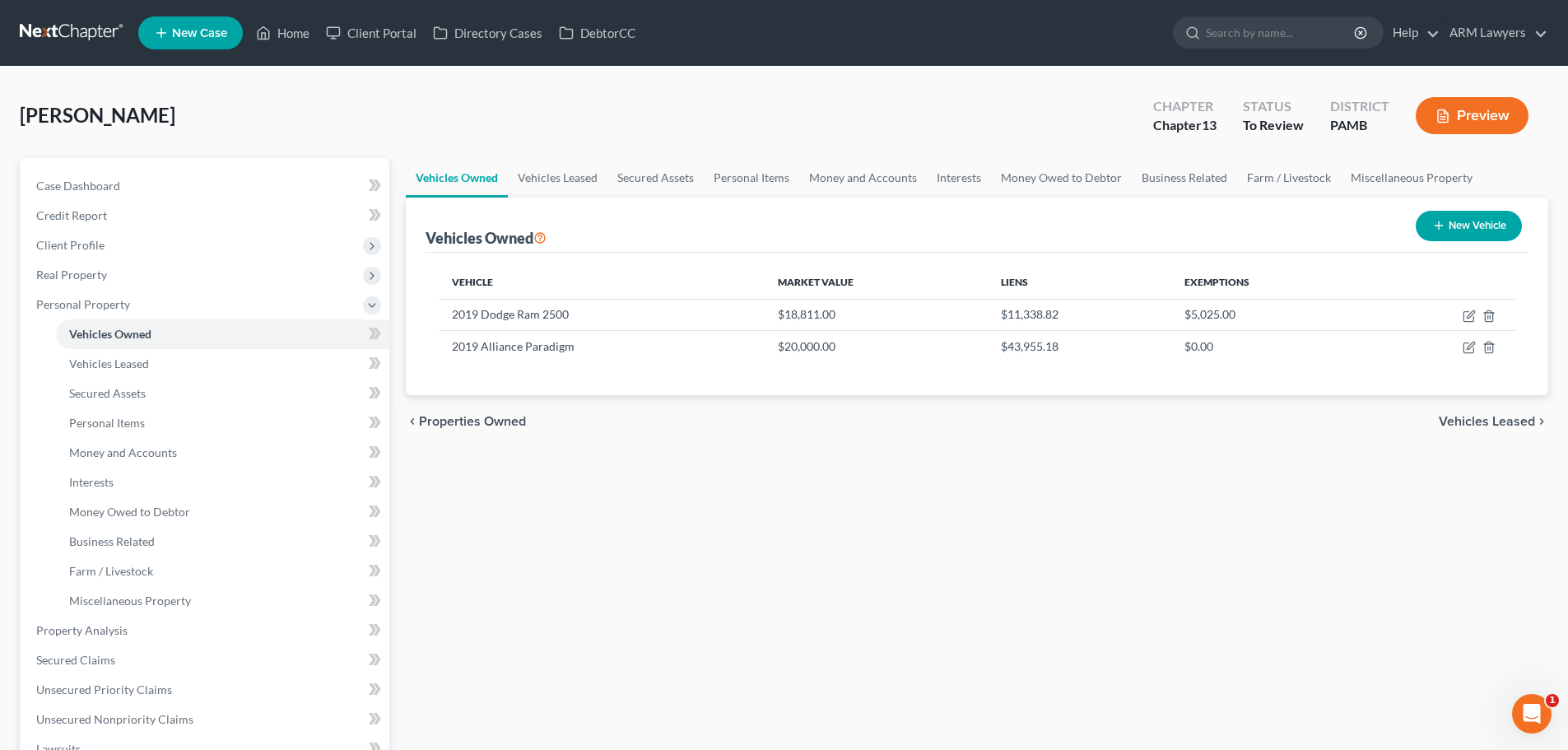
click at [1457, 222] on button "New Vehicle" at bounding box center [1468, 226] width 106 height 31
select select "0"
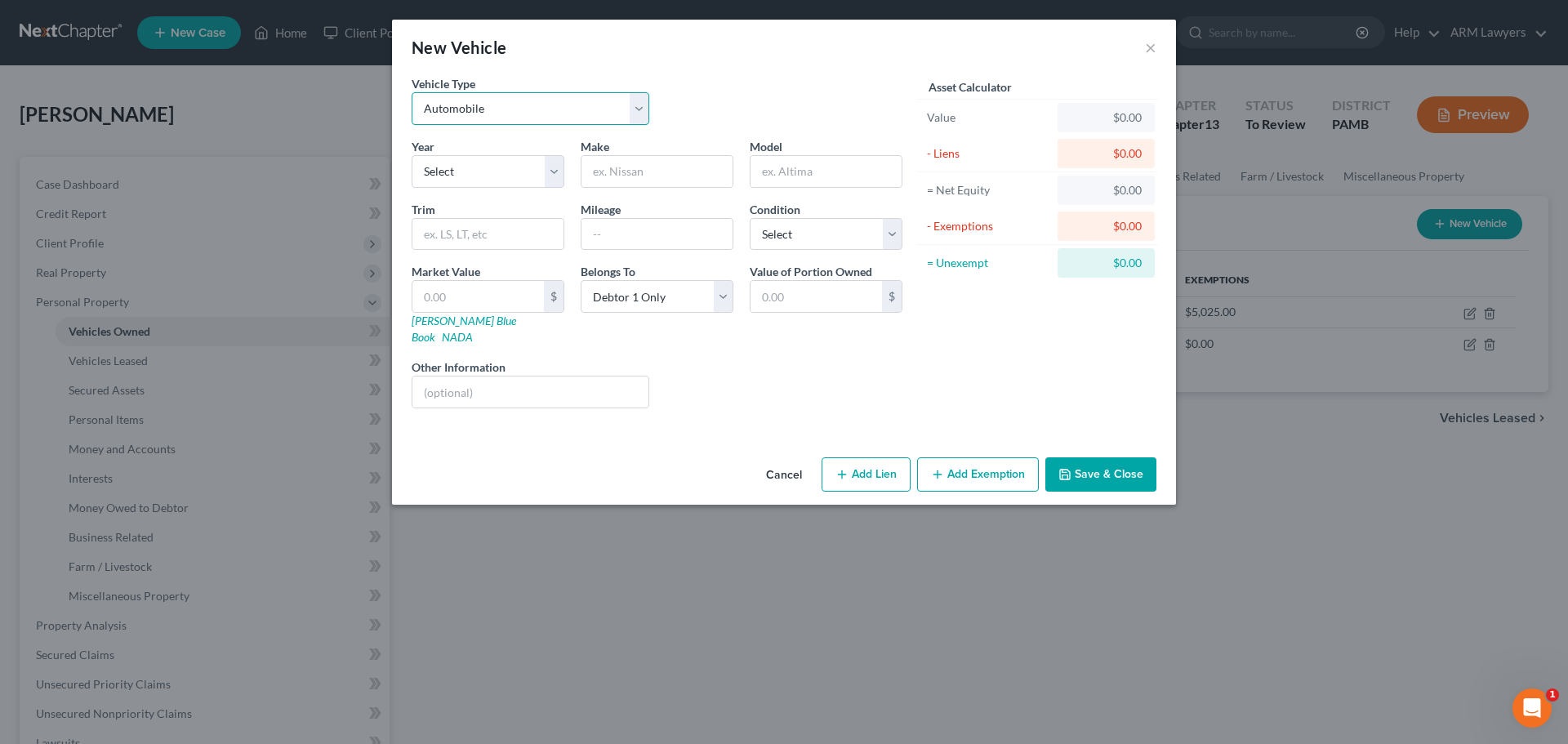
click at [489, 118] on select "Select Automobile Truck Trailer Watercraft Aircraft Motor Home Atv Other Vehicle" at bounding box center [530, 108] width 238 height 33
click at [637, 110] on select "Select Automobile Truck Trailer Watercraft Aircraft Motor Home Atv Other Vehicle" at bounding box center [530, 108] width 238 height 33
click at [769, 459] on button "Cancel" at bounding box center [784, 476] width 62 height 33
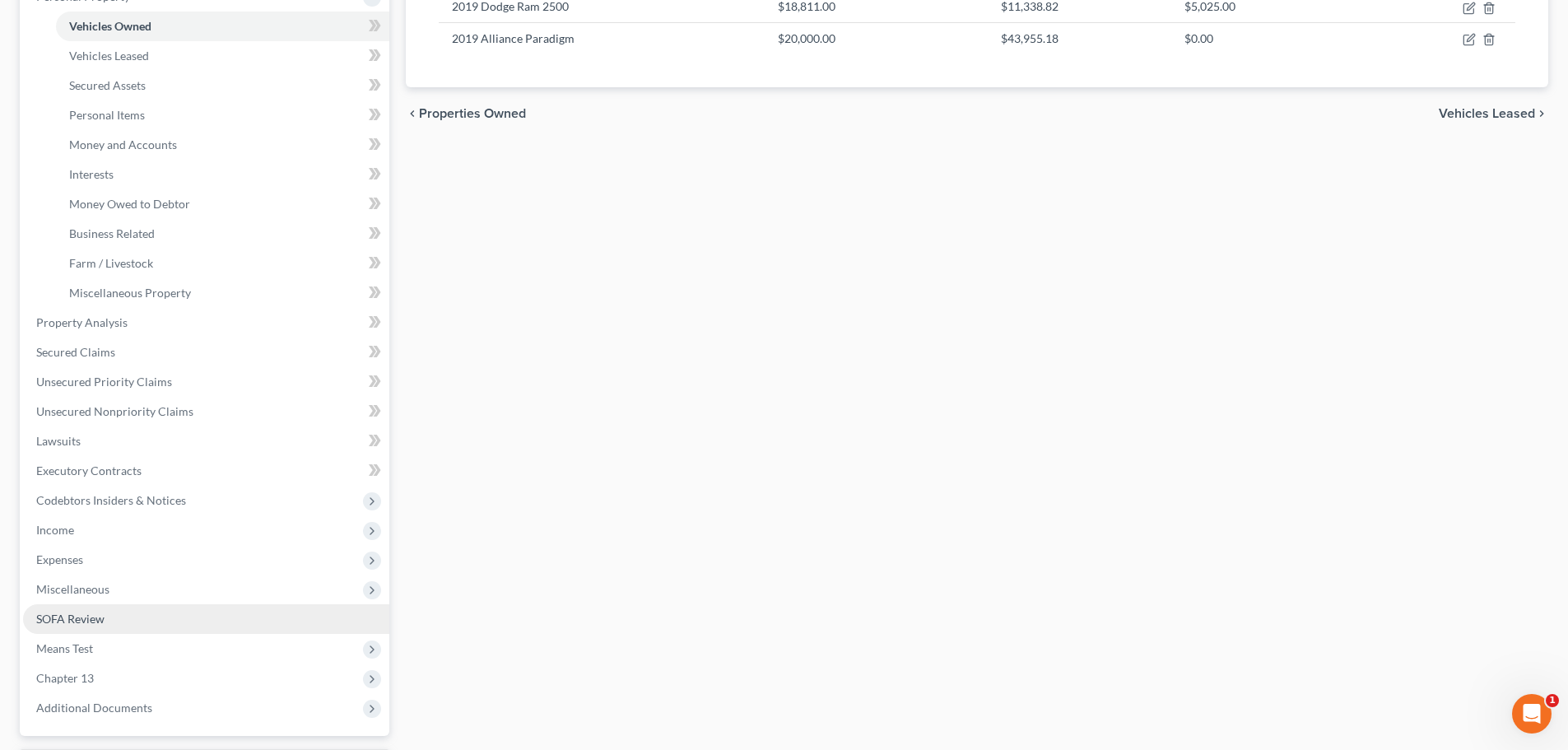
scroll to position [330, 0]
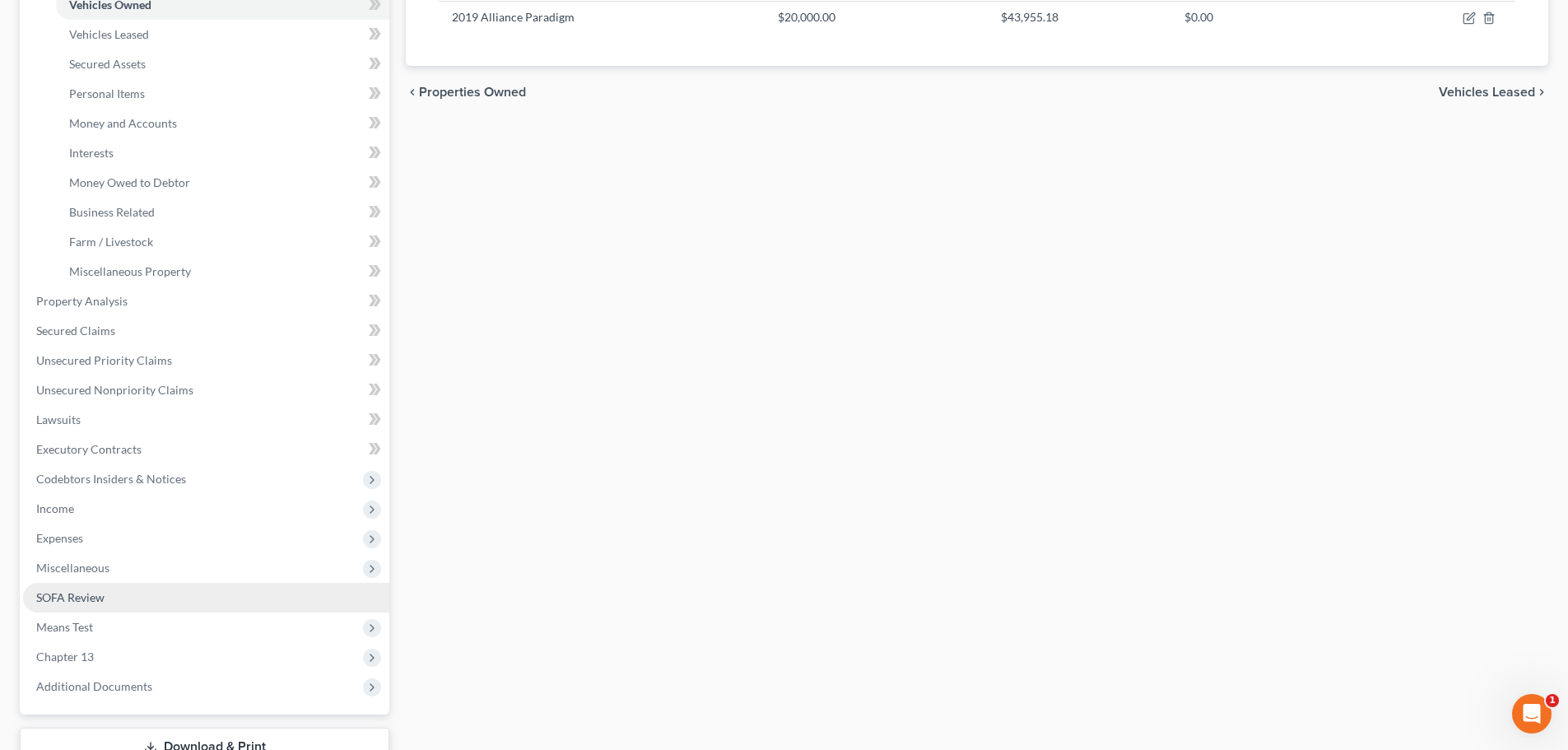
click at [85, 596] on span "SOFA Review" at bounding box center [70, 597] width 69 height 14
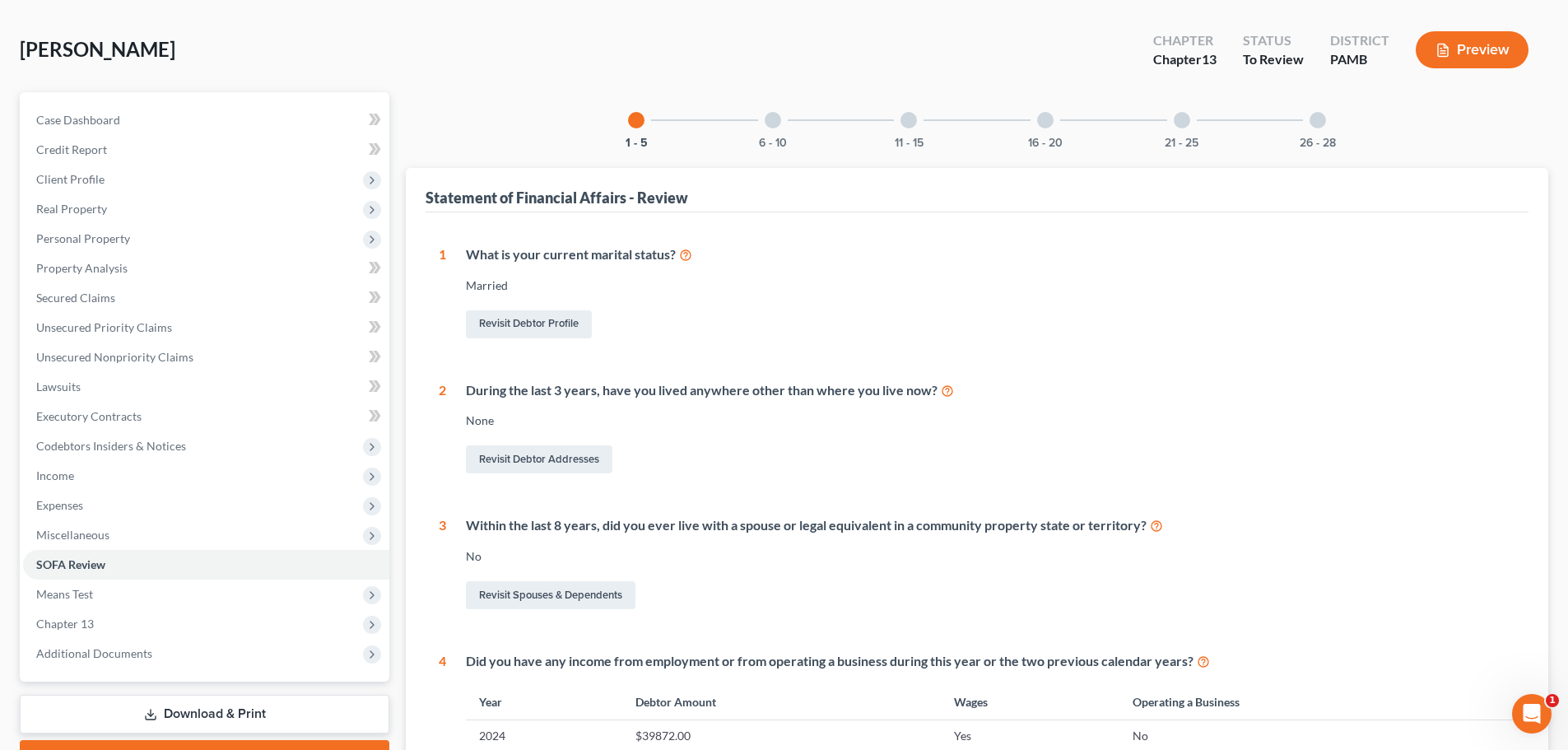
scroll to position [82, 0]
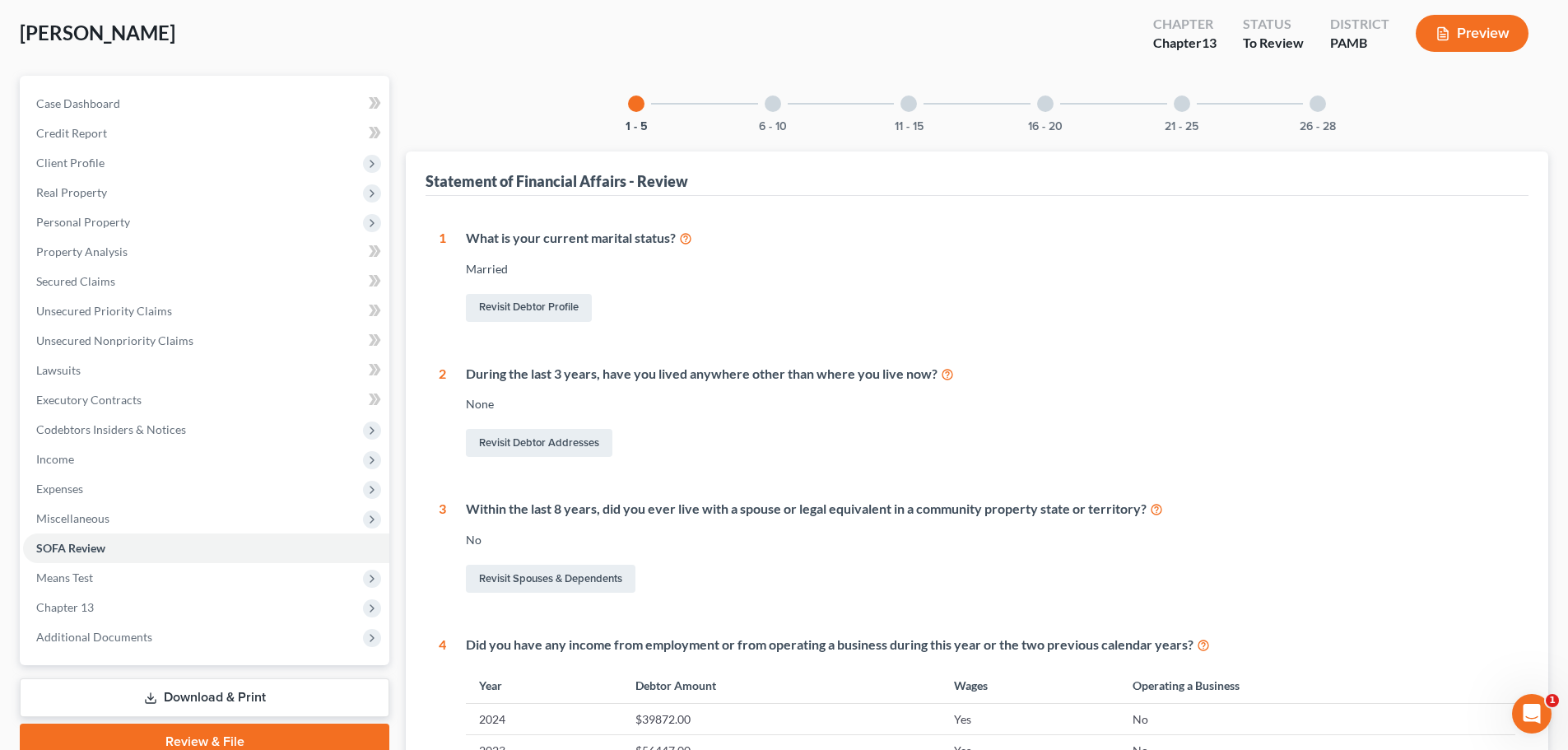
click at [1306, 109] on div "26 - 28" at bounding box center [1318, 103] width 56 height 56
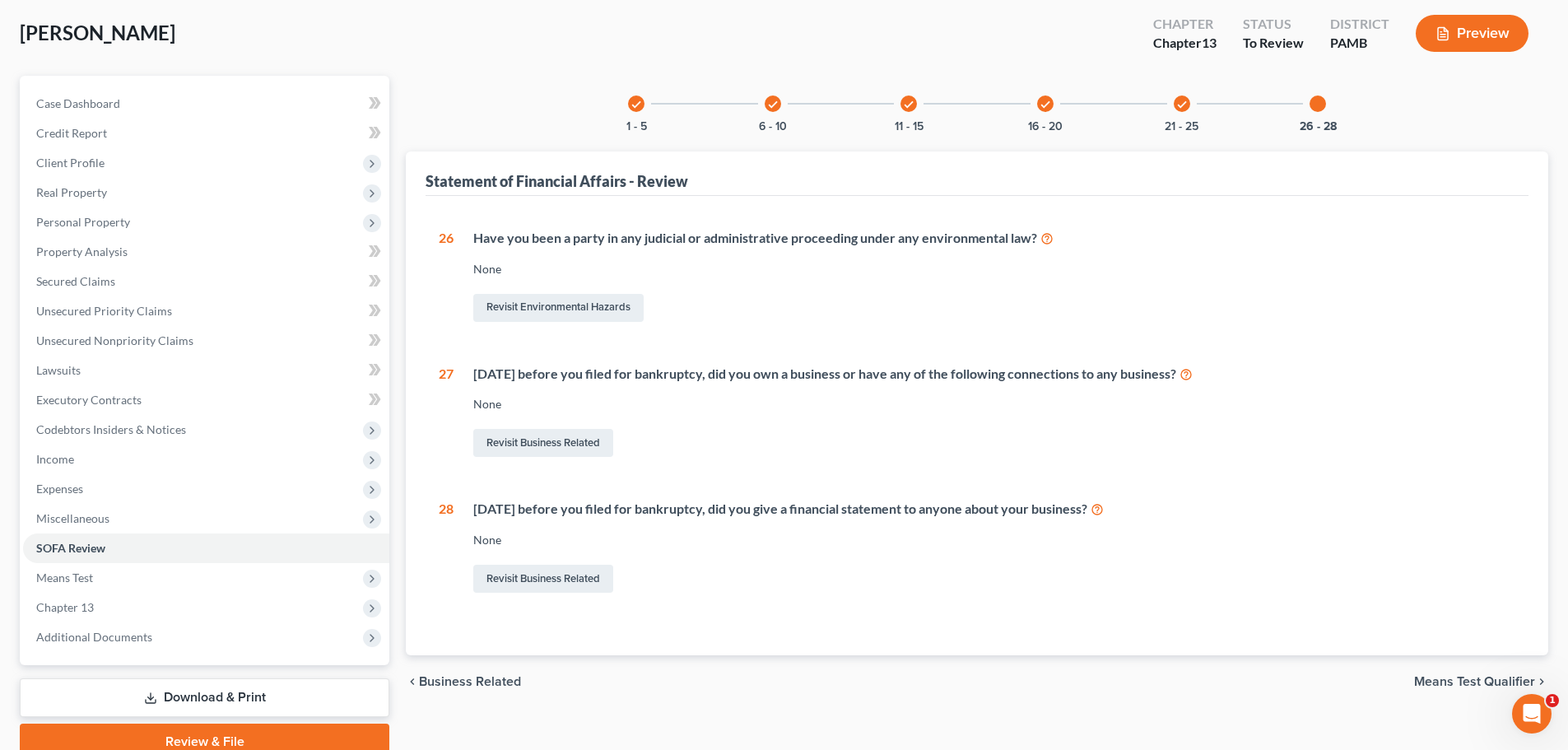
click at [1178, 102] on icon "check" at bounding box center [1182, 104] width 12 height 12
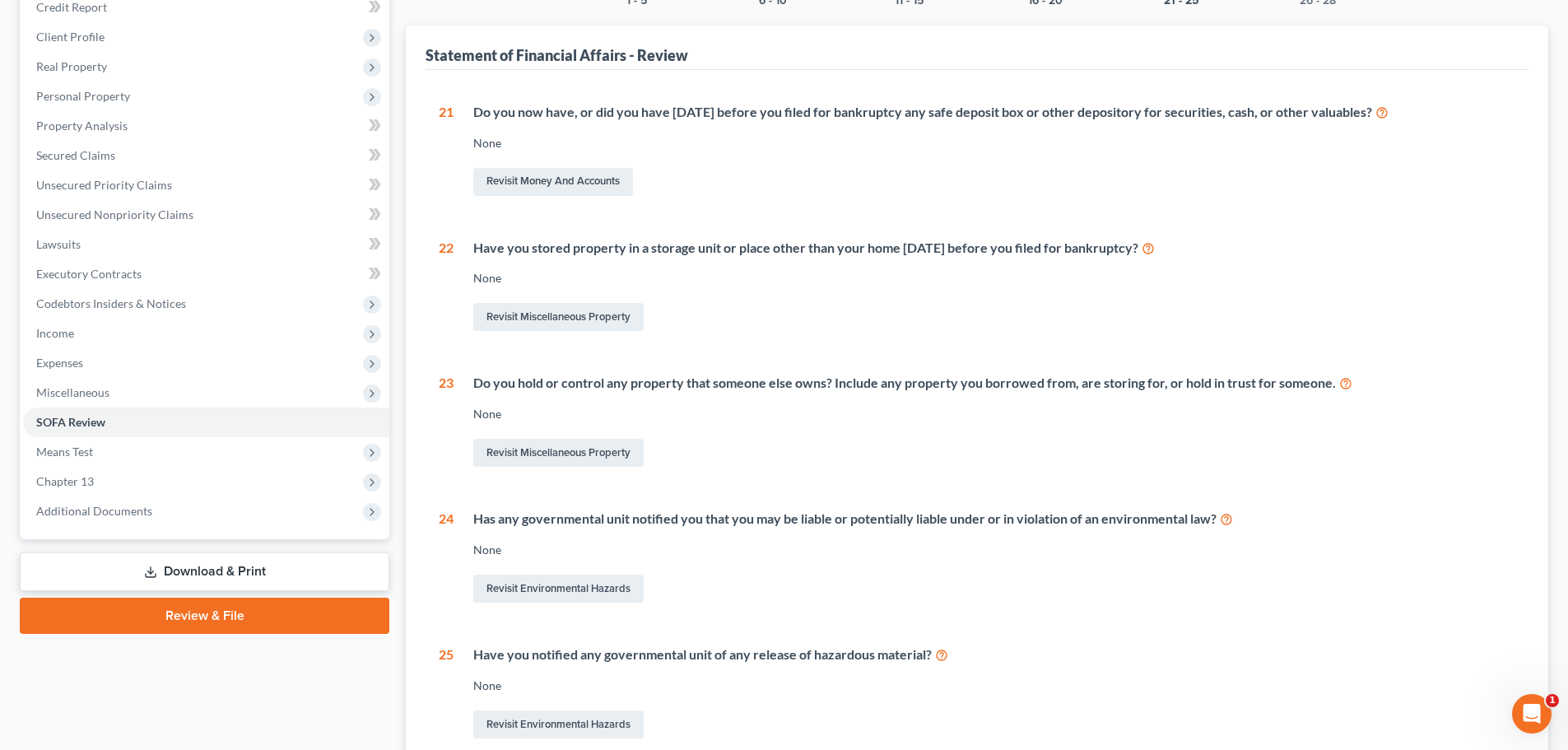
scroll to position [247, 0]
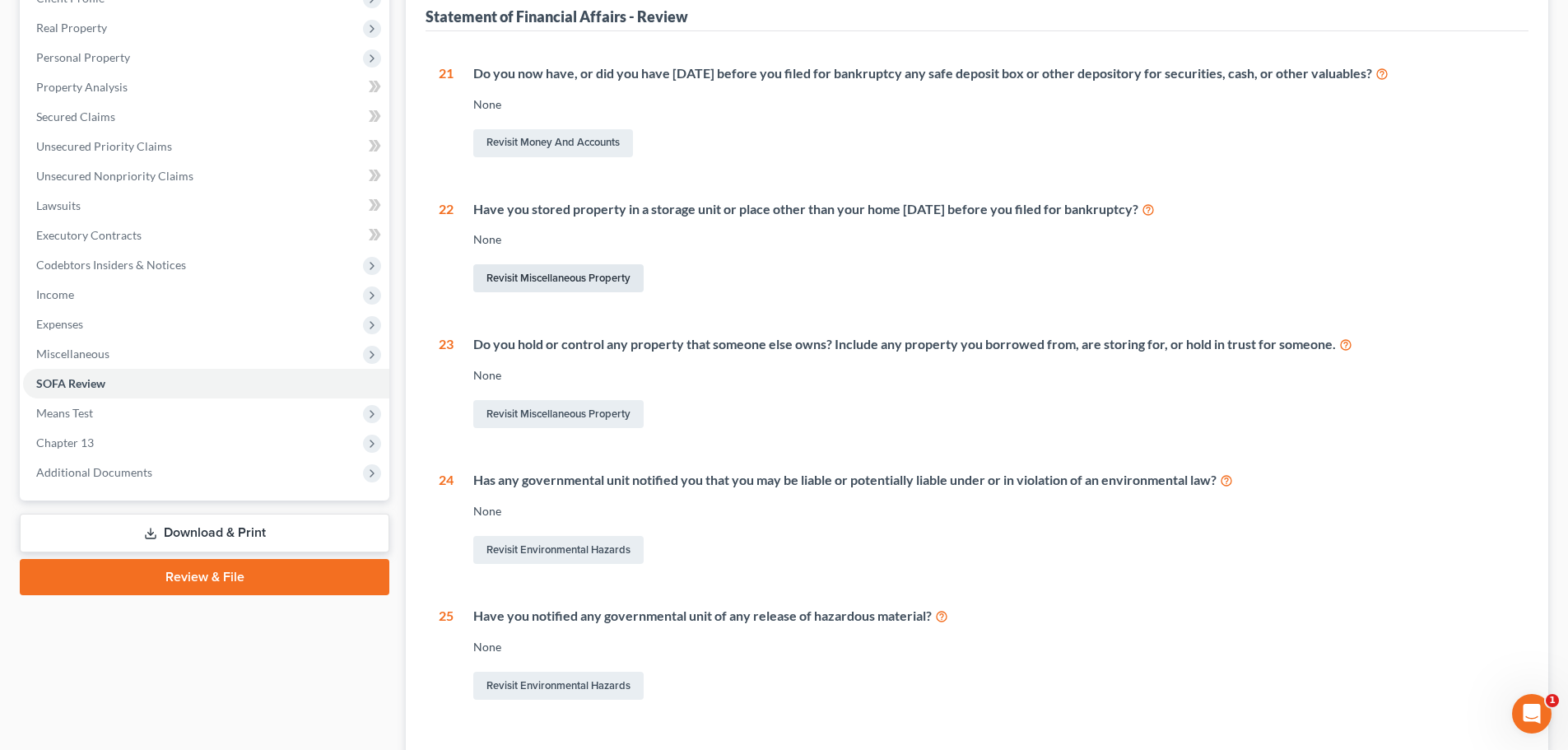
click at [601, 275] on link "Revisit Miscellaneous Property" at bounding box center [558, 277] width 170 height 28
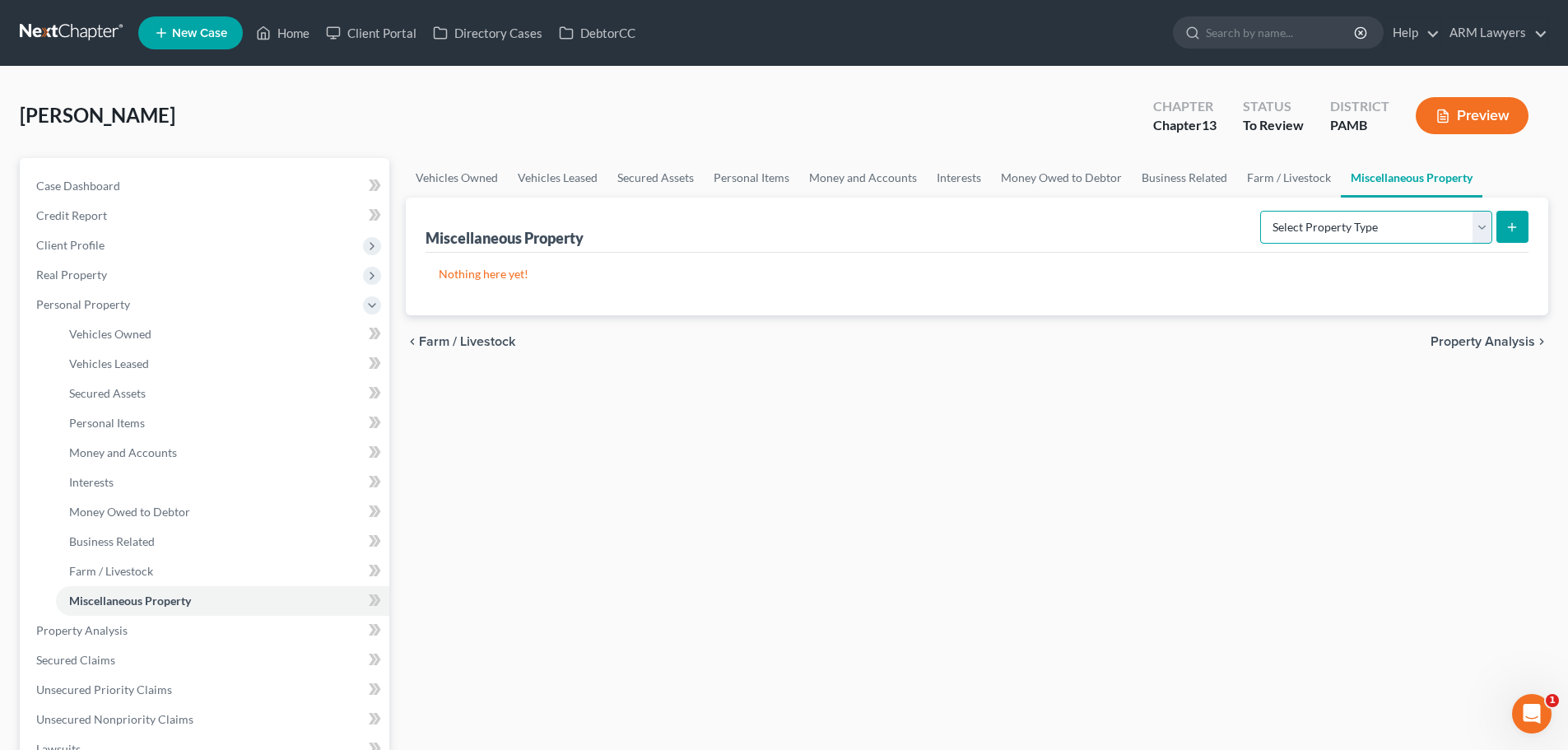
click at [1267, 225] on select "Select Property Type Assigned for Creditor Benefit Within 1 Year Holding for An…" at bounding box center [1376, 227] width 232 height 33
select select "not_yet_listed"
click at [1260, 211] on select "Select Property Type Assigned for Creditor Benefit Within 1 Year Holding for An…" at bounding box center [1376, 227] width 232 height 33
click at [1317, 228] on select "Select Property Type Assigned for Creditor Benefit Within 1 Year Holding for An…" at bounding box center [1376, 227] width 232 height 33
click at [1287, 398] on div "Vehicles Owned Vehicles Leased Secured Assets Personal Items Money and Accounts…" at bounding box center [976, 649] width 1158 height 980
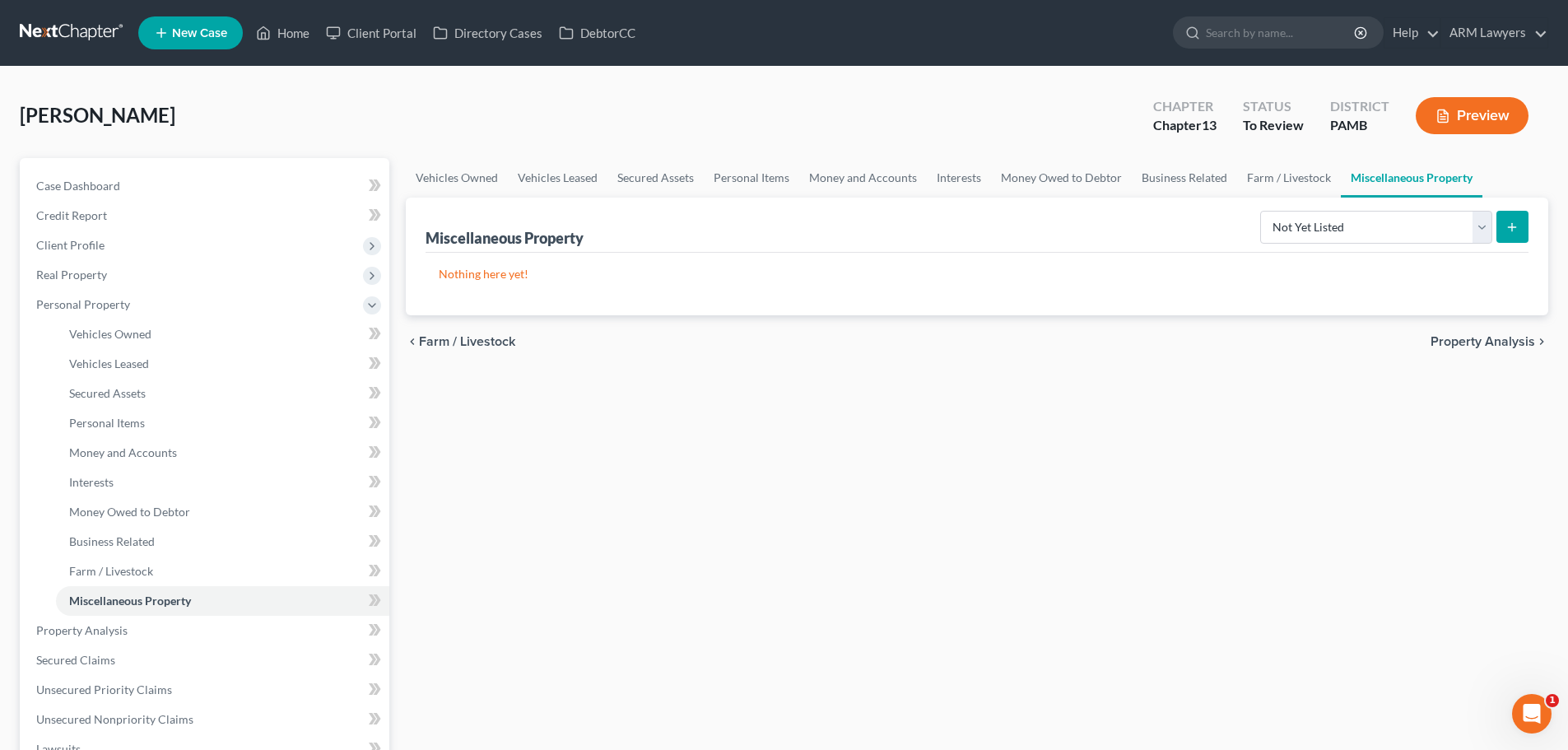
click at [1519, 223] on icon "submit" at bounding box center [1512, 227] width 14 height 14
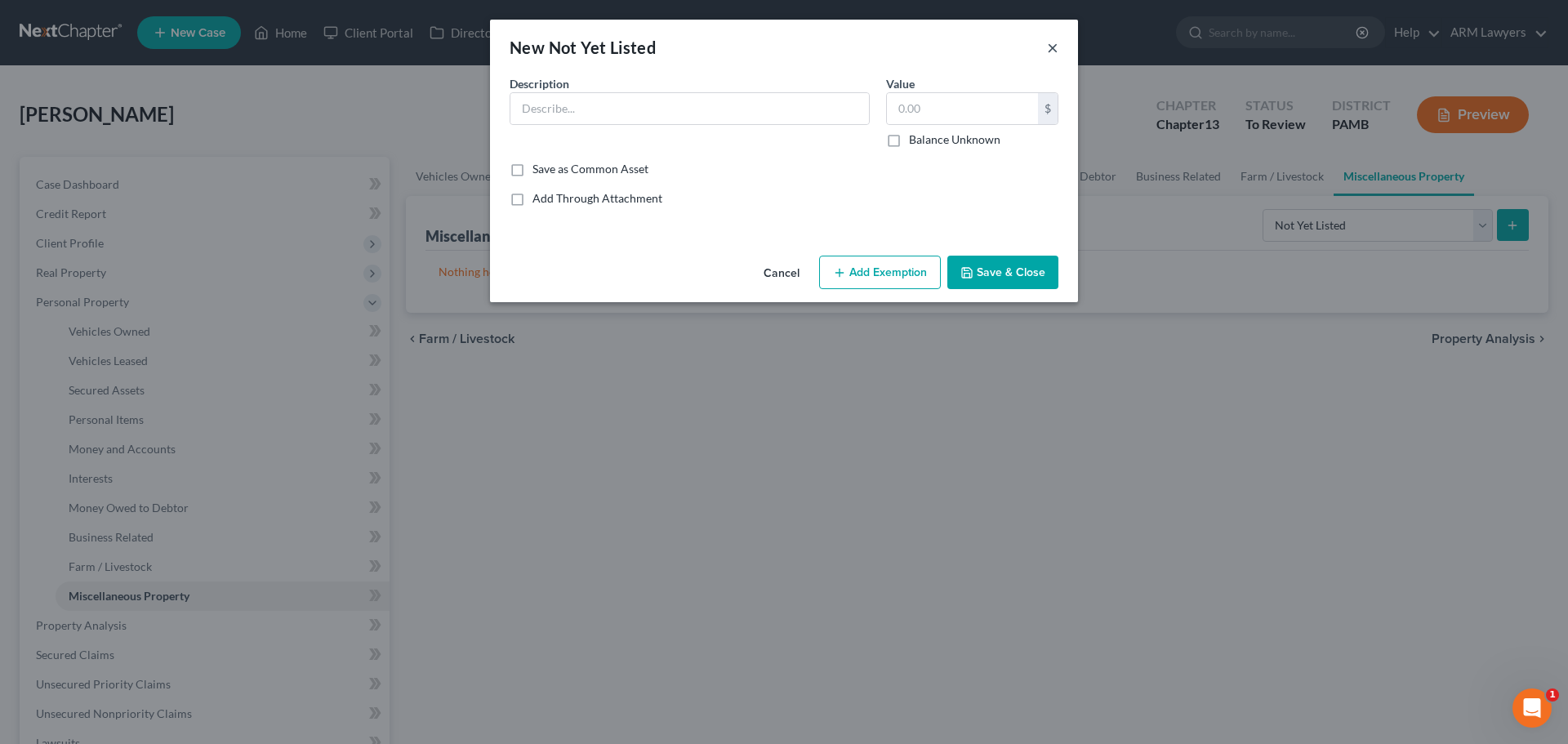
click at [1057, 48] on button "×" at bounding box center [1053, 47] width 12 height 19
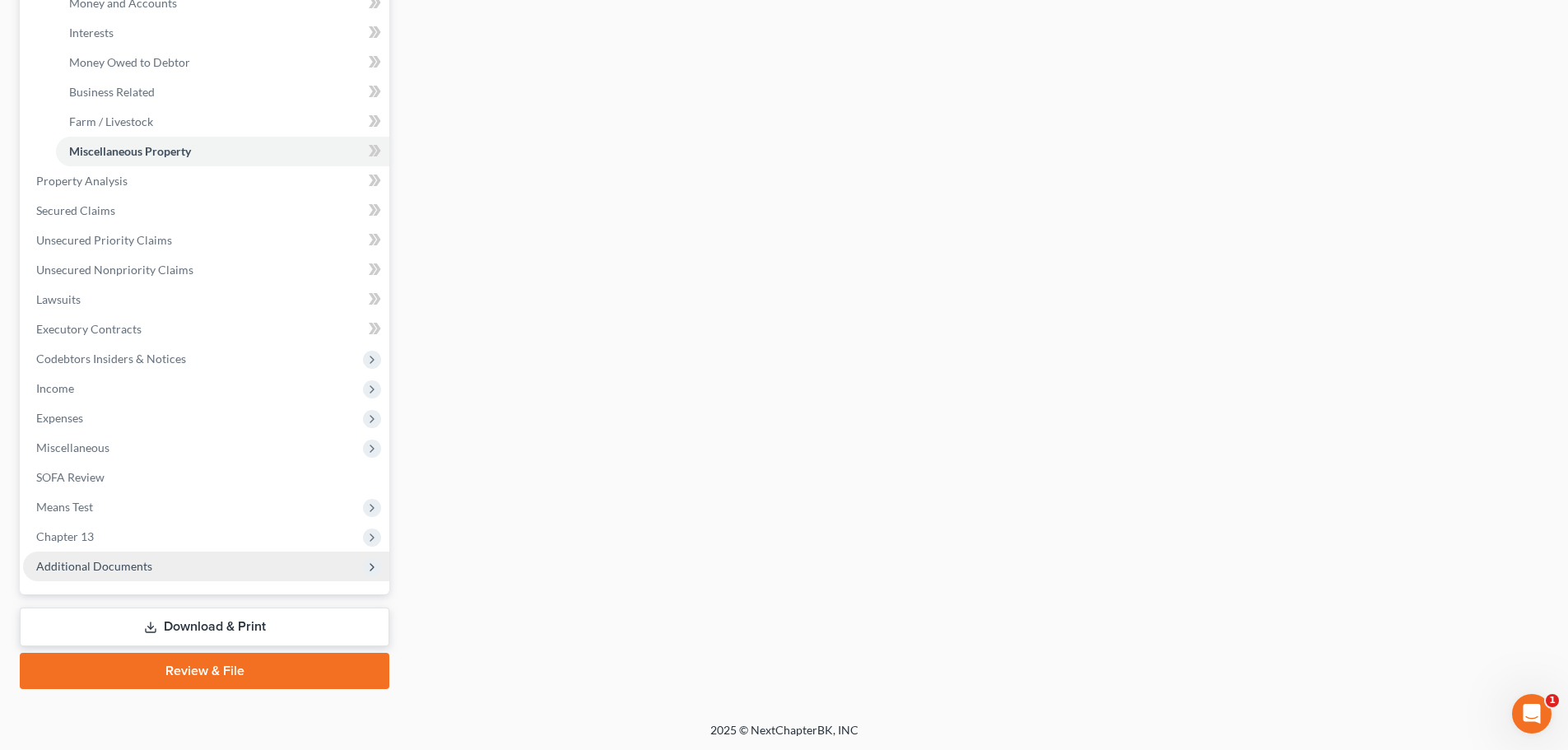
scroll to position [451, 0]
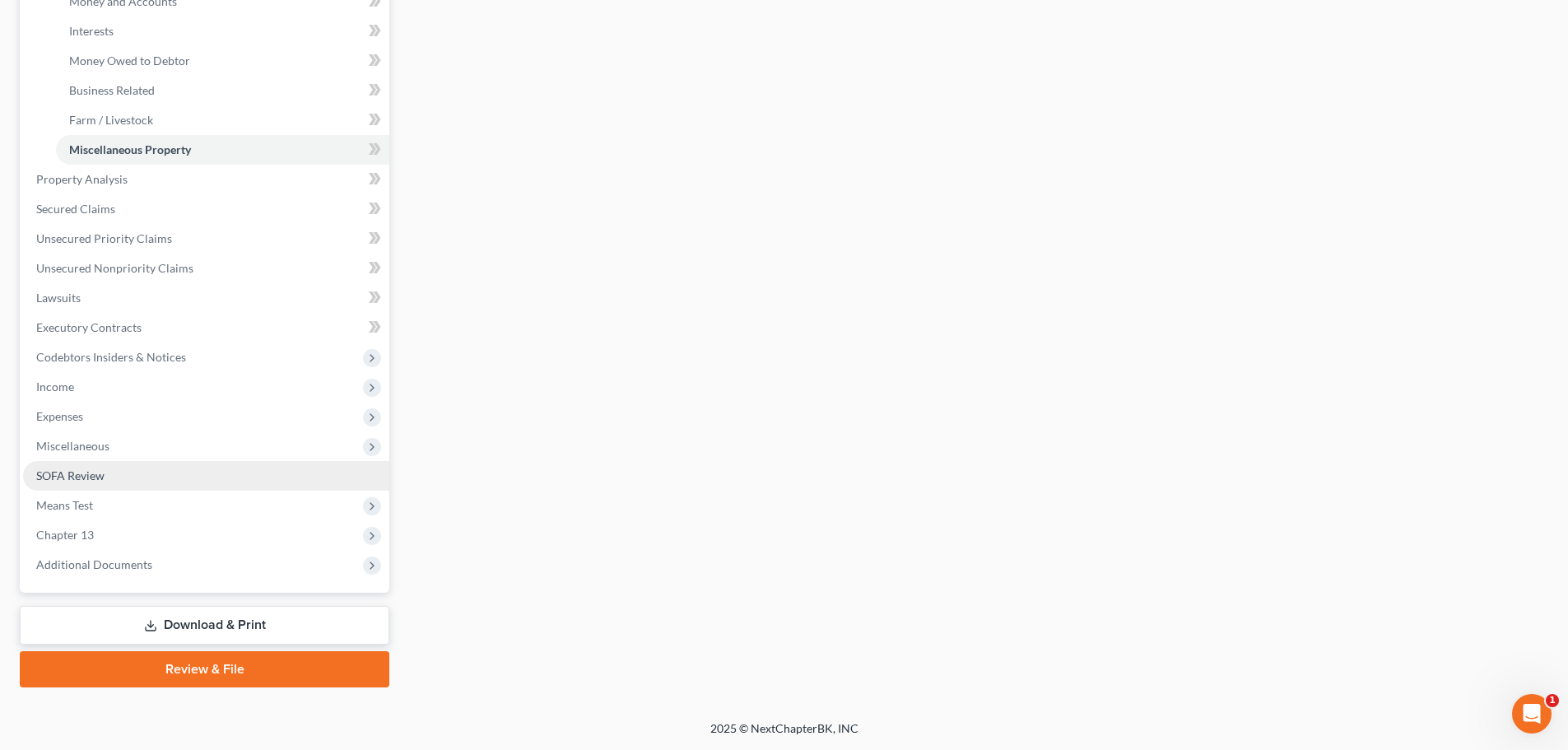
click at [100, 480] on span "SOFA Review" at bounding box center [70, 476] width 69 height 14
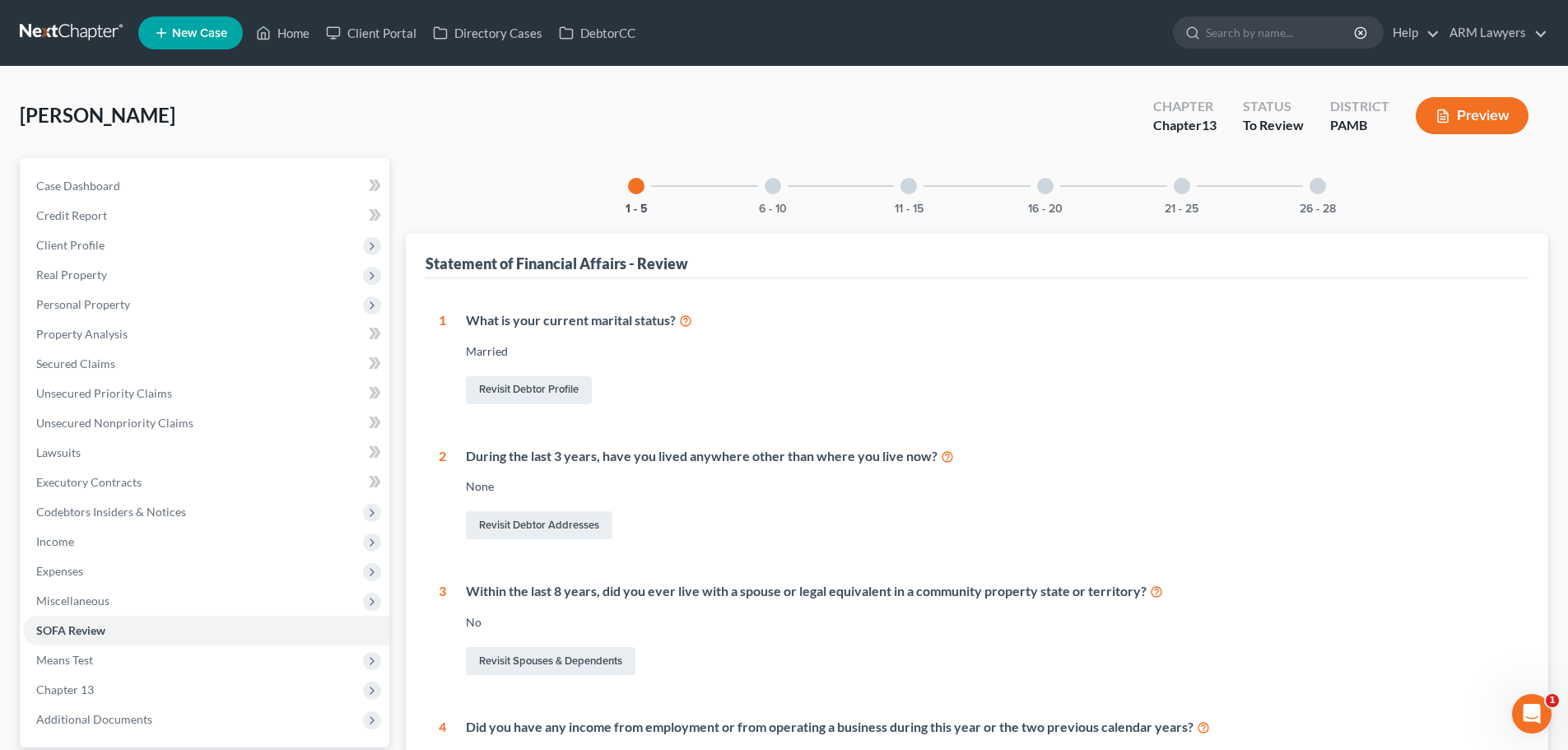
click at [1181, 189] on div at bounding box center [1182, 186] width 16 height 16
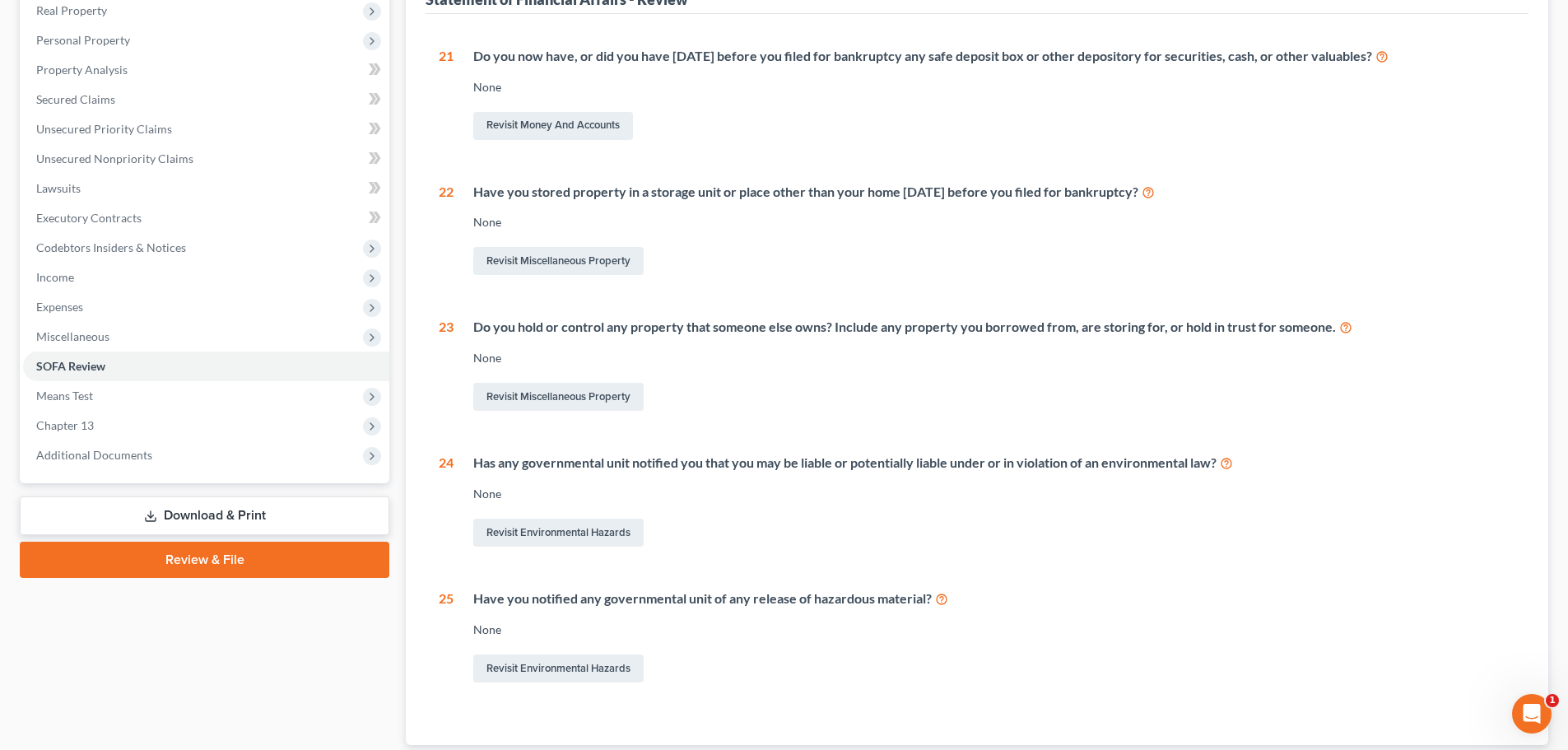
scroll to position [82, 0]
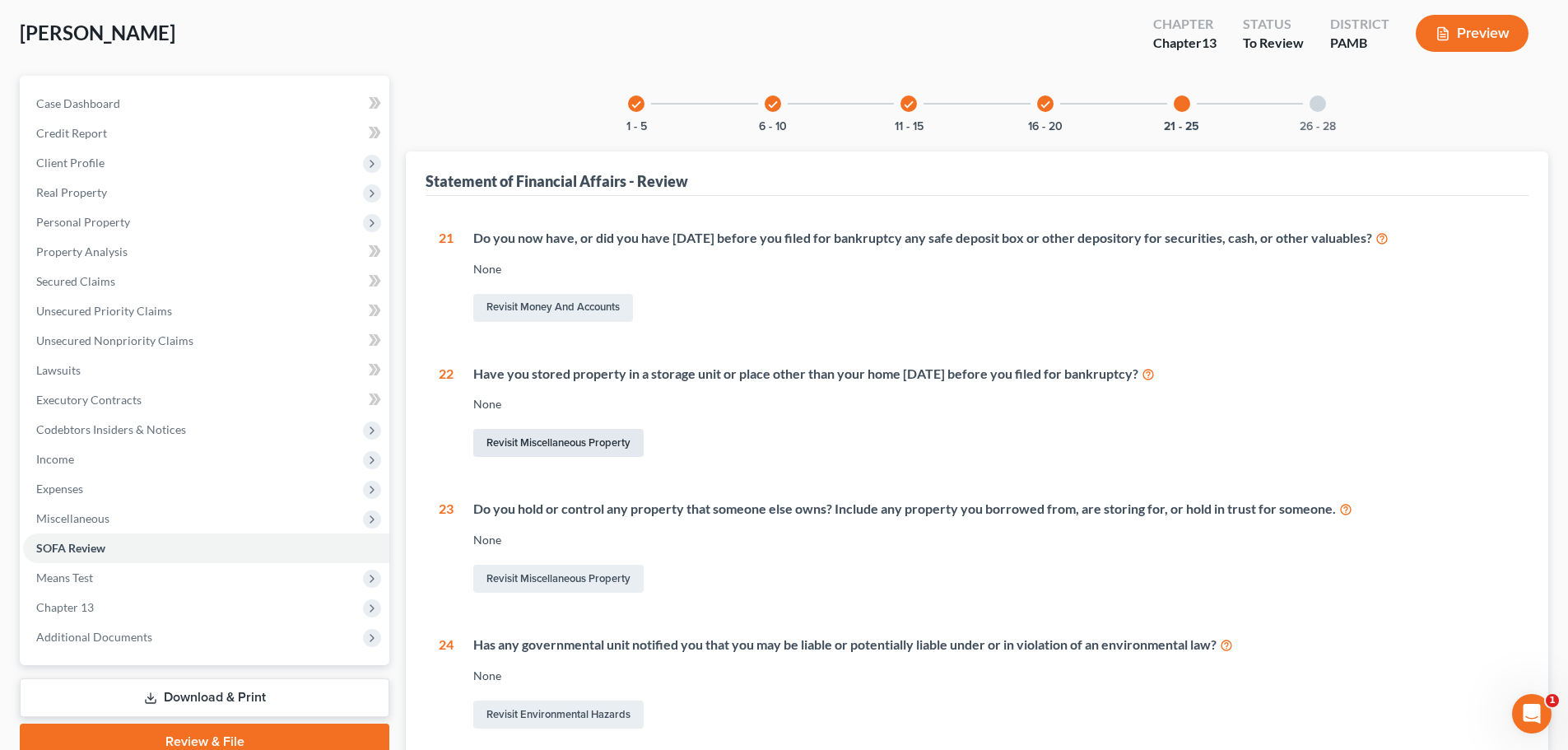
click at [556, 443] on link "Revisit Miscellaneous Property" at bounding box center [558, 443] width 170 height 28
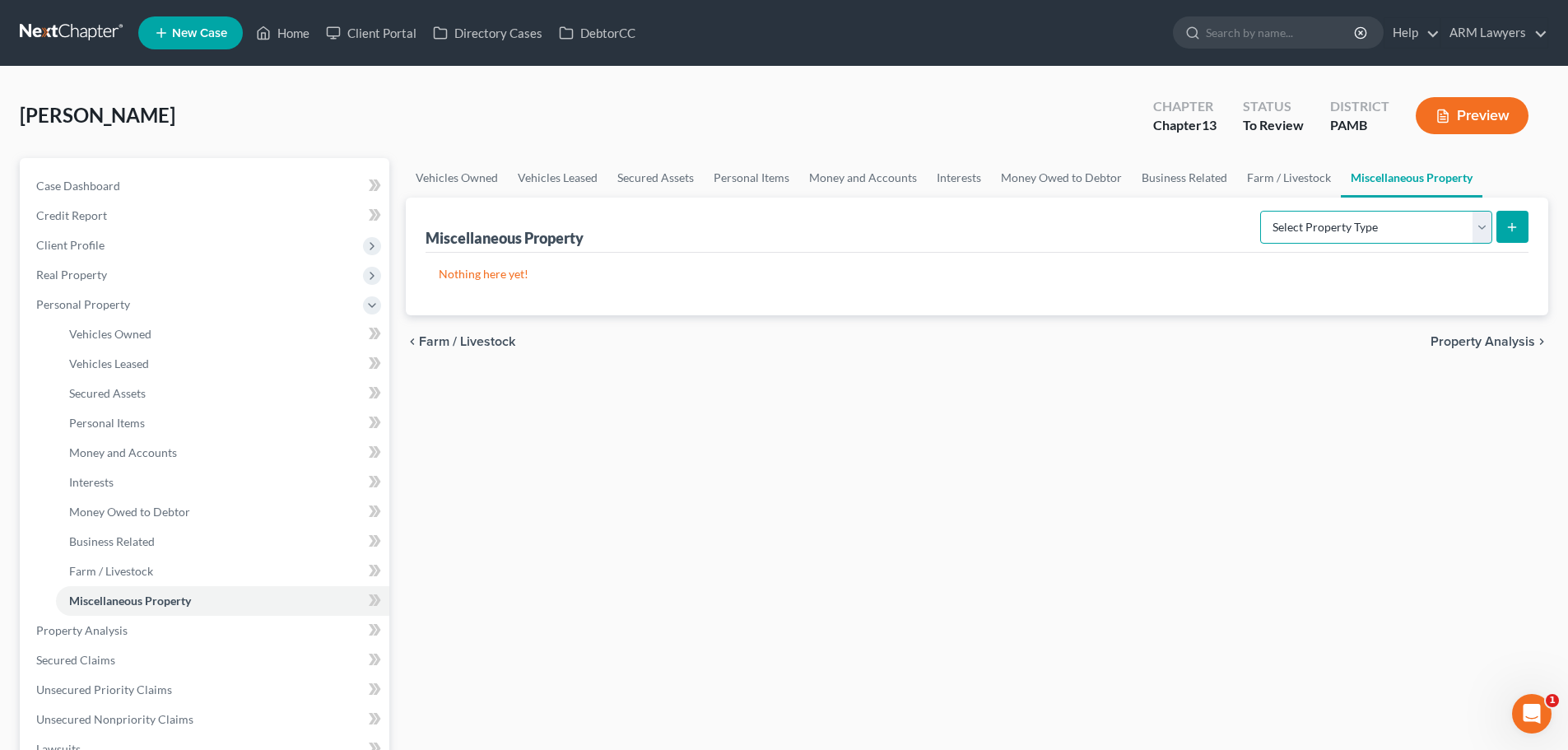
click at [1304, 225] on select "Select Property Type Assigned for Creditor Benefit Within 1 Year Holding for An…" at bounding box center [1376, 227] width 232 height 33
select select "stored_within_1_year"
click at [1260, 211] on select "Select Property Type Assigned for Creditor Benefit Within 1 Year Holding for An…" at bounding box center [1376, 227] width 232 height 33
click at [1506, 231] on icon "submit" at bounding box center [1512, 227] width 14 height 14
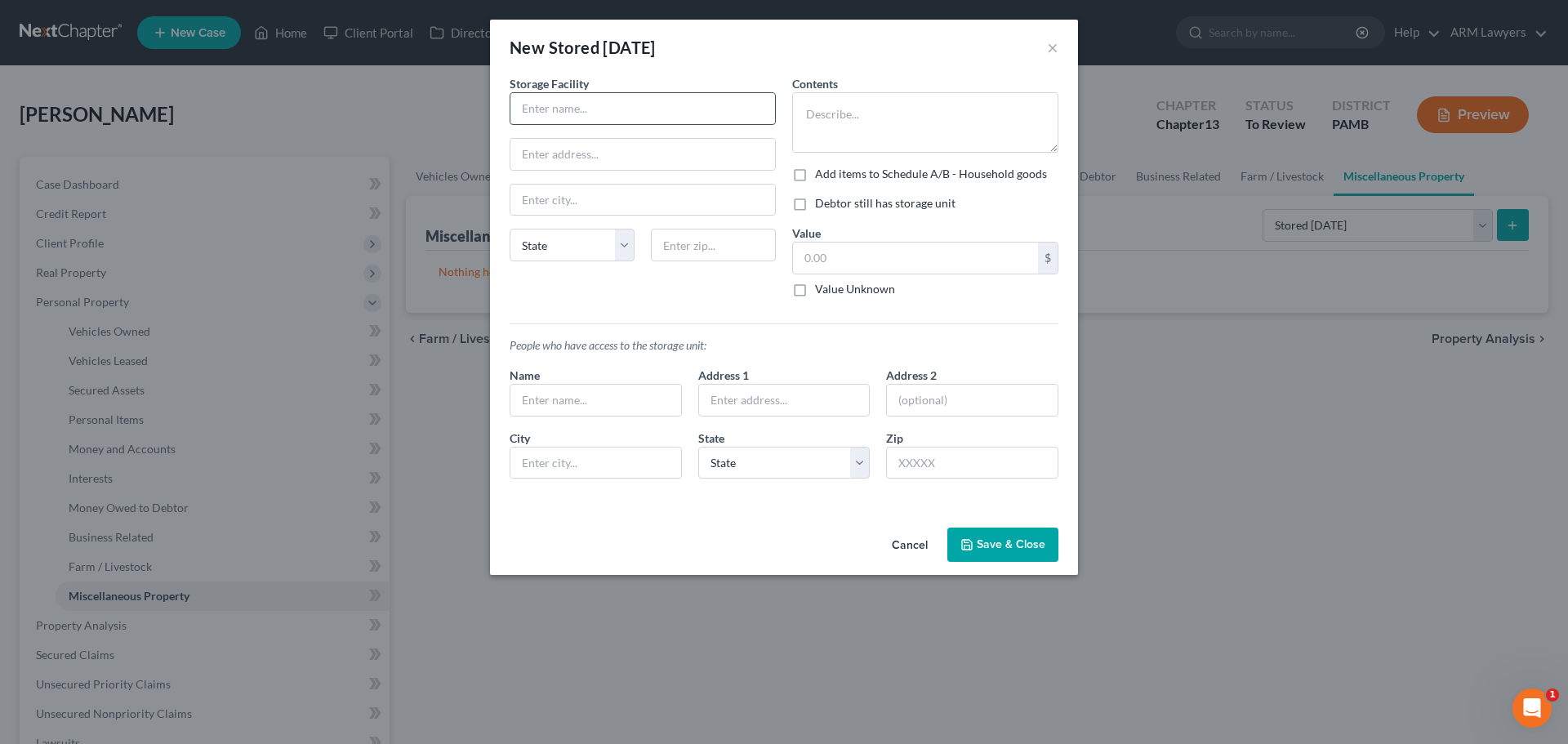
click at [562, 113] on input "text" at bounding box center [643, 108] width 265 height 31
type input "U-Lock IT"
click at [597, 161] on input "text" at bounding box center [643, 154] width 265 height 31
type input "5950 Rt 209"
click at [622, 209] on input "text" at bounding box center [643, 200] width 265 height 31
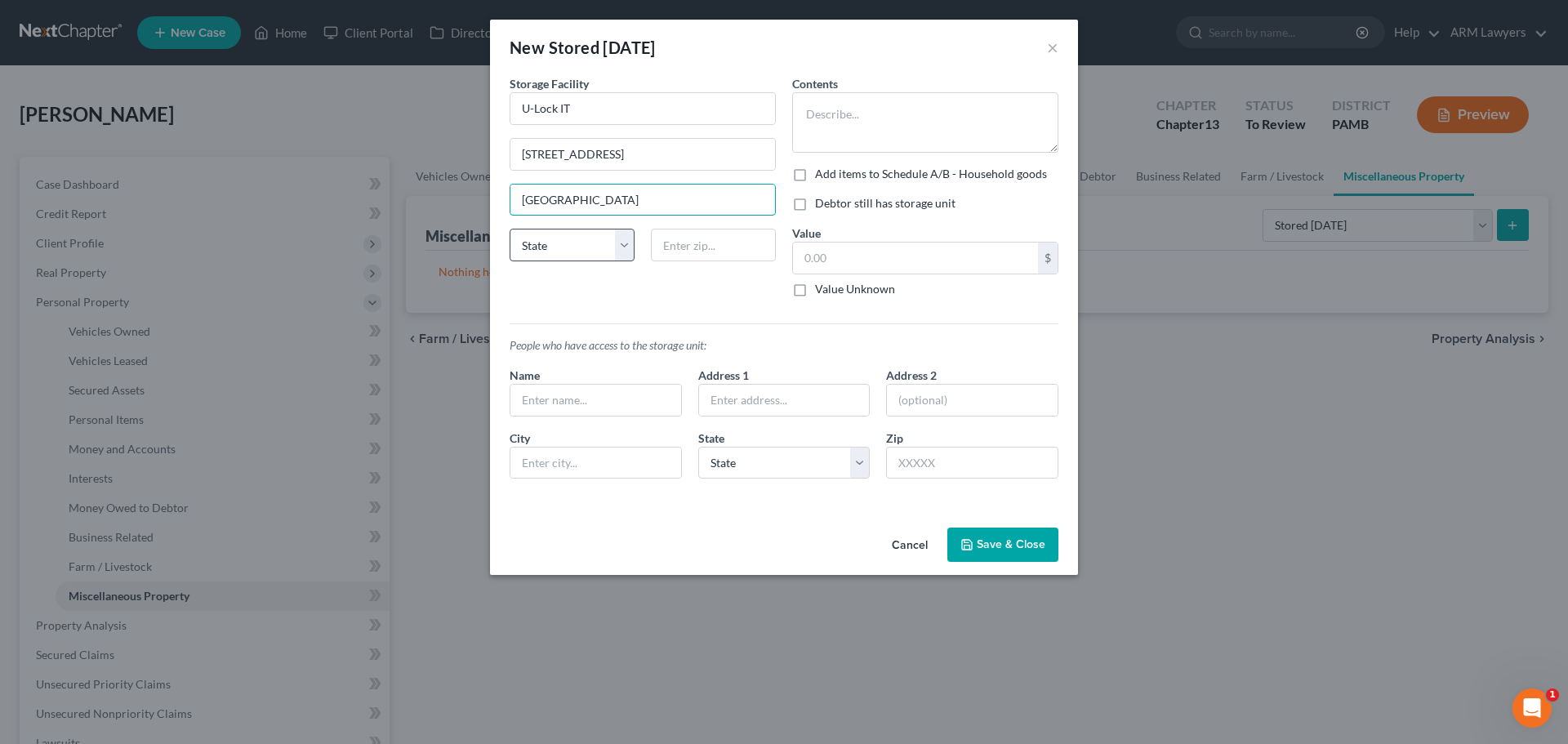
type input "Stroudsburg"
click at [569, 241] on select "State AL AK AR AZ CA CO CT DE DC FL GA GU HI ID IL IN IA KS KY LA ME MD MA MI M…" at bounding box center [573, 244] width 125 height 33
select select "39"
click at [510, 228] on select "State AL AK AR AZ CA CO CT DE DC FL GA GU HI ID IL IN IA KS KY LA ME MD MA MI M…" at bounding box center [573, 244] width 125 height 33
click at [676, 250] on input "text" at bounding box center [714, 244] width 125 height 33
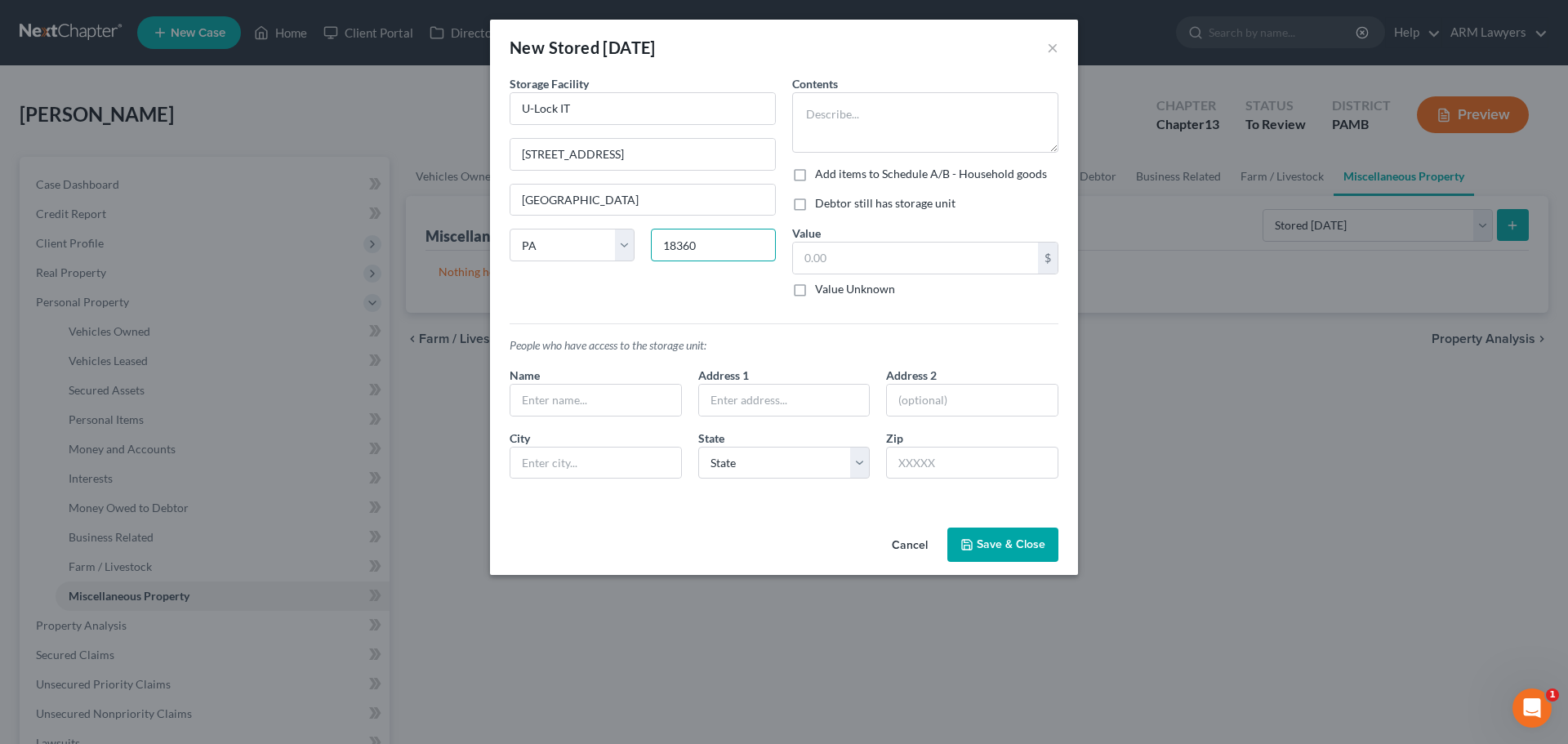
type input "18360"
click at [815, 201] on label "Debtor still has storage unit" at bounding box center [885, 203] width 141 height 16
click at [822, 201] on input "Debtor still has storage unit" at bounding box center [827, 200] width 11 height 11
checkbox input "true"
click at [874, 118] on textarea at bounding box center [925, 122] width 267 height 60
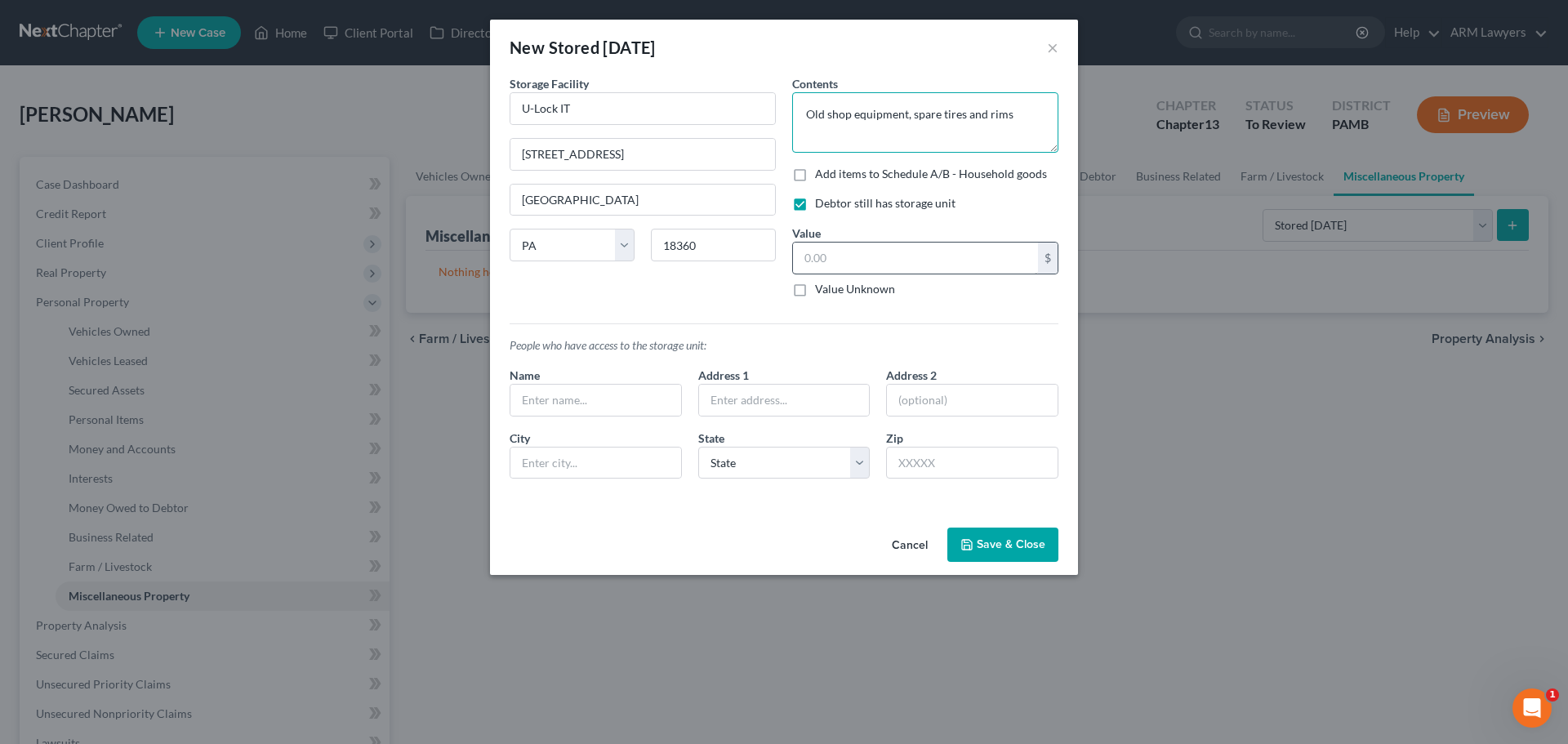
type textarea "Old shop equipment, spare tires and rims"
click at [888, 266] on input "text" at bounding box center [916, 258] width 246 height 31
type input "350.00"
click at [973, 321] on div "People who have access to the storage unit: Name Address 1 Address 2 City State…" at bounding box center [784, 402] width 565 height 182
click at [548, 410] on input "text" at bounding box center [596, 400] width 171 height 31
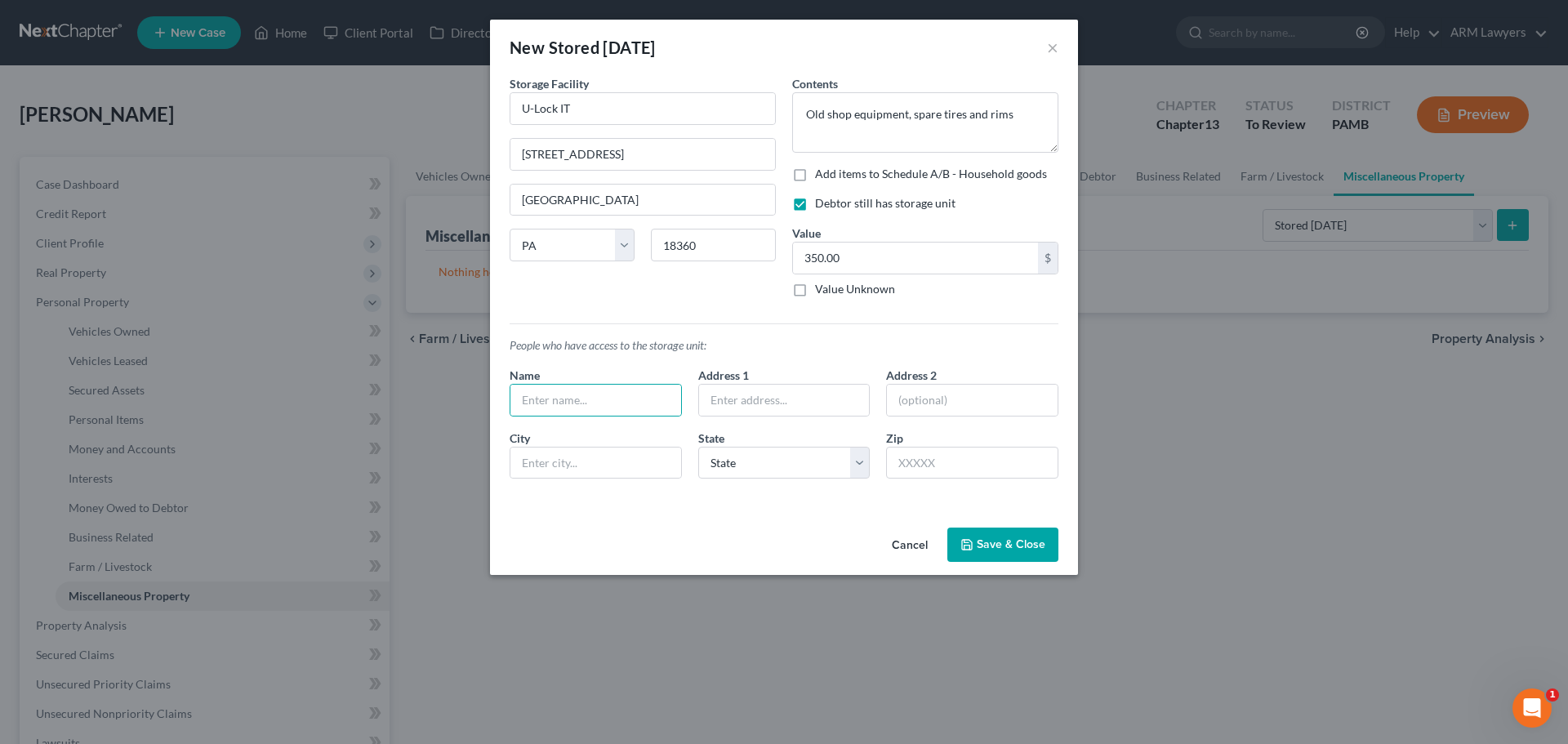
click at [815, 175] on label "Add items to Schedule A/B - Household goods" at bounding box center [931, 174] width 232 height 16
click at [822, 175] on input "Add items to Schedule A/B - Household goods" at bounding box center [827, 171] width 11 height 11
checkbox input "true"
click at [852, 544] on button "Add Exemption" at bounding box center [879, 545] width 122 height 35
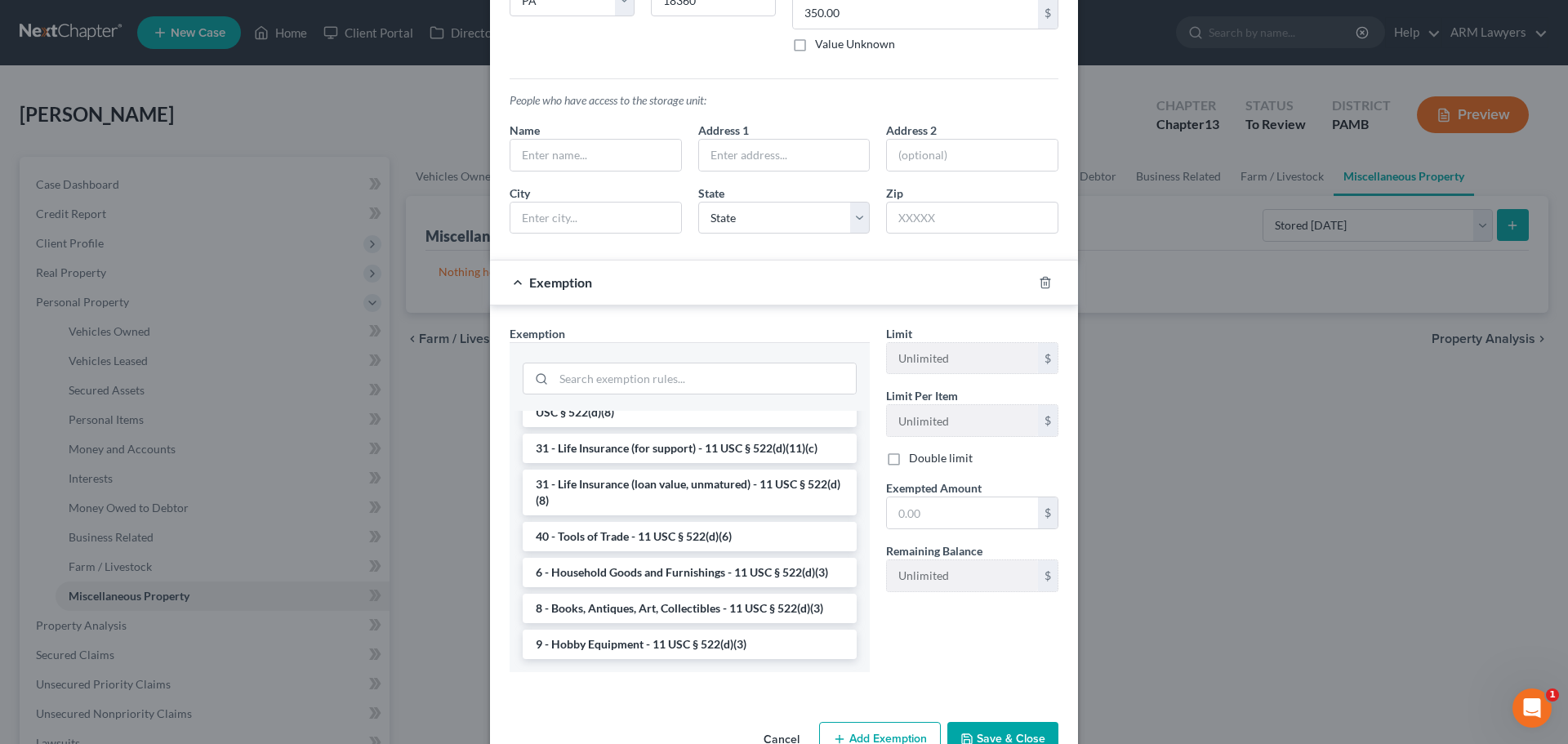
scroll to position [1314, 0]
click at [639, 570] on li "6 - Household Goods and Furnishings - 11 USC § 522(d)(3)" at bounding box center [690, 572] width 334 height 30
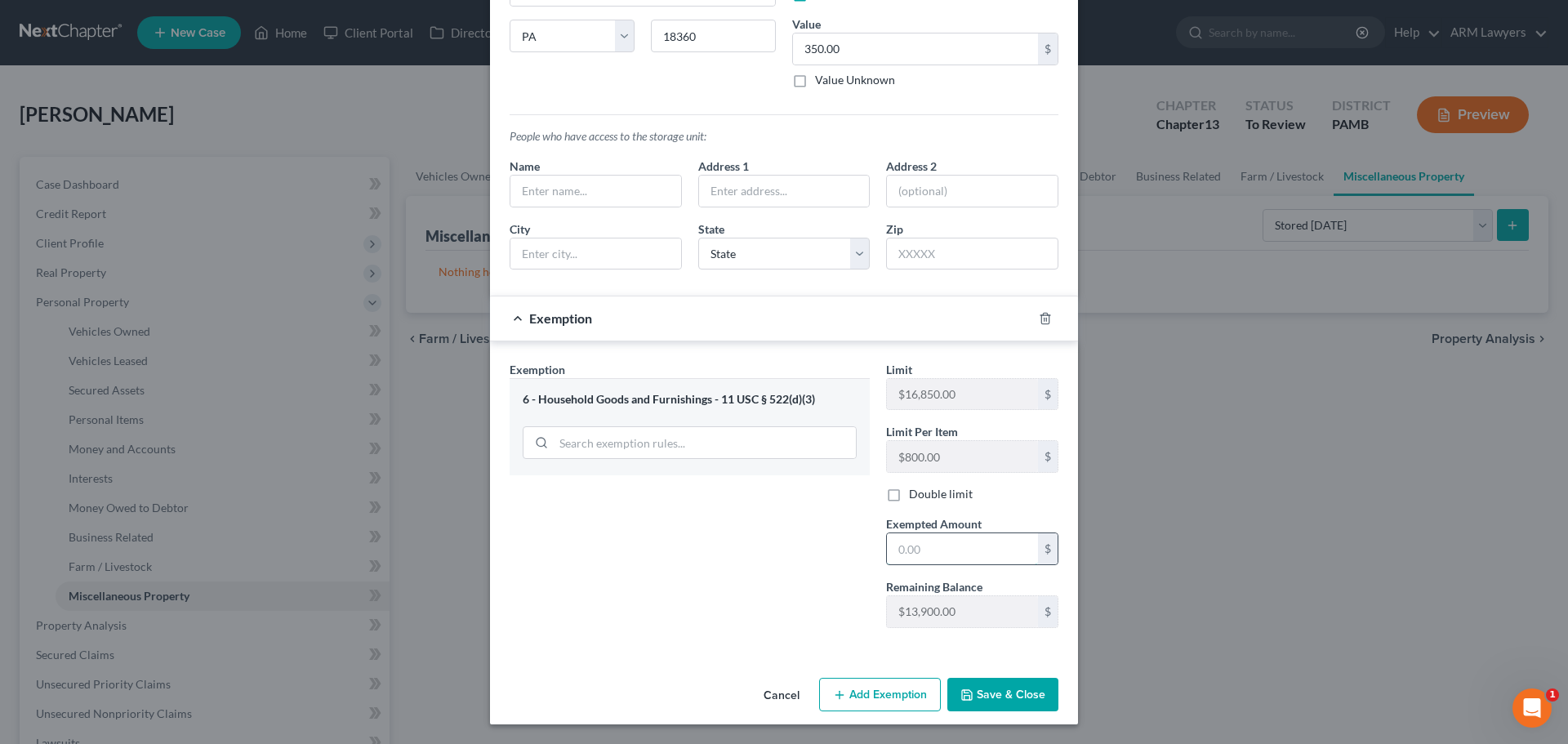
click at [972, 550] on input "text" at bounding box center [963, 548] width 152 height 31
type input "350.00"
click at [742, 598] on div "Exemption Set must be selected for CA. Exemption * 6 - Household Goods and Furn…" at bounding box center [690, 500] width 377 height 280
click at [581, 186] on input "text" at bounding box center [596, 191] width 171 height 31
type input "m"
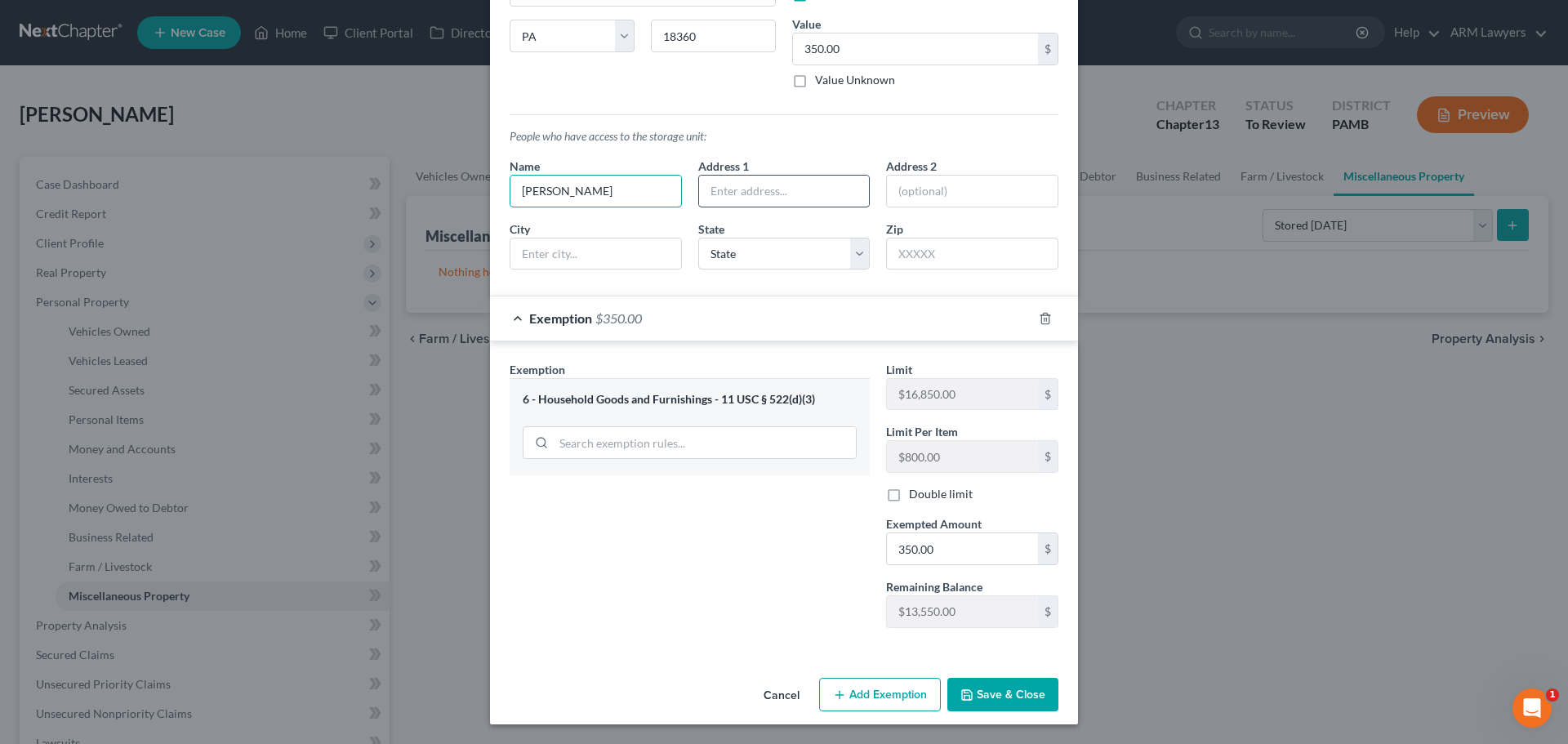
type input "Mark Weber"
click at [735, 190] on input "text" at bounding box center [784, 191] width 171 height 31
type input "3546 Farview Drive"
type input "East Stroudsburg"
select select "39"
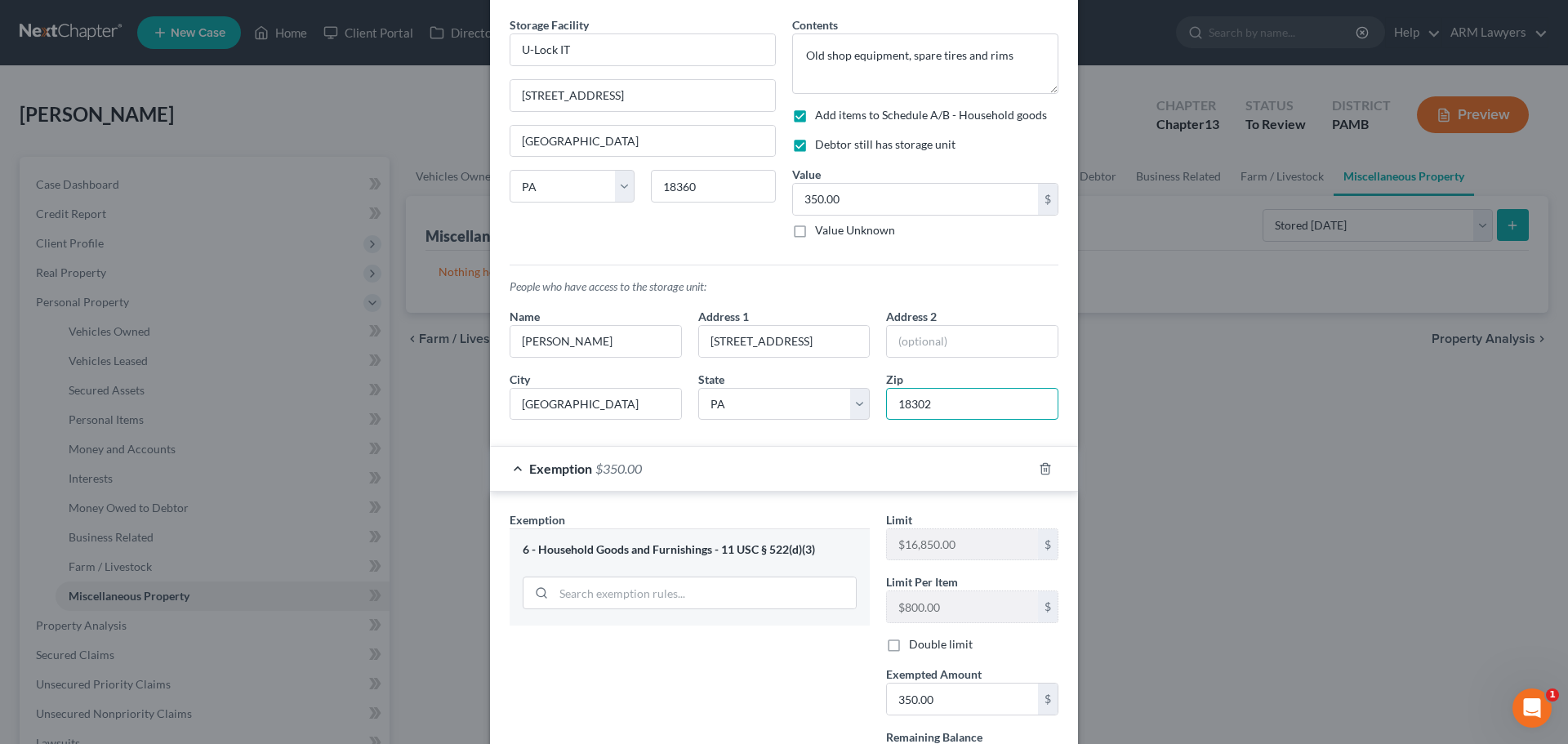
scroll to position [46, 0]
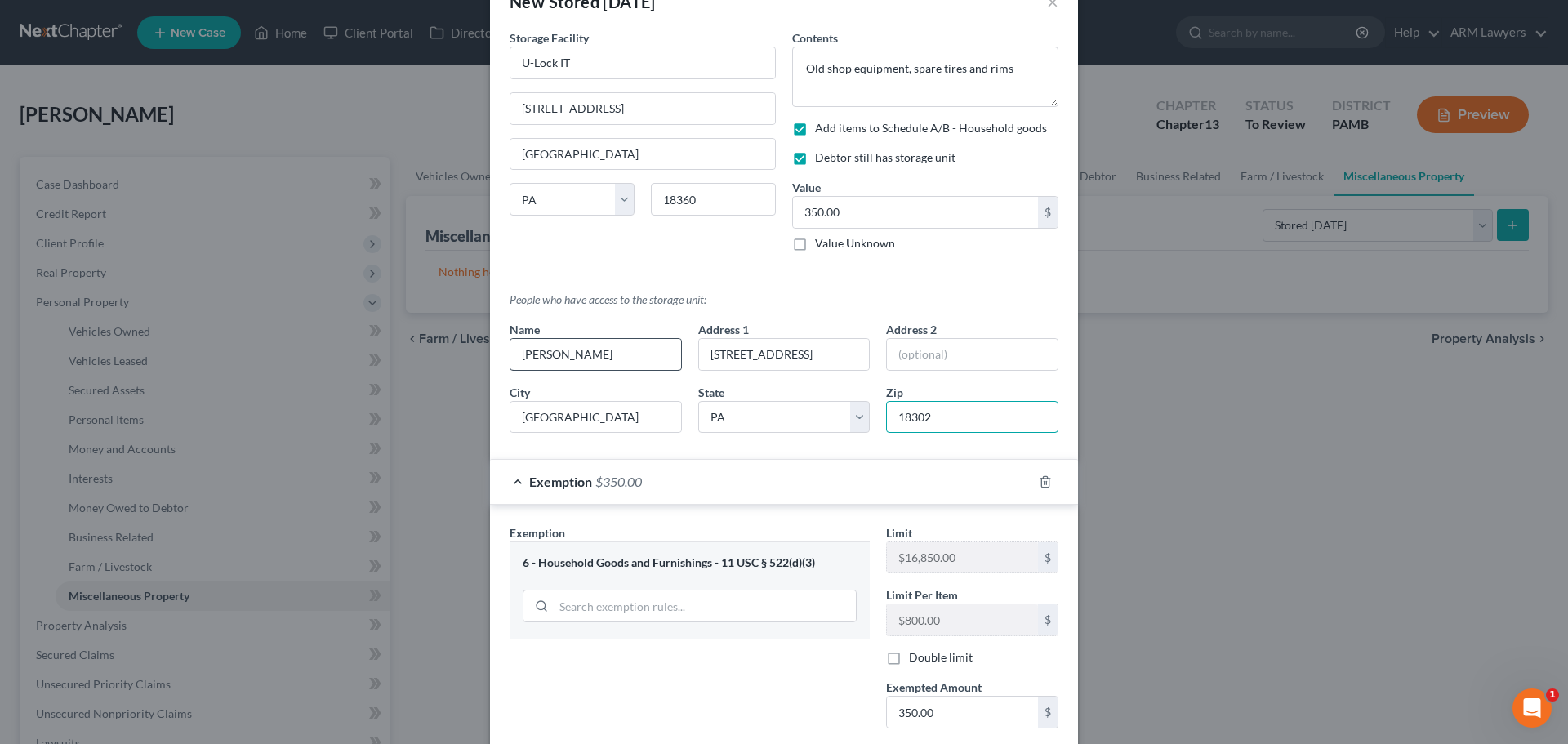
type input "18302"
click at [572, 353] on input "Mark Weber" at bounding box center [596, 354] width 171 height 31
click at [573, 353] on input "Mark Weber" at bounding box center [596, 354] width 171 height 31
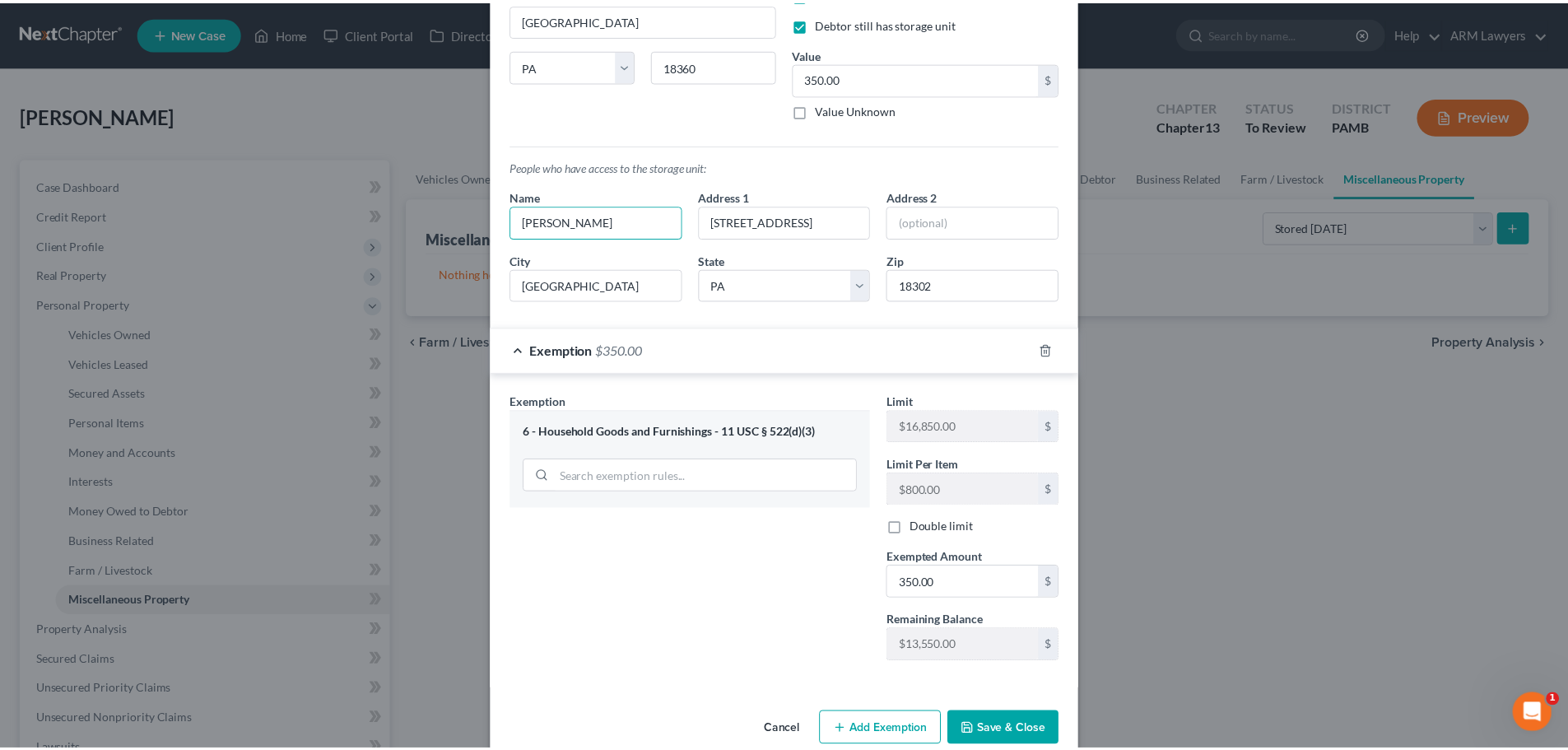
scroll to position [211, 0]
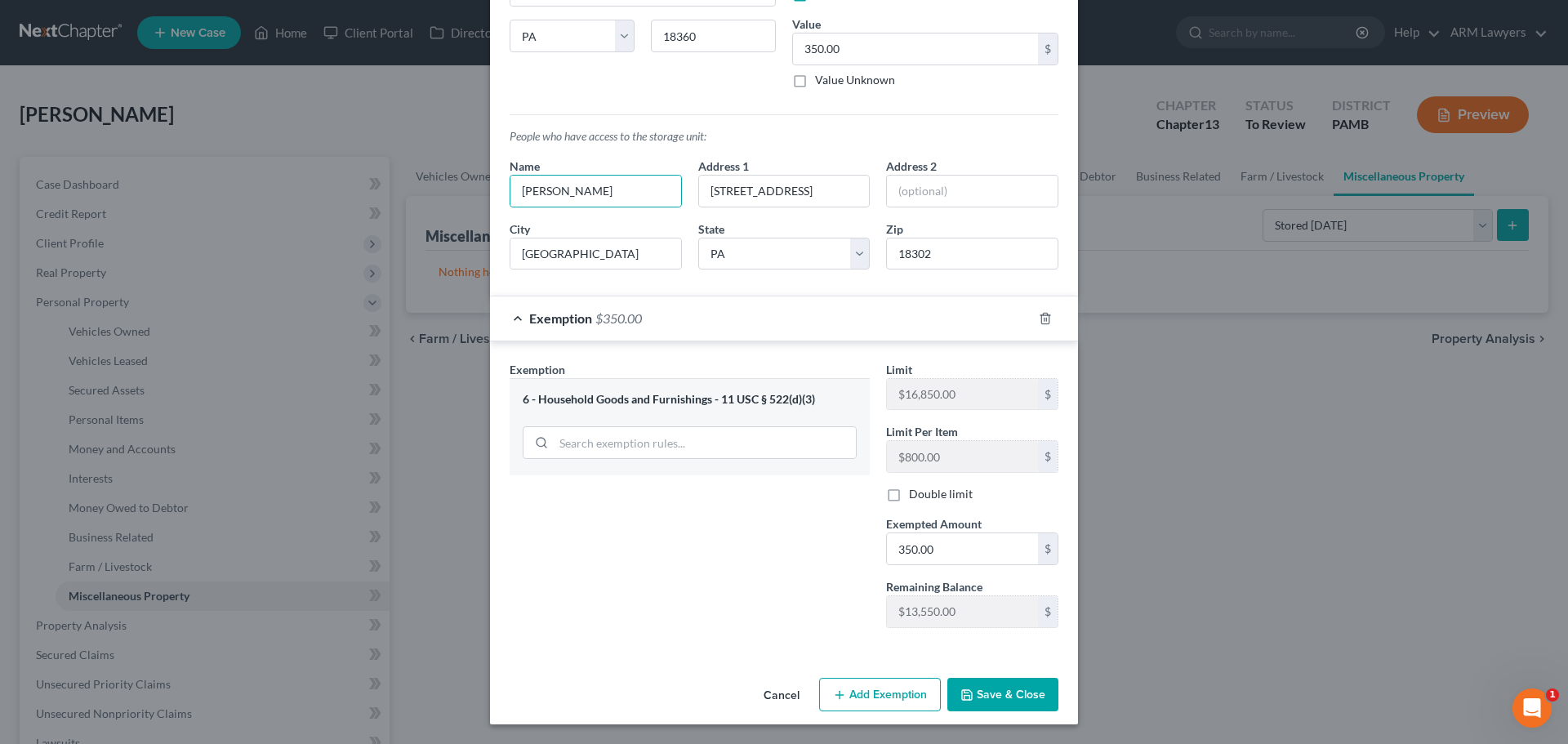
click at [983, 692] on button "Save & Close" at bounding box center [1003, 695] width 111 height 35
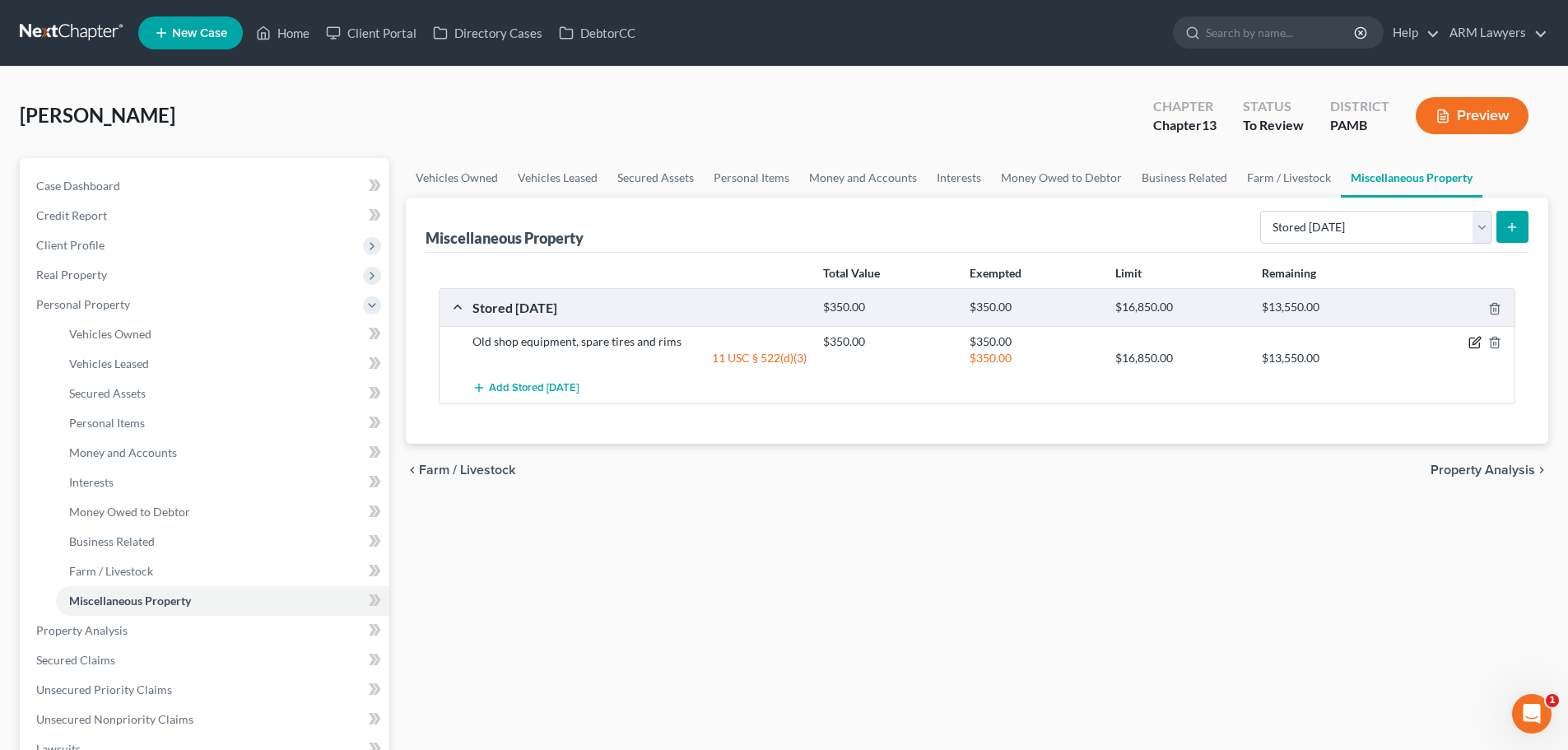
click at [1471, 341] on icon "button" at bounding box center [1475, 343] width 14 height 14
select select "39"
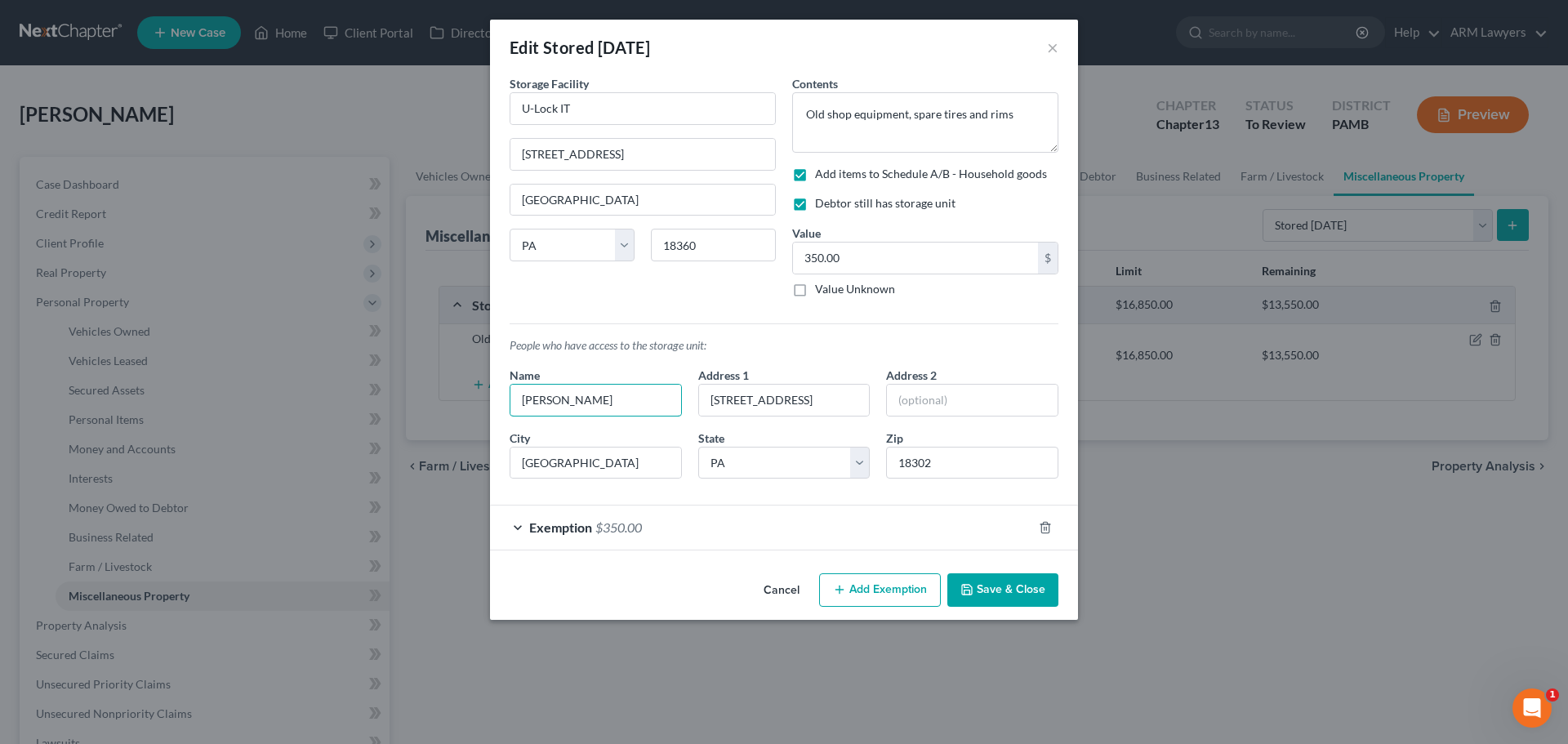
drag, startPoint x: 543, startPoint y: 403, endPoint x: 506, endPoint y: 403, distance: 37.0
click at [506, 403] on div "Name Mark Weber" at bounding box center [596, 391] width 189 height 50
drag, startPoint x: 549, startPoint y: 400, endPoint x: 459, endPoint y: 390, distance: 90.6
click at [459, 390] on div "Edit Stored Within 1 Year × An exemption set must first be selected from the Fi…" at bounding box center [784, 372] width 1568 height 744
type input "Cynthia Weber"
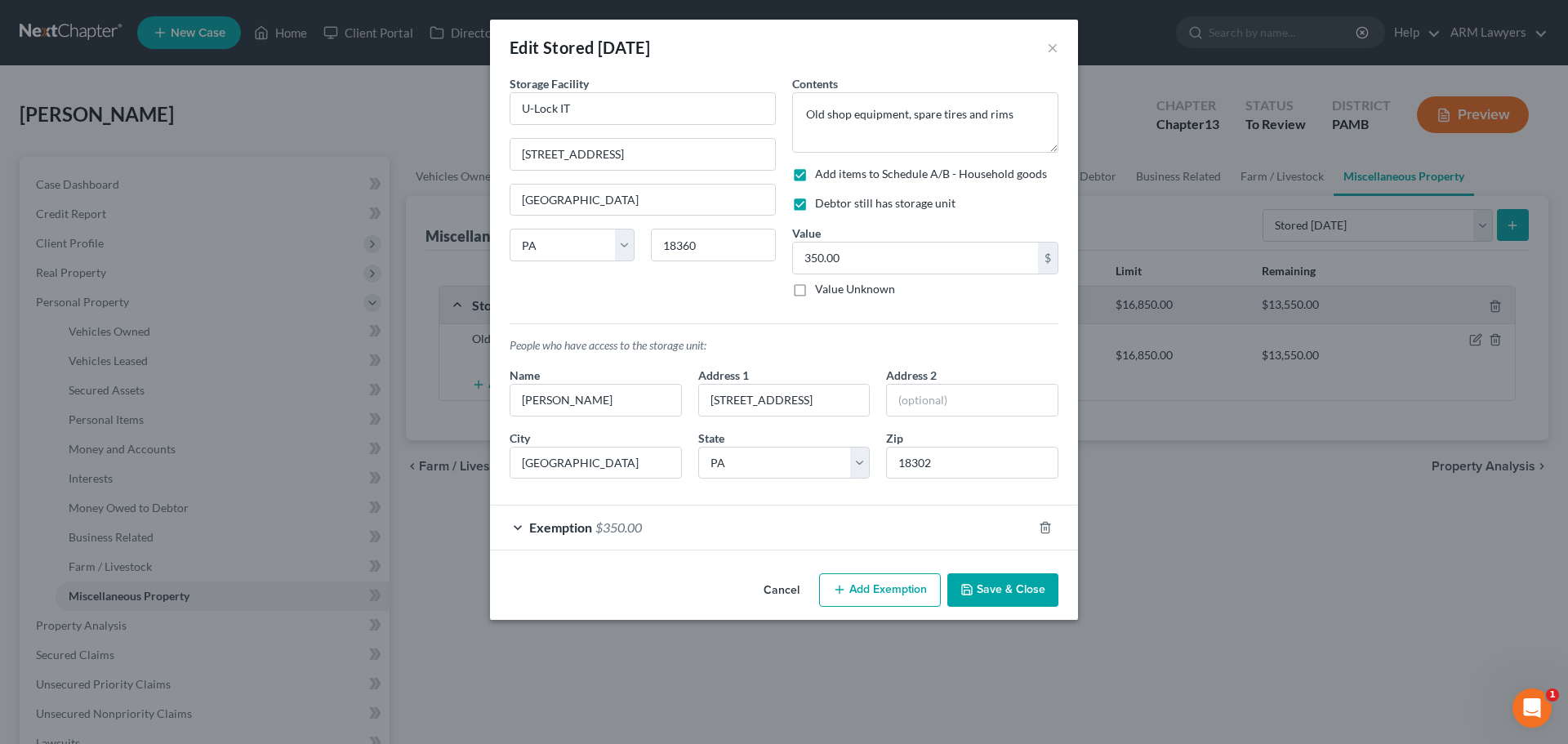
click at [1005, 591] on button "Save & Close" at bounding box center [1003, 591] width 111 height 35
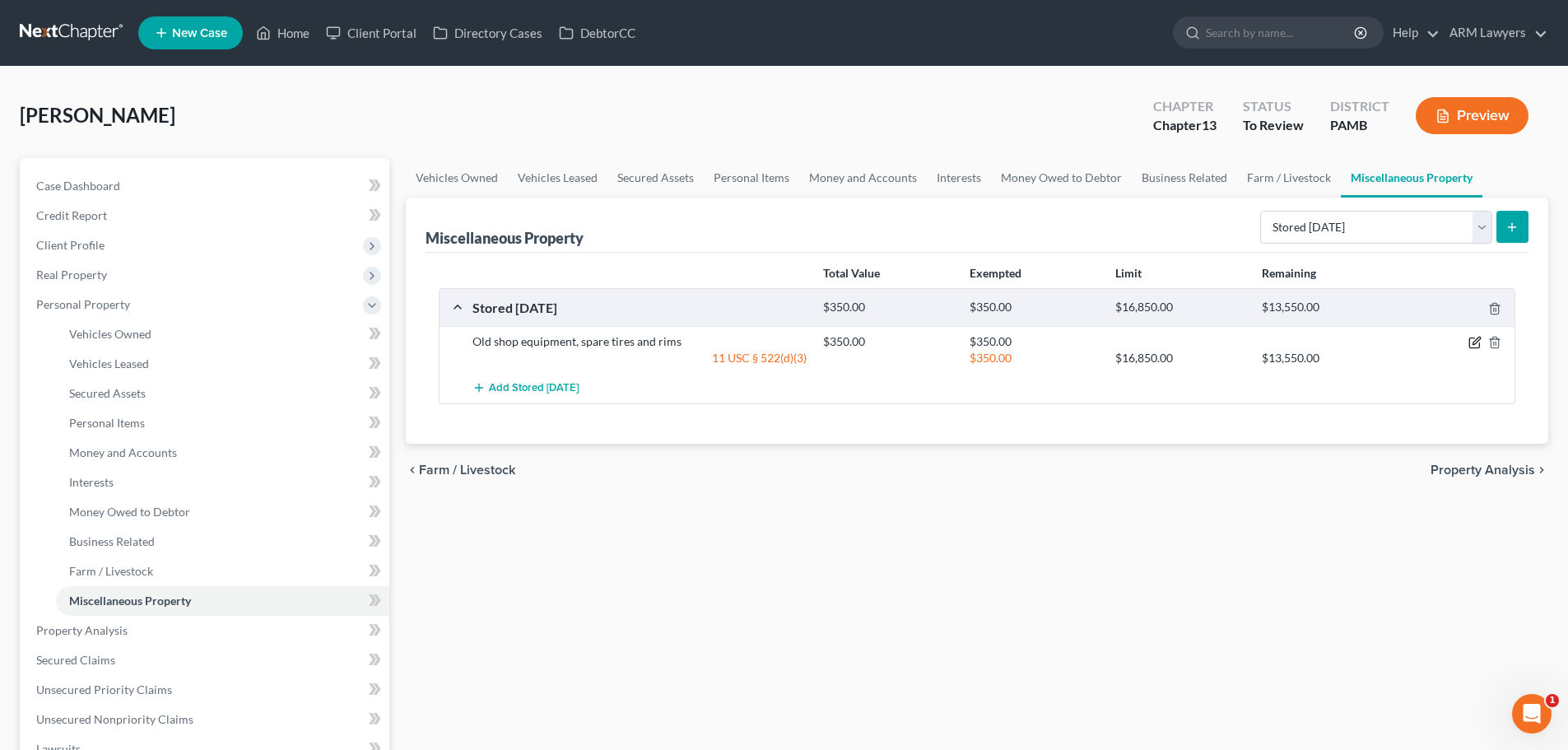
click at [1473, 344] on icon "button" at bounding box center [1476, 341] width 8 height 8
select select "39"
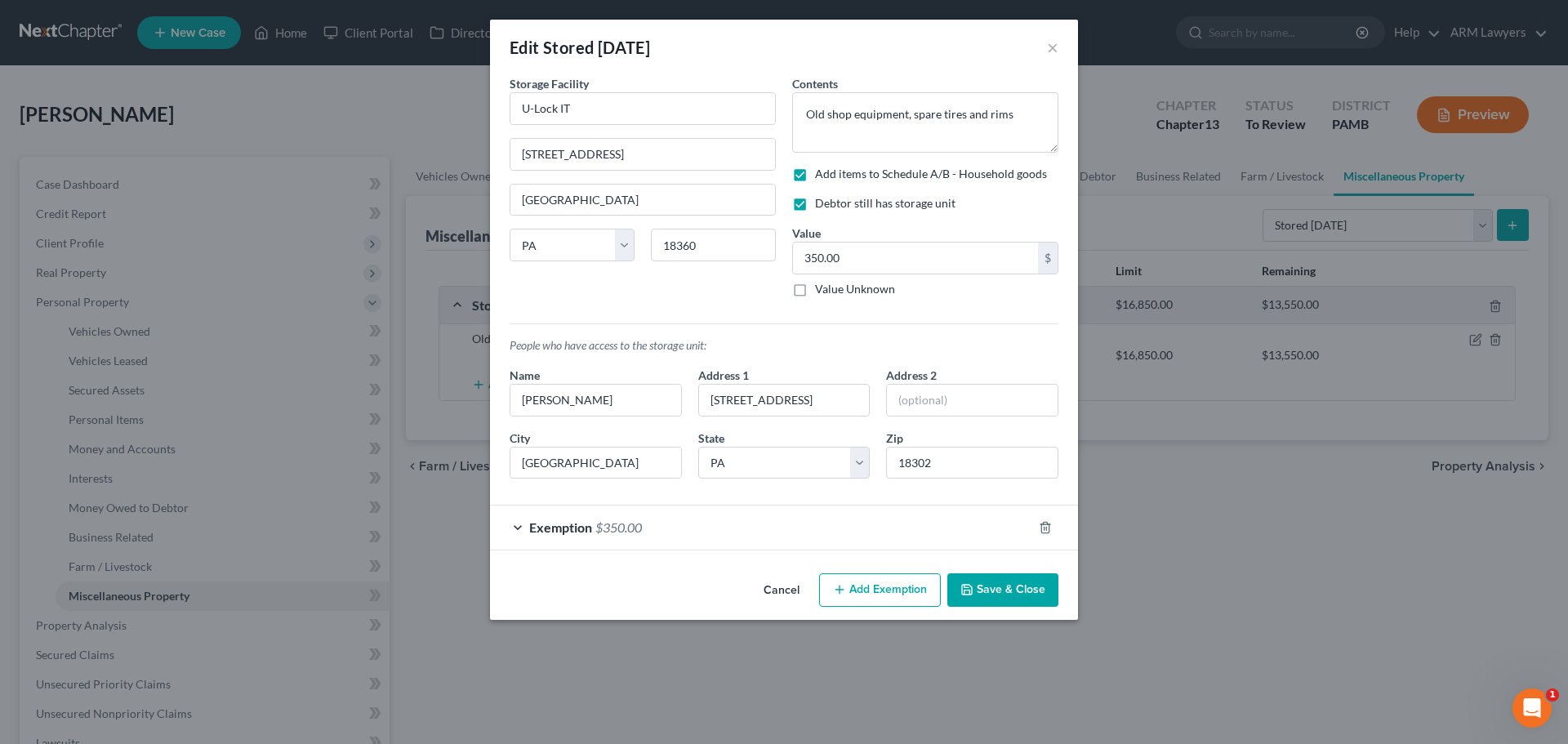
click at [1007, 590] on button "Save & Close" at bounding box center [1003, 591] width 111 height 35
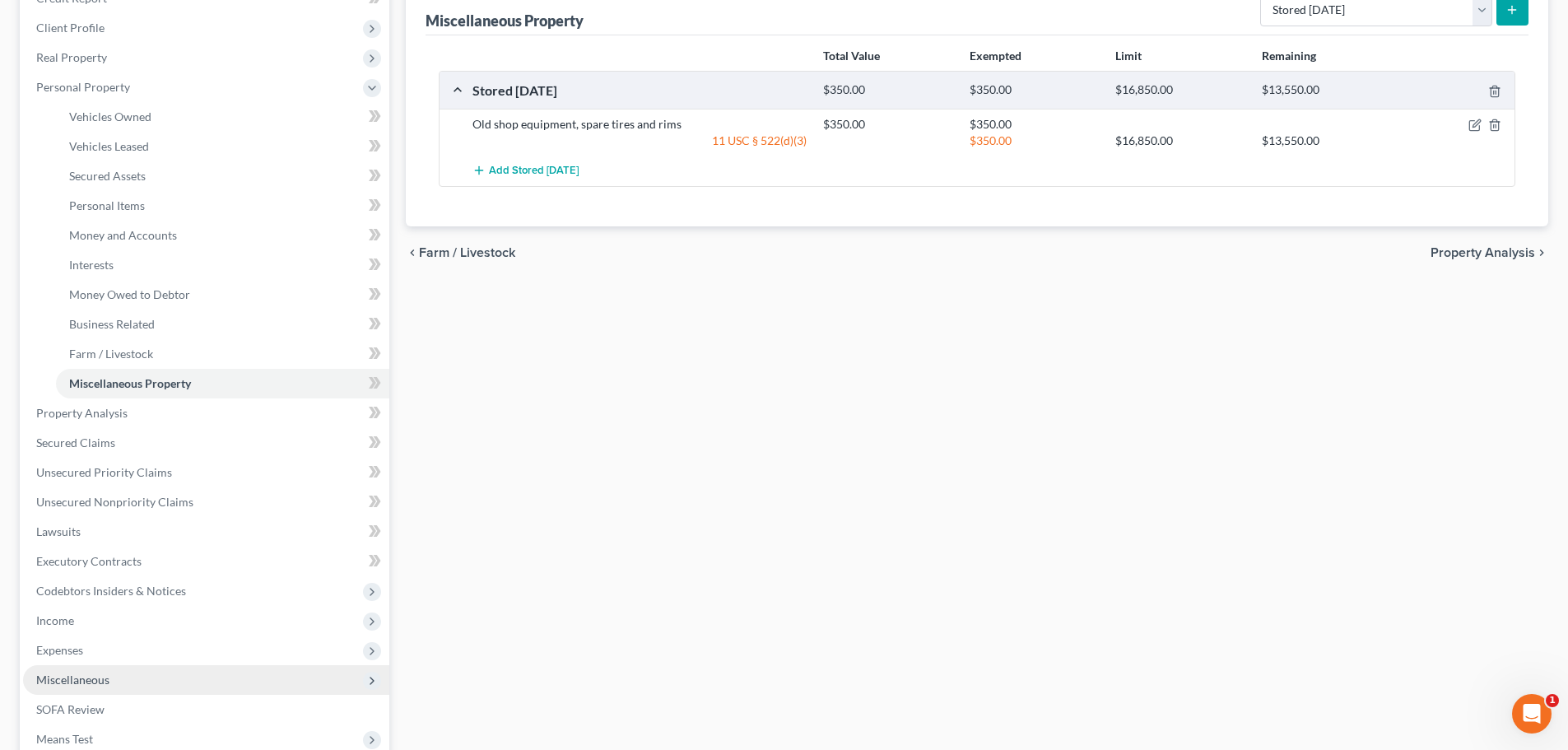
scroll to position [247, 0]
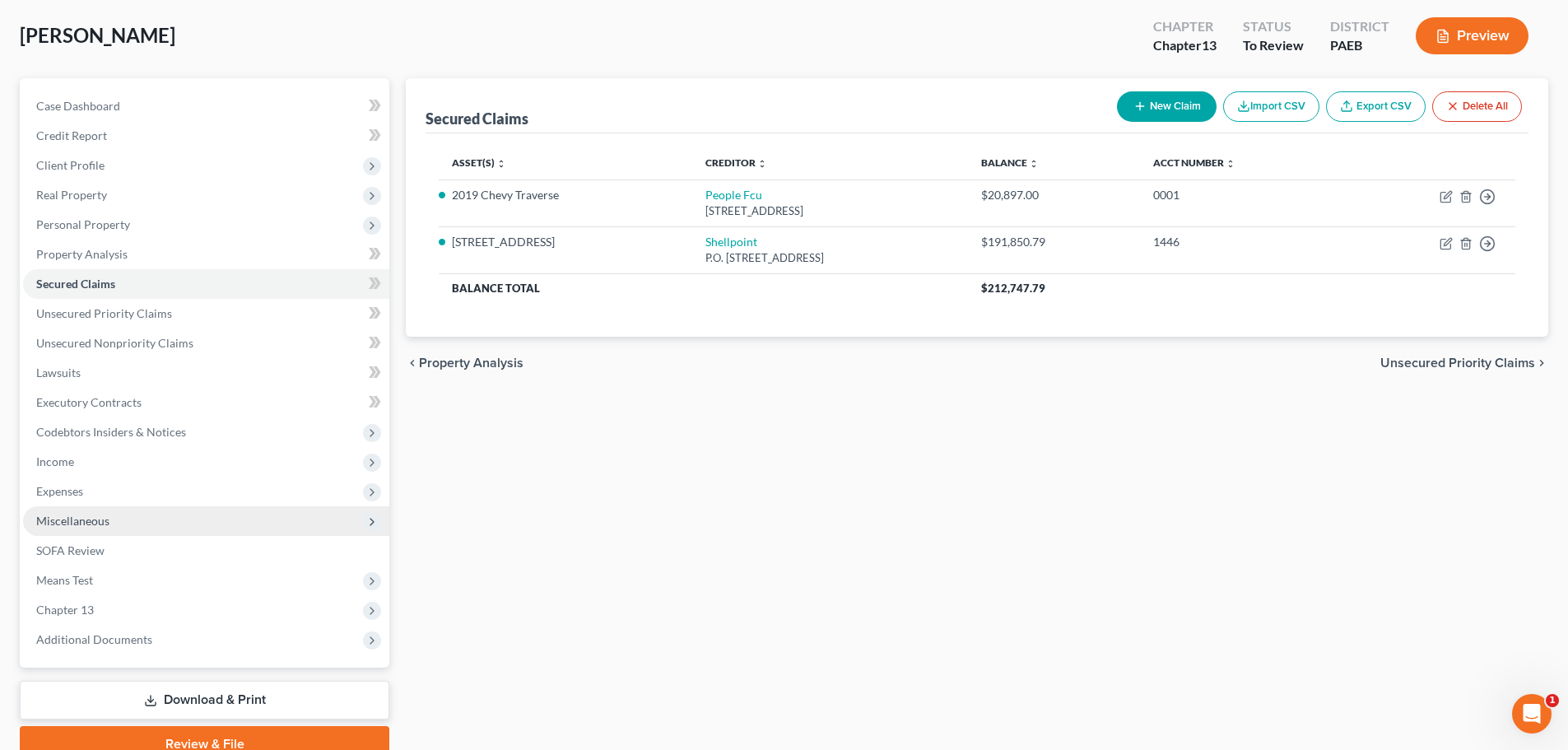
scroll to position [155, 0]
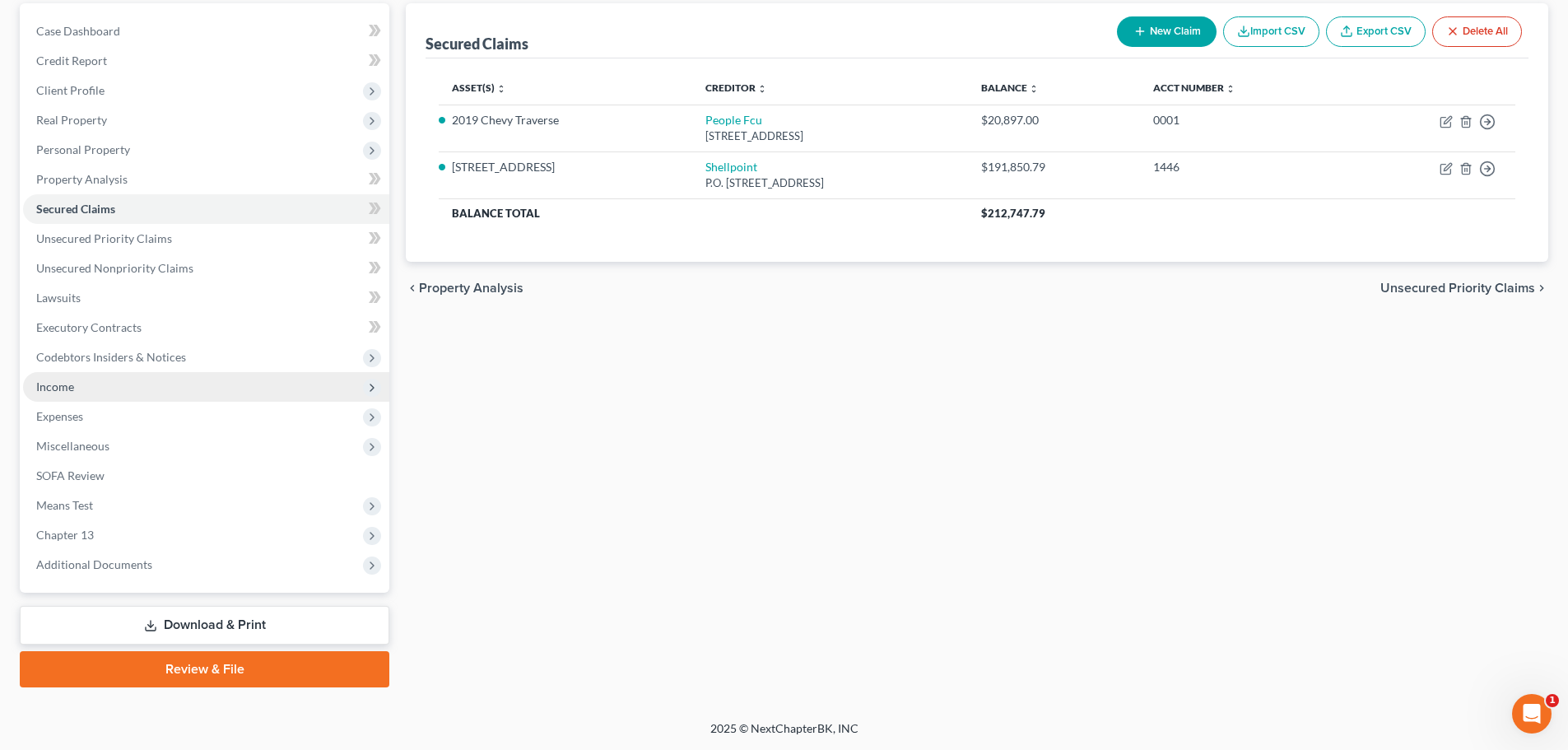
click at [75, 393] on span "Income" at bounding box center [206, 387] width 366 height 30
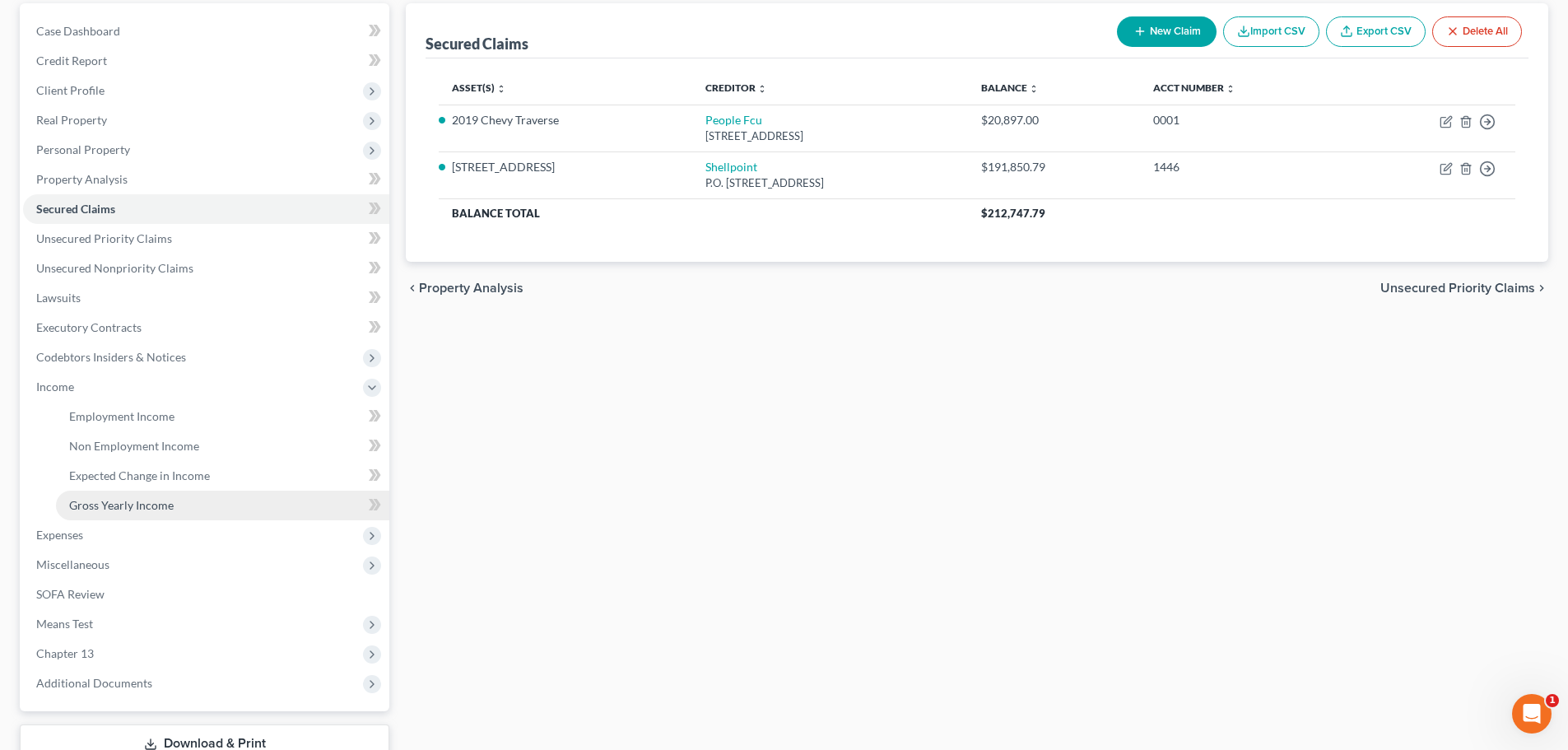
click at [133, 510] on span "Gross Yearly Income" at bounding box center [122, 505] width 104 height 14
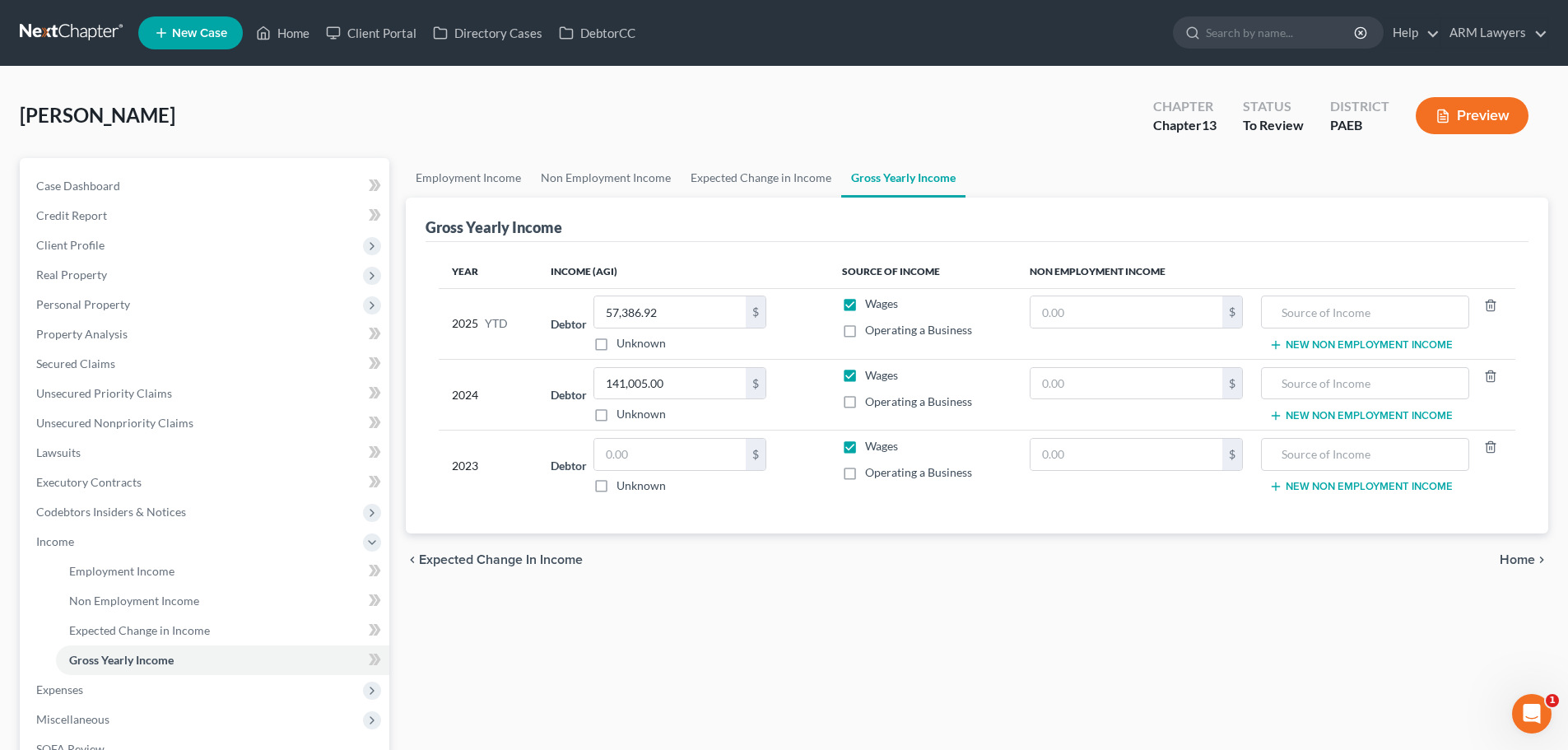
click at [1172, 616] on div "Employment Income Non Employment Income Expected Change in Income Gross Yearly …" at bounding box center [976, 560] width 1158 height 802
click at [1186, 637] on div "Employment Income Non Employment Income Expected Change in Income Gross Yearly …" at bounding box center [976, 560] width 1158 height 802
click at [822, 653] on div "Employment Income Non Employment Income Expected Change in Income Gross Yearly …" at bounding box center [976, 560] width 1158 height 802
click at [685, 383] on input "141,005.00" at bounding box center [670, 384] width 152 height 31
drag, startPoint x: 685, startPoint y: 383, endPoint x: 547, endPoint y: 386, distance: 138.0
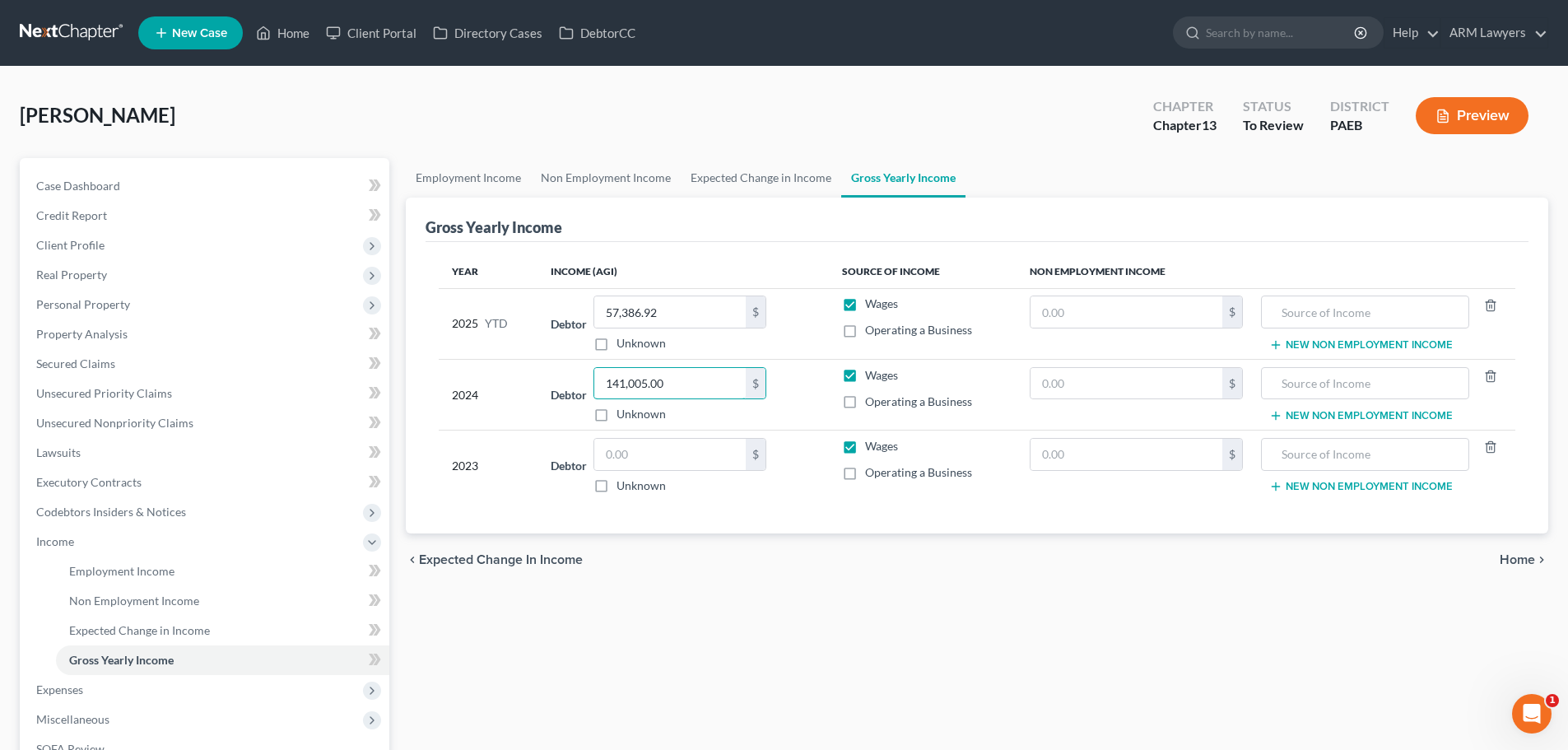
click at [637, 386] on input "141,005.00" at bounding box center [670, 384] width 152 height 31
click at [770, 586] on div "chevron_left Expected Change in Income Home chevron_right" at bounding box center [977, 560] width 1142 height 53
click at [626, 383] on input "141,005.00" at bounding box center [670, 384] width 152 height 31
click at [636, 386] on input "141,005.00" at bounding box center [670, 384] width 152 height 31
click at [623, 386] on input "141,005.00" at bounding box center [670, 384] width 152 height 31
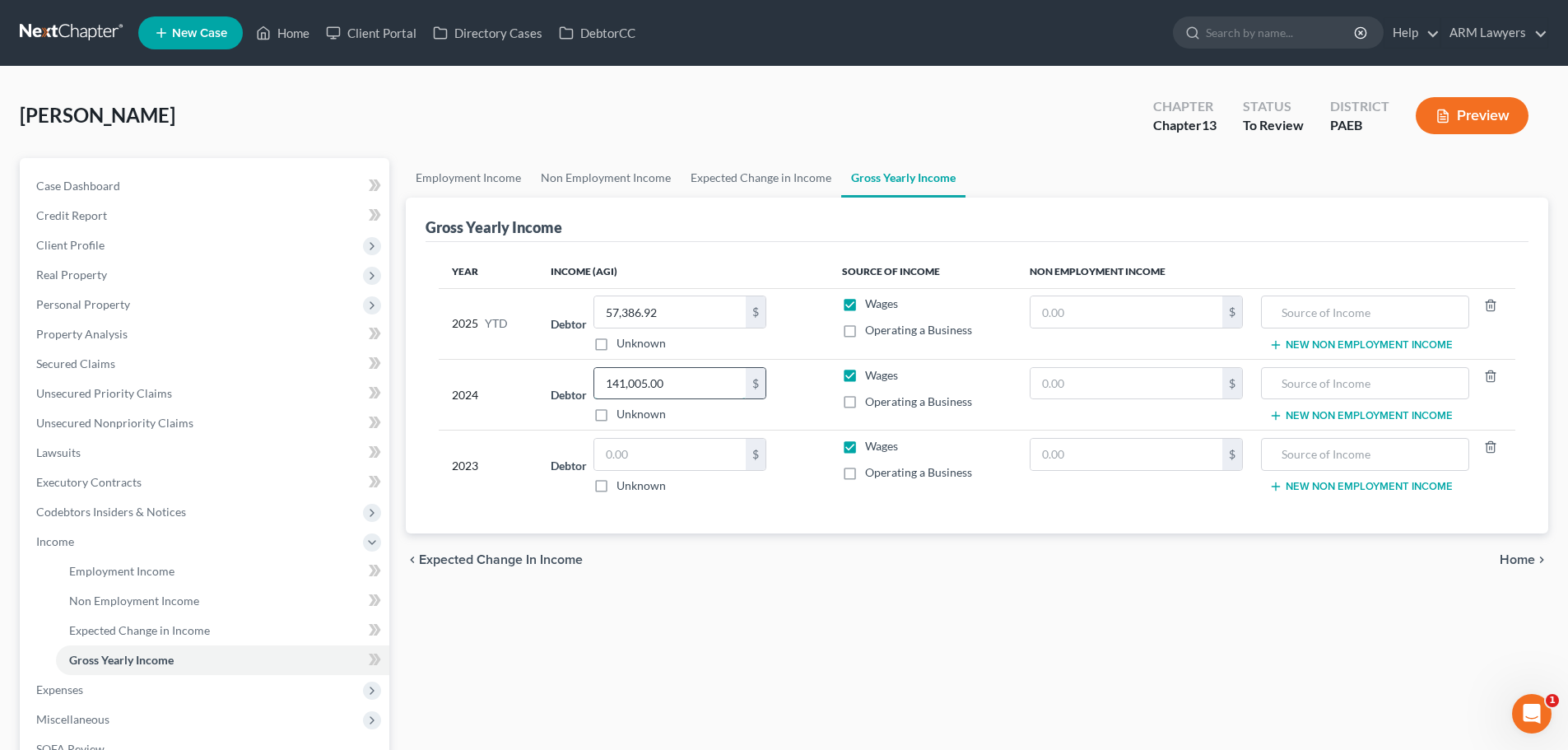
click at [642, 381] on input "141,005.00" at bounding box center [670, 384] width 152 height 31
type input "110,005.00"
click at [1436, 118] on icon "button" at bounding box center [1441, 115] width 14 height 14
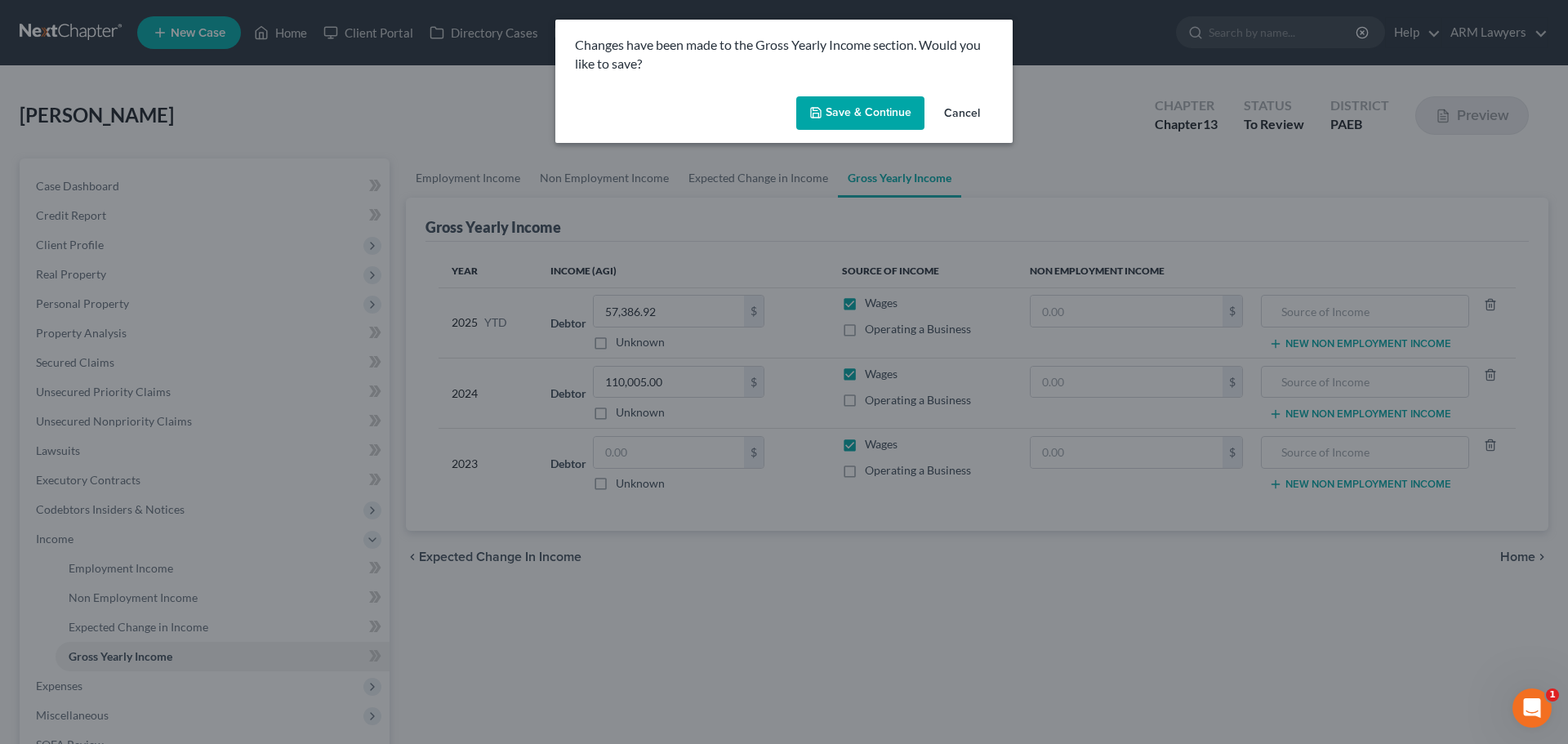
click at [845, 105] on button "Save & Continue" at bounding box center [860, 114] width 129 height 35
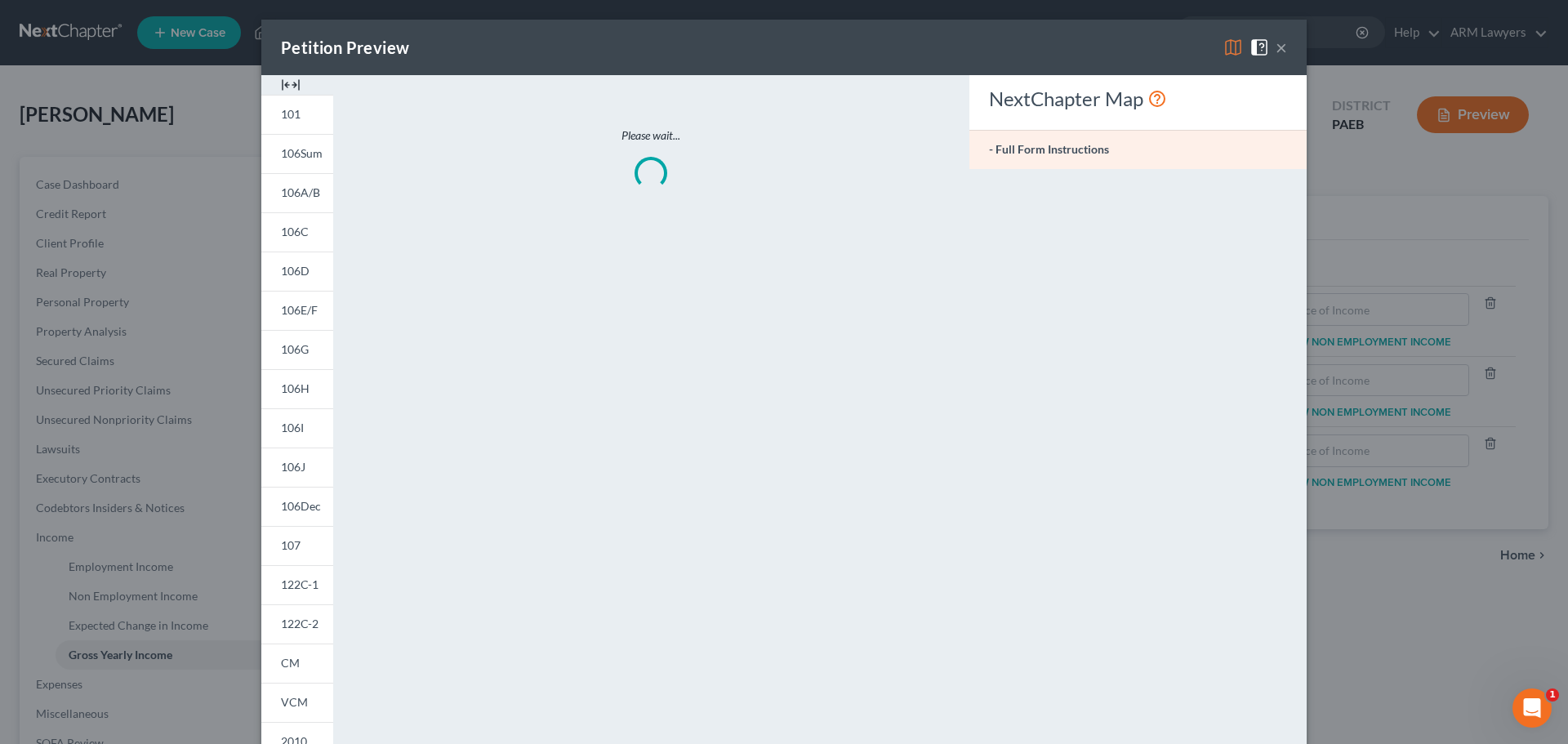
click at [1275, 42] on button "×" at bounding box center [1281, 47] width 12 height 19
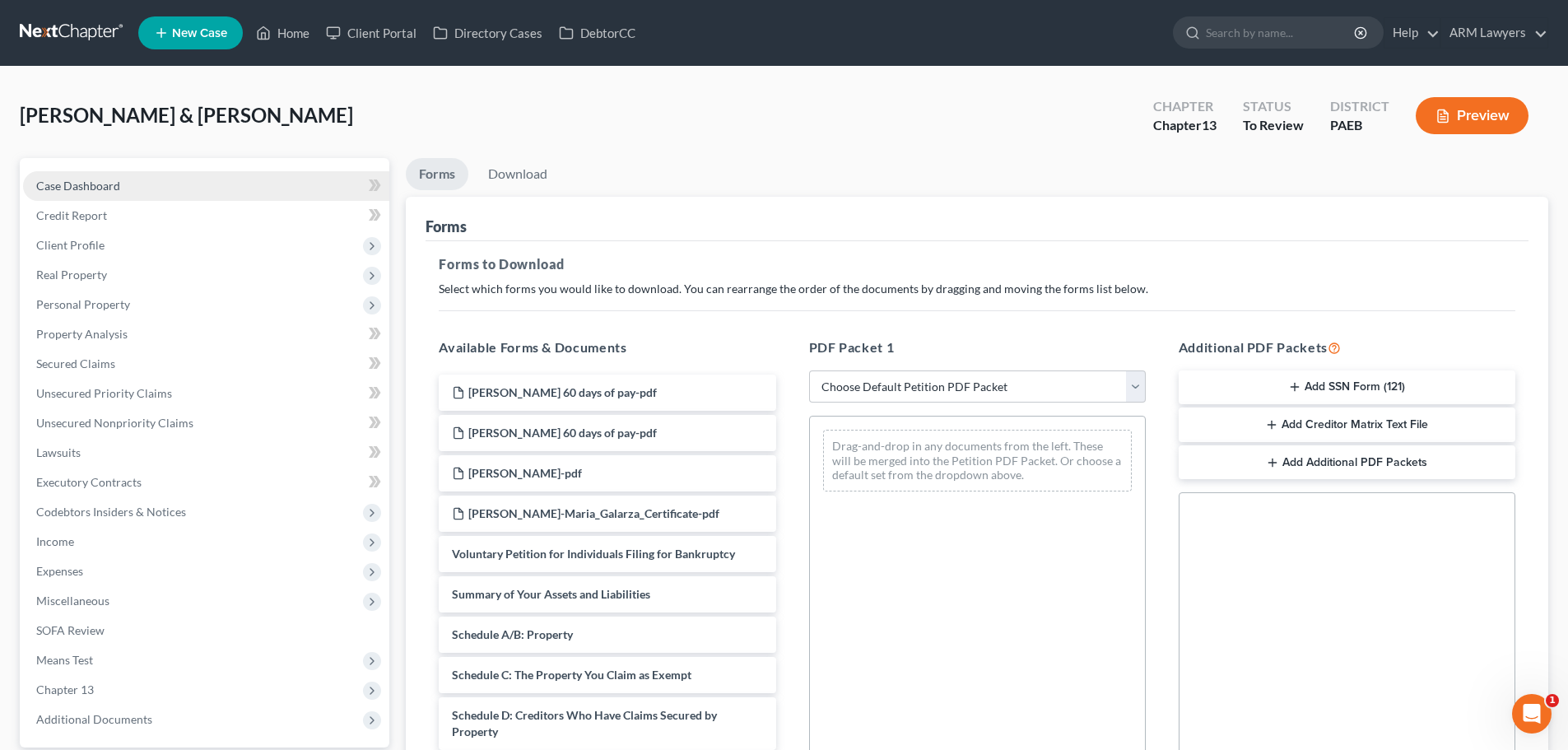
click at [92, 187] on span "Case Dashboard" at bounding box center [77, 186] width 84 height 14
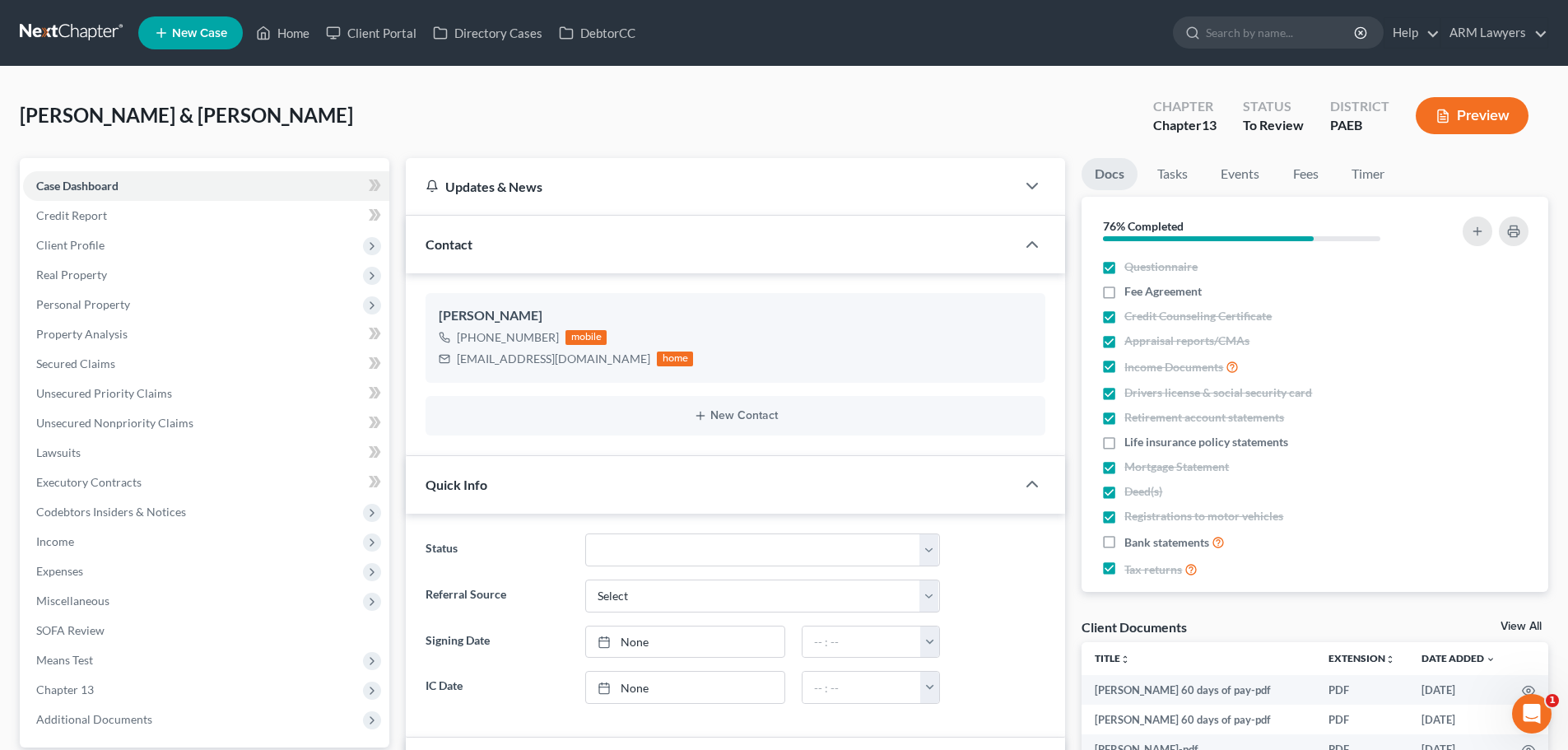
scroll to position [51, 0]
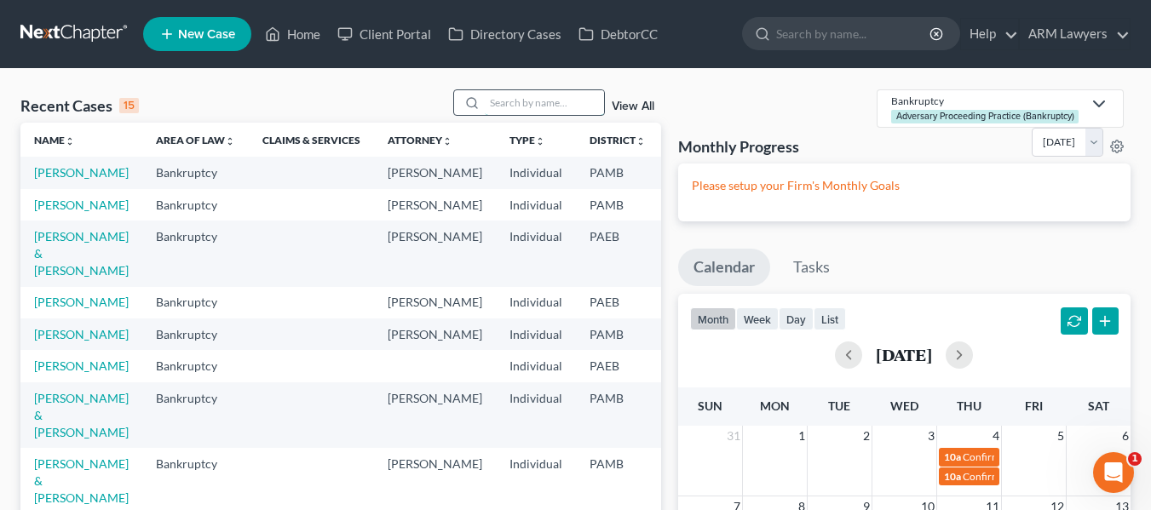
click at [519, 100] on input "search" at bounding box center [544, 102] width 119 height 25
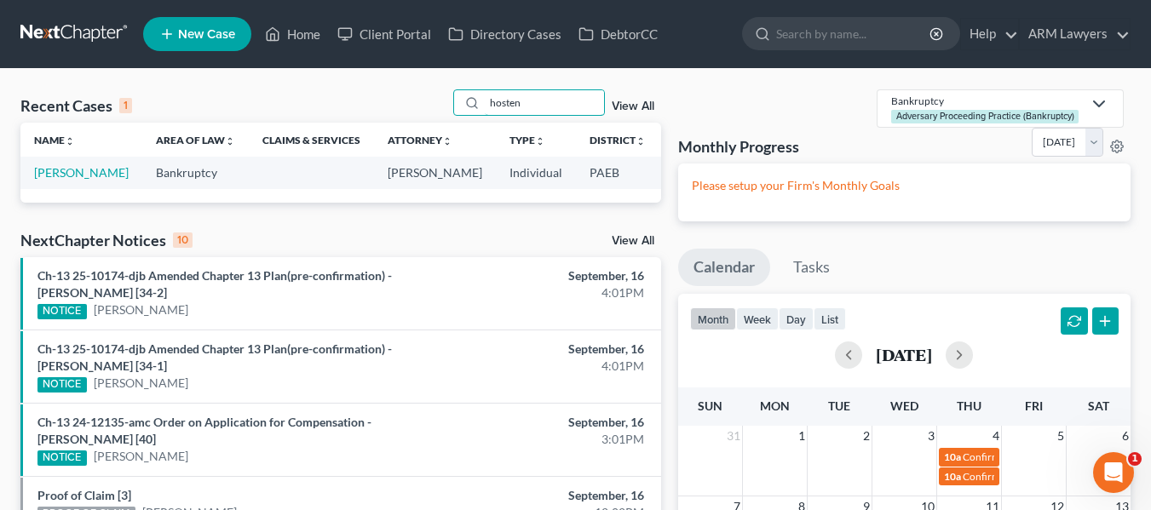
type input "hosten"
click at [58, 180] on link "[PERSON_NAME]" at bounding box center [81, 172] width 95 height 14
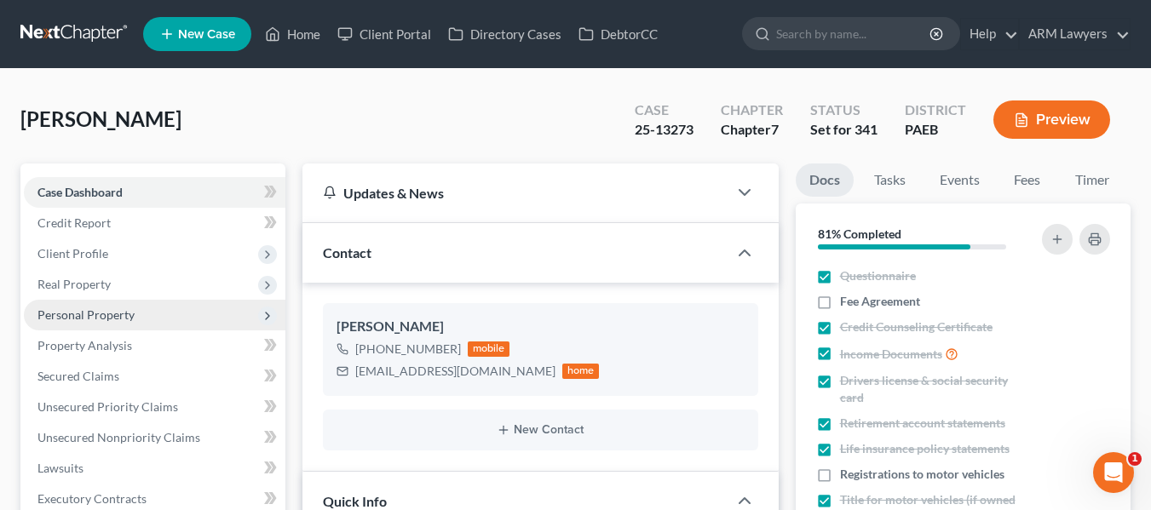
scroll to position [145, 0]
click at [72, 303] on span "Personal Property" at bounding box center [154, 315] width 261 height 31
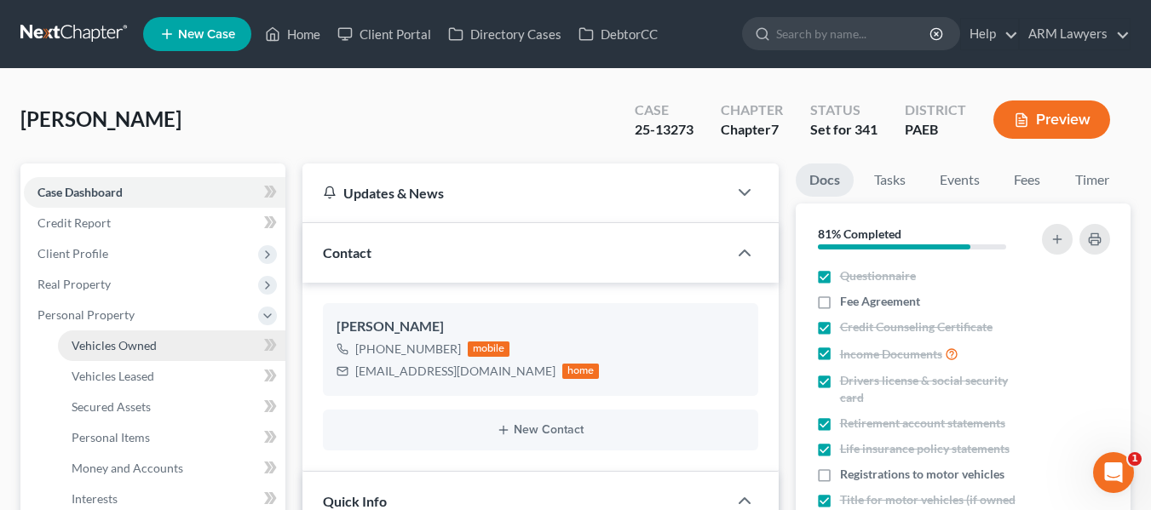
click at [83, 345] on span "Vehicles Owned" at bounding box center [114, 345] width 85 height 14
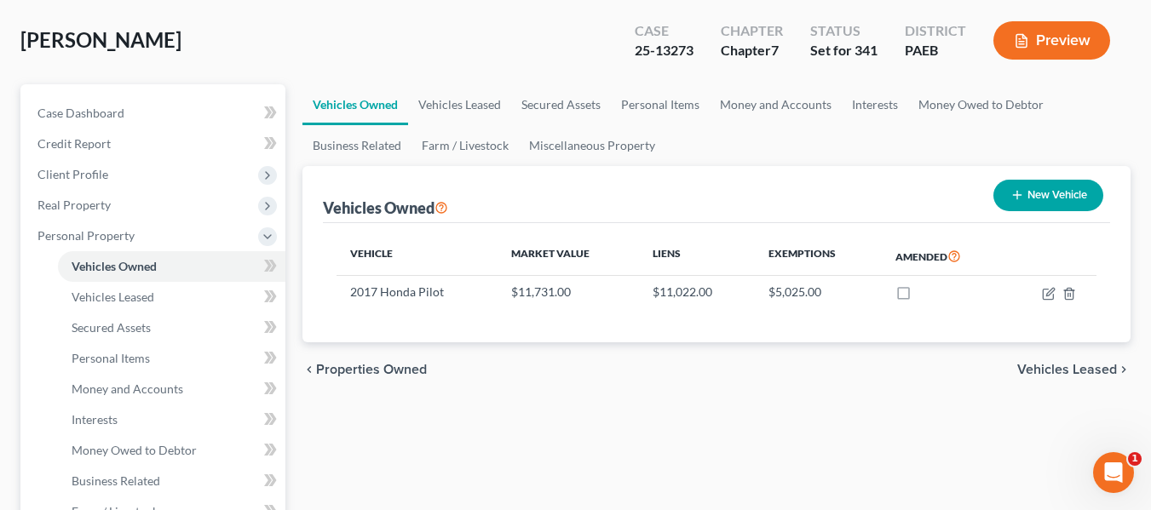
scroll to position [80, 0]
click at [135, 296] on span "Vehicles Leased" at bounding box center [113, 296] width 83 height 14
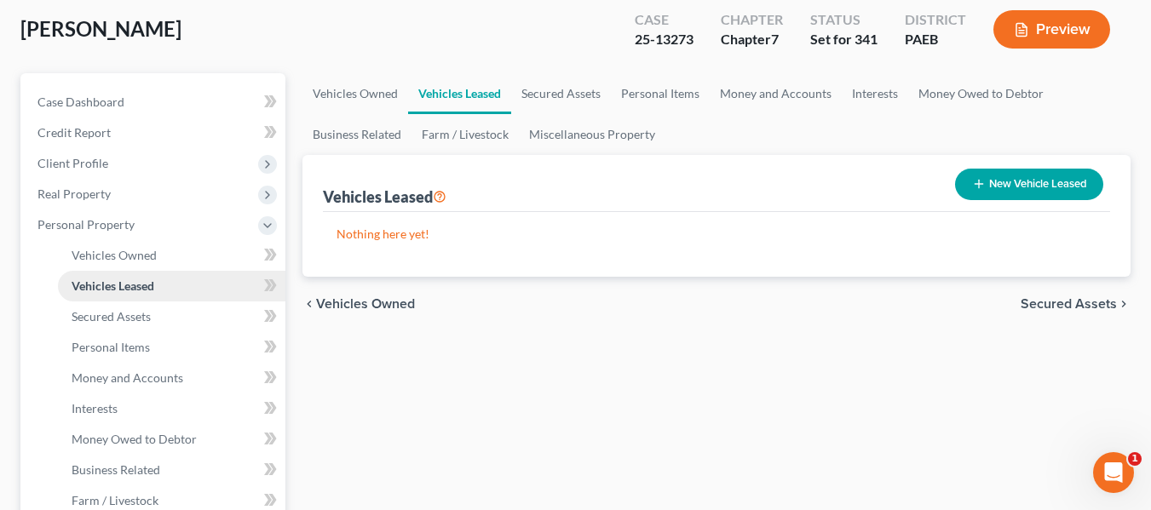
scroll to position [91, 0]
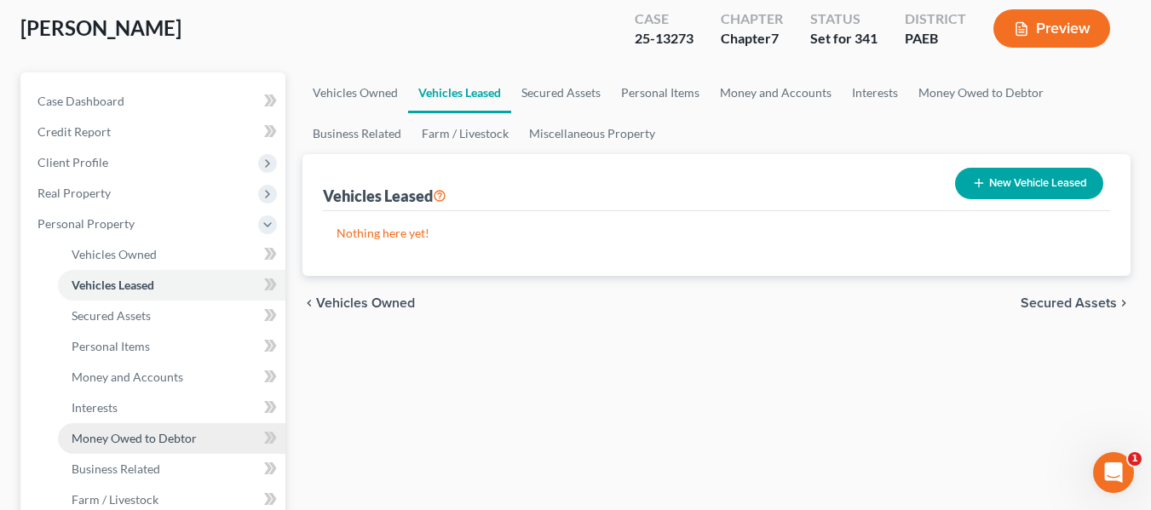
drag, startPoint x: 128, startPoint y: 311, endPoint x: 79, endPoint y: 429, distance: 128.0
click at [78, 423] on link "Money Owed to Debtor" at bounding box center [171, 438] width 227 height 31
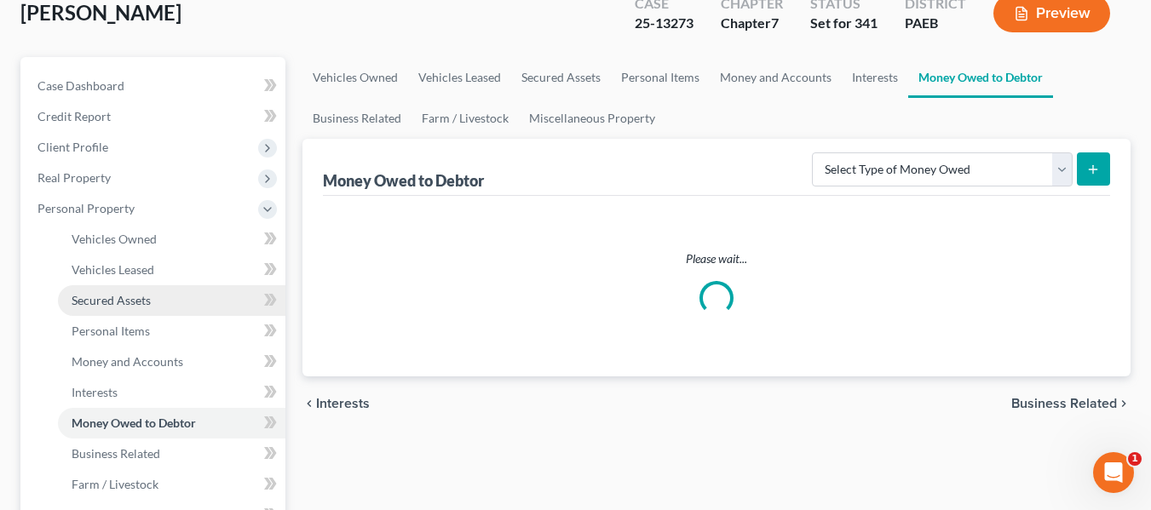
scroll to position [154, 0]
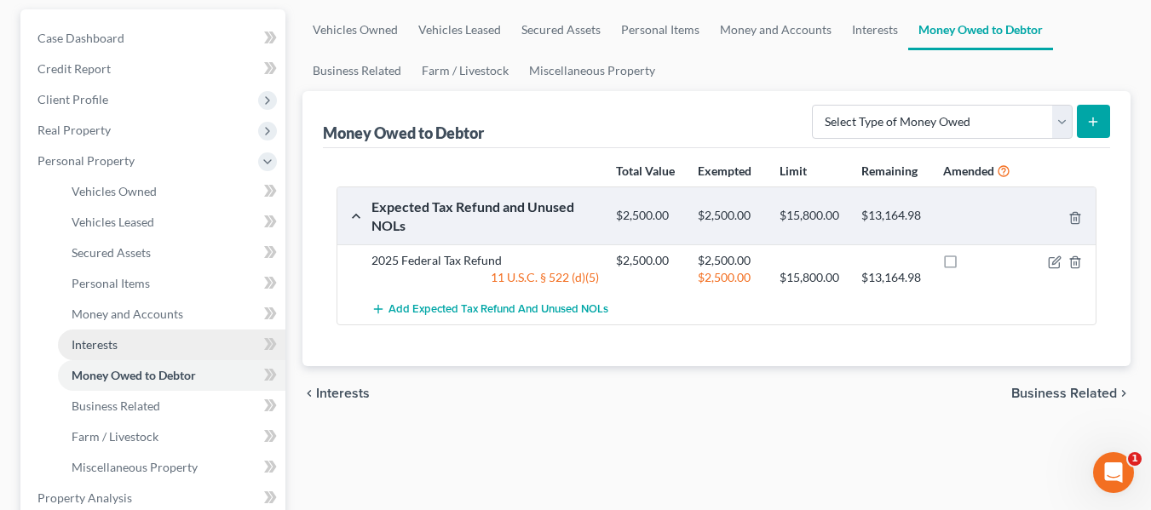
click at [110, 355] on link "Interests" at bounding box center [171, 345] width 227 height 31
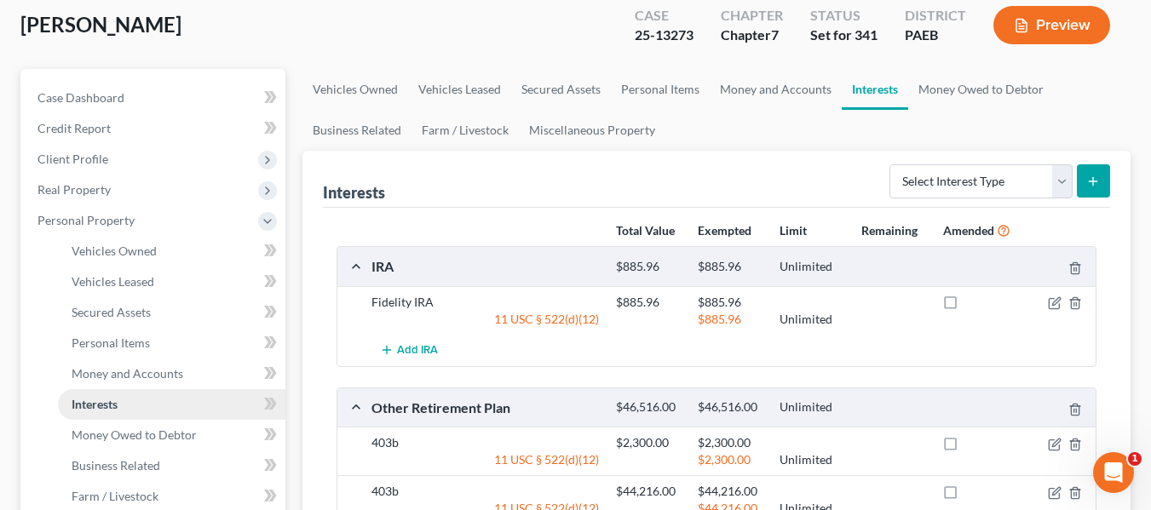
scroll to position [39, 0]
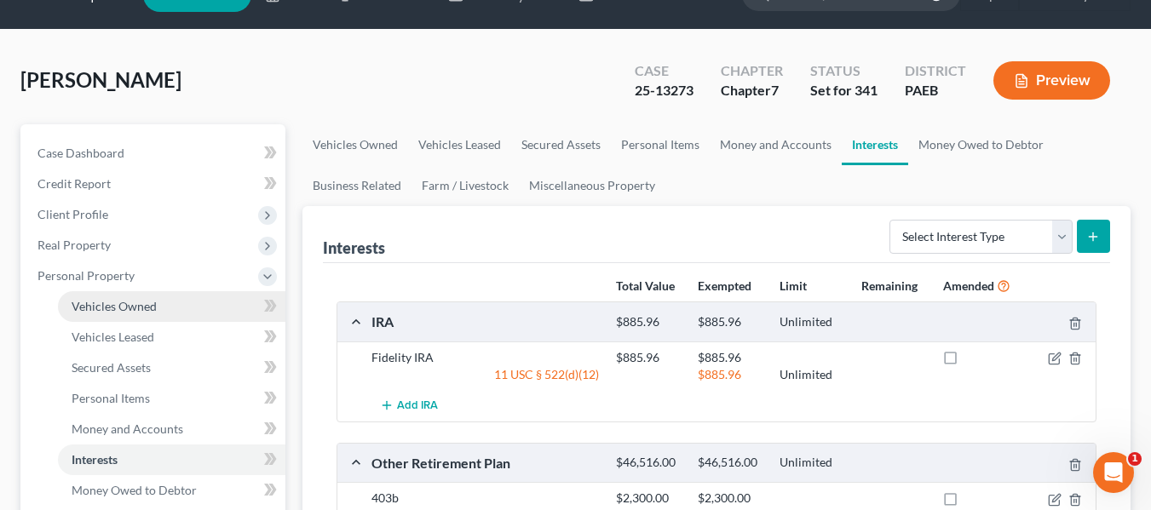
click at [110, 310] on span "Vehicles Owned" at bounding box center [114, 306] width 85 height 14
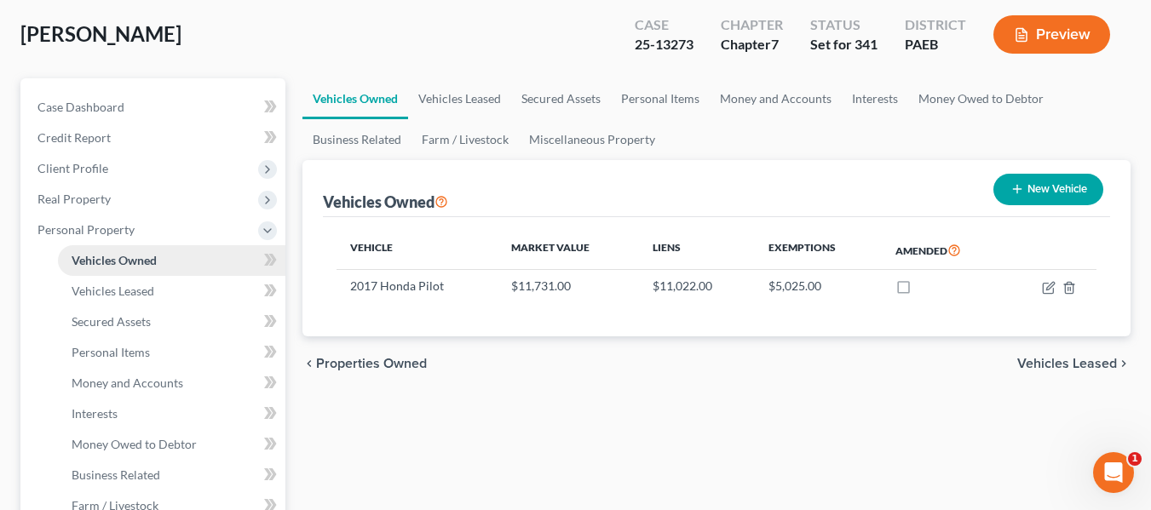
scroll to position [96, 0]
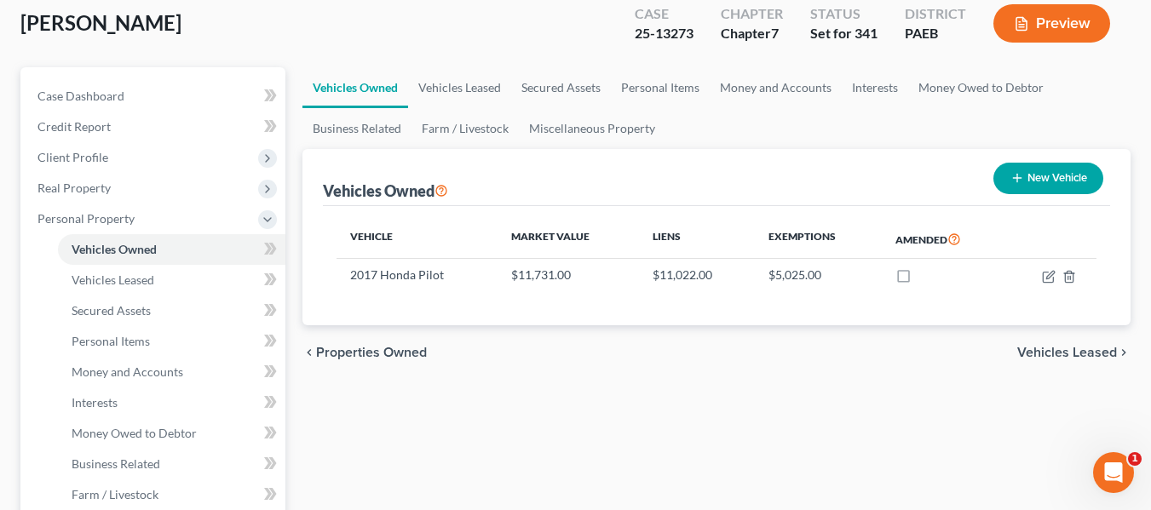
click at [1129, 71] on ul "Vehicles Owned Vehicles Leased Secured Assets Personal Items Money and Accounts…" at bounding box center [716, 108] width 828 height 82
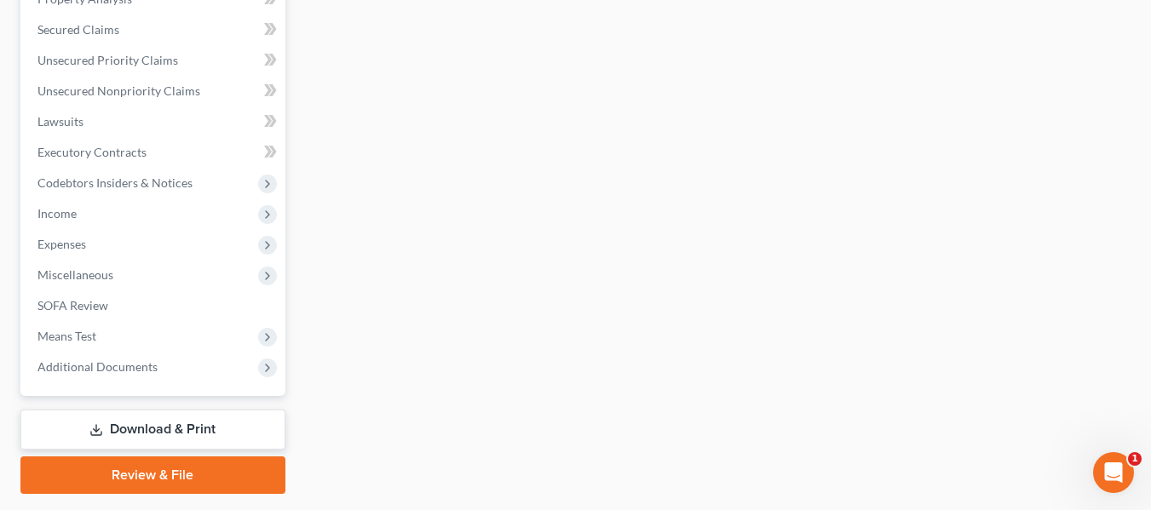
scroll to position [655, 0]
click at [117, 423] on link "Download & Print" at bounding box center [152, 428] width 265 height 40
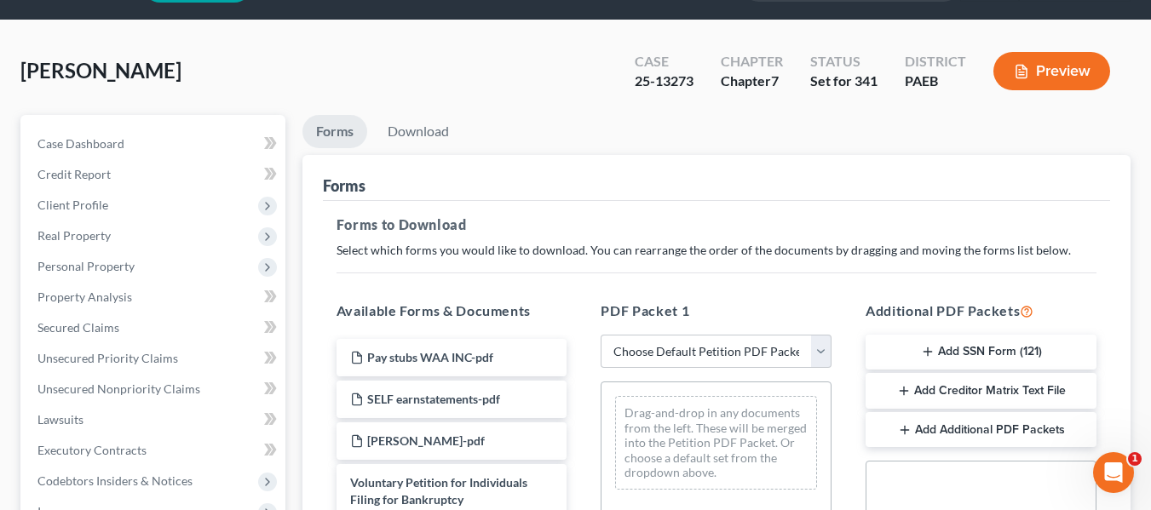
scroll to position [50, 0]
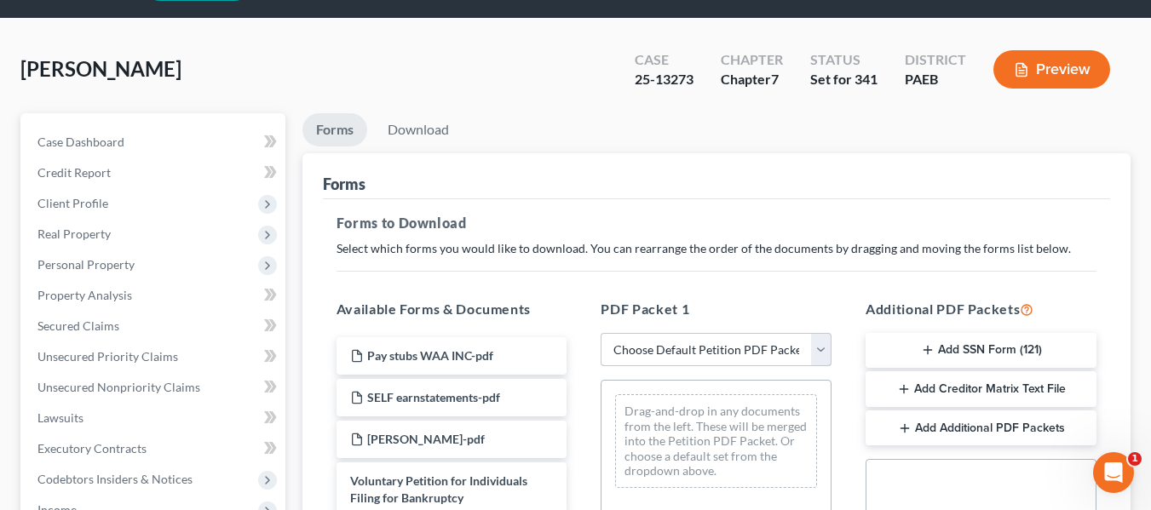
click at [731, 338] on select "Choose Default Petition PDF Packet Complete Bankruptcy Petition (all forms and …" at bounding box center [716, 350] width 231 height 34
select select "0"
click at [601, 333] on select "Choose Default Petition PDF Packet Complete Bankruptcy Petition (all forms and …" at bounding box center [716, 350] width 231 height 34
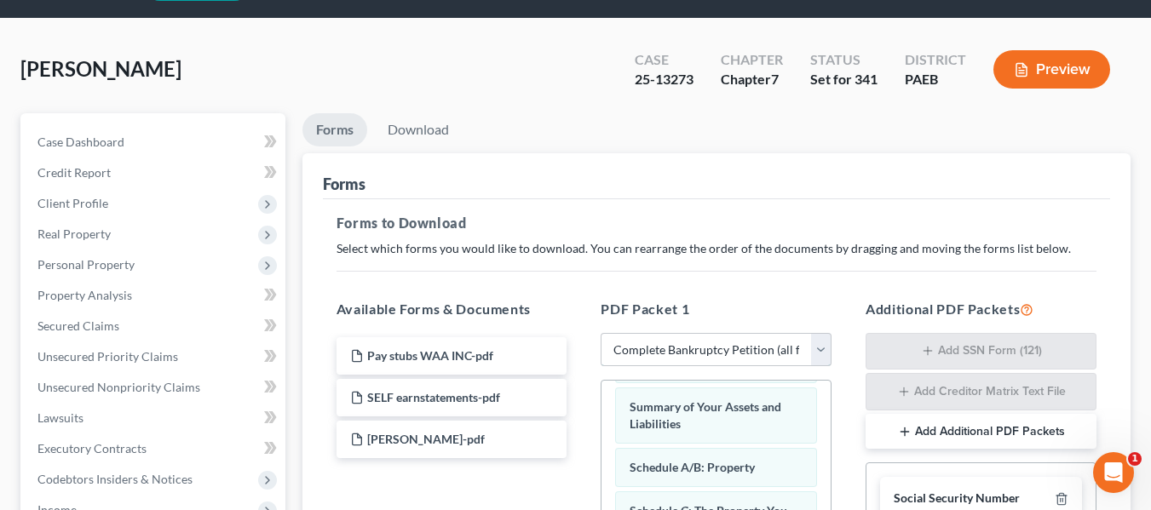
scroll to position [0, 0]
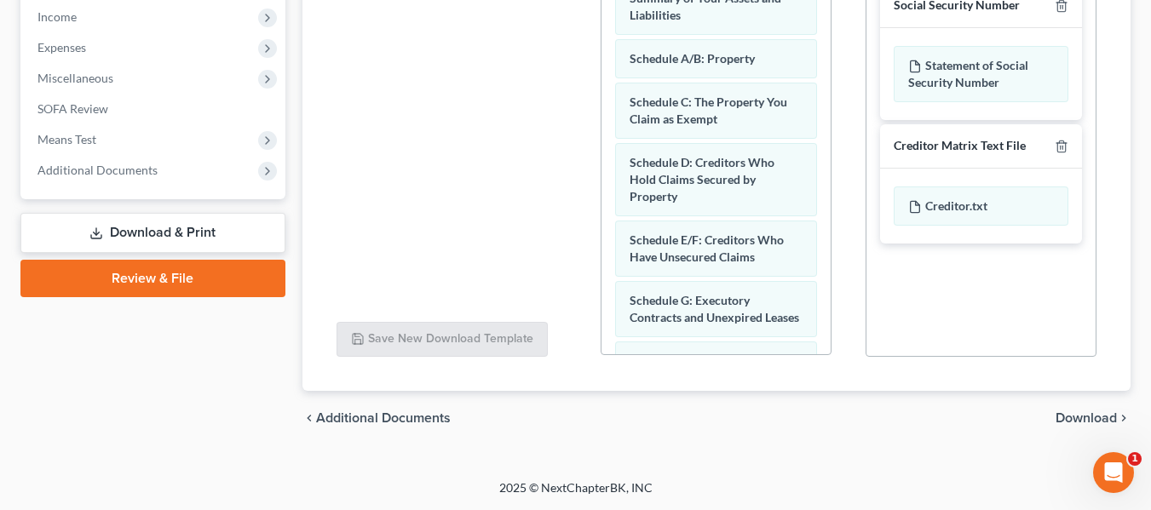
click at [1069, 416] on span "Download" at bounding box center [1085, 418] width 61 height 14
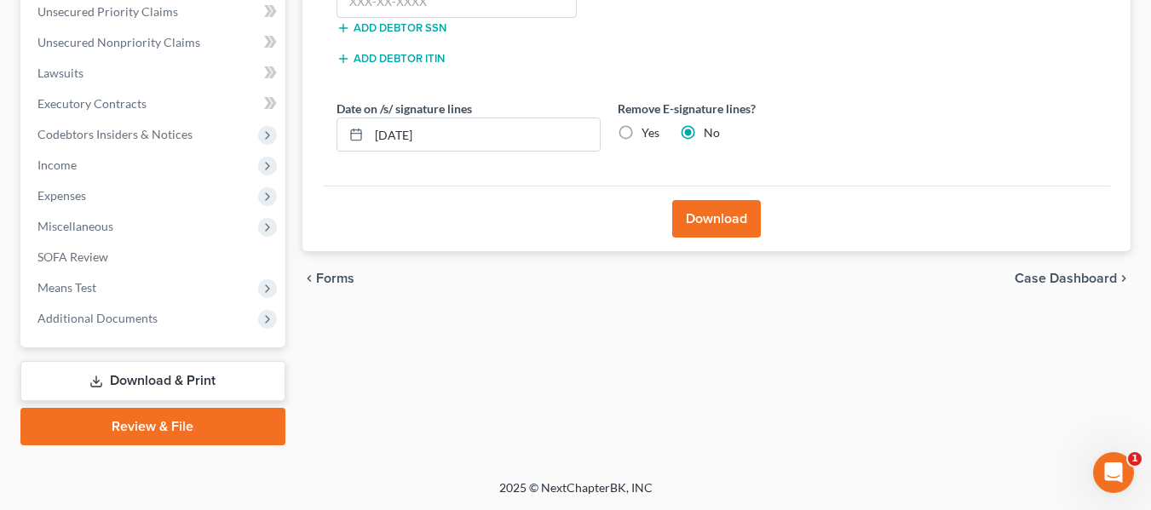
click at [641, 130] on label "Yes" at bounding box center [650, 132] width 18 height 17
click at [648, 130] on input "Yes" at bounding box center [653, 129] width 11 height 11
radio input "true"
radio input "false"
click at [721, 233] on button "Download" at bounding box center [716, 218] width 89 height 37
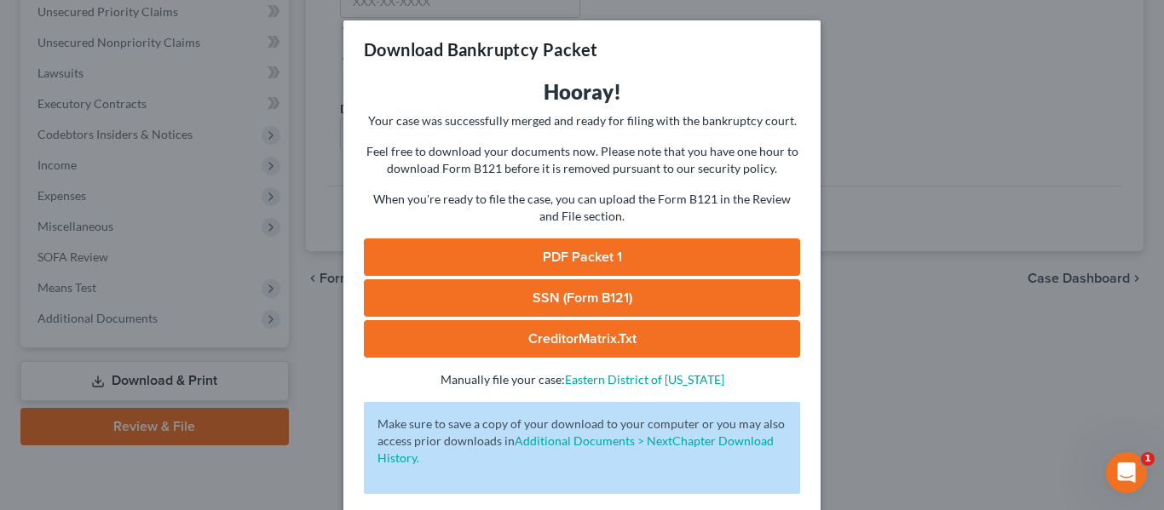
click at [735, 256] on link "PDF Packet 1" at bounding box center [582, 256] width 436 height 37
click at [914, 147] on div "Download Bankruptcy Packet Hooray! Your case was successfully merged and ready …" at bounding box center [582, 255] width 1164 height 510
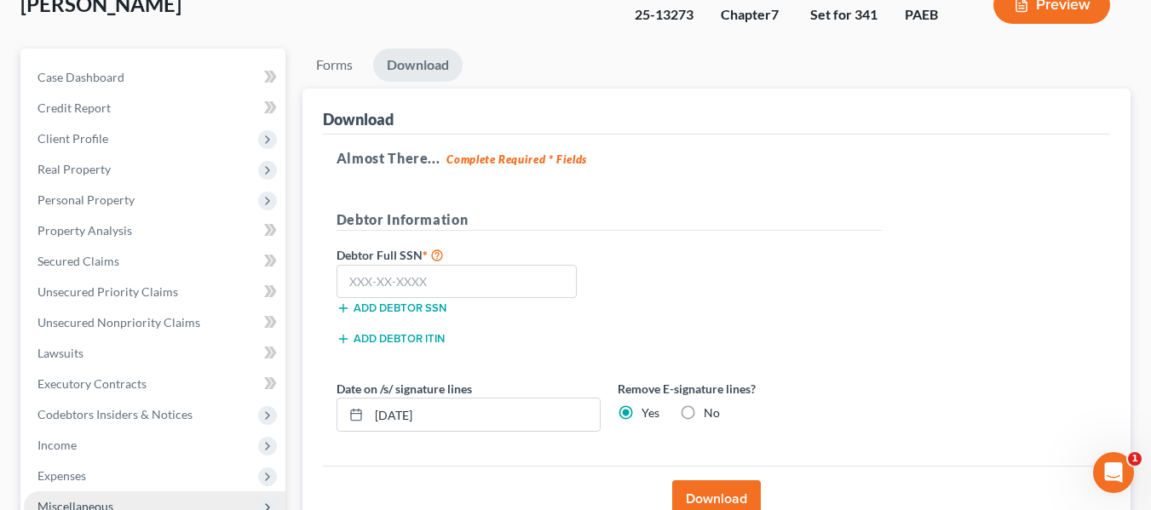
scroll to position [113, 0]
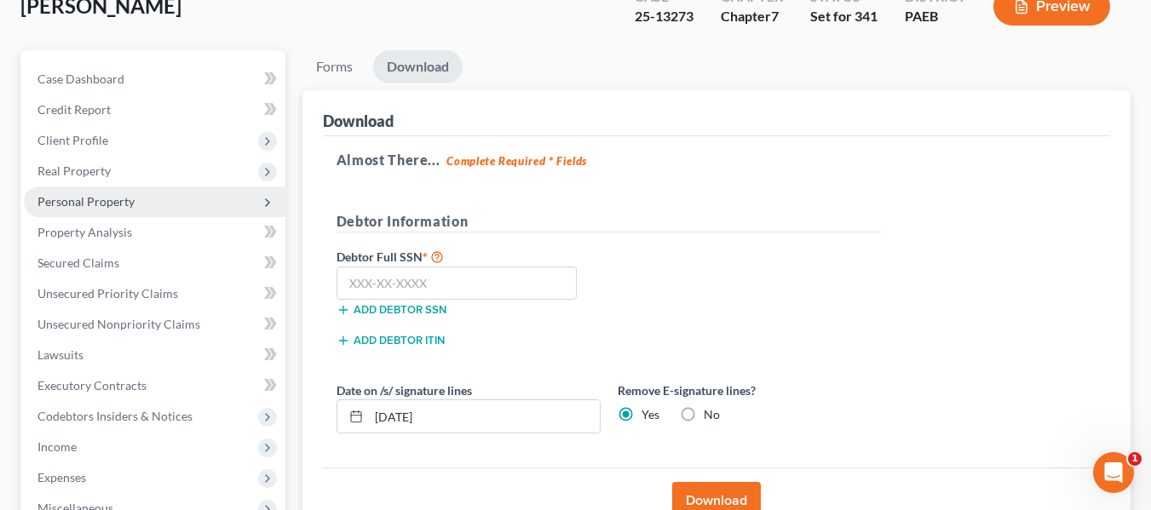
click at [102, 205] on span "Personal Property" at bounding box center [85, 201] width 97 height 14
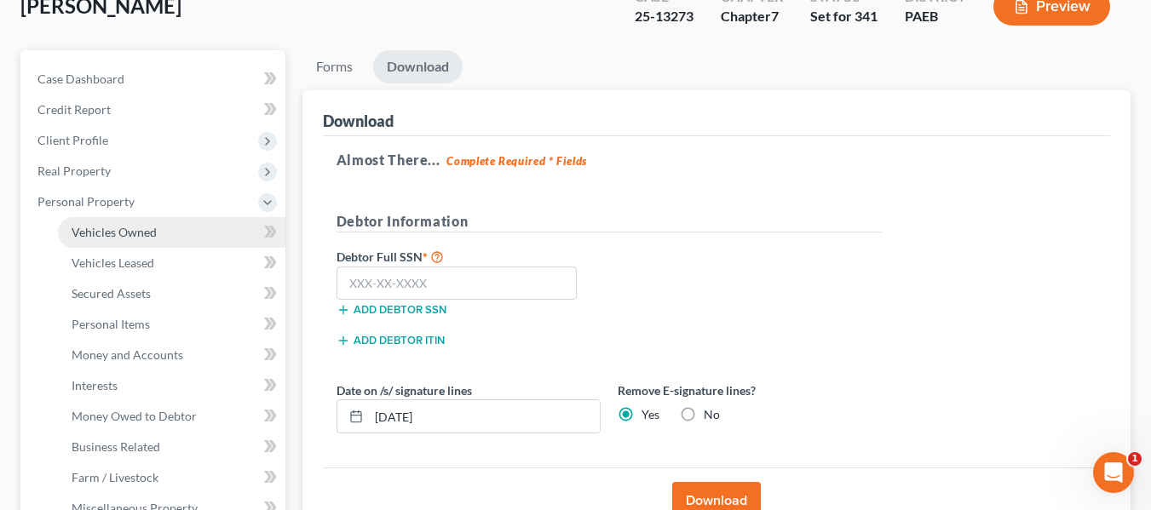
click at [105, 228] on span "Vehicles Owned" at bounding box center [114, 232] width 85 height 14
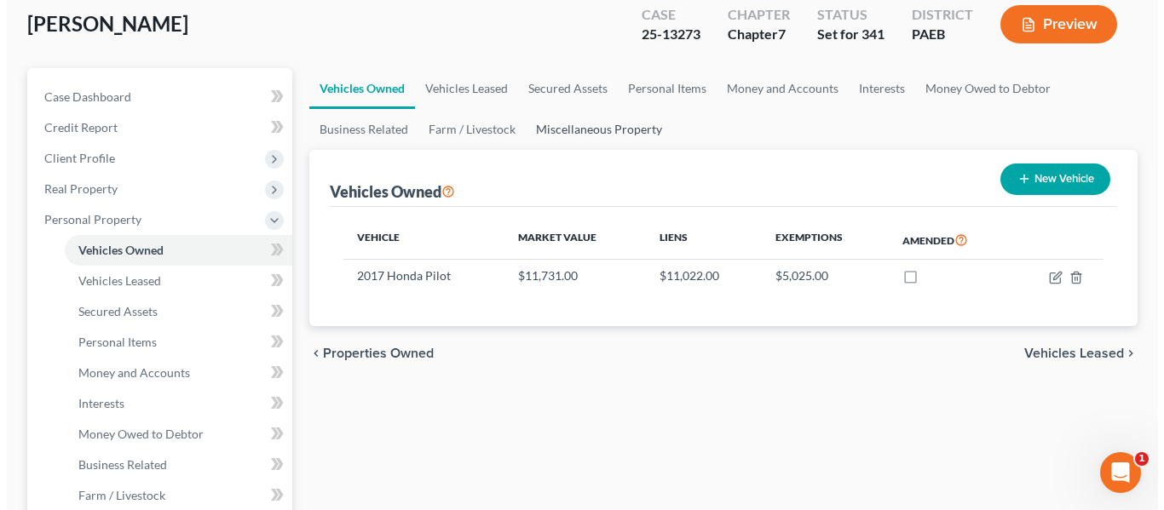
scroll to position [107, 0]
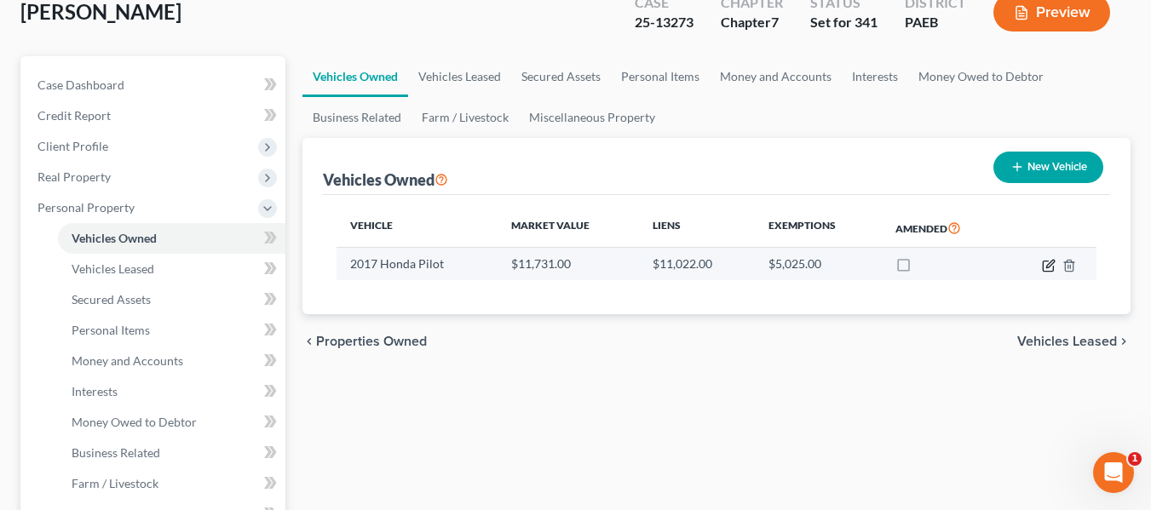
click at [1044, 264] on icon "button" at bounding box center [1049, 266] width 14 height 14
select select "0"
select select "9"
select select "0"
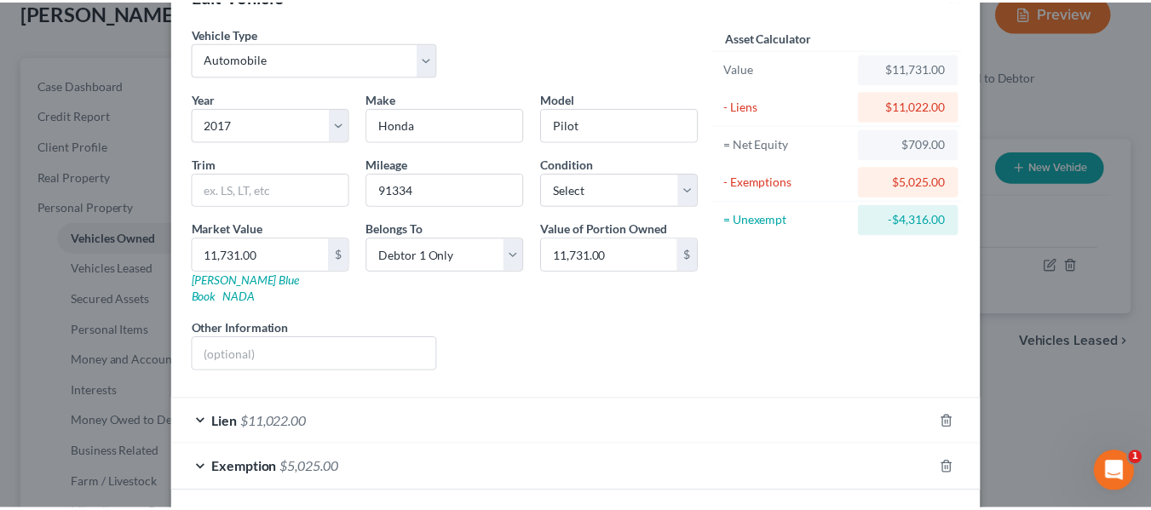
scroll to position [0, 0]
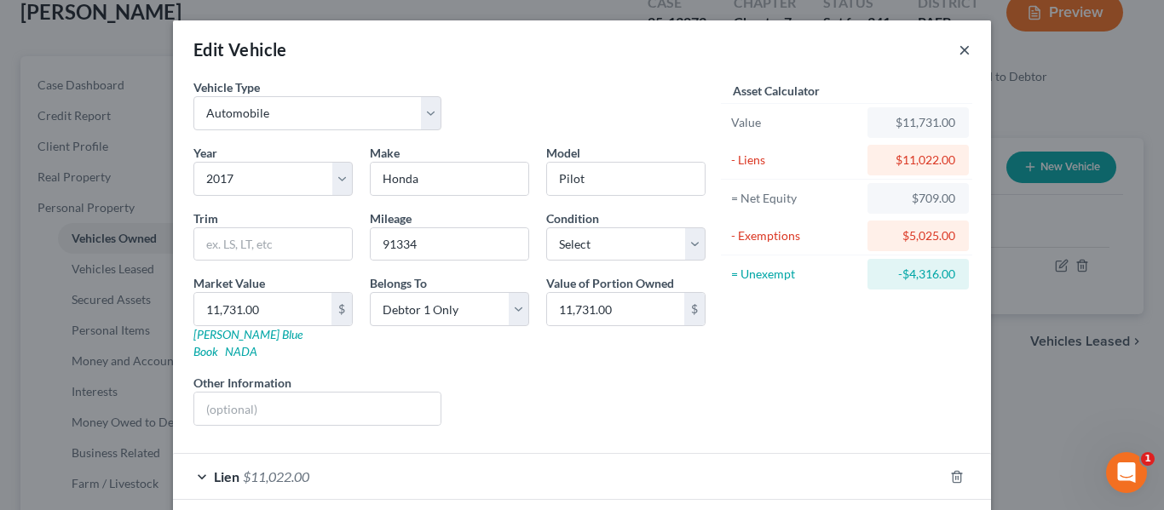
click at [958, 52] on button "×" at bounding box center [964, 49] width 12 height 20
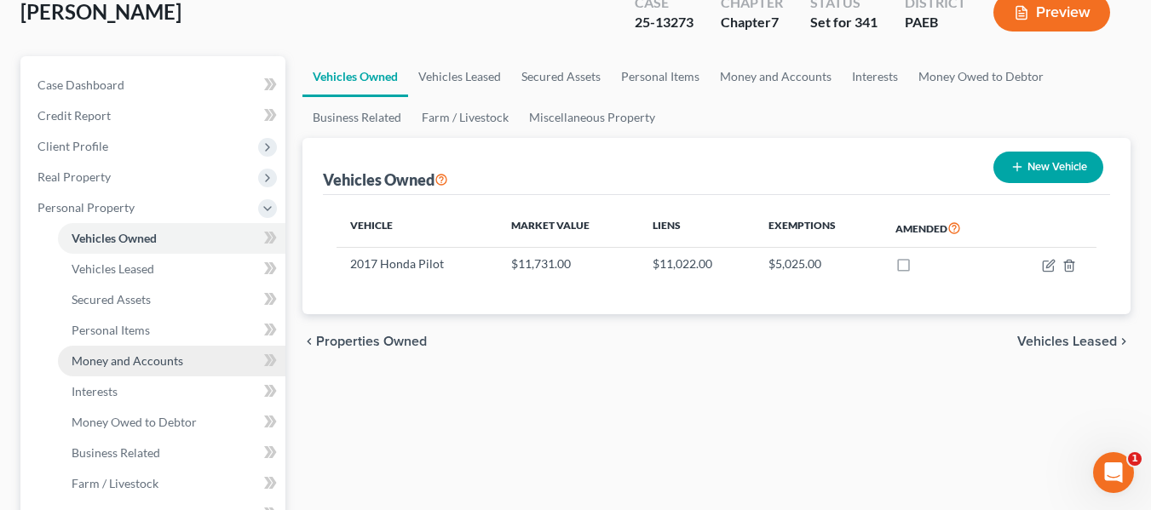
click at [236, 353] on link "Money and Accounts" at bounding box center [171, 361] width 227 height 31
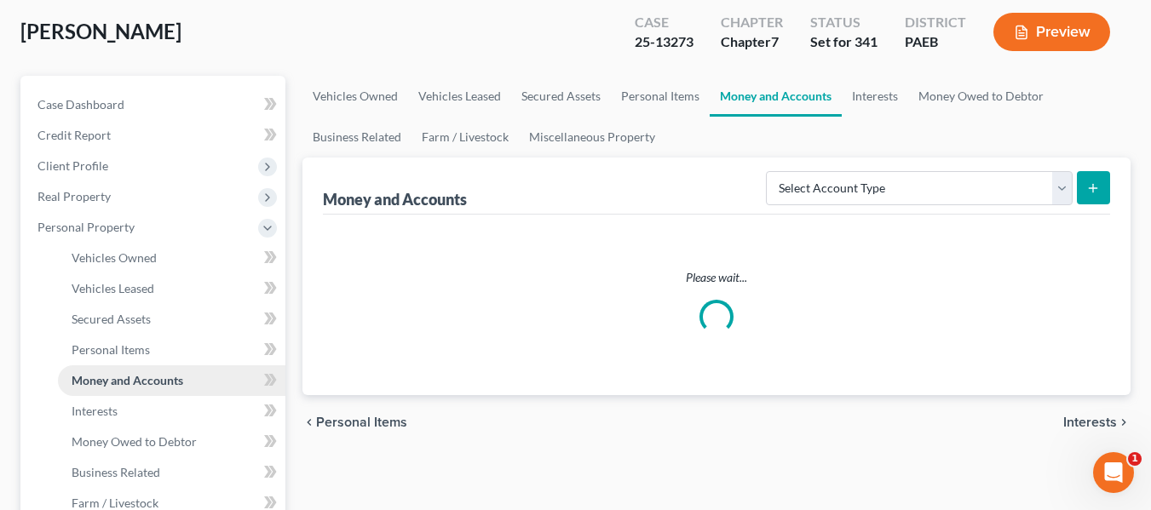
scroll to position [507, 0]
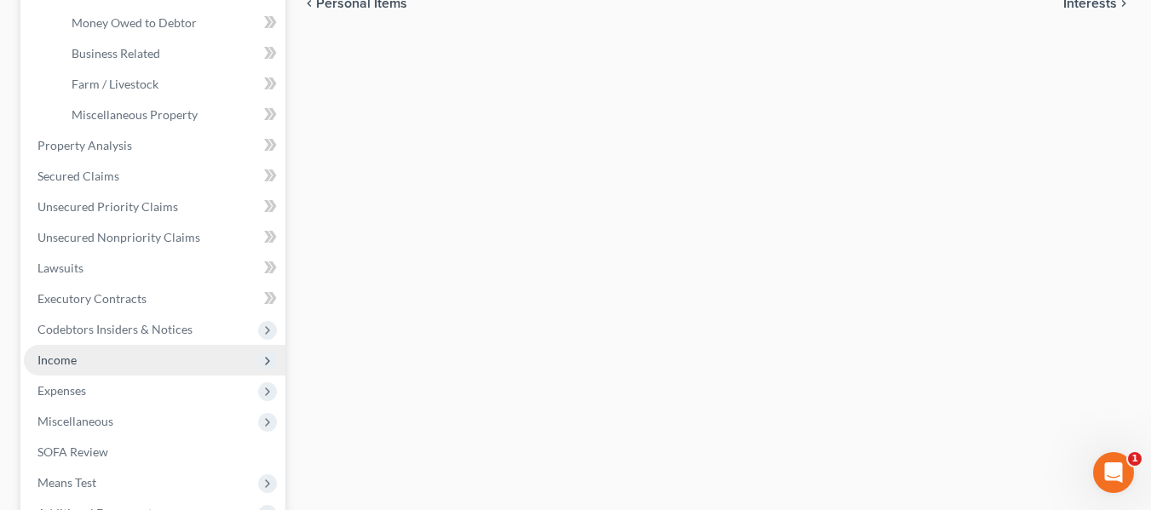
click at [112, 365] on span "Income" at bounding box center [154, 360] width 261 height 31
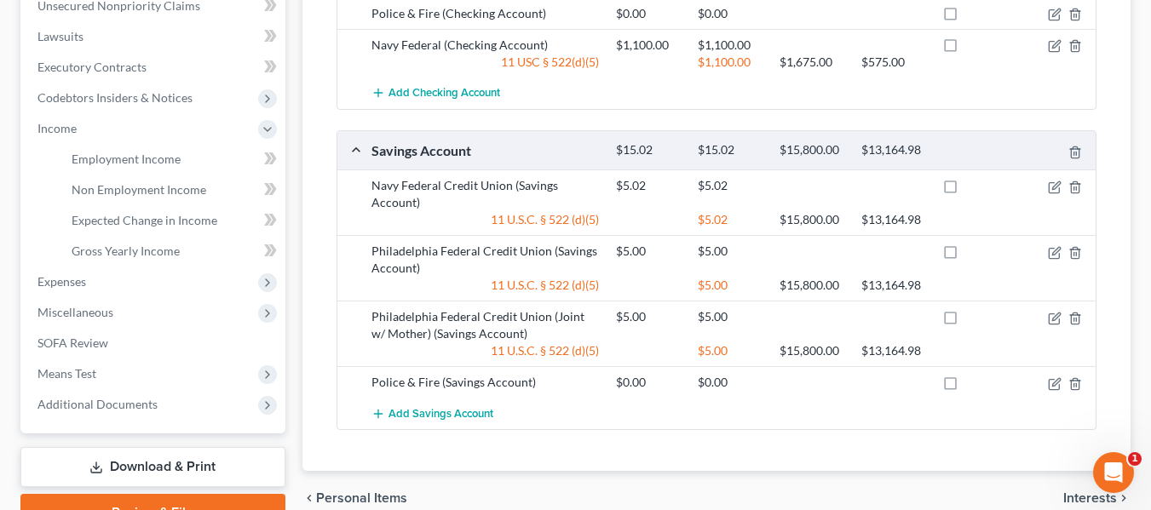
scroll to position [430, 0]
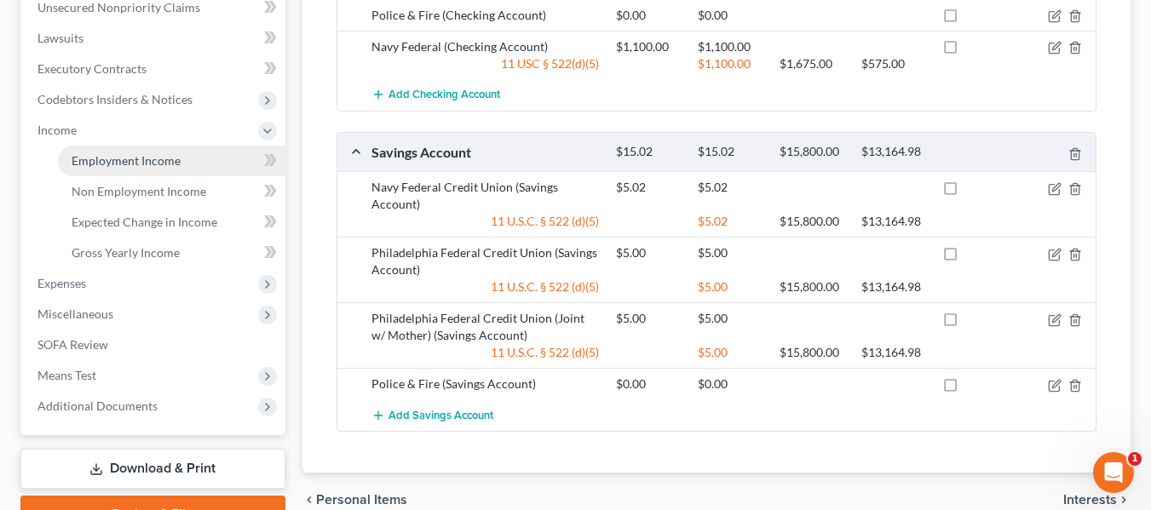
click at [129, 163] on span "Employment Income" at bounding box center [126, 160] width 109 height 14
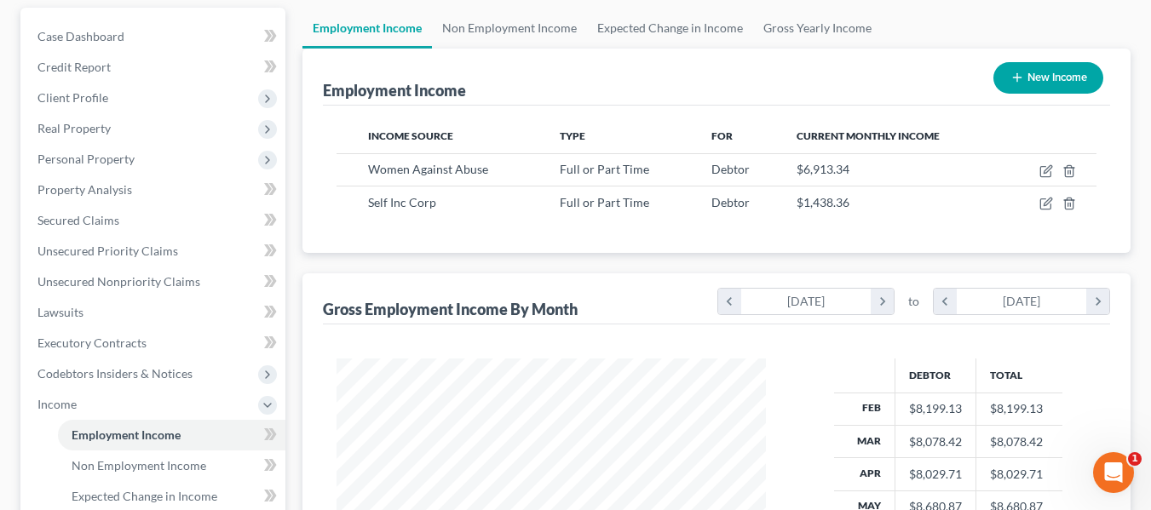
scroll to position [225, 0]
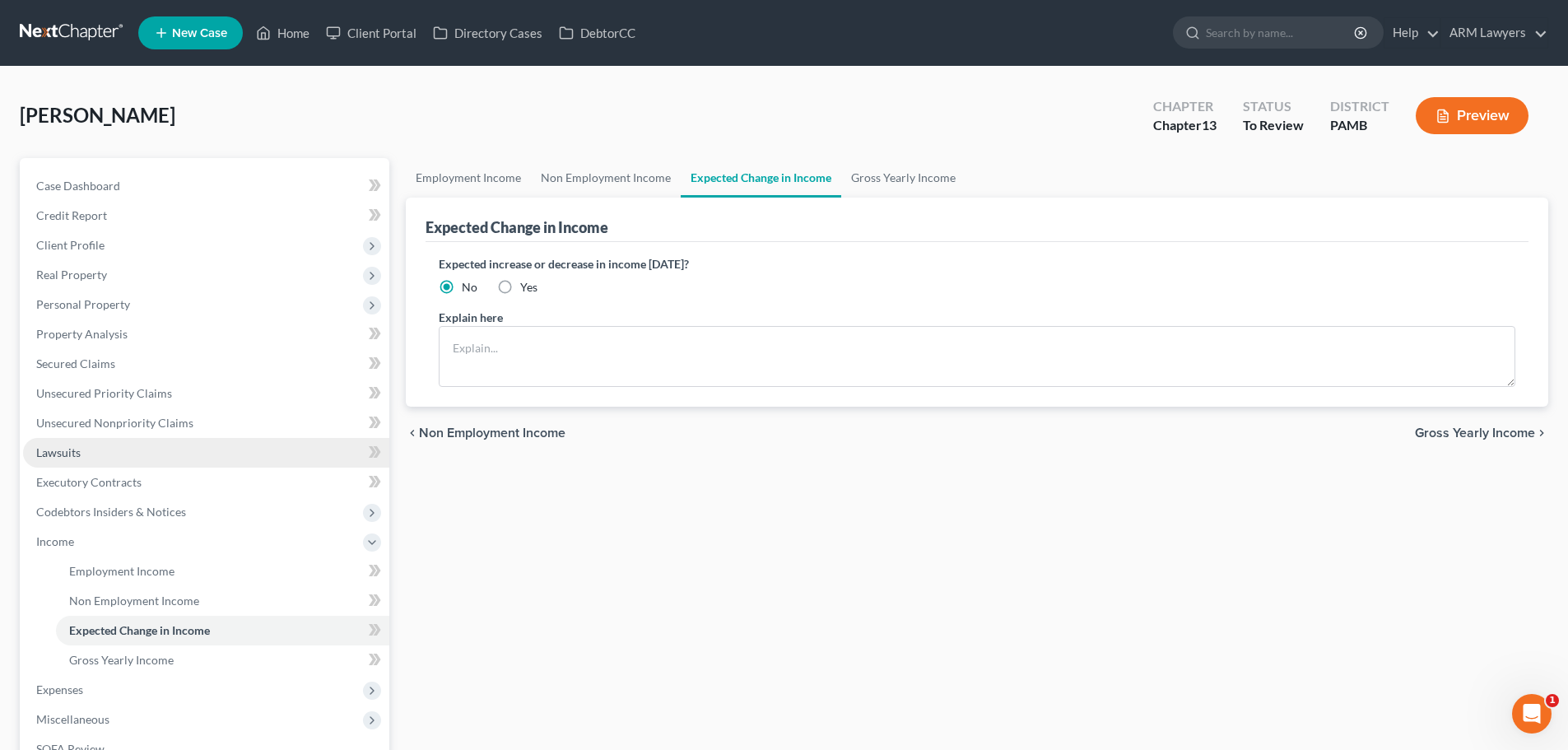
click at [97, 456] on link "Lawsuits" at bounding box center [206, 452] width 366 height 30
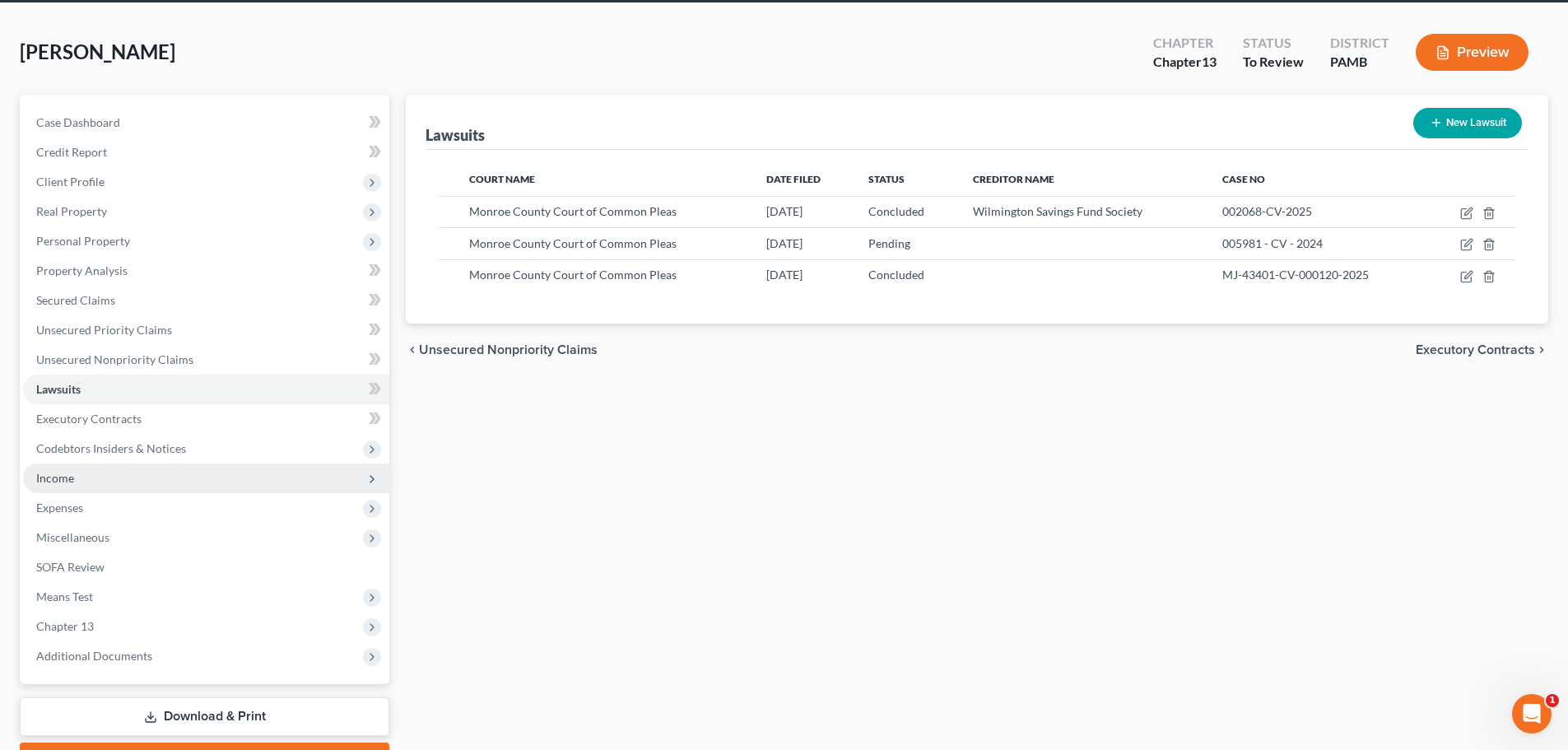
scroll to position [155, 0]
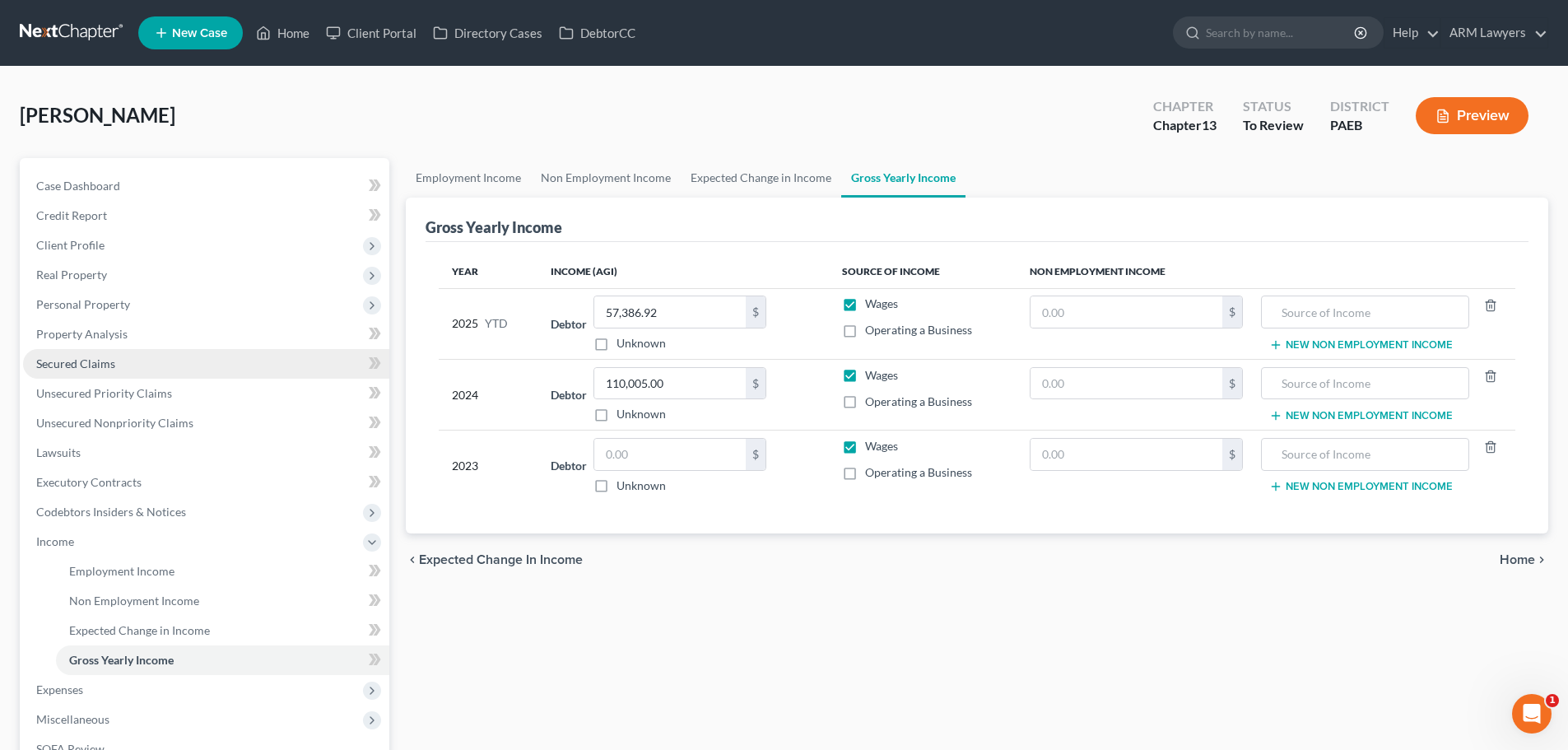
click at [92, 374] on link "Secured Claims" at bounding box center [206, 363] width 366 height 30
